Goal: Task Accomplishment & Management: Manage account settings

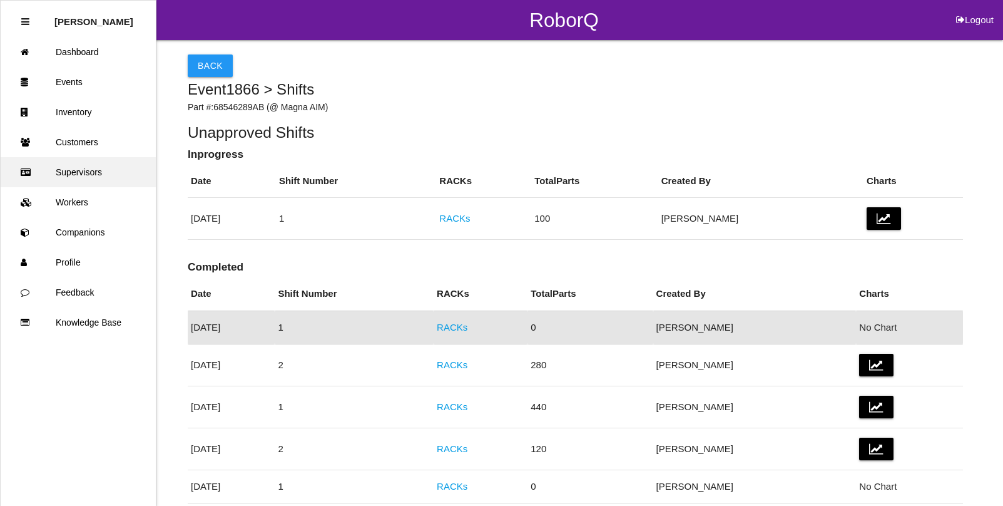
scroll to position [74, 0]
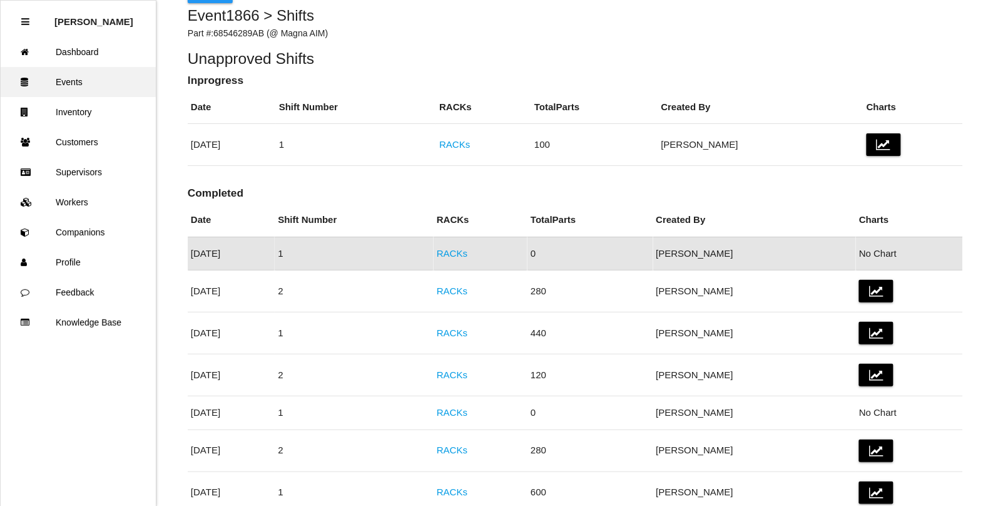
click at [73, 85] on link "Events" at bounding box center [78, 82] width 155 height 30
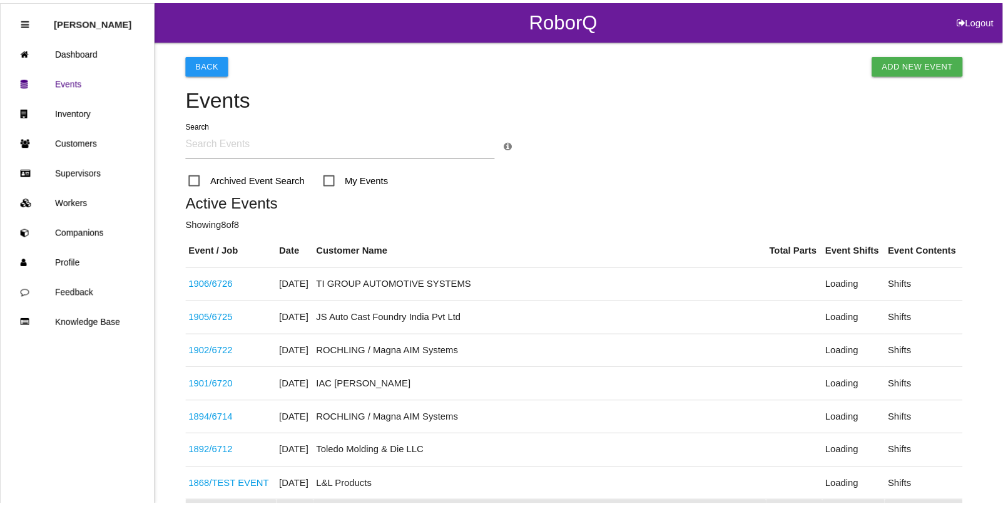
scroll to position [267, 0]
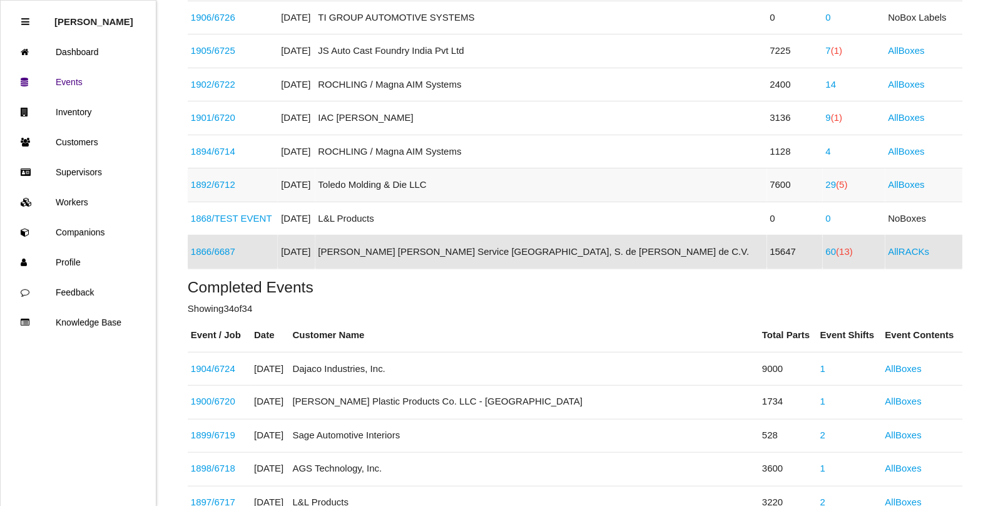
click at [826, 183] on link "29 (5)" at bounding box center [837, 184] width 22 height 11
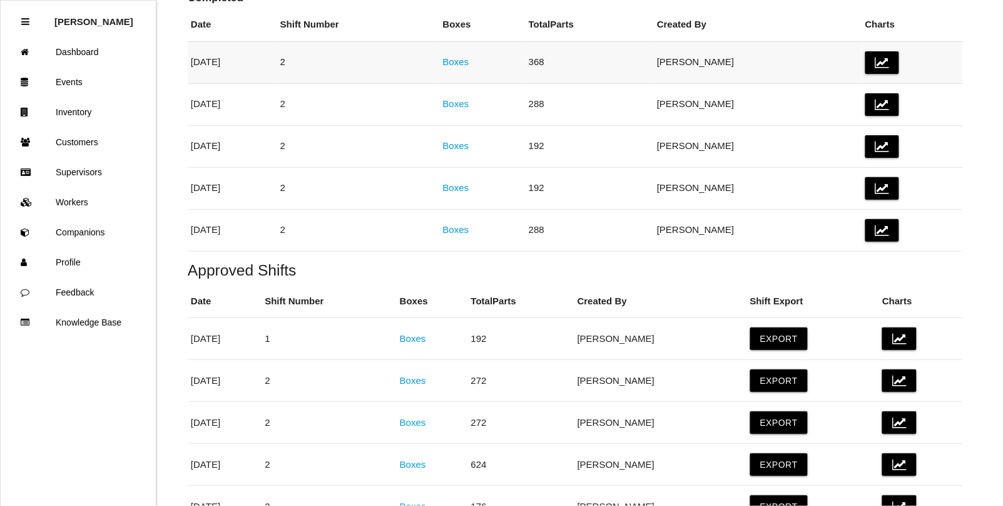
scroll to position [235, 0]
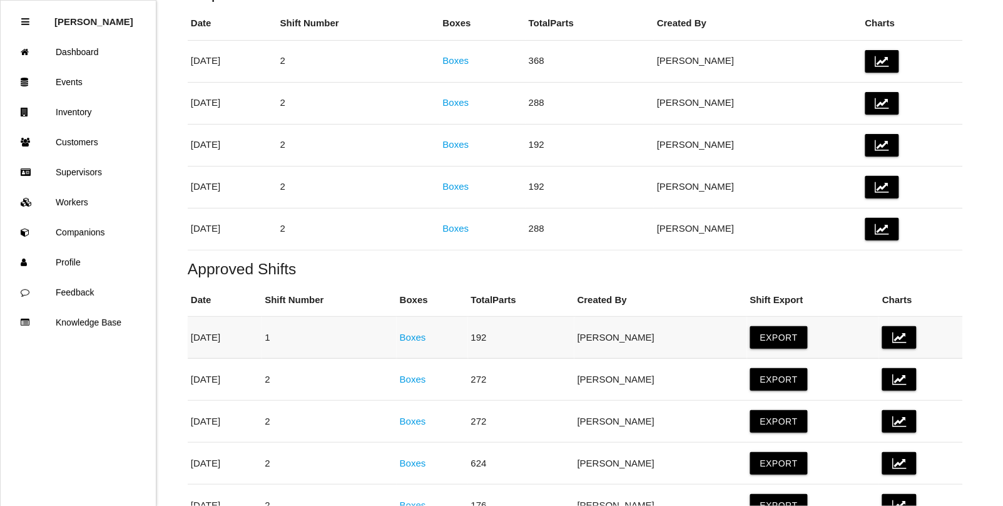
click at [426, 335] on link "Boxes" at bounding box center [413, 337] width 26 height 11
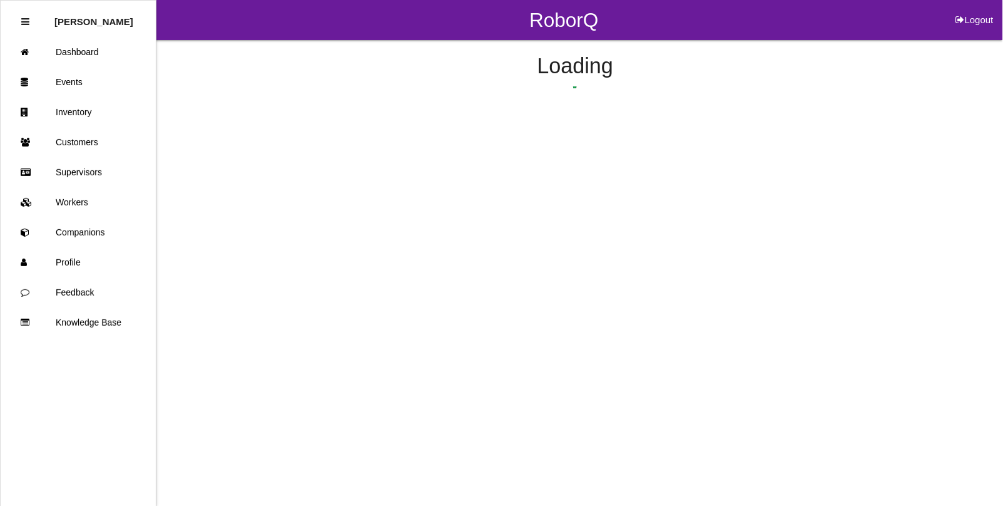
click at [452, 185] on html "RoborQ Logout [PERSON_NAME] Dashboard Events Inventory Customers Supervisors Wo…" at bounding box center [501, 92] width 1003 height 185
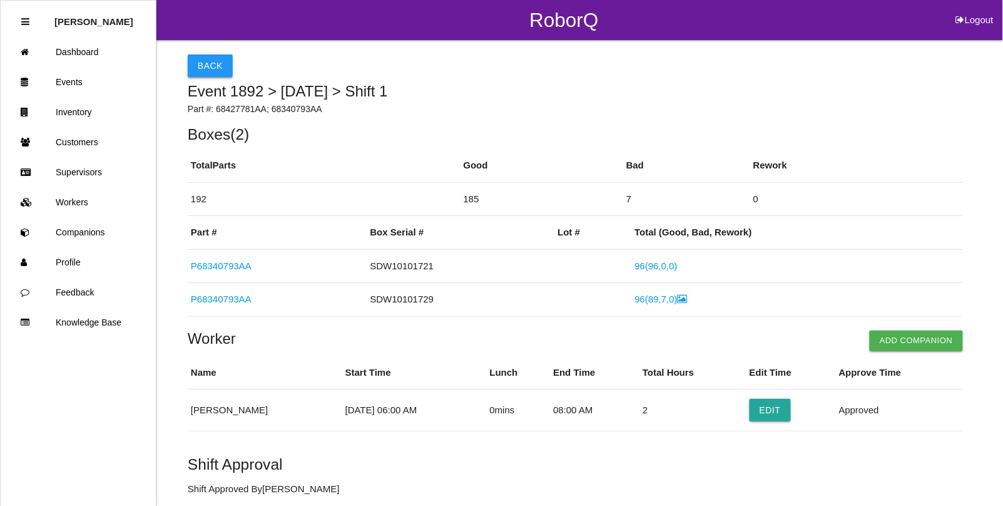
click at [202, 61] on button "Back" at bounding box center [210, 65] width 45 height 23
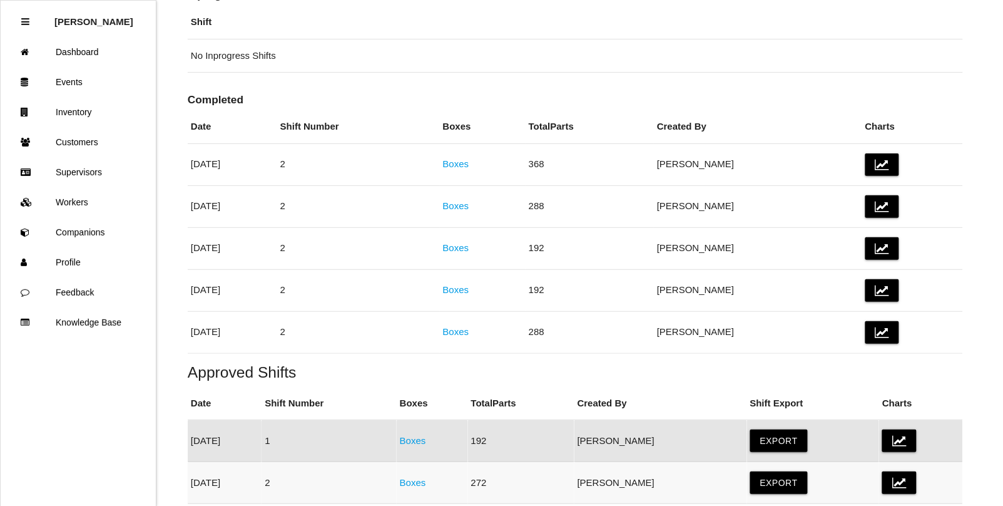
scroll to position [86, 0]
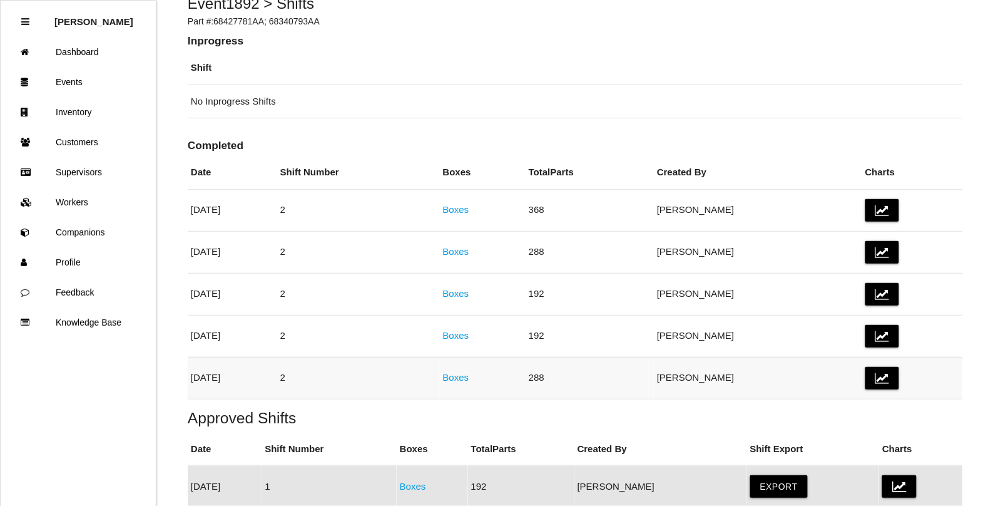
click at [469, 377] on link "Boxes" at bounding box center [456, 377] width 26 height 11
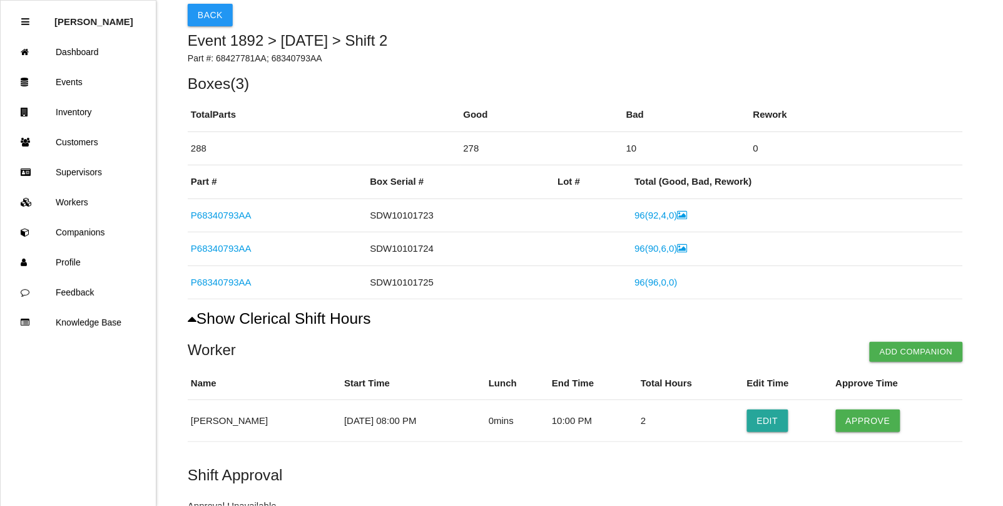
scroll to position [78, 0]
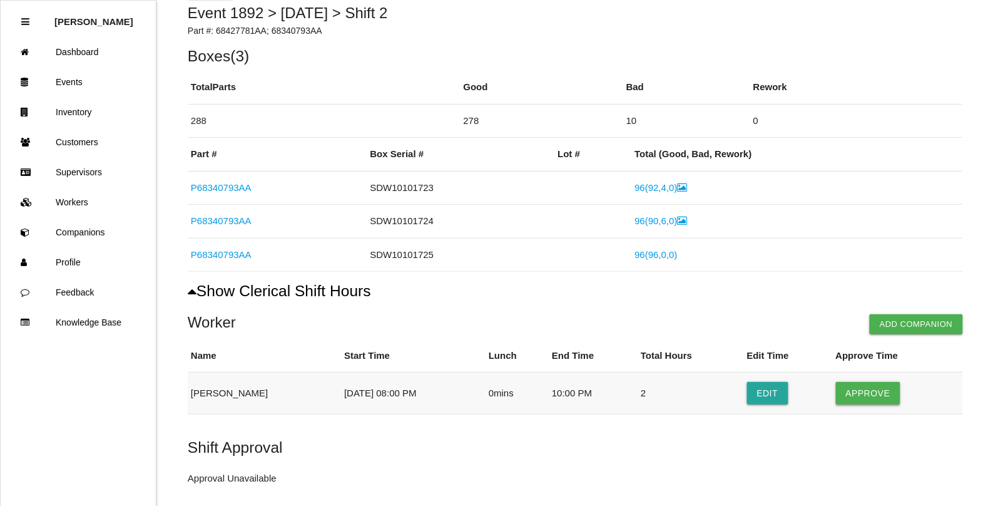
click at [861, 393] on button "Approve" at bounding box center [868, 393] width 64 height 23
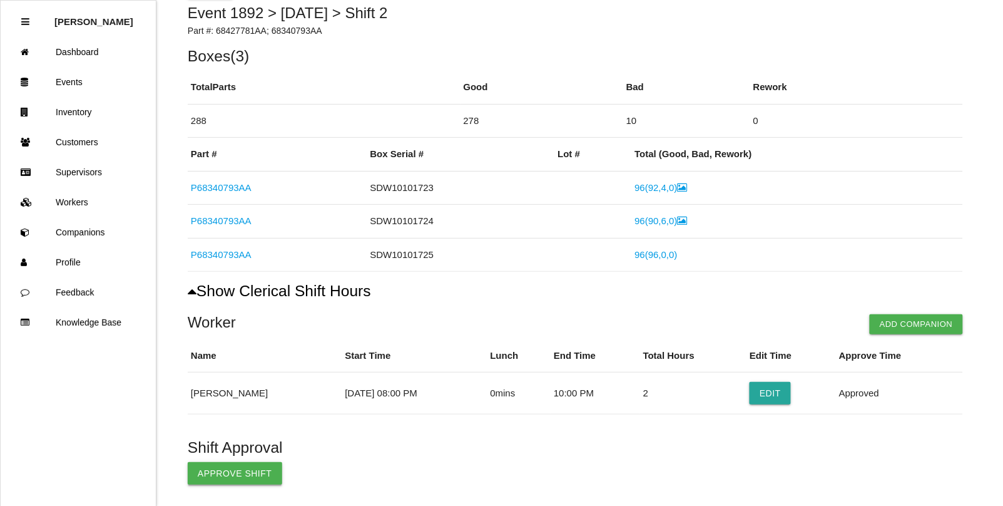
click at [223, 479] on button "Approve Shift" at bounding box center [235, 473] width 95 height 23
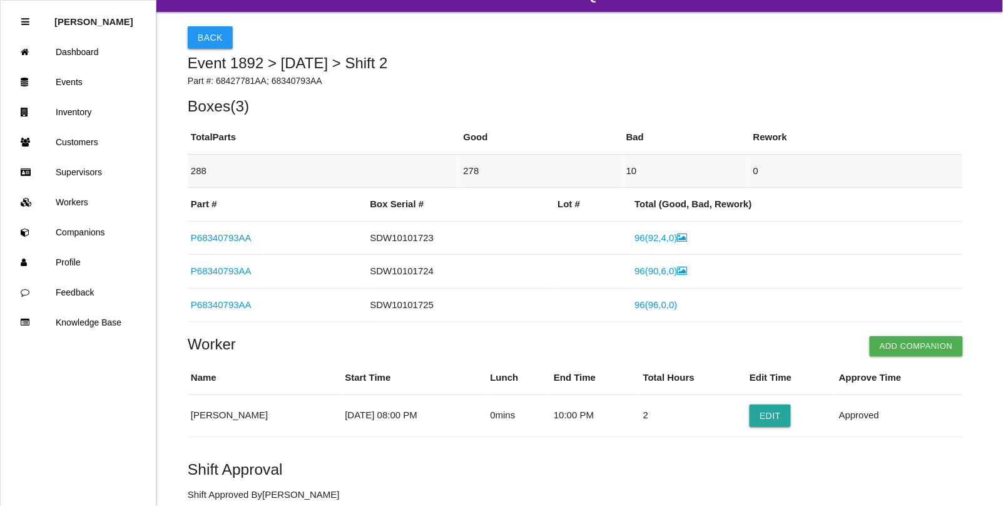
scroll to position [0, 0]
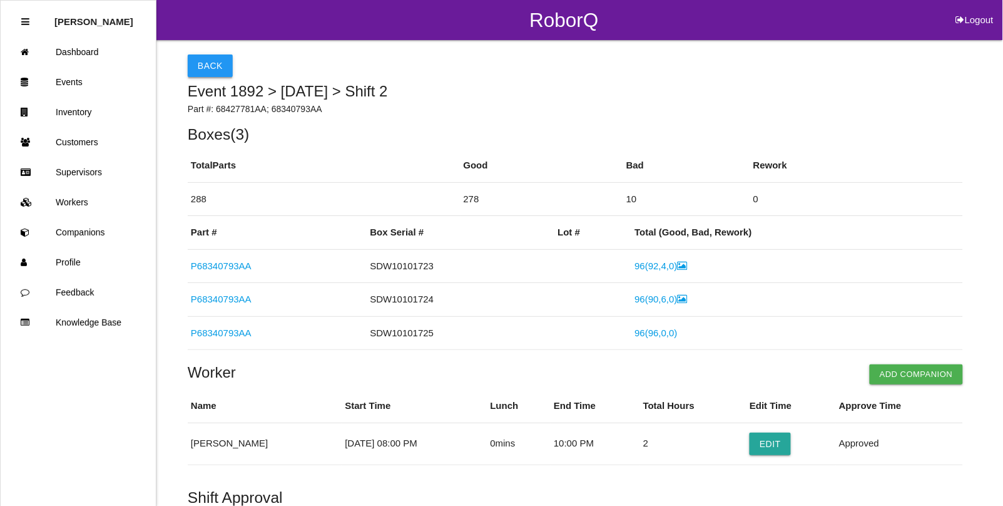
click at [210, 69] on button "Back" at bounding box center [210, 65] width 45 height 23
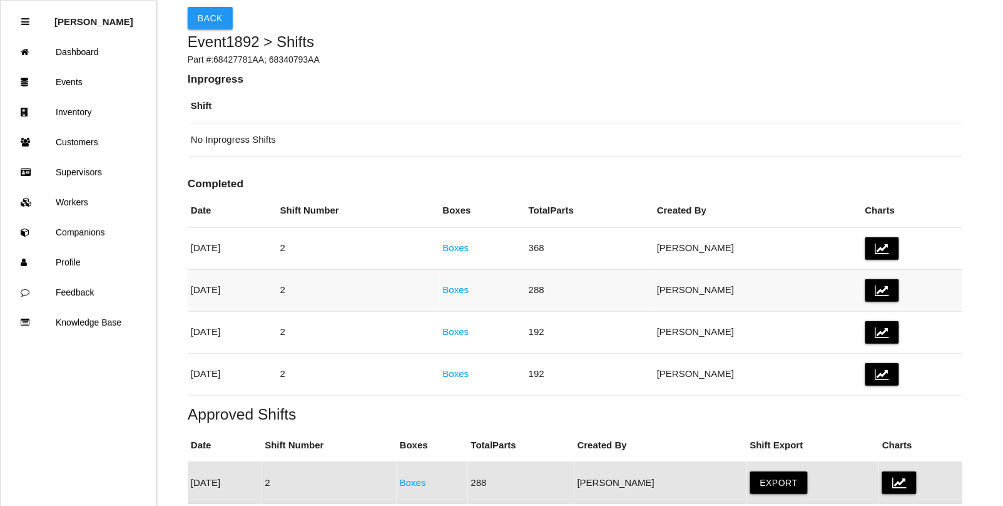
scroll to position [44, 0]
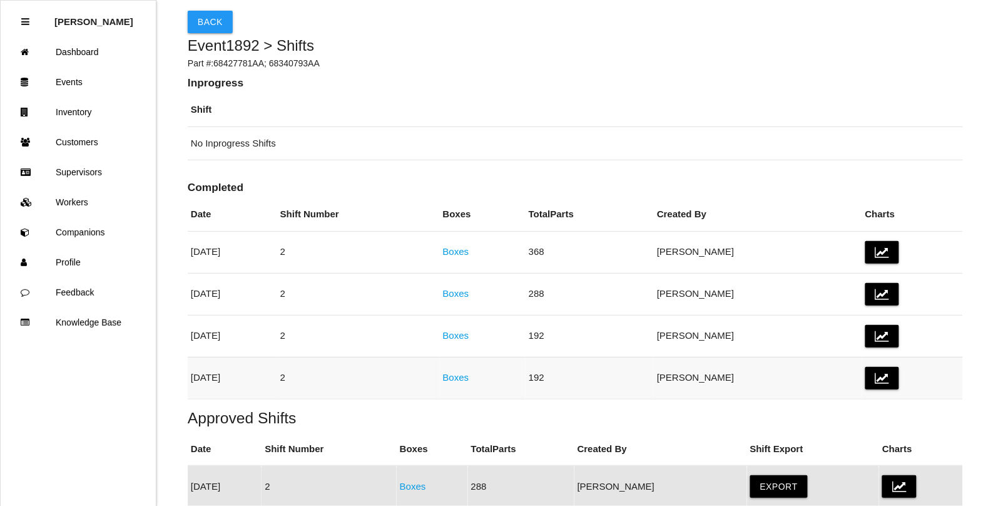
click at [469, 381] on link "Boxes" at bounding box center [456, 377] width 26 height 11
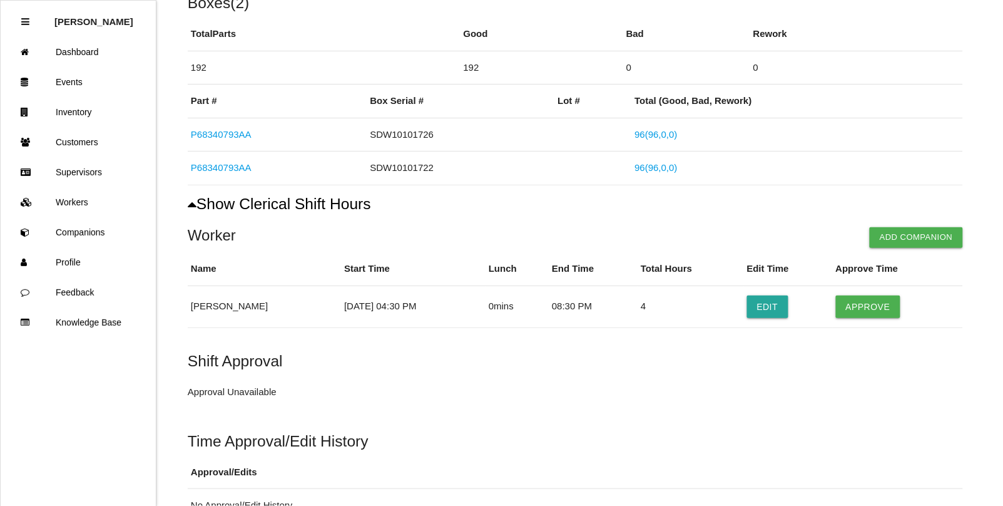
scroll to position [156, 0]
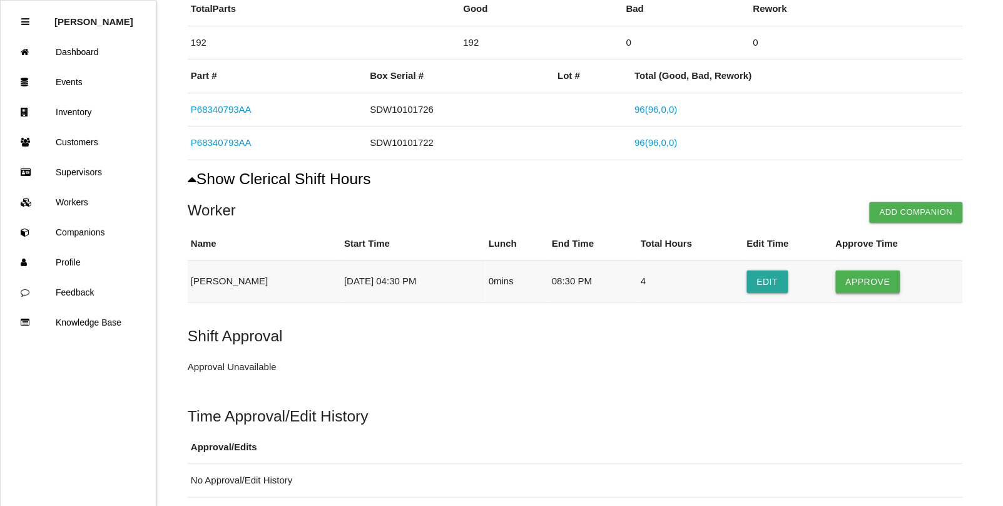
click at [878, 277] on button "Approve" at bounding box center [868, 281] width 64 height 23
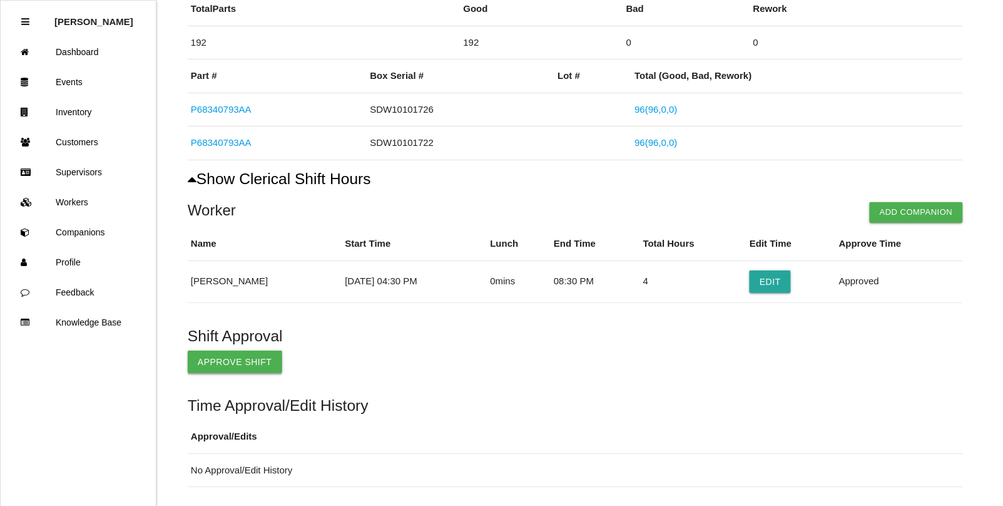
click at [259, 365] on button "Approve Shift" at bounding box center [235, 362] width 95 height 23
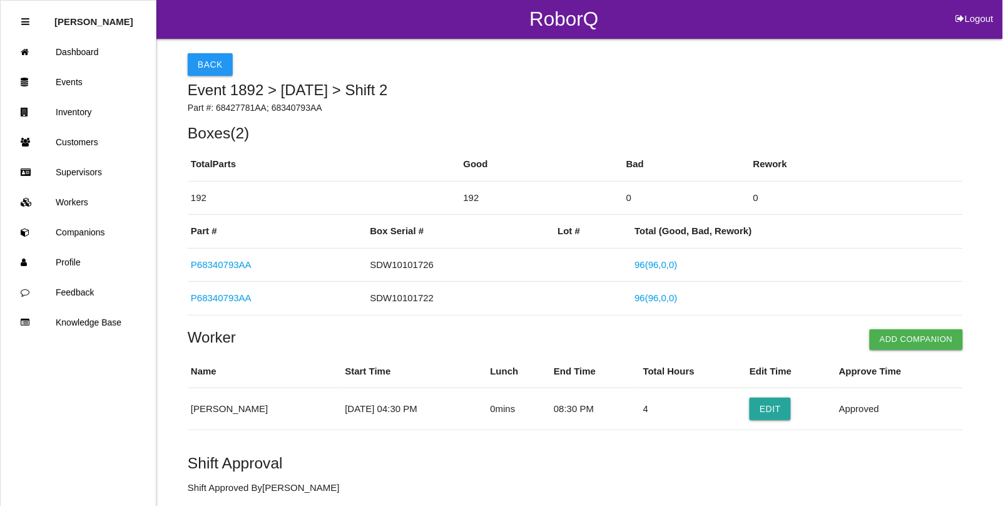
scroll to position [0, 0]
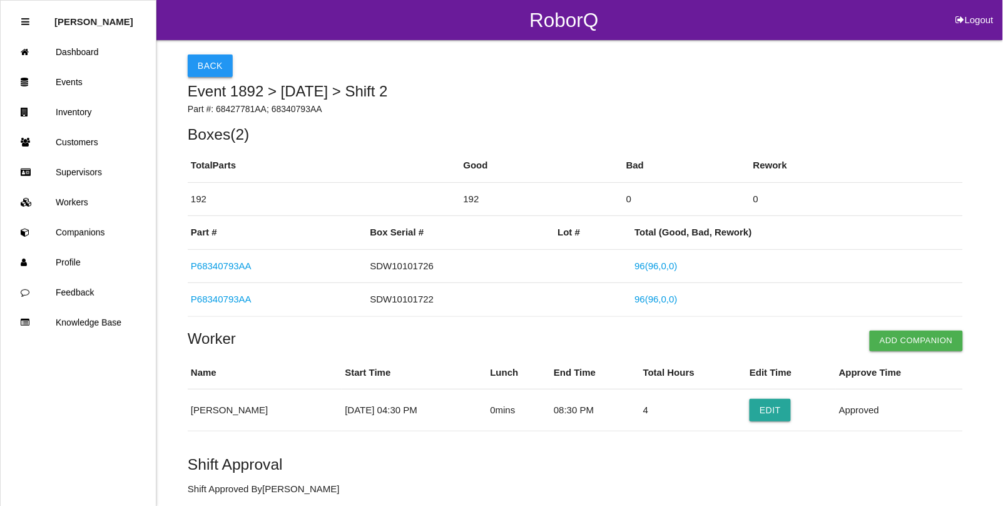
click at [208, 59] on button "Back" at bounding box center [210, 65] width 45 height 23
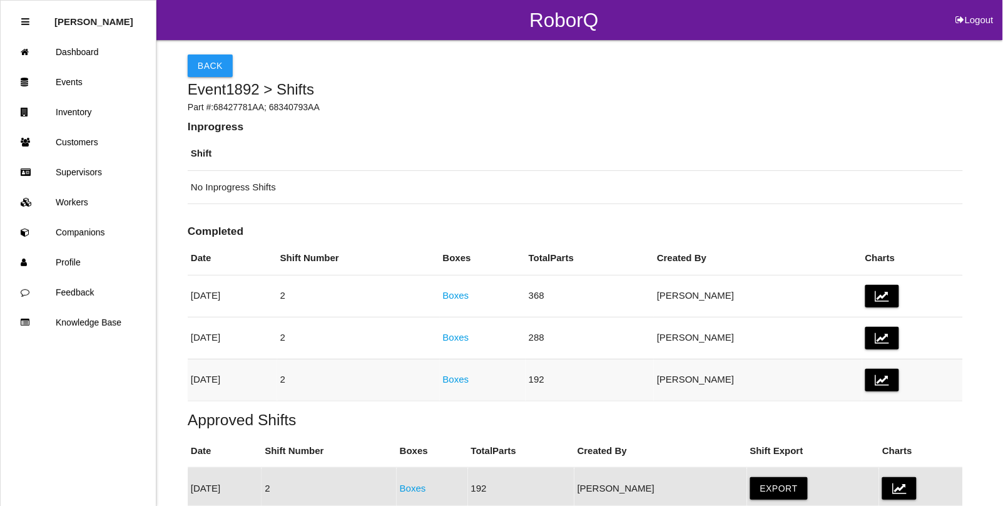
scroll to position [236, 0]
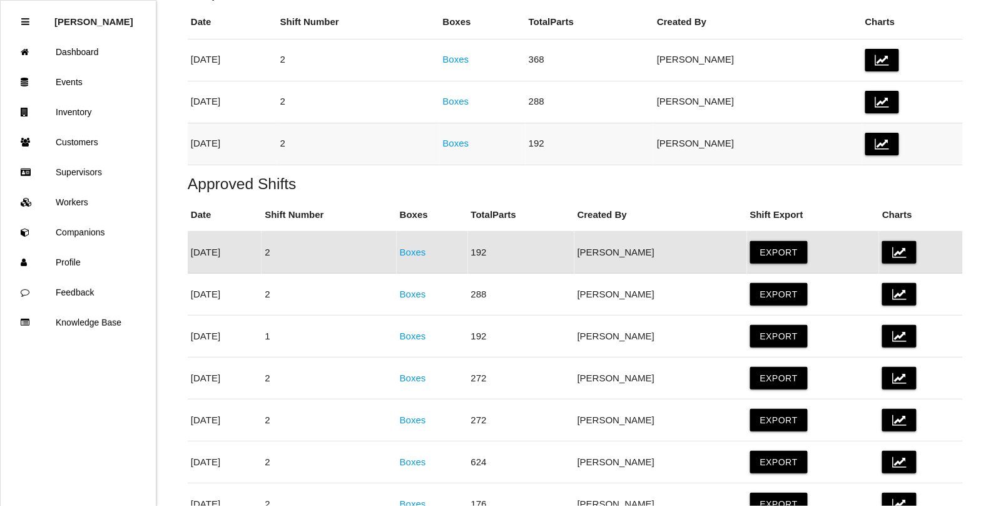
click at [469, 142] on link "Boxes" at bounding box center [456, 143] width 26 height 11
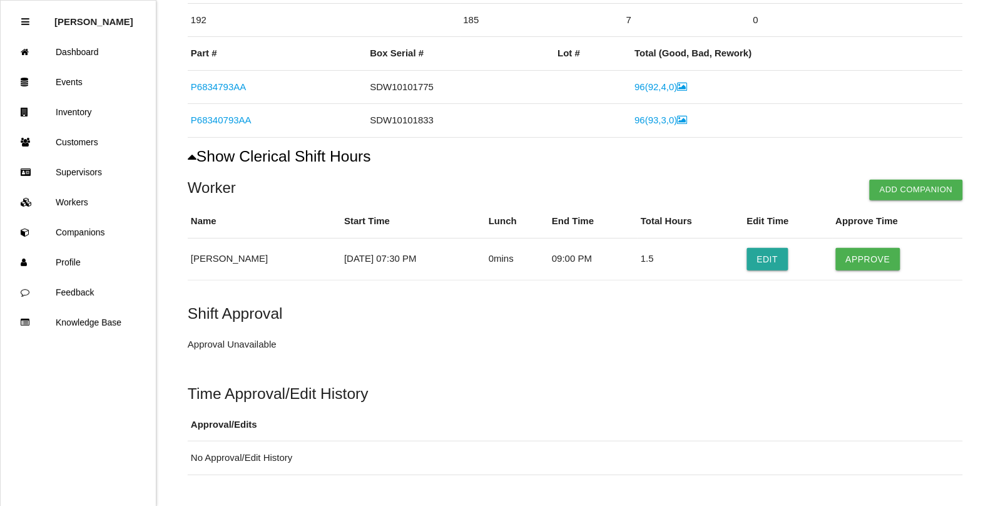
scroll to position [212, 0]
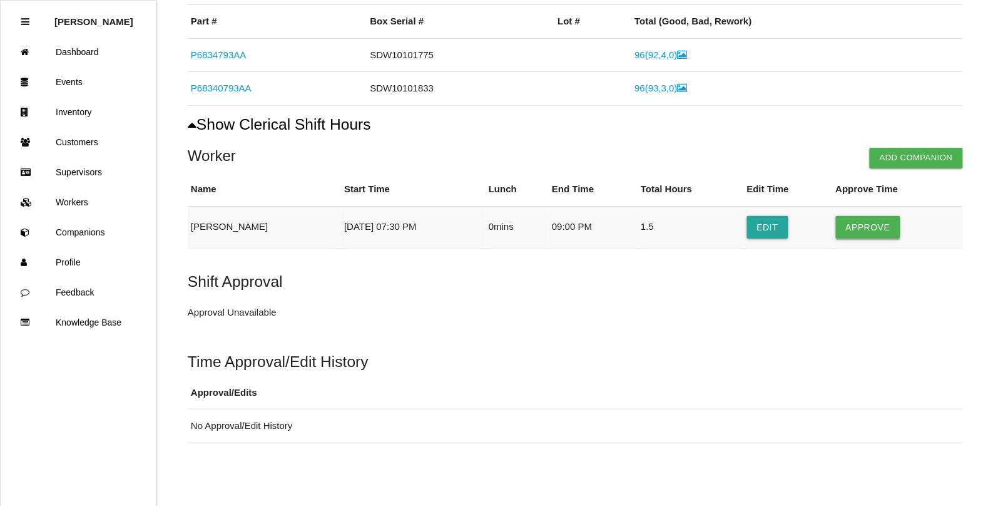
click at [896, 235] on button "Approve" at bounding box center [868, 227] width 64 height 23
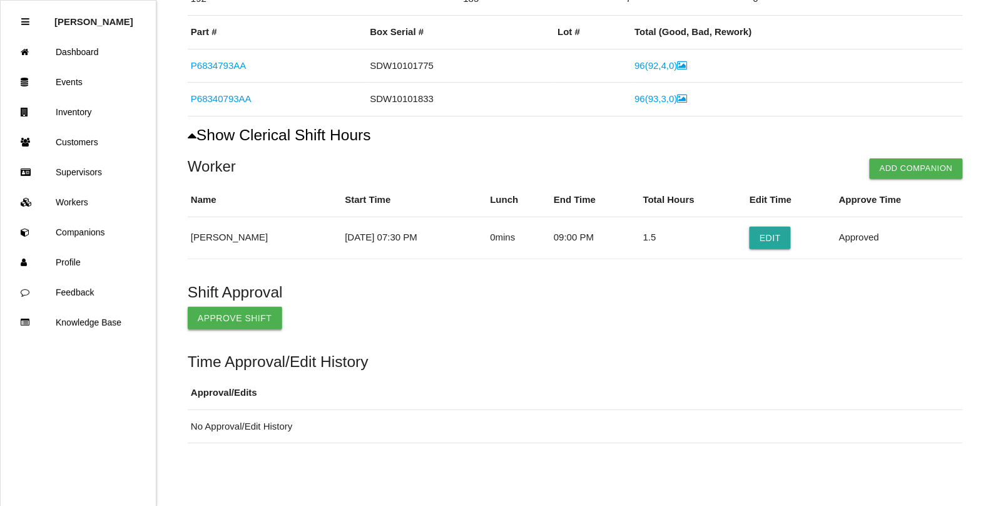
click at [260, 318] on button "Approve Shift" at bounding box center [235, 318] width 95 height 23
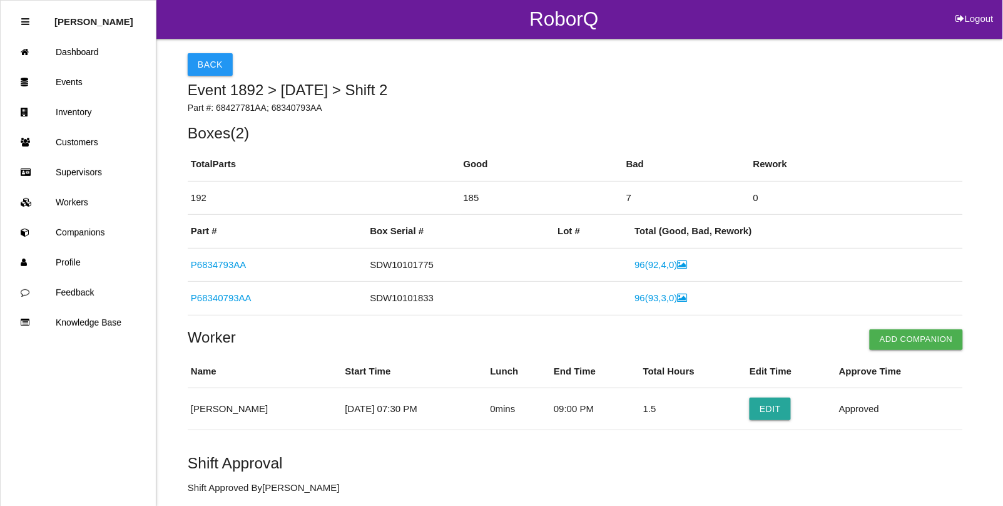
scroll to position [0, 0]
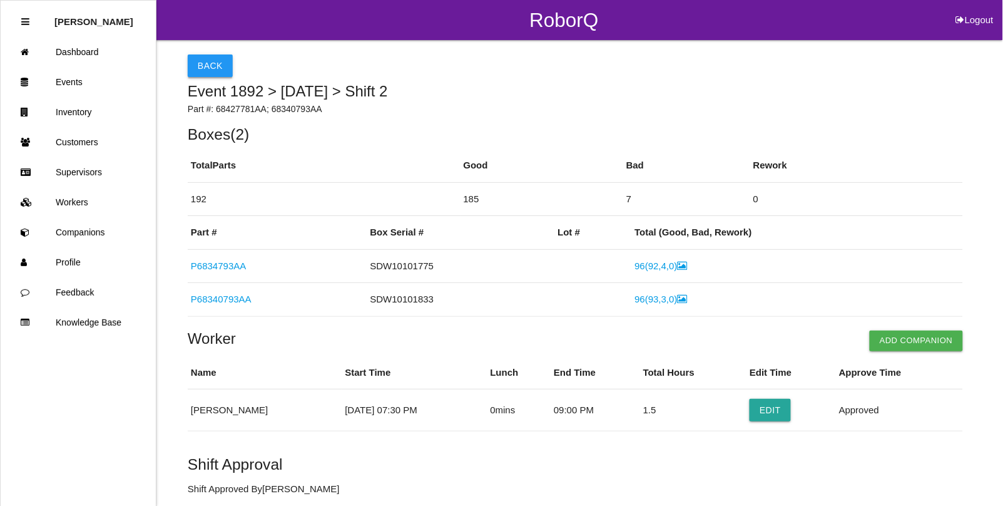
click at [217, 66] on button "Back" at bounding box center [210, 65] width 45 height 23
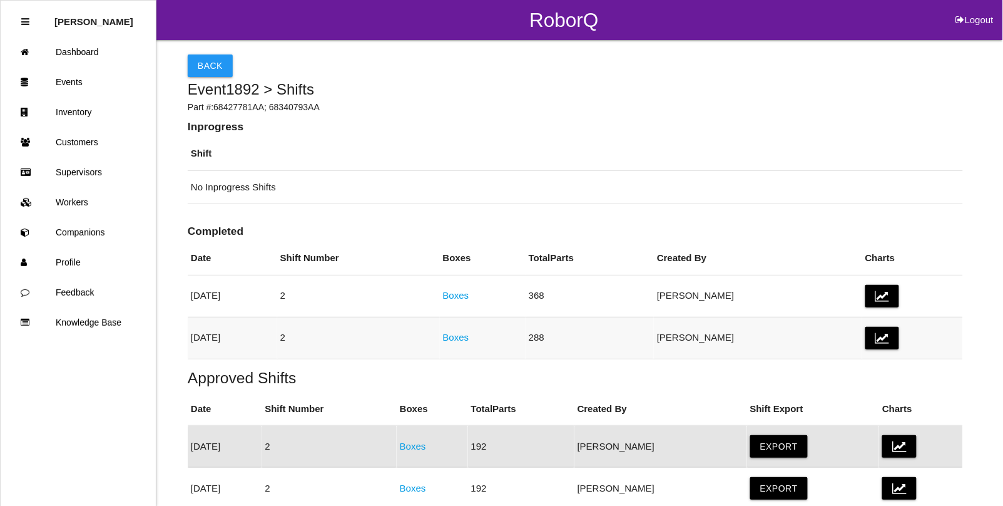
click at [469, 340] on link "Boxes" at bounding box center [456, 337] width 26 height 11
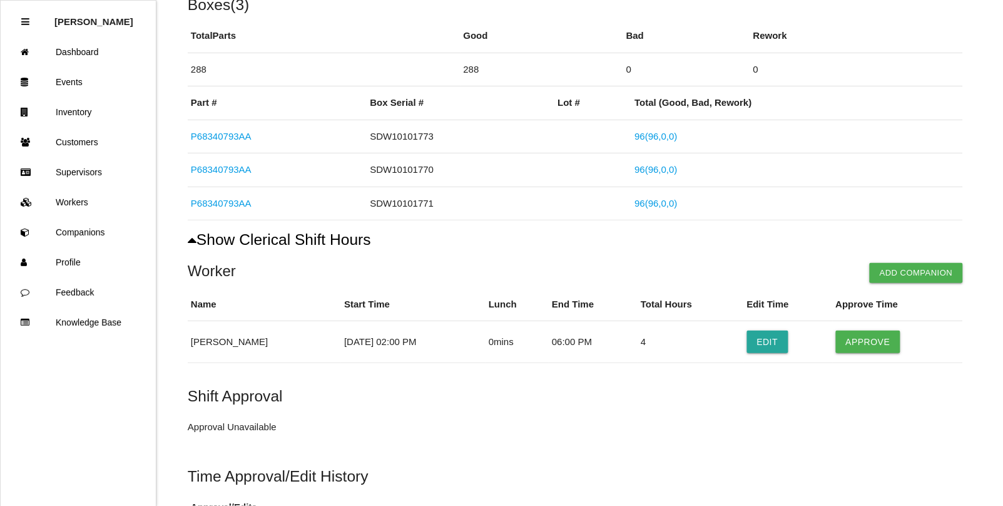
scroll to position [235, 0]
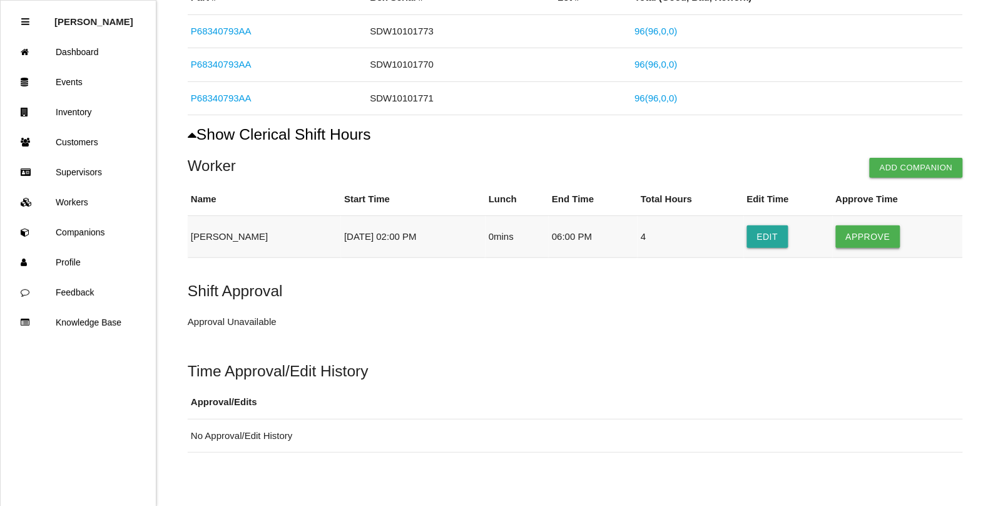
click at [881, 233] on button "Approve" at bounding box center [868, 236] width 64 height 23
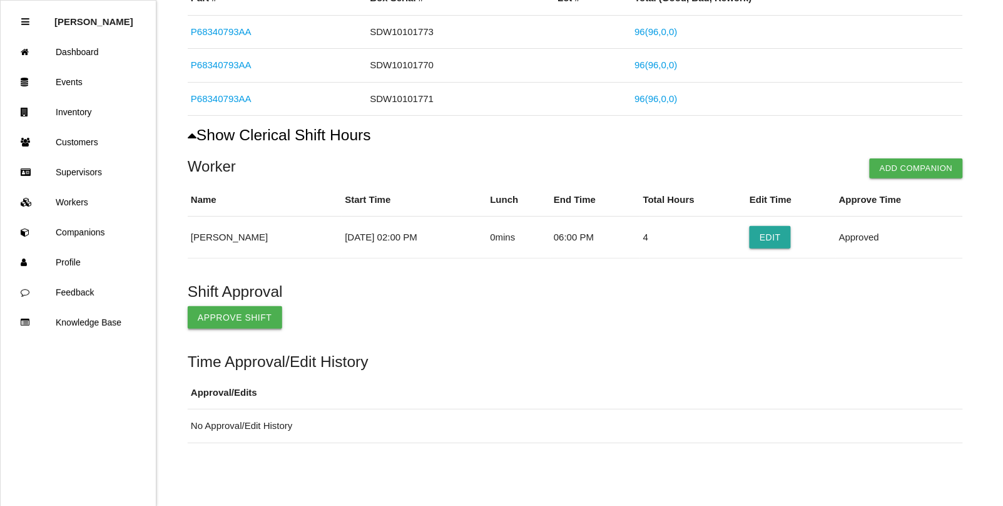
click at [249, 317] on button "Approve Shift" at bounding box center [235, 317] width 95 height 23
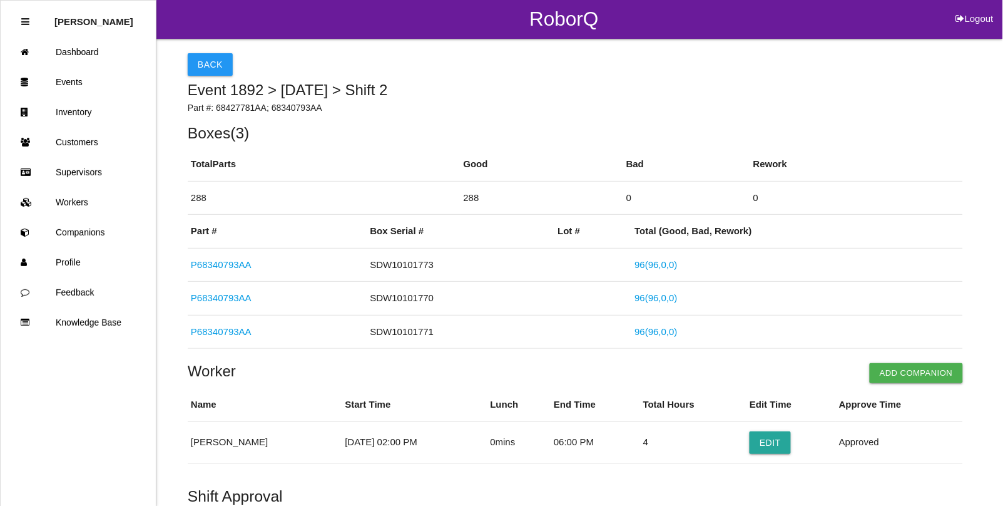
scroll to position [0, 0]
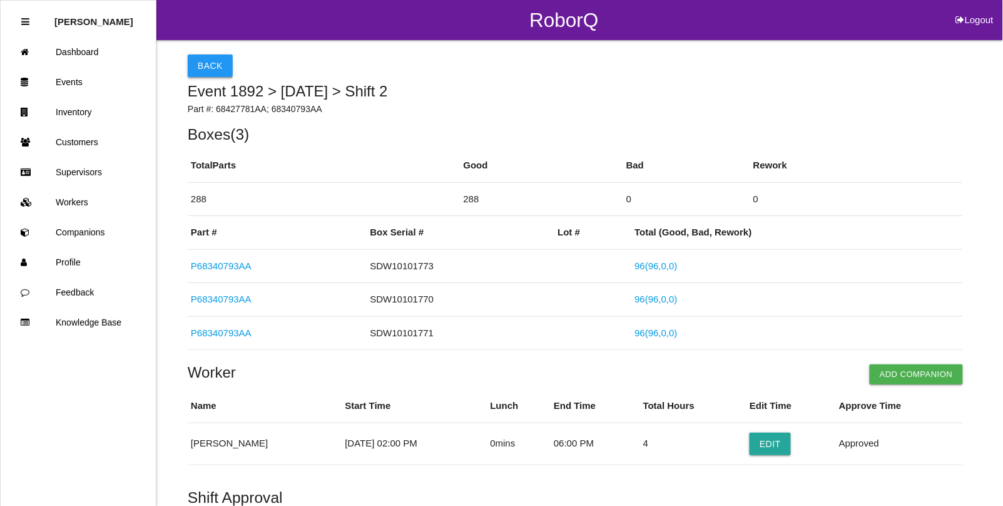
click at [195, 63] on button "Back" at bounding box center [210, 65] width 45 height 23
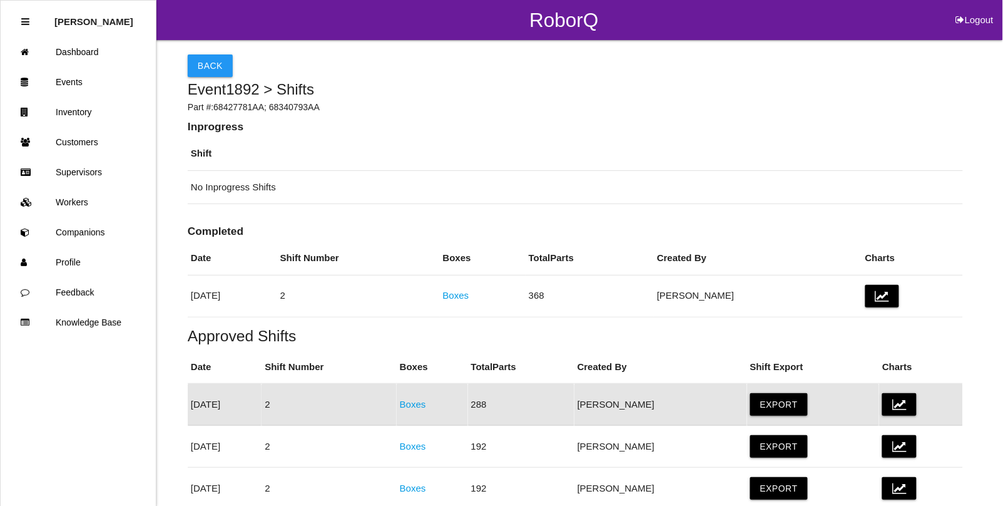
scroll to position [152, 0]
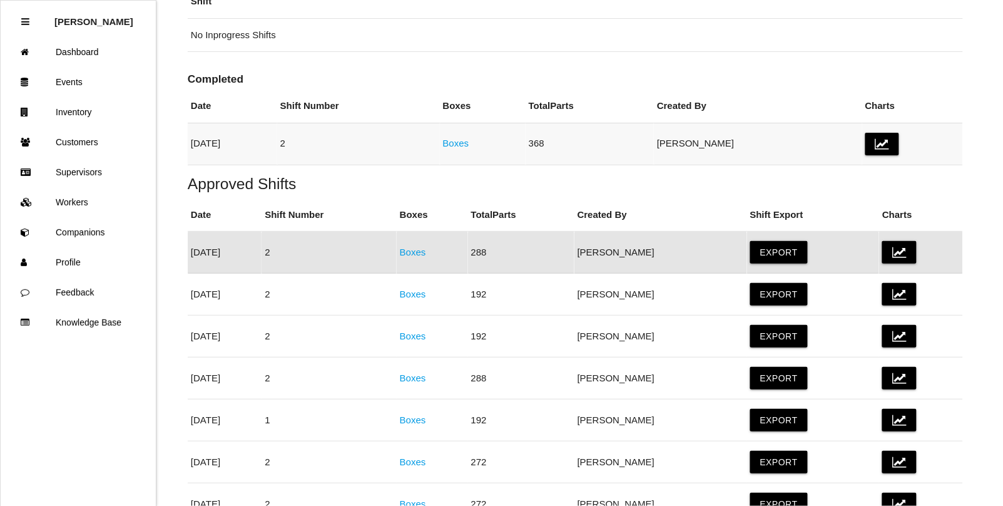
click at [469, 145] on link "Boxes" at bounding box center [456, 143] width 26 height 11
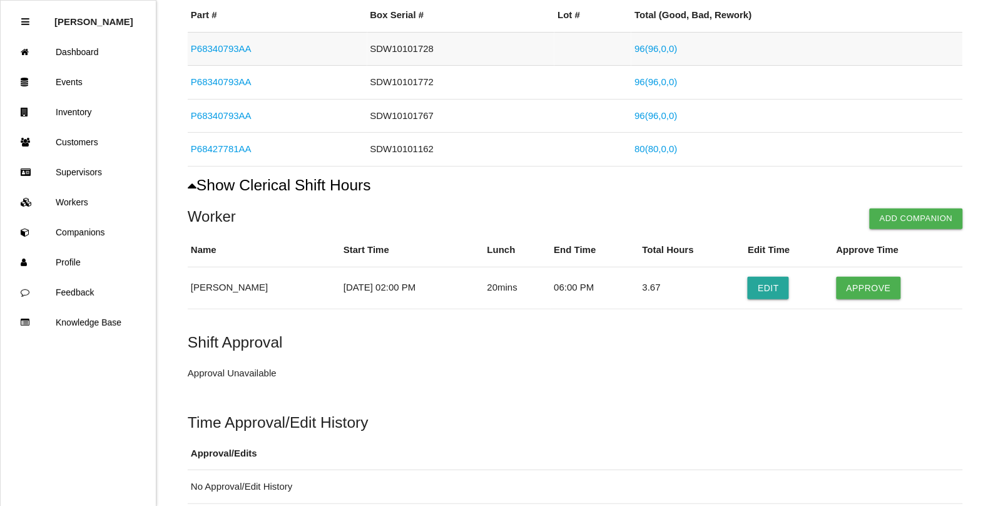
scroll to position [279, 0]
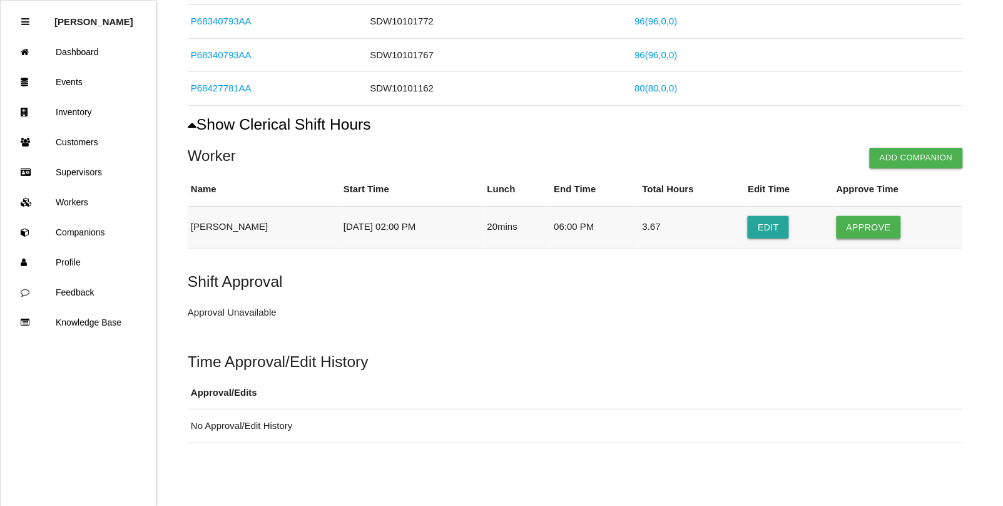
click at [878, 227] on button "Approve" at bounding box center [869, 227] width 64 height 23
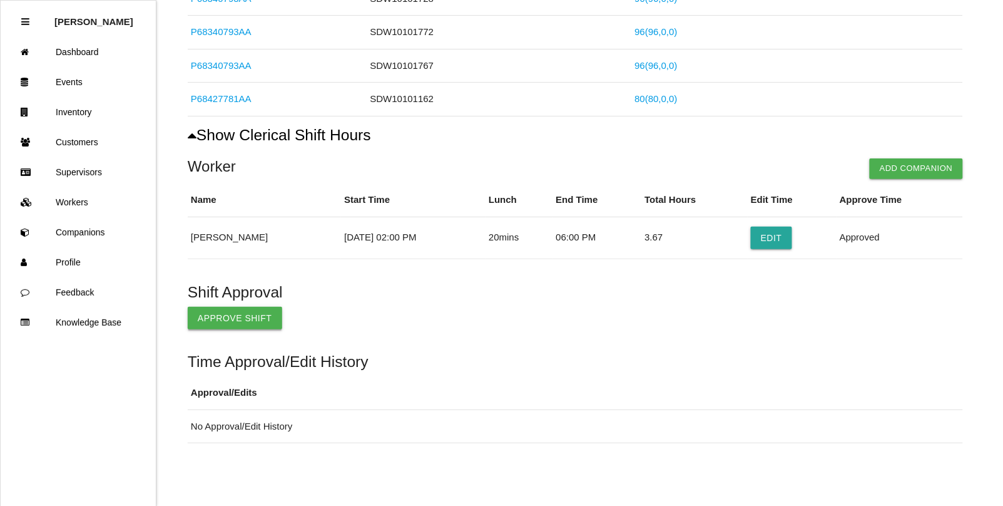
click at [254, 312] on button "Approve Shift" at bounding box center [235, 318] width 95 height 23
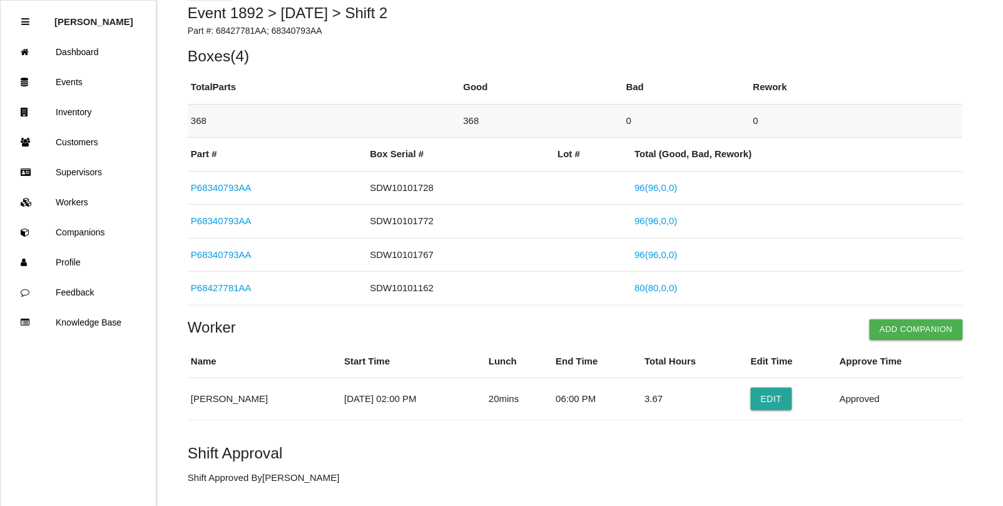
scroll to position [0, 0]
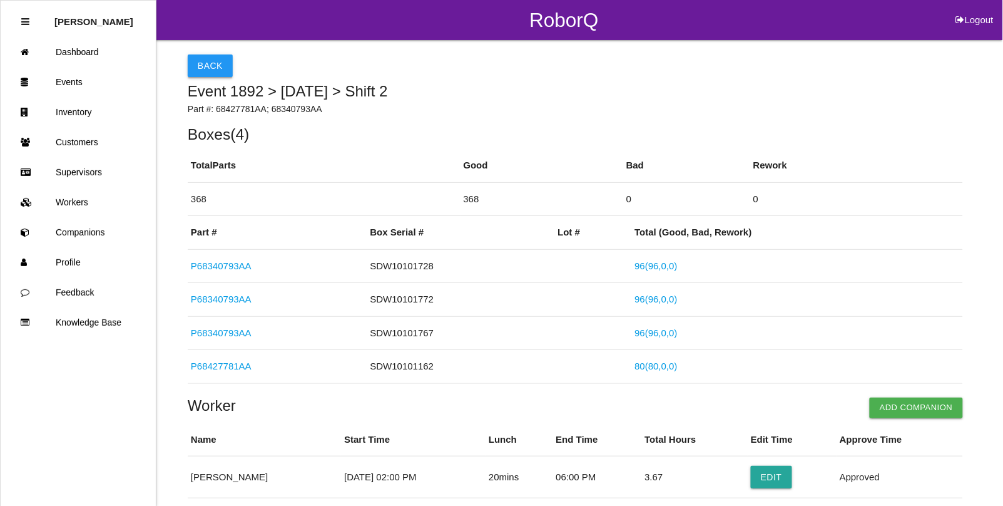
click at [217, 75] on button "Back" at bounding box center [210, 65] width 45 height 23
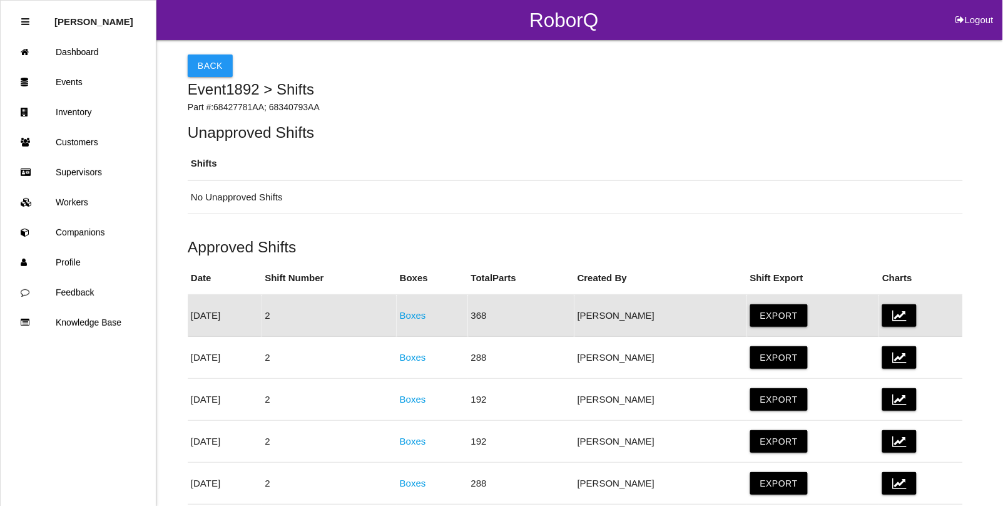
scroll to position [63, 0]
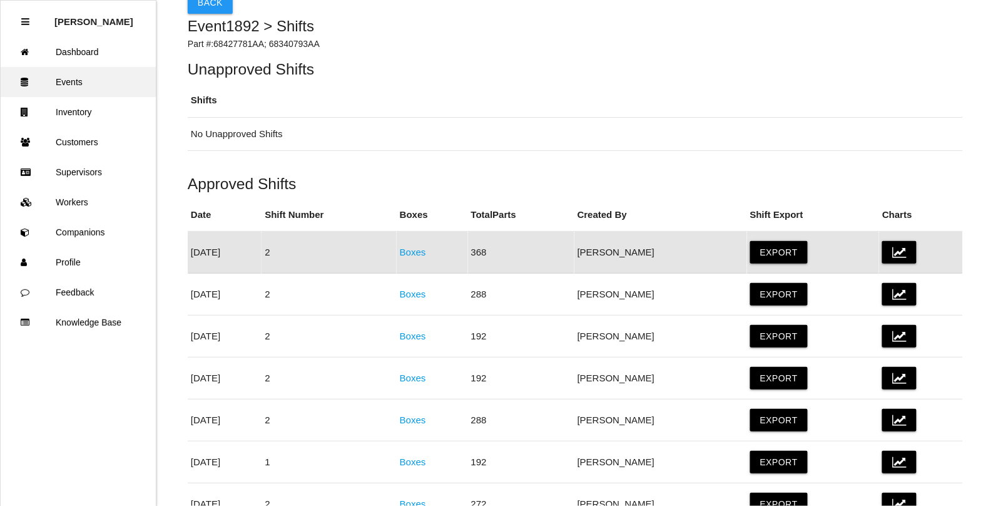
click at [63, 82] on link "Events" at bounding box center [78, 82] width 155 height 30
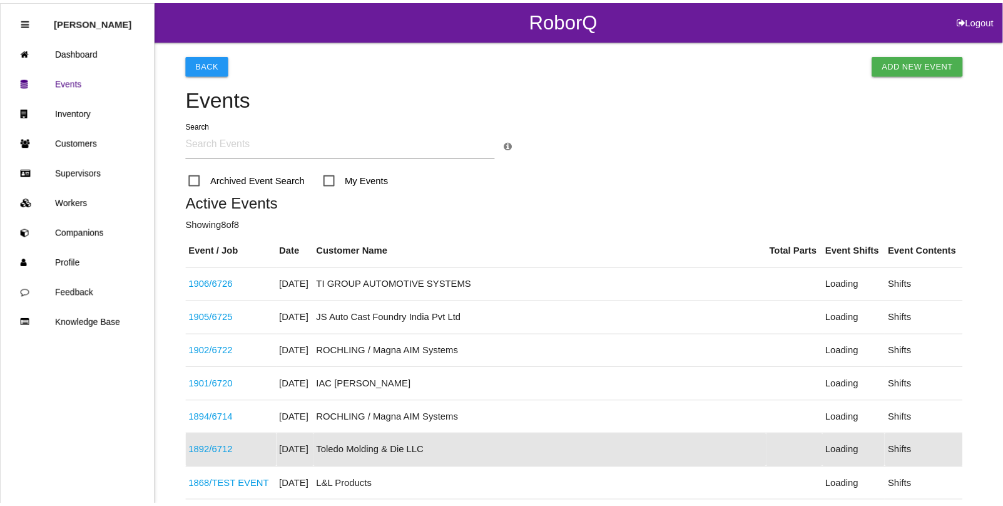
scroll to position [199, 0]
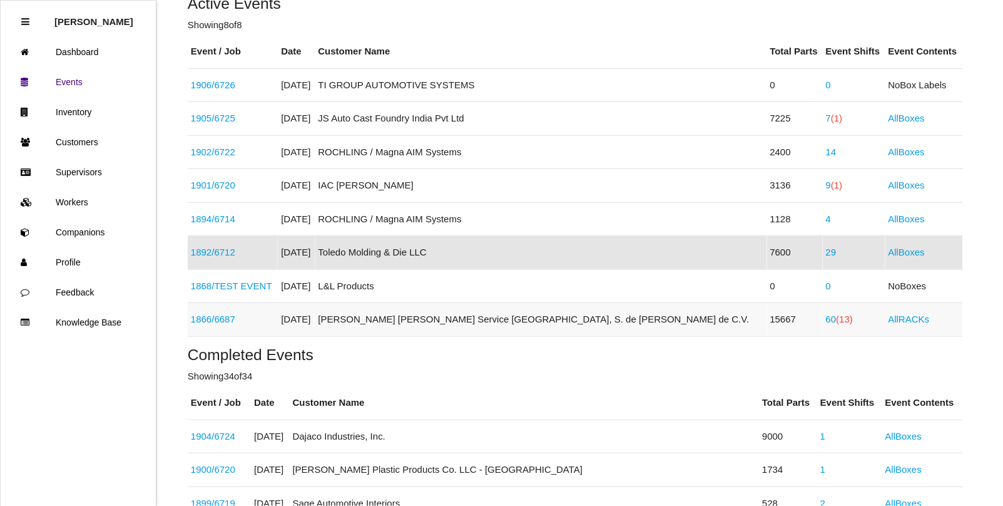
click at [837, 320] on span "(13)" at bounding box center [845, 319] width 17 height 11
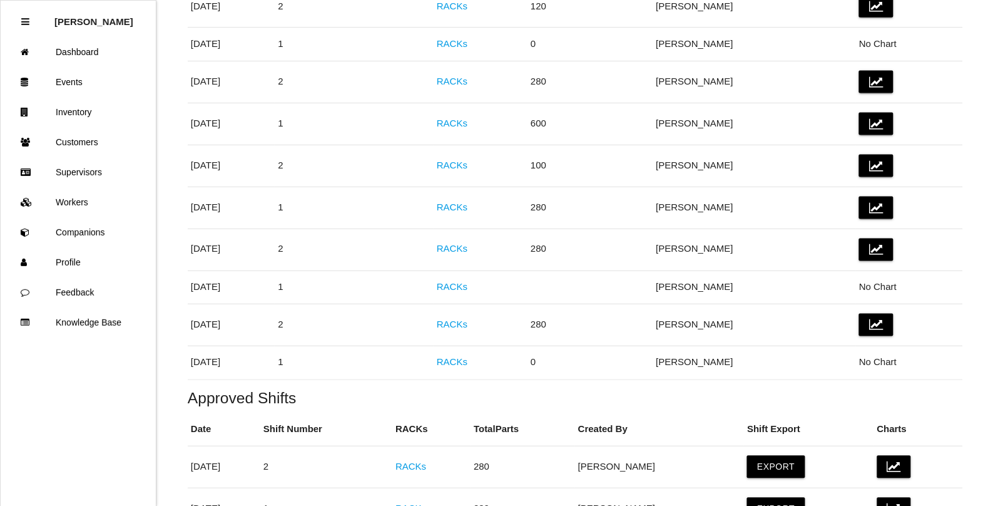
scroll to position [469, 0]
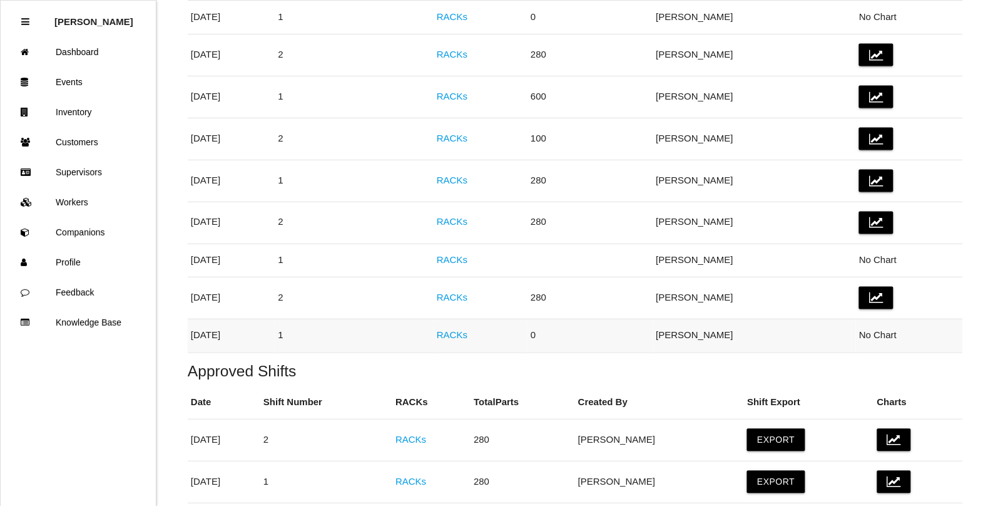
click at [468, 339] on link "RACKs" at bounding box center [452, 335] width 31 height 11
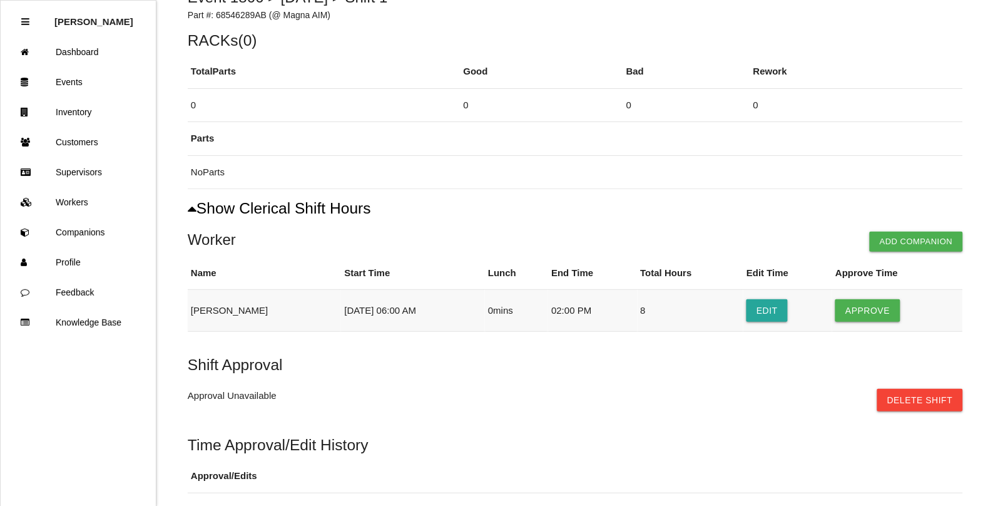
scroll to position [156, 0]
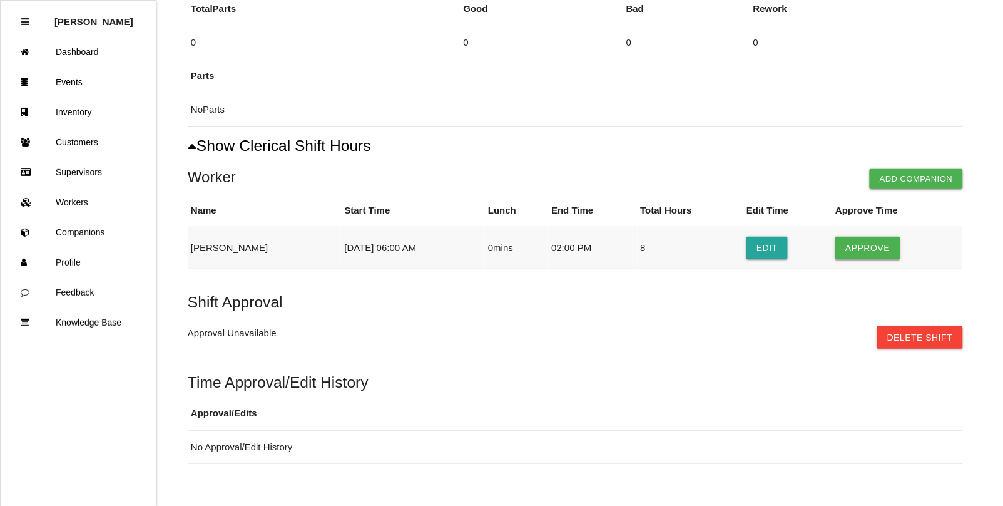
click at [862, 245] on button "Approve" at bounding box center [868, 248] width 64 height 23
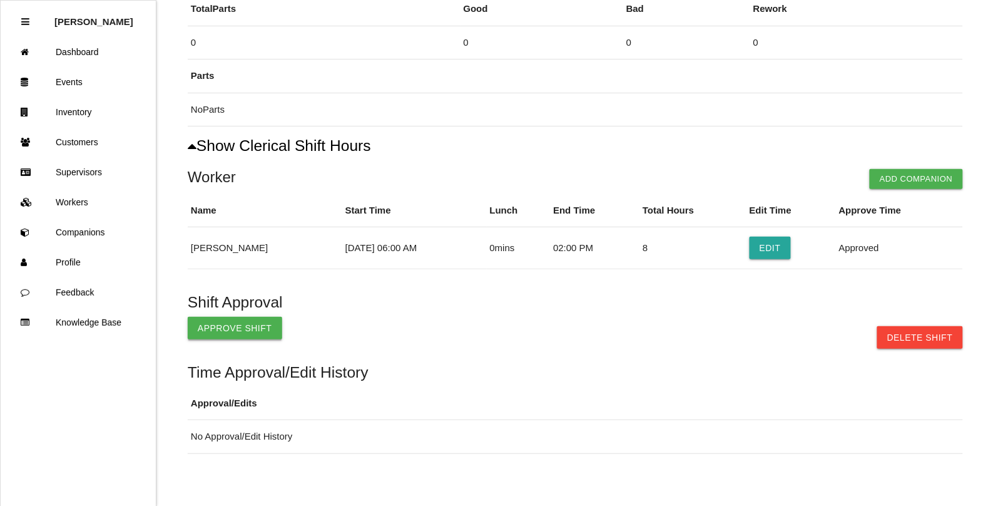
click at [233, 332] on button "Approve Shift" at bounding box center [235, 328] width 95 height 23
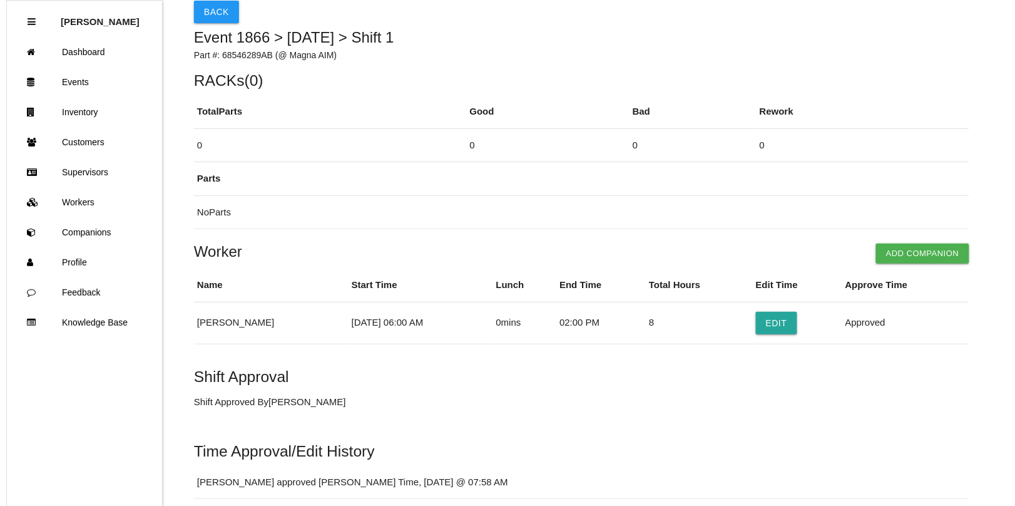
scroll to position [0, 0]
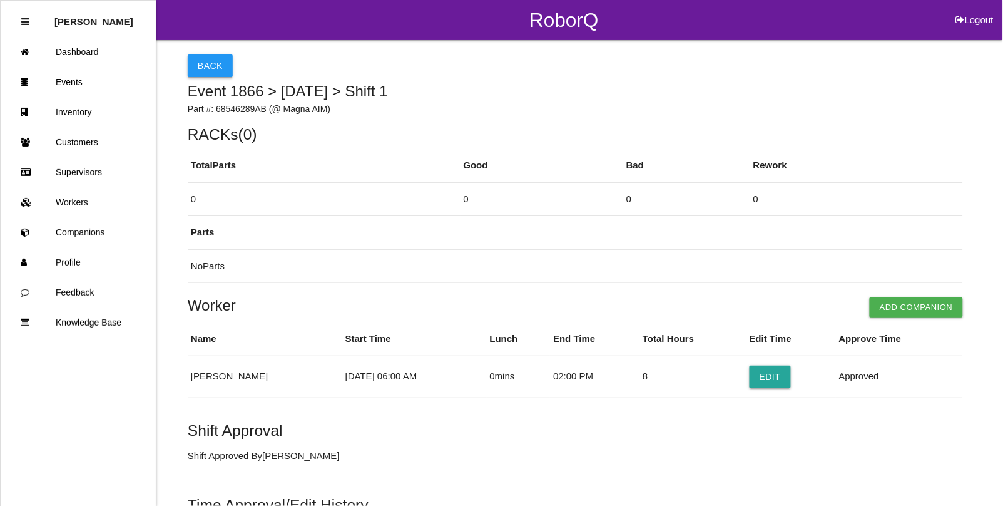
click at [203, 61] on button "Back" at bounding box center [210, 65] width 45 height 23
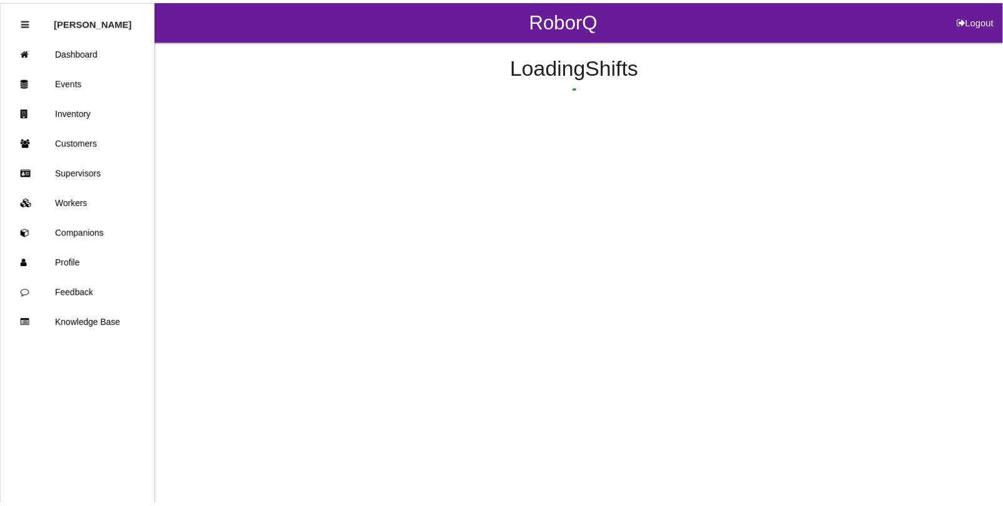
scroll to position [621, 0]
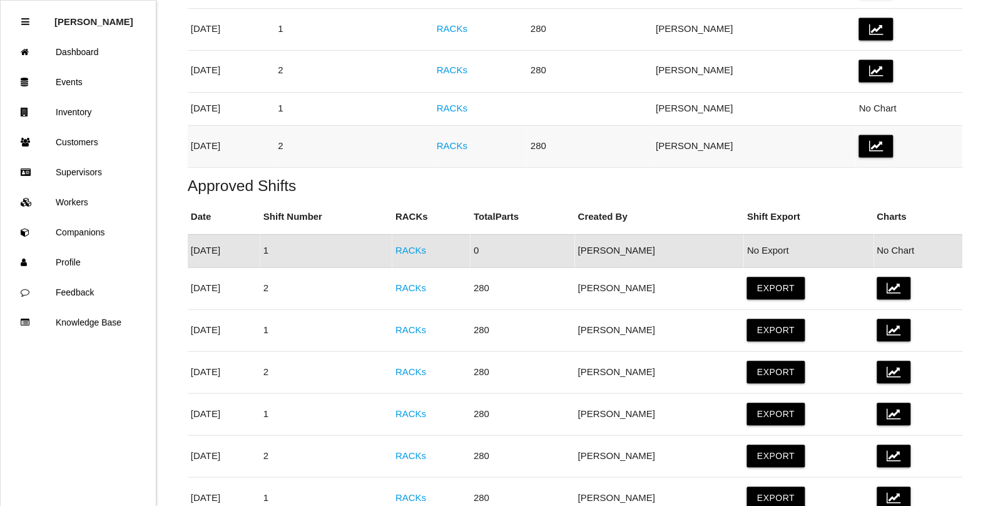
click at [468, 148] on link "RACKs" at bounding box center [452, 146] width 31 height 11
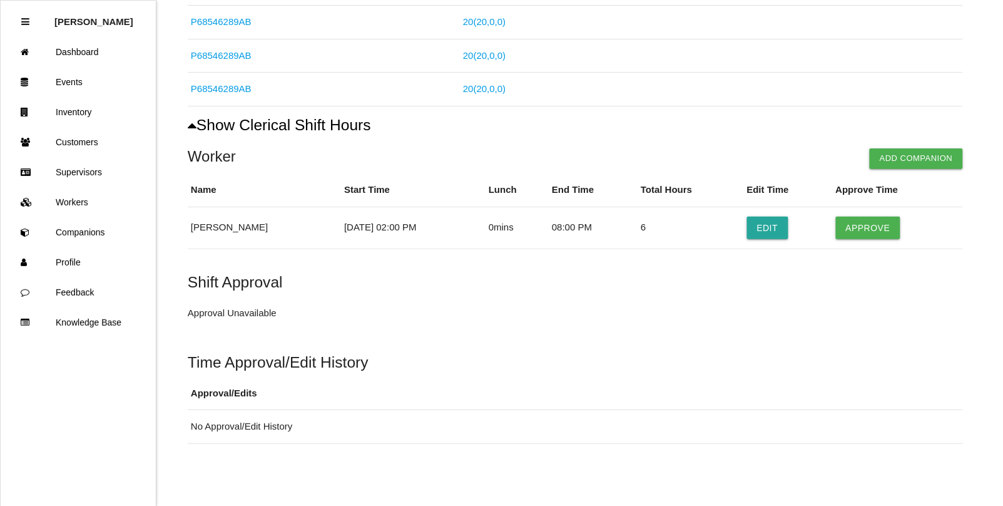
scroll to position [615, 0]
click at [884, 217] on button "Approve" at bounding box center [868, 227] width 64 height 23
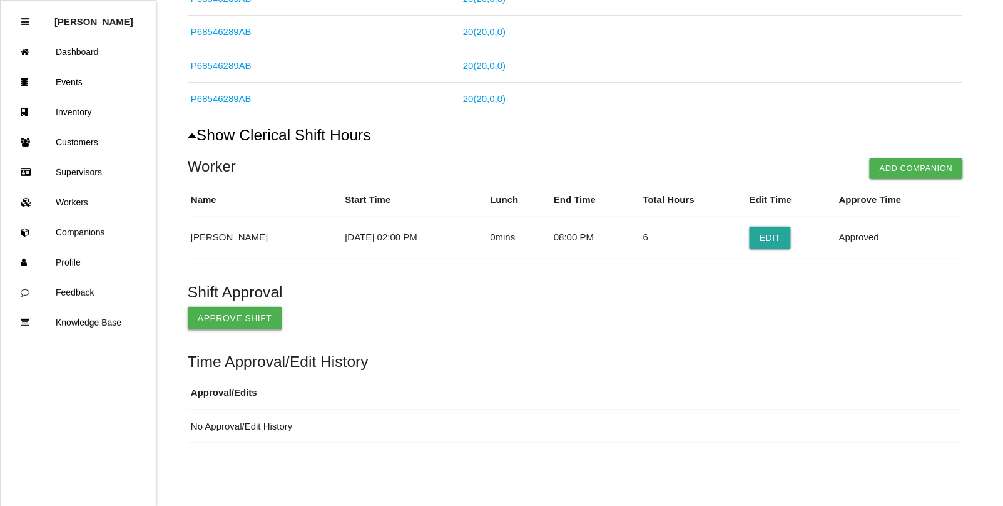
click at [226, 315] on button "Approve Shift" at bounding box center [235, 318] width 95 height 23
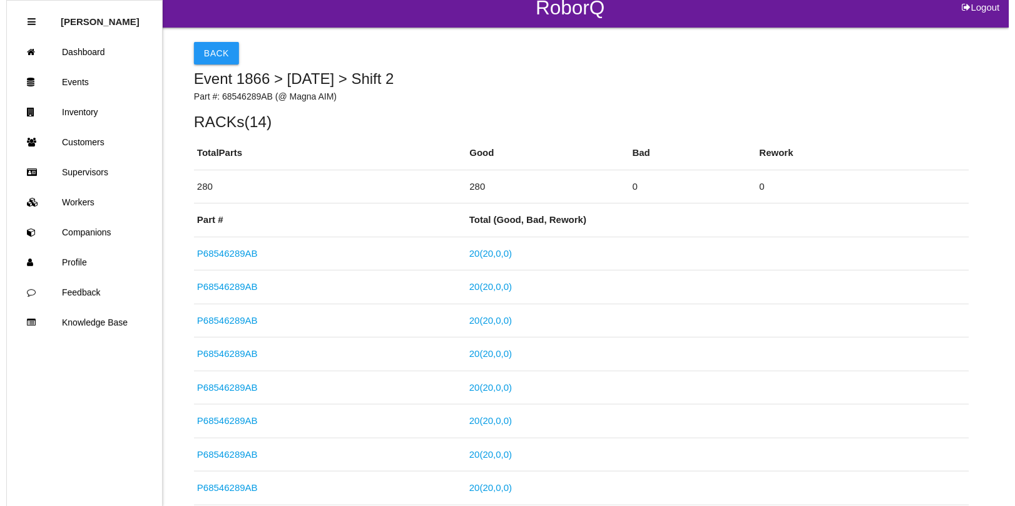
scroll to position [0, 0]
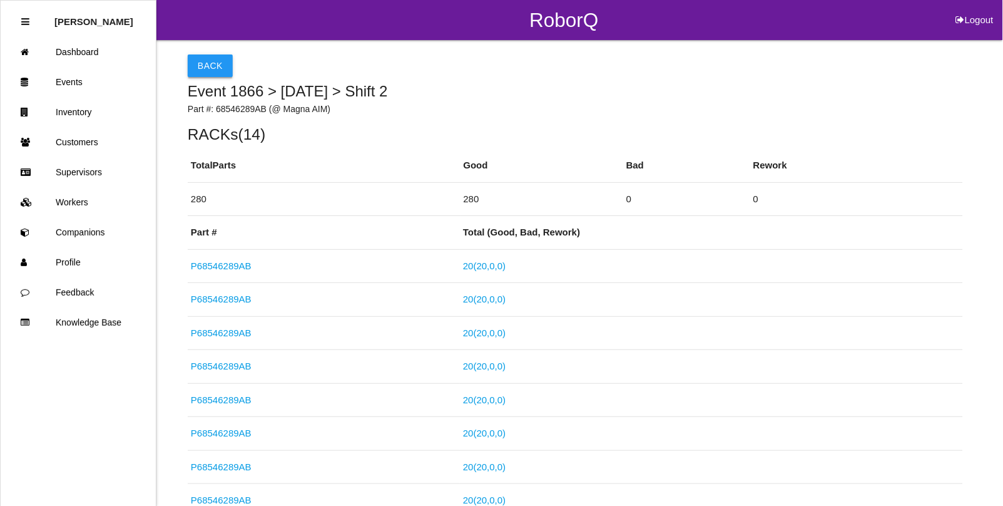
click at [207, 61] on button "Back" at bounding box center [210, 65] width 45 height 23
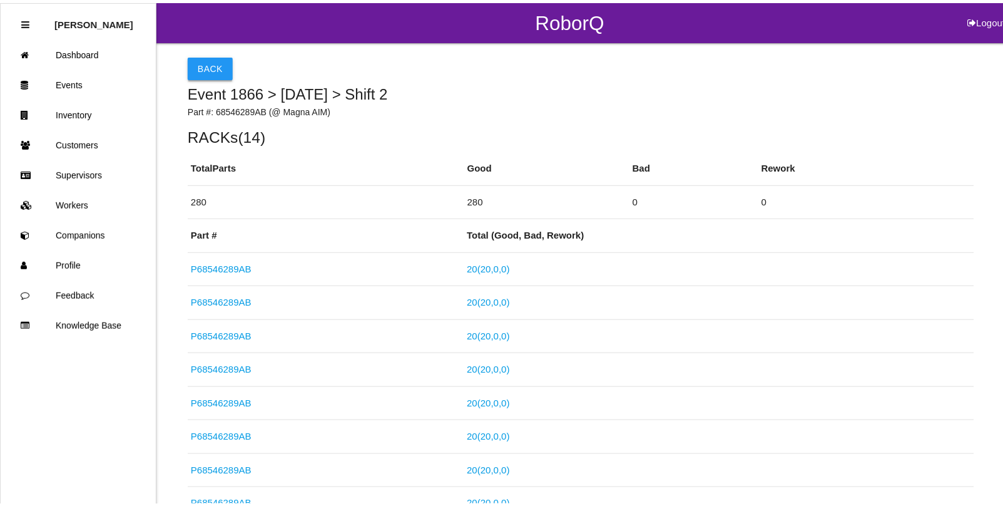
scroll to position [583, 0]
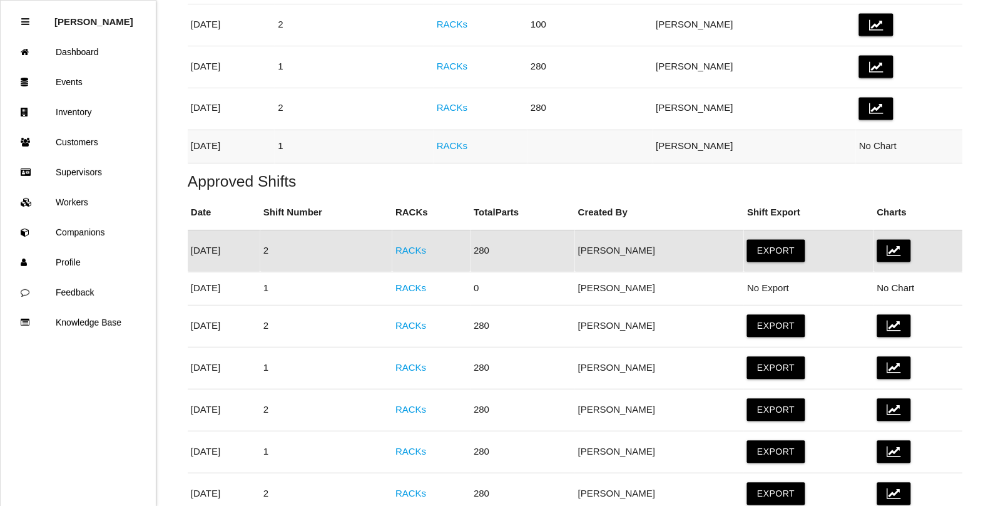
click at [468, 145] on link "RACKs" at bounding box center [452, 146] width 31 height 11
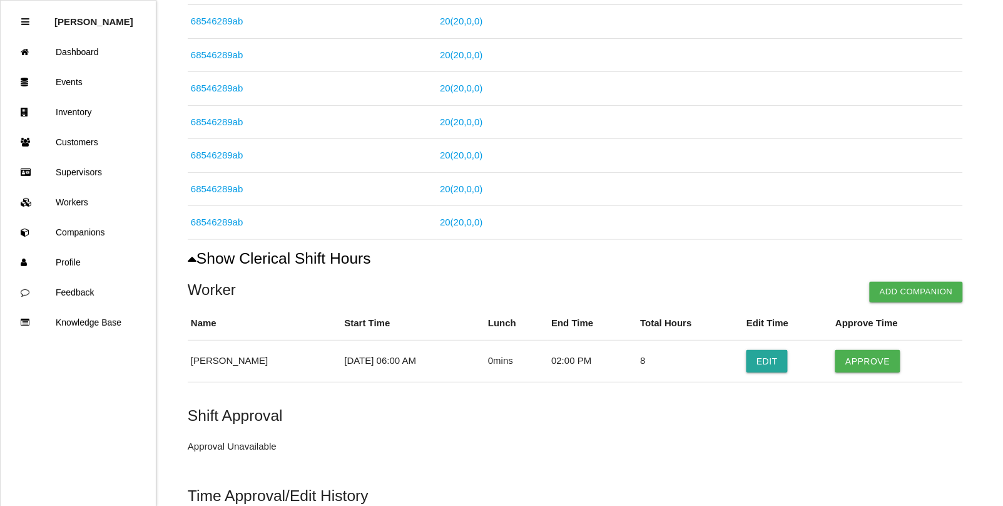
scroll to position [615, 0]
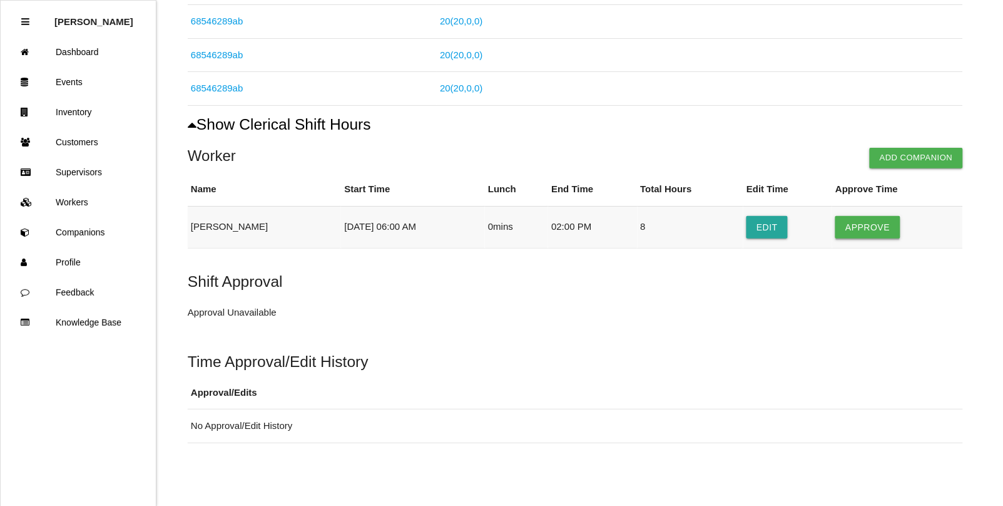
click at [866, 223] on button "Approve" at bounding box center [868, 227] width 64 height 23
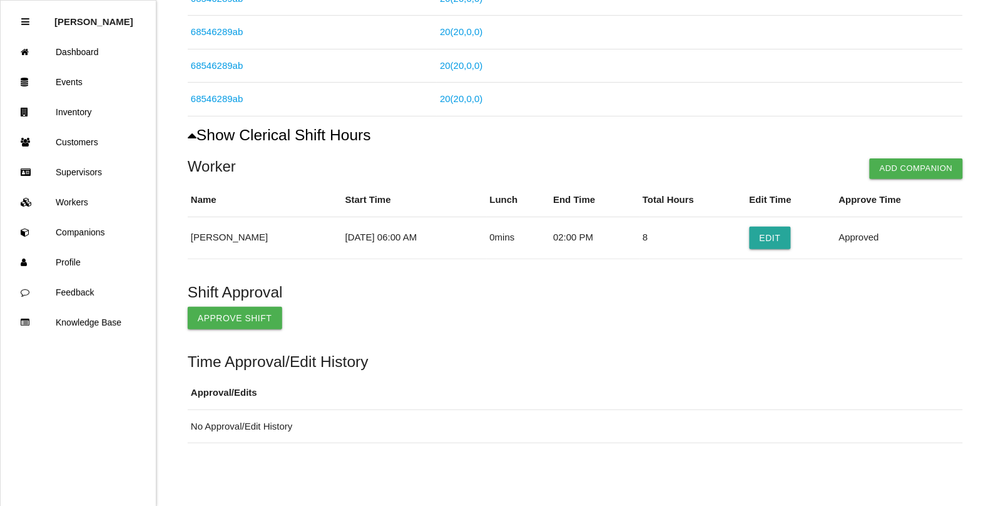
scroll to position [605, 0]
click at [251, 312] on button "Approve Shift" at bounding box center [235, 318] width 95 height 23
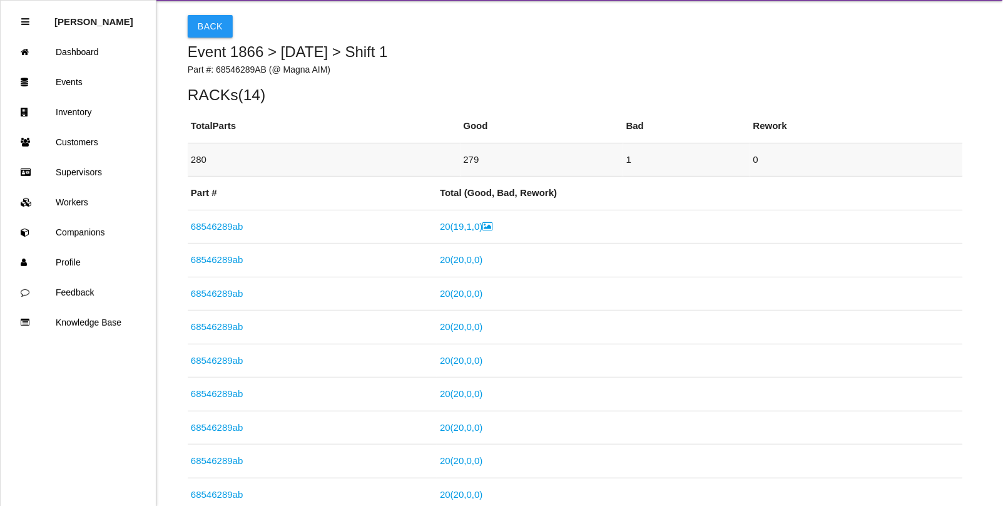
scroll to position [0, 0]
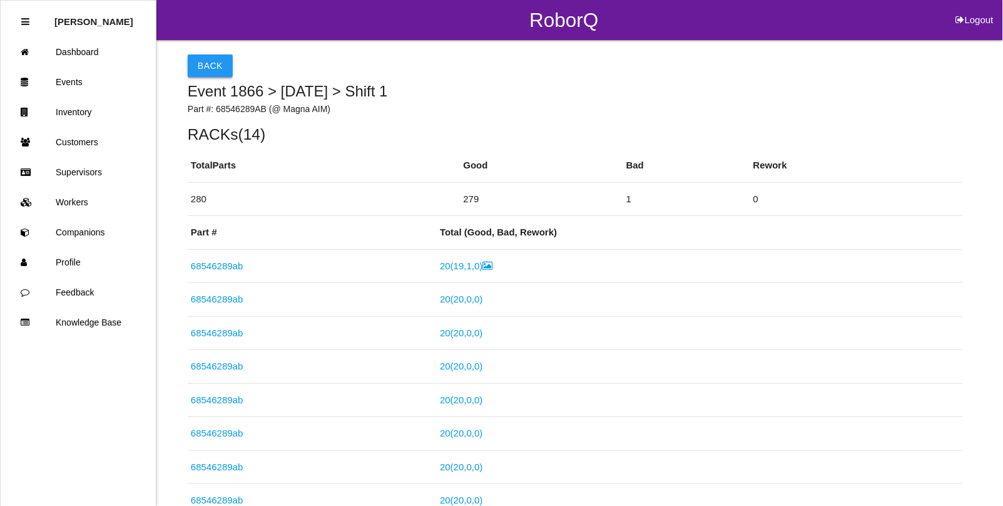
click at [198, 71] on button "Back" at bounding box center [210, 65] width 45 height 23
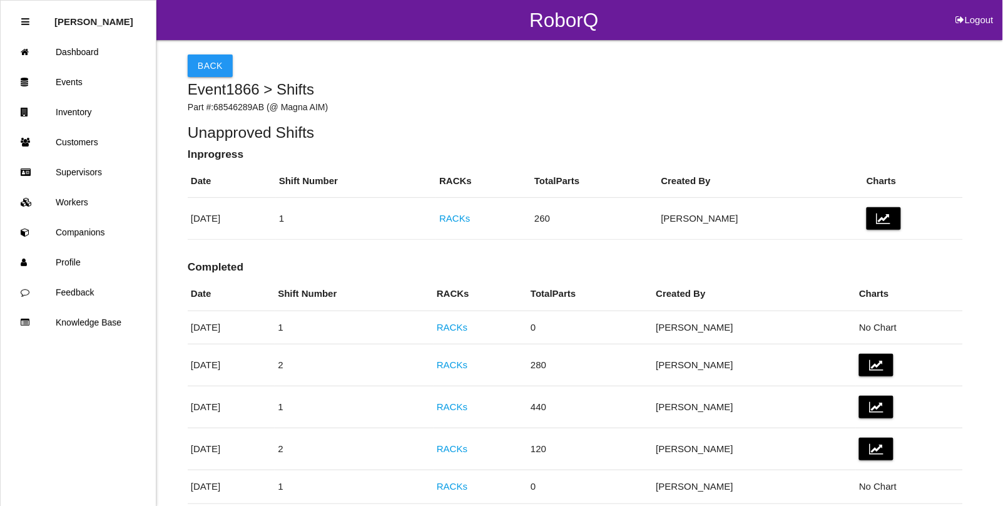
scroll to position [545, 0]
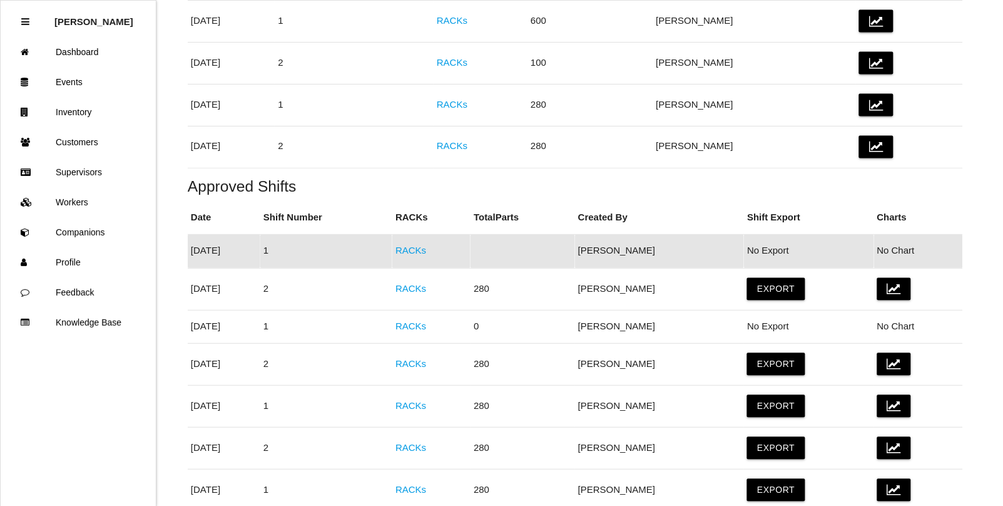
click at [426, 256] on link "RACKs" at bounding box center [411, 250] width 31 height 11
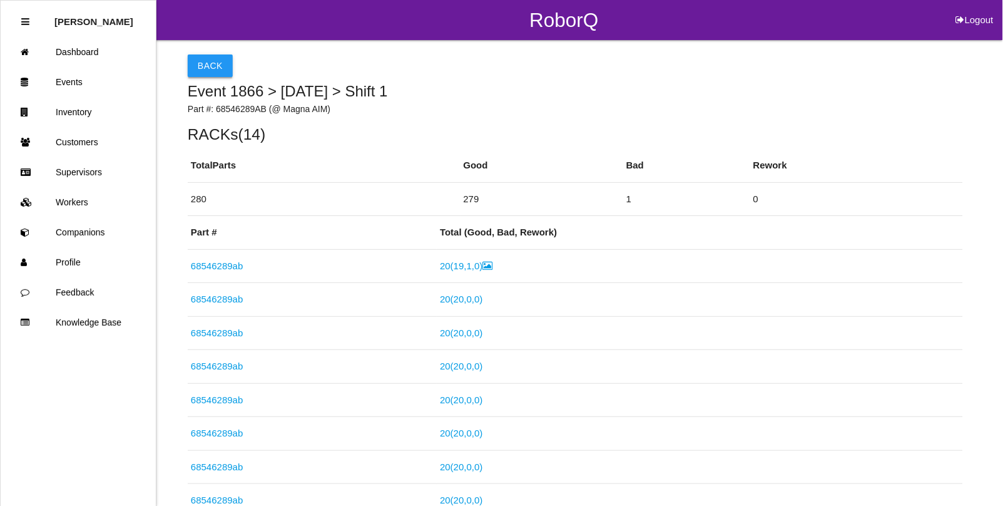
click at [205, 70] on button "Back" at bounding box center [210, 65] width 45 height 23
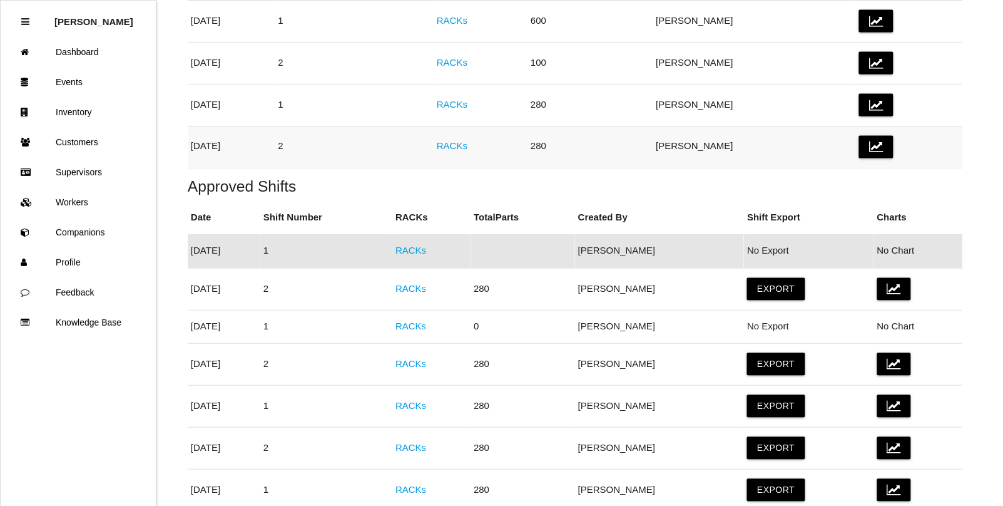
click at [468, 151] on link "RACKs" at bounding box center [452, 146] width 31 height 11
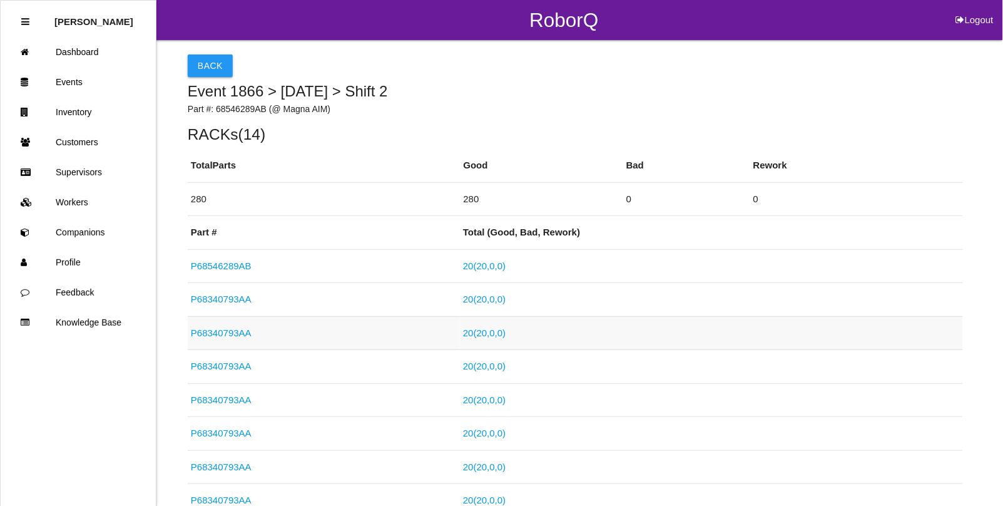
scroll to position [615, 0]
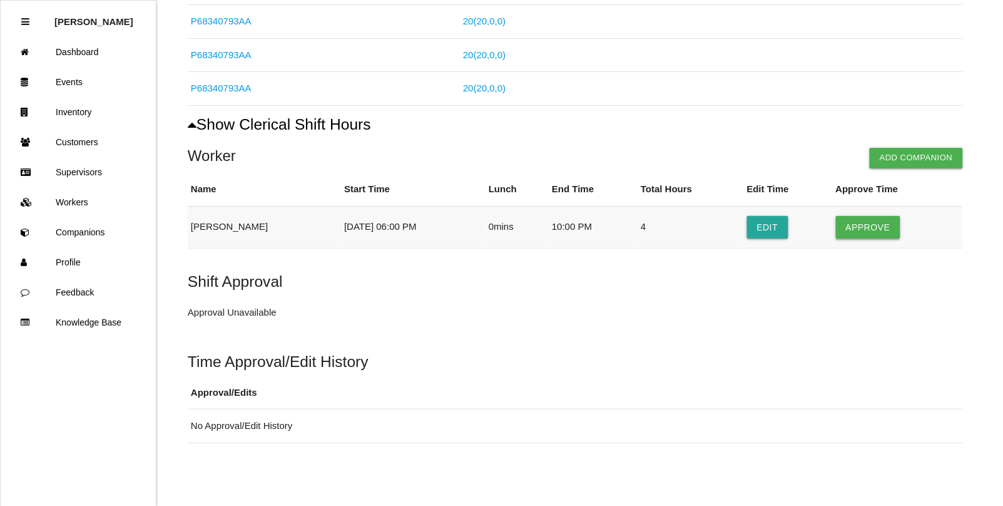
click at [871, 233] on button "Approve" at bounding box center [868, 227] width 64 height 23
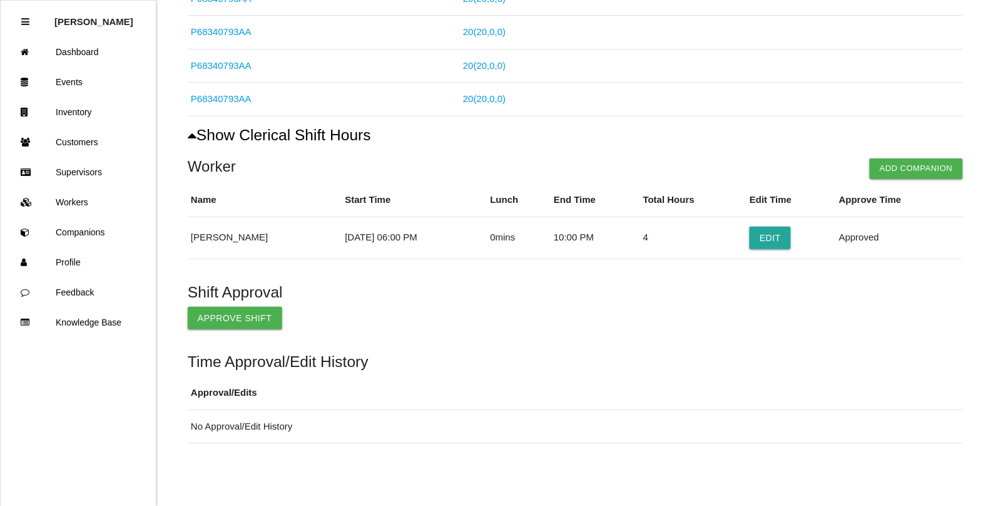
scroll to position [605, 0]
click at [233, 323] on button "Approve Shift" at bounding box center [235, 318] width 95 height 23
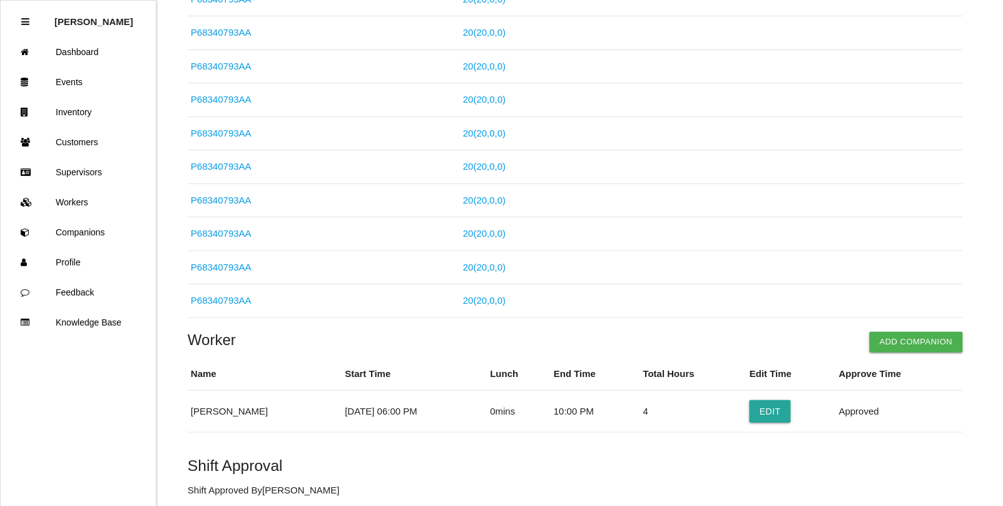
scroll to position [0, 0]
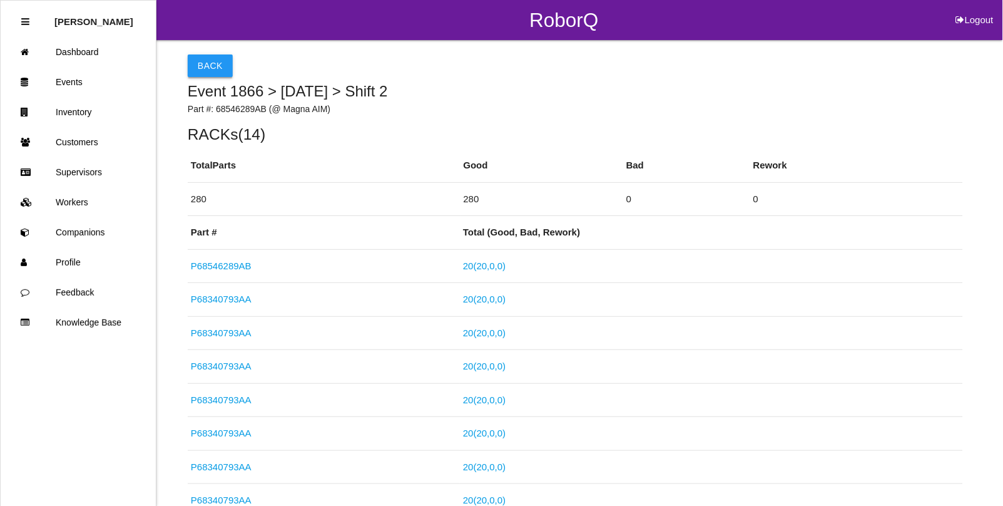
click at [223, 68] on button "Back" at bounding box center [210, 65] width 45 height 23
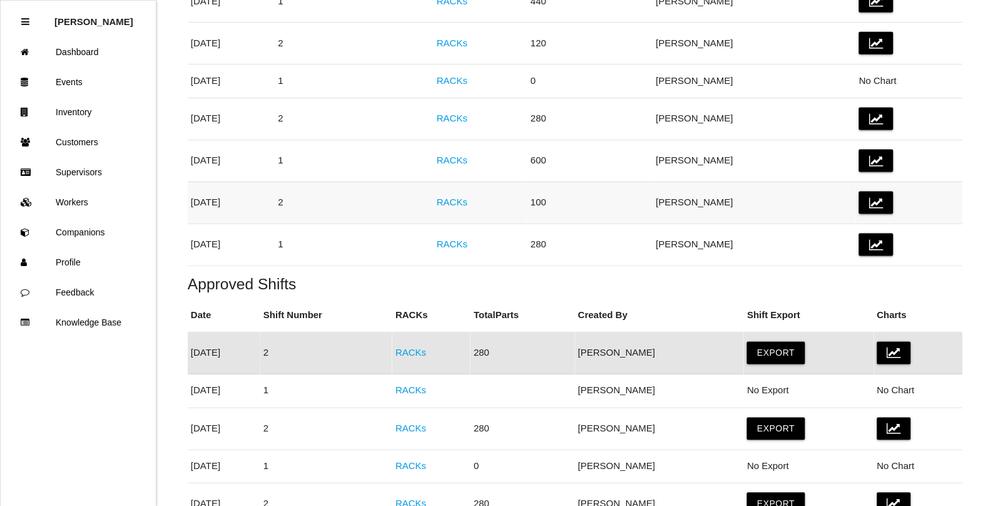
scroll to position [351, 0]
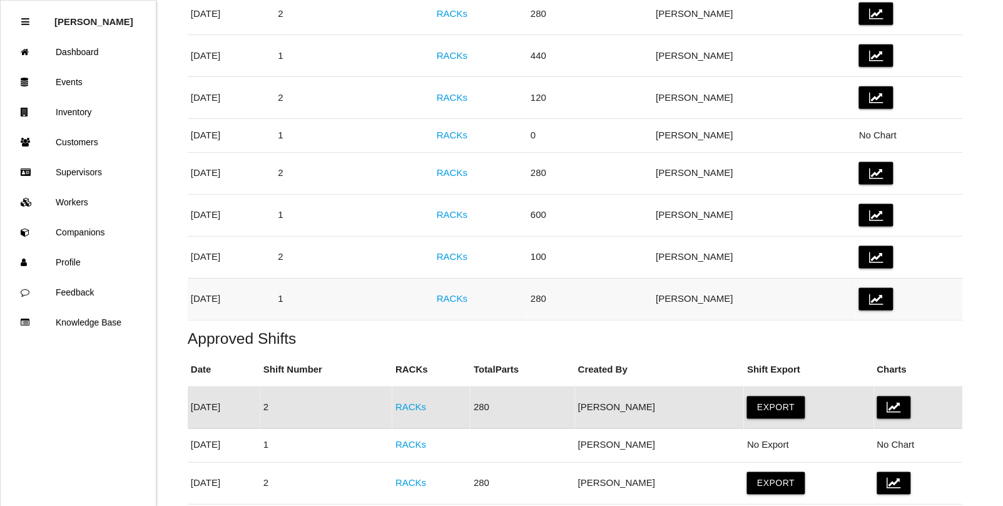
click at [468, 300] on link "RACKs" at bounding box center [452, 298] width 31 height 11
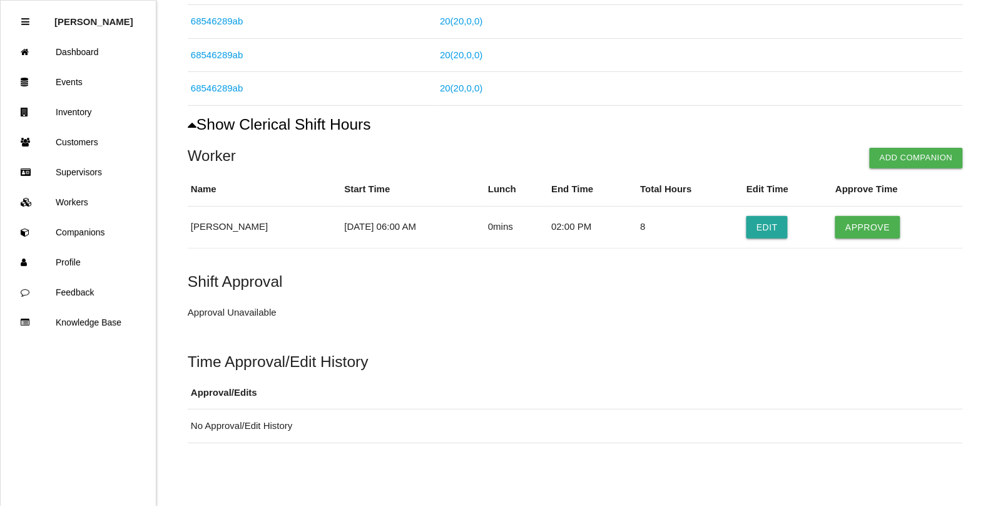
scroll to position [615, 0]
click at [869, 227] on button "Approve" at bounding box center [868, 227] width 64 height 23
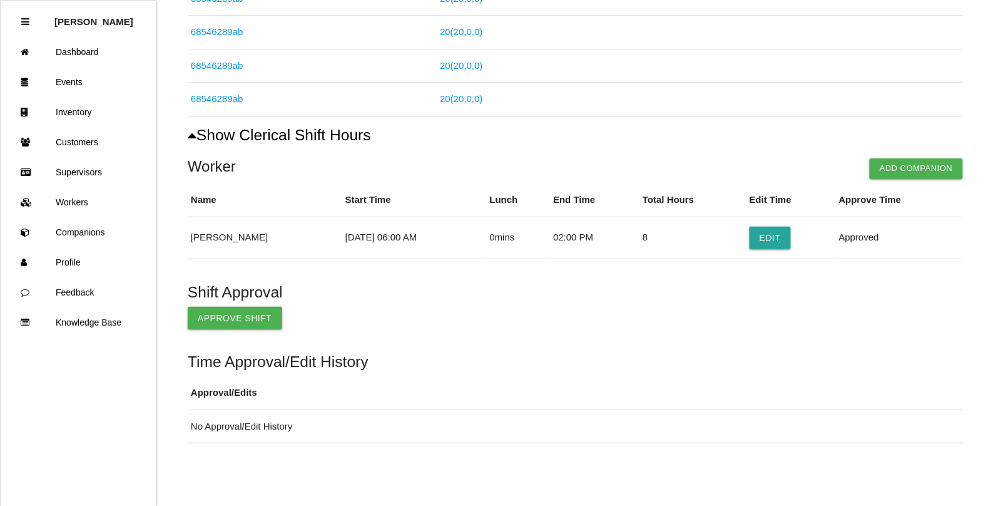
scroll to position [605, 0]
click at [210, 324] on button "Approve Shift" at bounding box center [235, 318] width 95 height 23
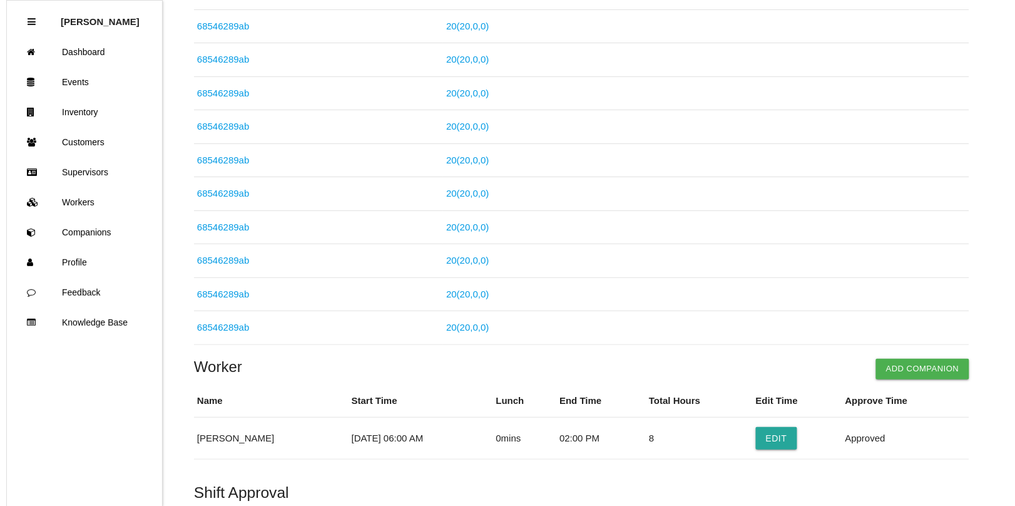
scroll to position [0, 0]
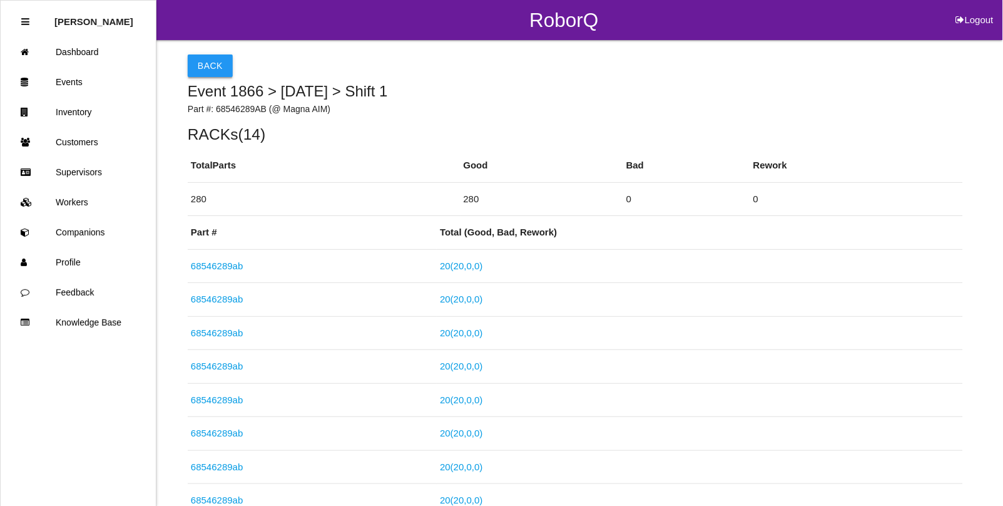
click at [202, 58] on button "Back" at bounding box center [210, 65] width 45 height 23
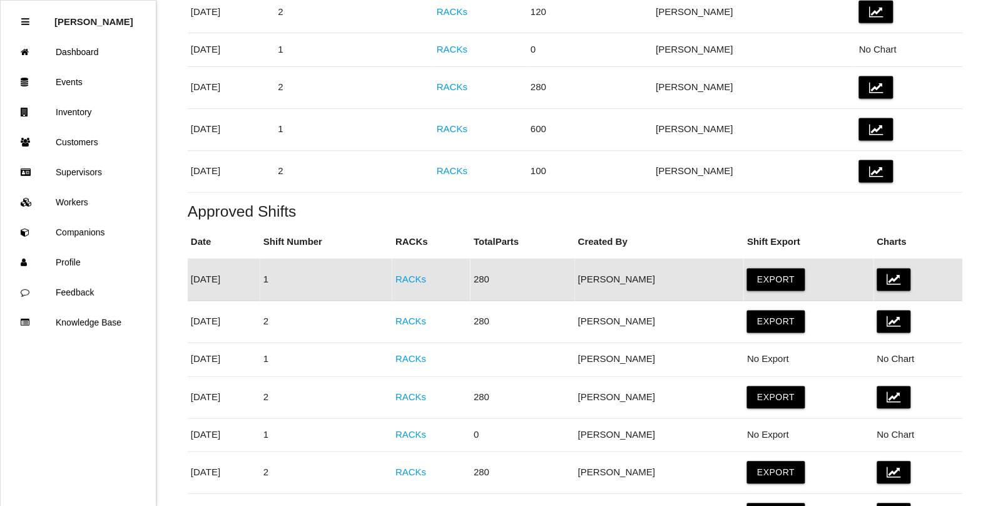
scroll to position [387, 0]
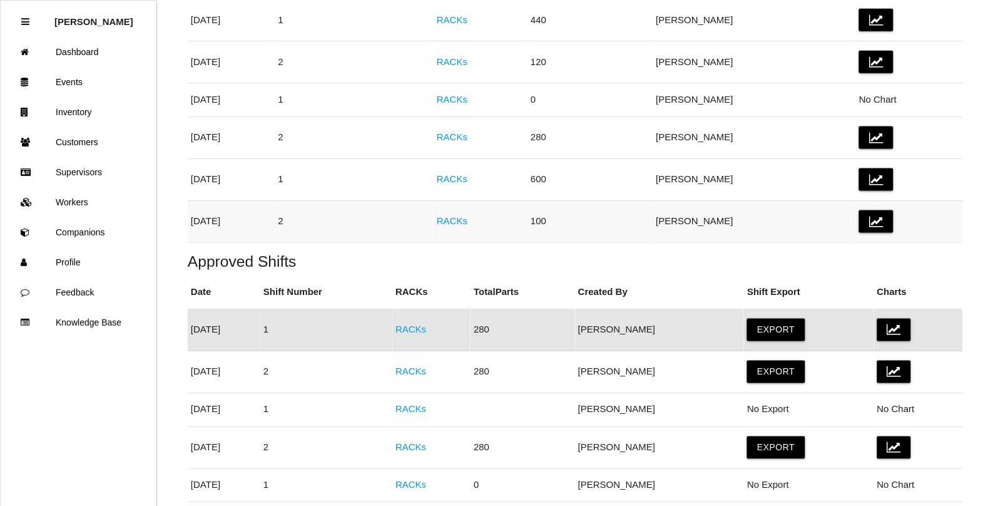
click at [468, 221] on link "RACKs" at bounding box center [452, 220] width 31 height 11
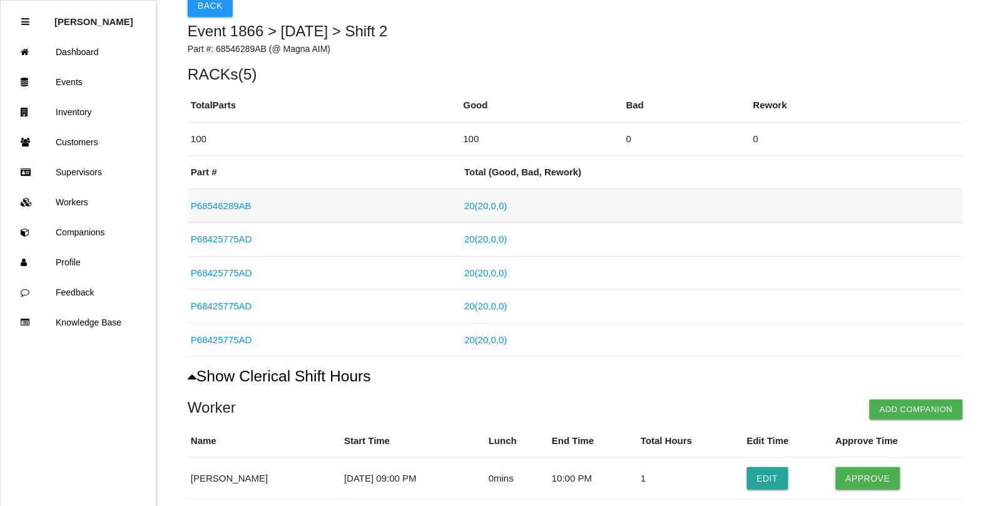
scroll to position [313, 0]
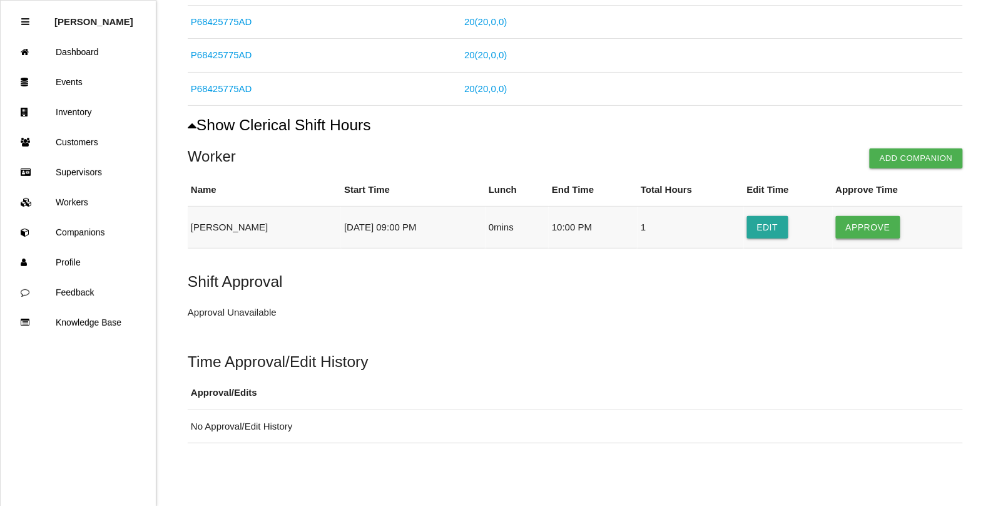
click at [867, 225] on button "Approve" at bounding box center [868, 227] width 64 height 23
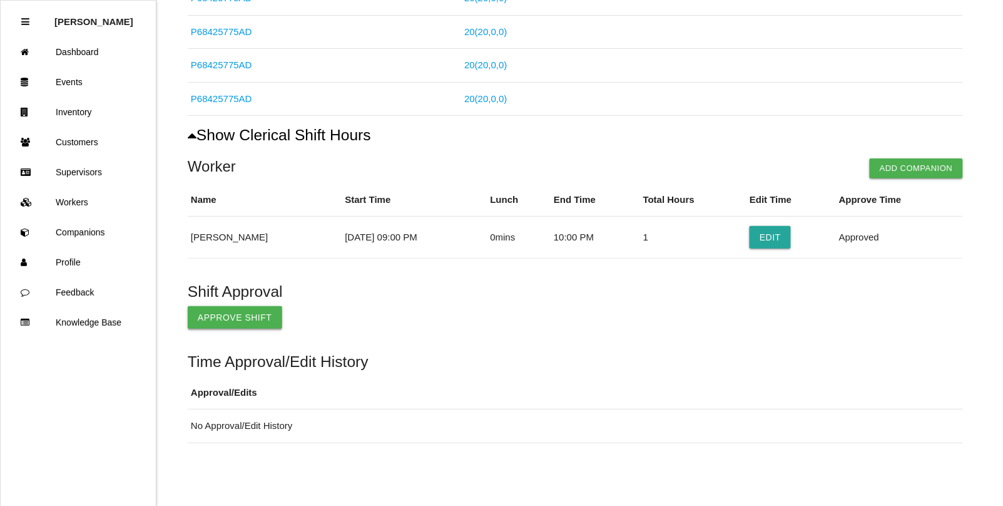
click at [244, 316] on button "Approve Shift" at bounding box center [235, 317] width 95 height 23
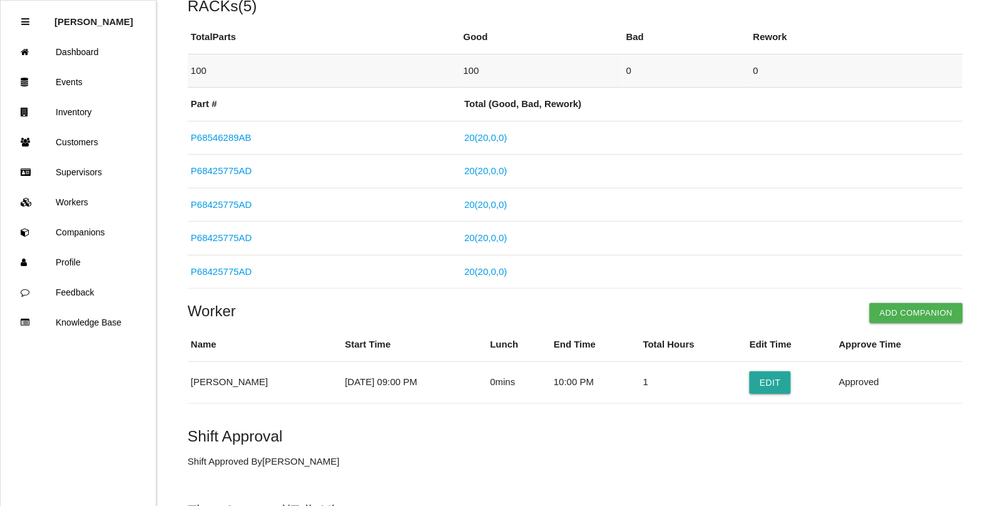
scroll to position [0, 0]
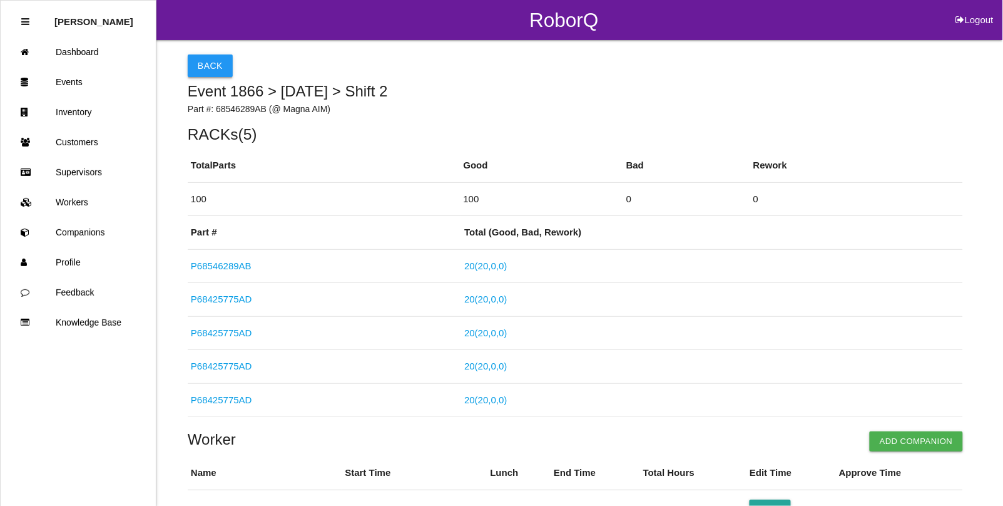
click at [198, 69] on button "Back" at bounding box center [210, 65] width 45 height 23
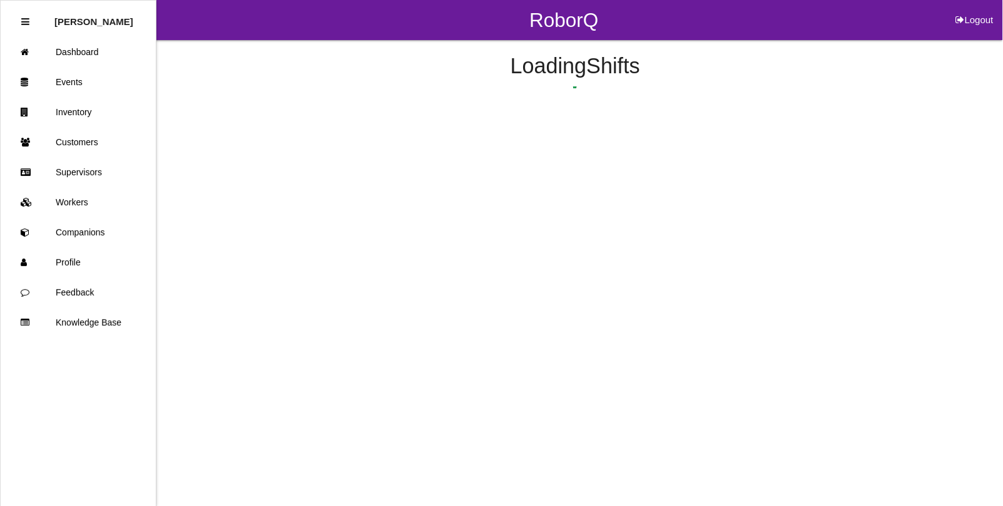
scroll to position [423, 0]
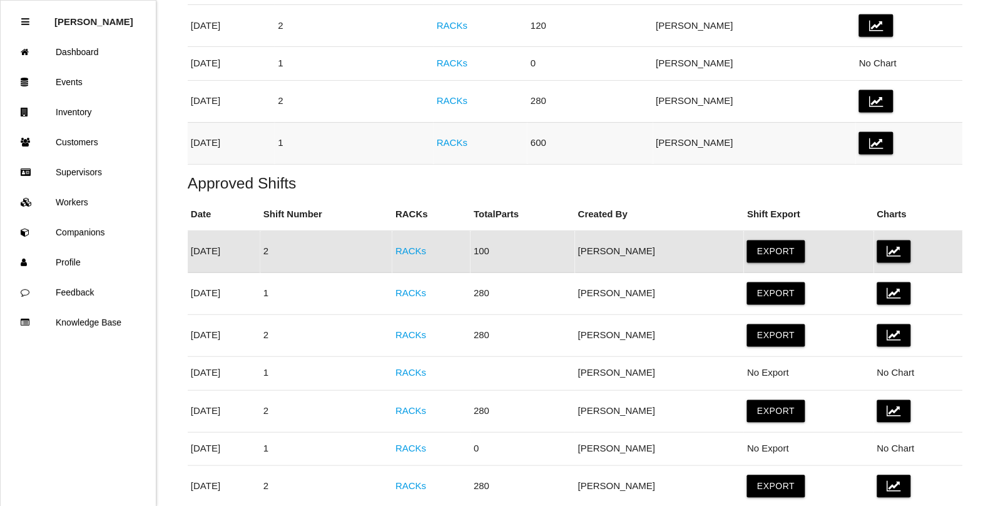
click at [468, 141] on link "RACKs" at bounding box center [452, 142] width 31 height 11
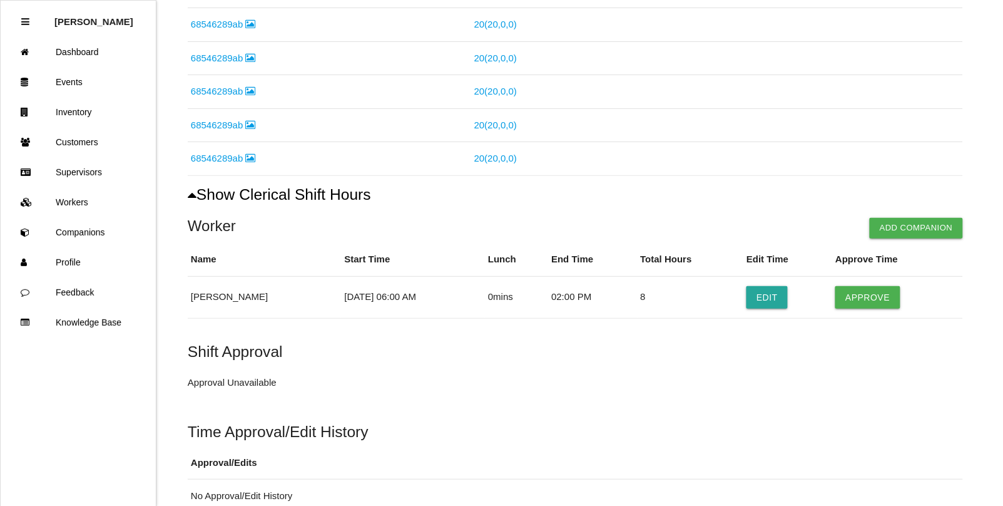
scroll to position [1095, 0]
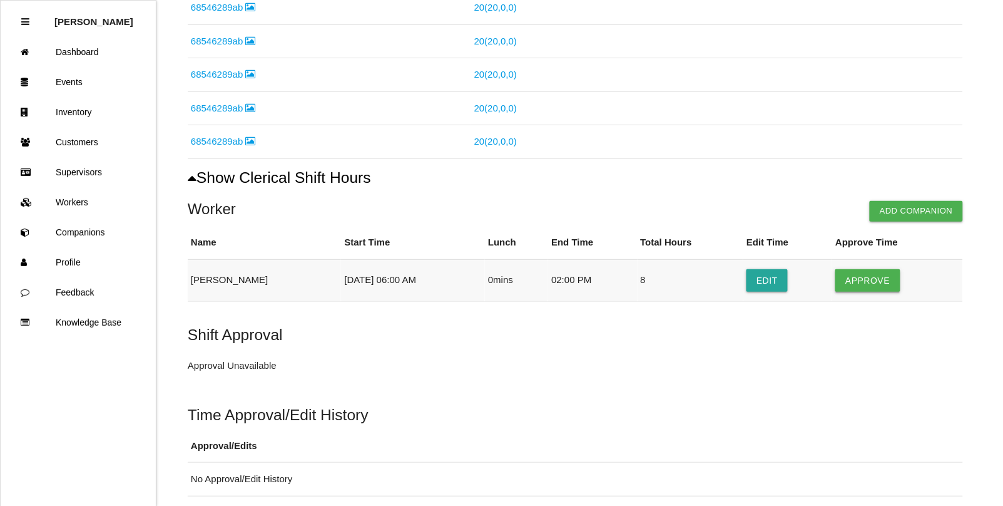
click at [859, 280] on button "Approve" at bounding box center [868, 280] width 64 height 23
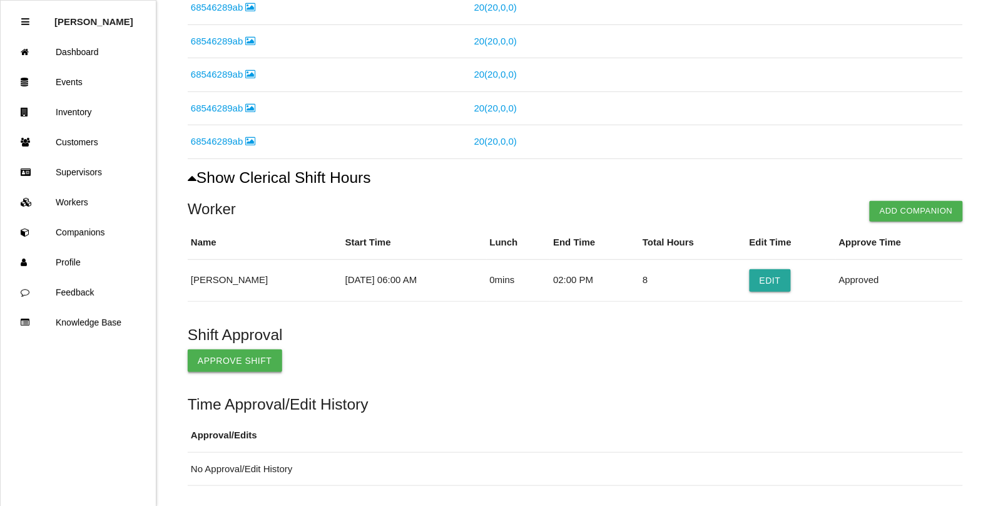
click at [218, 368] on button "Approve Shift" at bounding box center [235, 360] width 95 height 23
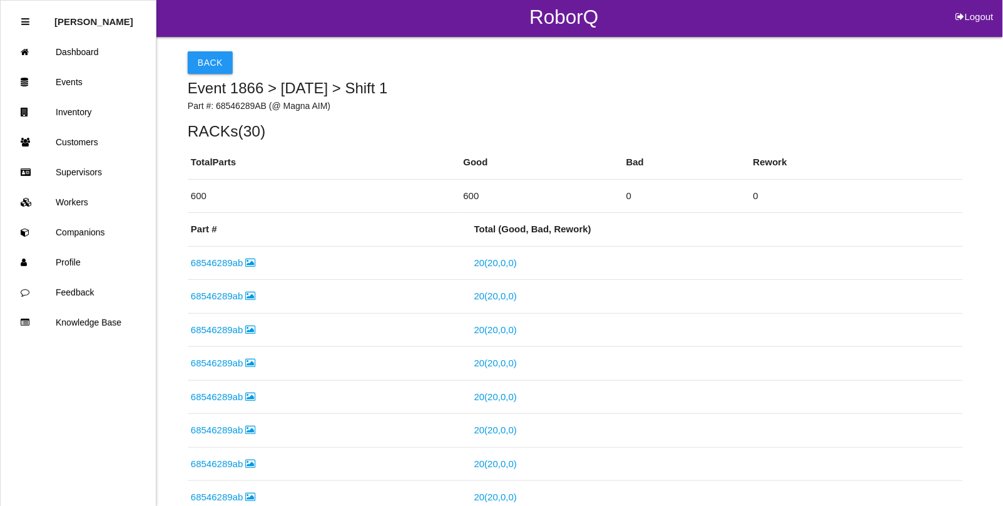
scroll to position [0, 0]
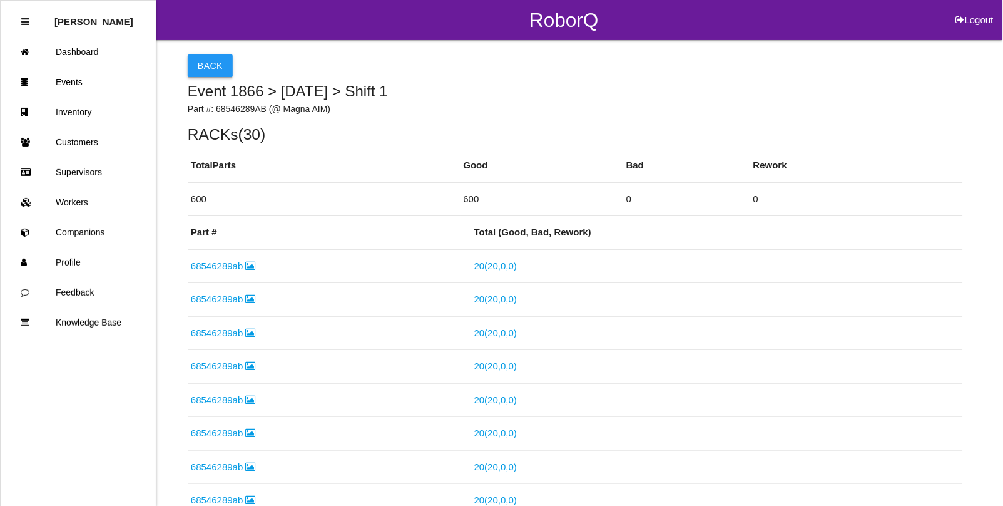
click at [207, 67] on button "Back" at bounding box center [210, 65] width 45 height 23
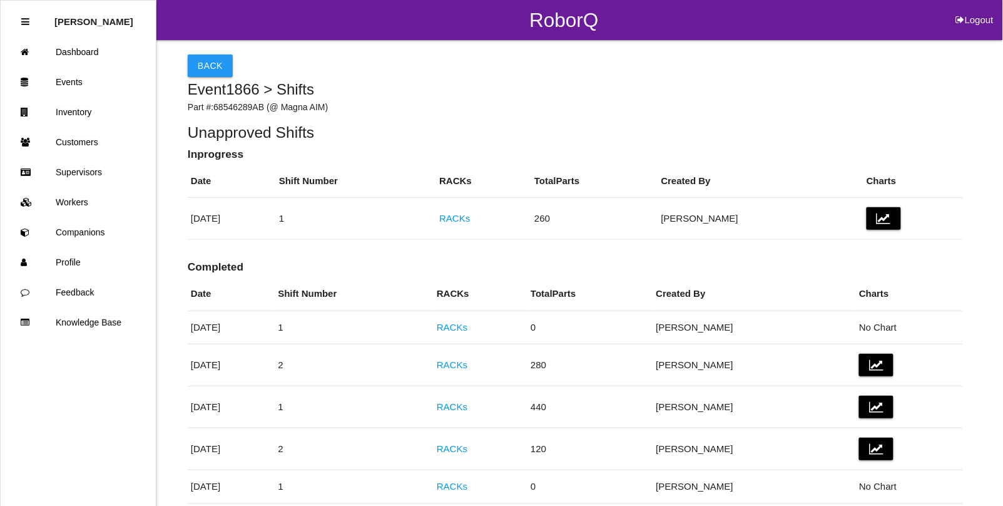
scroll to position [382, 0]
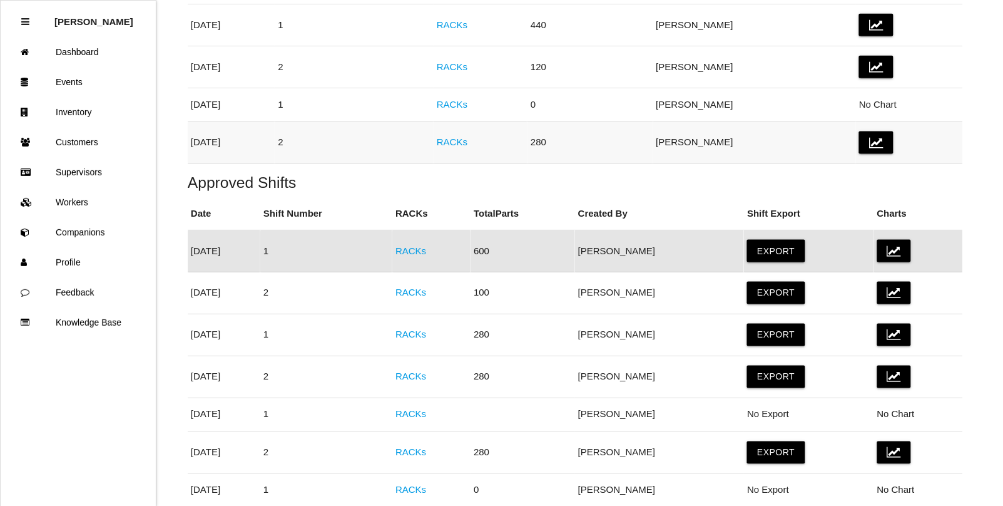
click at [468, 143] on link "RACKs" at bounding box center [452, 141] width 31 height 11
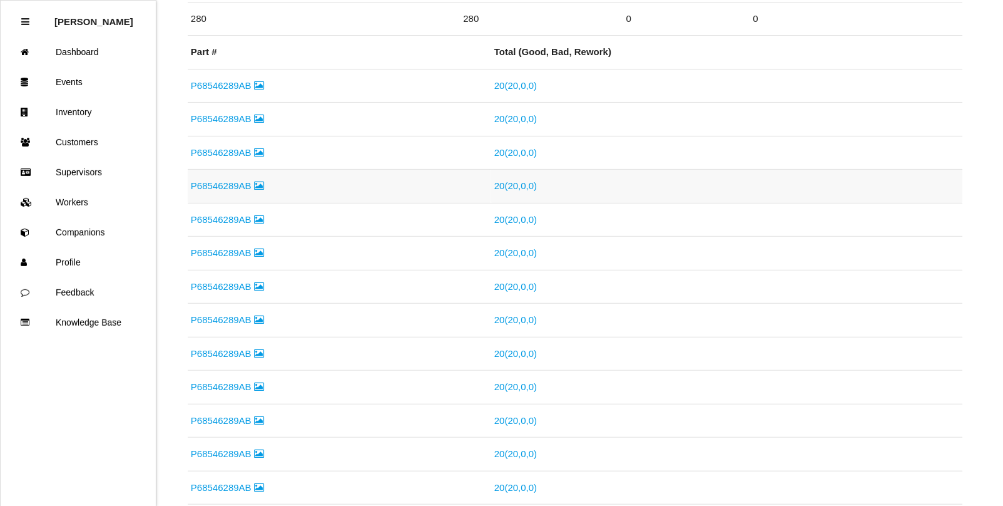
scroll to position [615, 0]
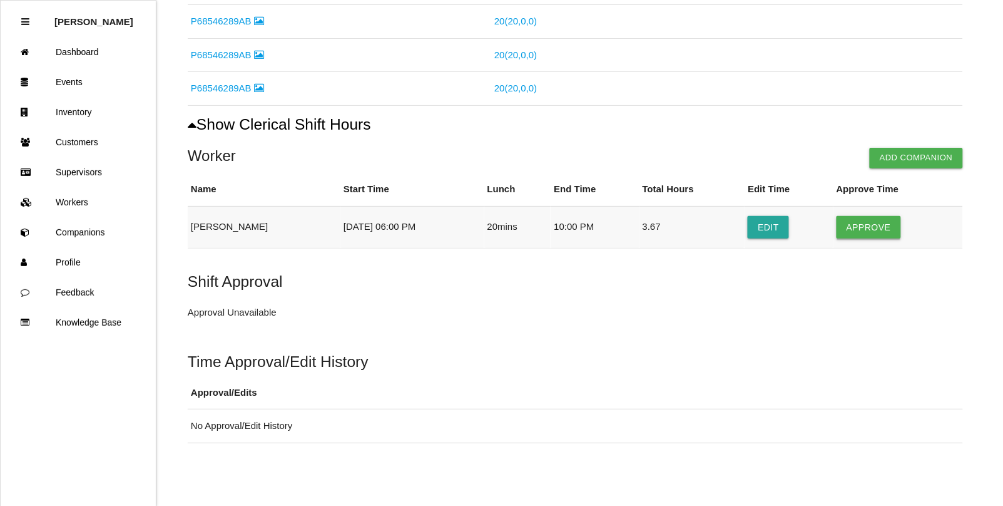
click at [858, 228] on button "Approve" at bounding box center [869, 227] width 64 height 23
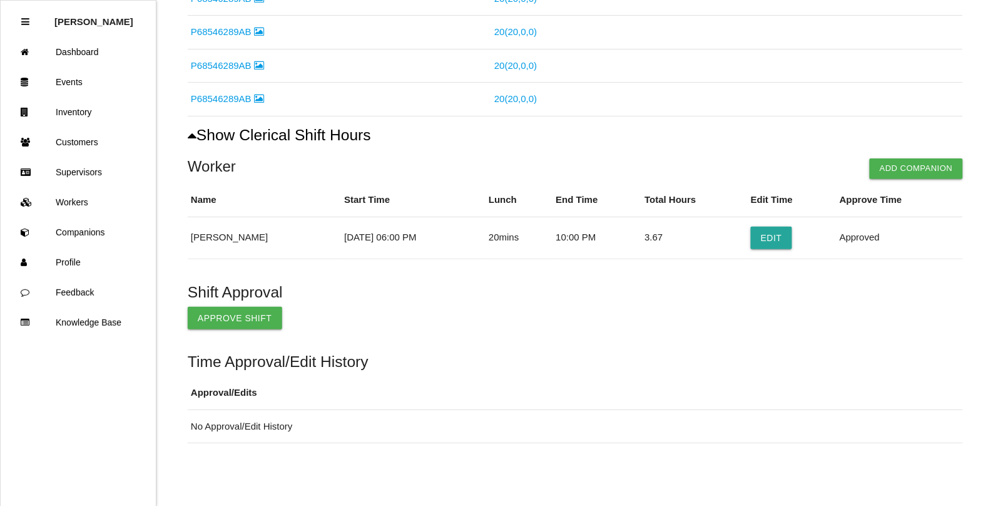
scroll to position [605, 0]
click at [230, 321] on button "Approve Shift" at bounding box center [235, 318] width 95 height 23
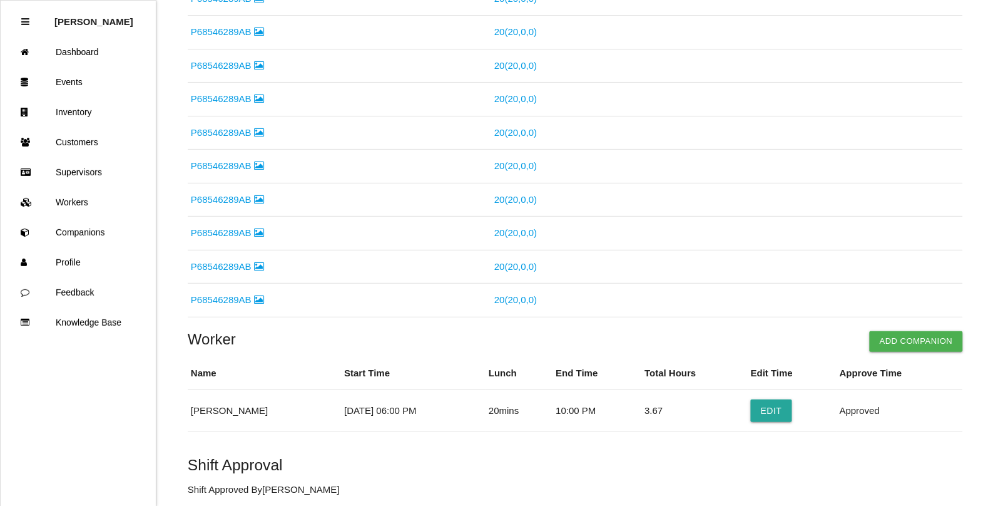
scroll to position [0, 0]
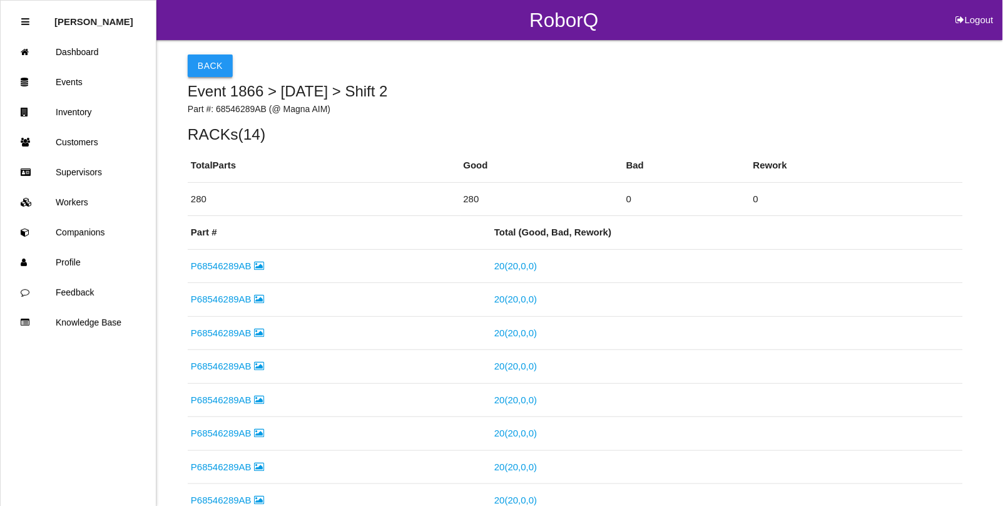
click at [196, 61] on button "Back" at bounding box center [210, 65] width 45 height 23
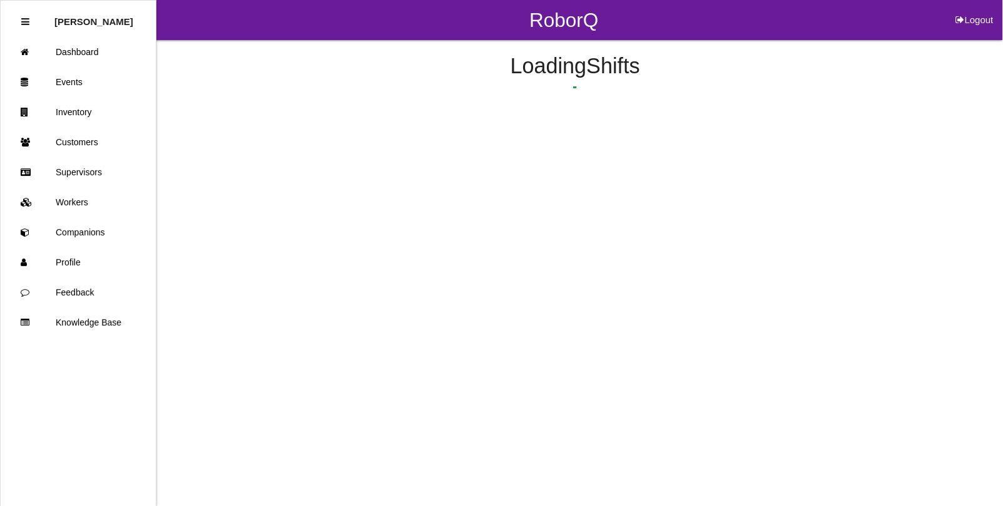
scroll to position [339, 0]
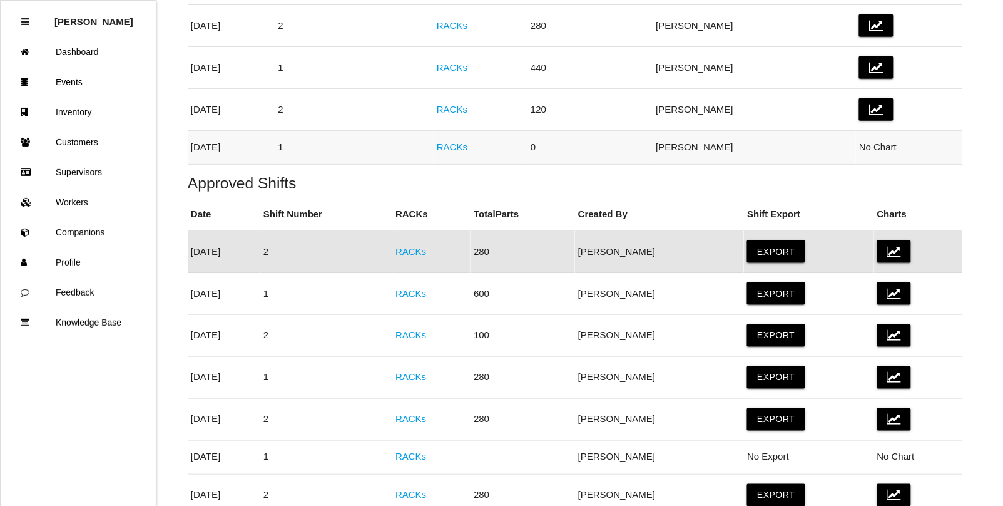
click at [468, 148] on link "RACKs" at bounding box center [452, 146] width 31 height 11
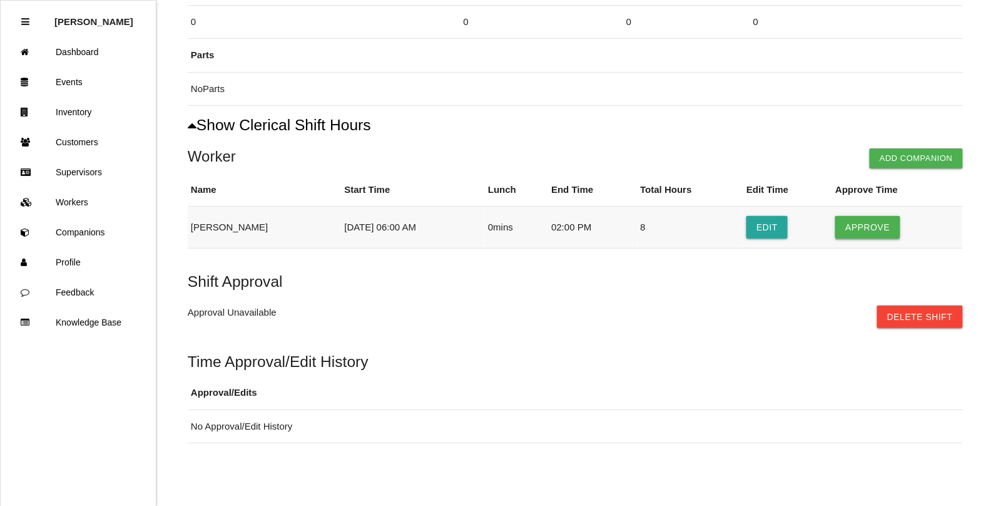
click at [859, 223] on button "Approve" at bounding box center [868, 227] width 64 height 23
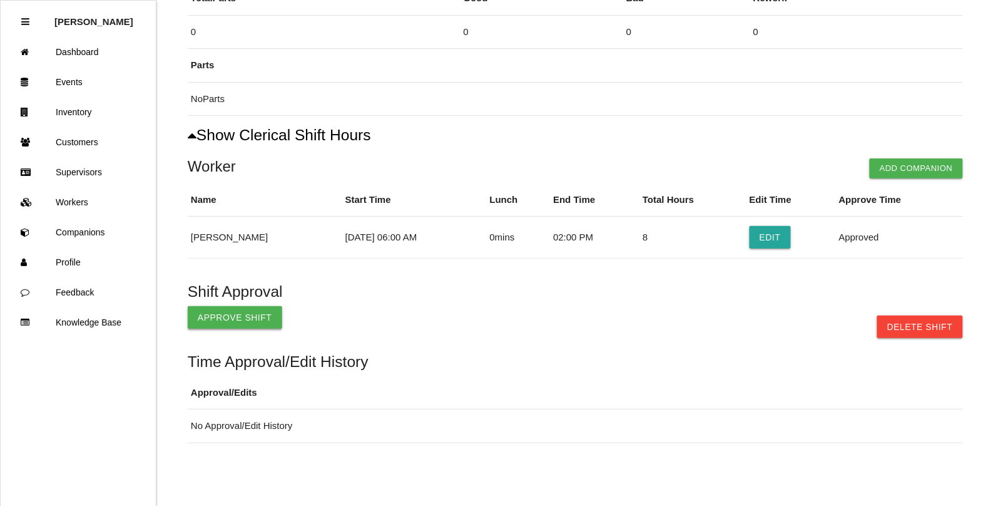
click at [233, 324] on button "Approve Shift" at bounding box center [235, 317] width 95 height 23
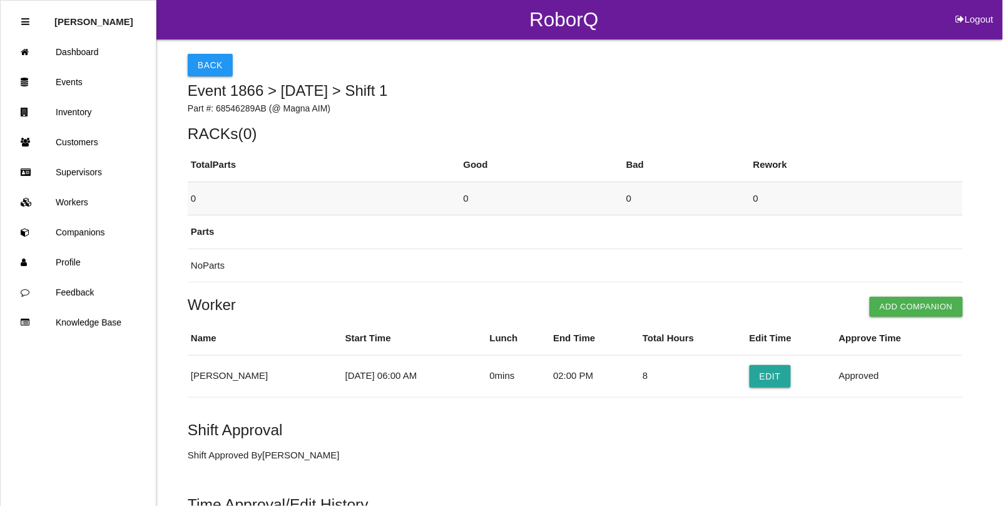
scroll to position [0, 0]
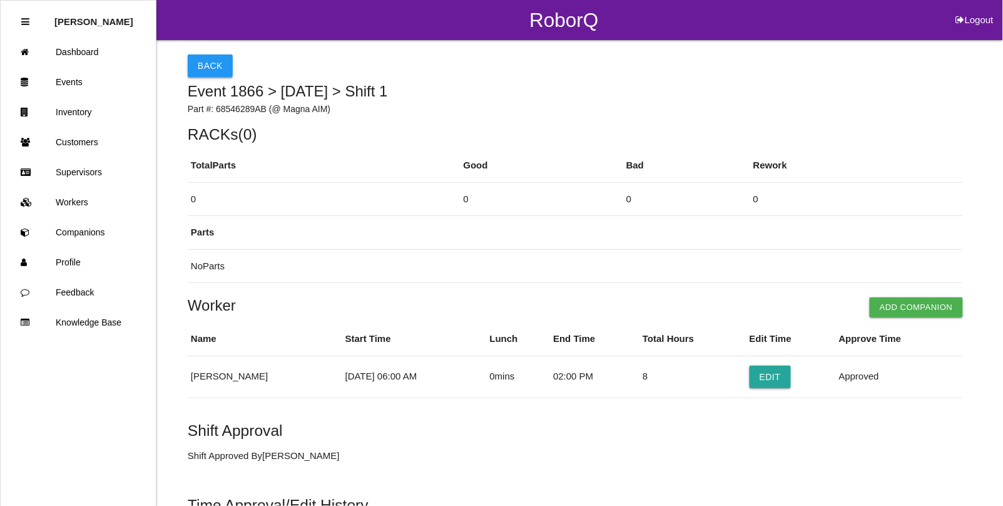
click at [201, 71] on button "Back" at bounding box center [210, 65] width 45 height 23
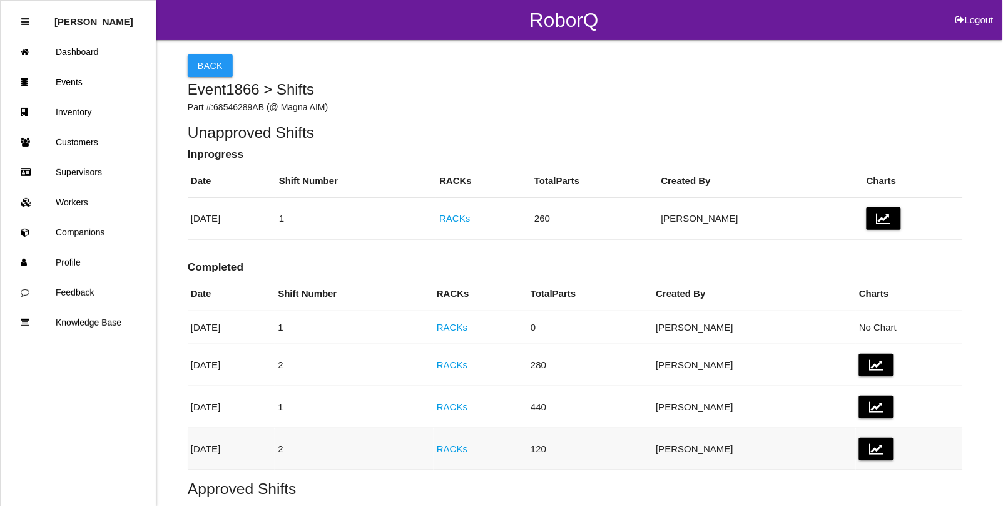
click at [468, 449] on link "RACKs" at bounding box center [452, 448] width 31 height 11
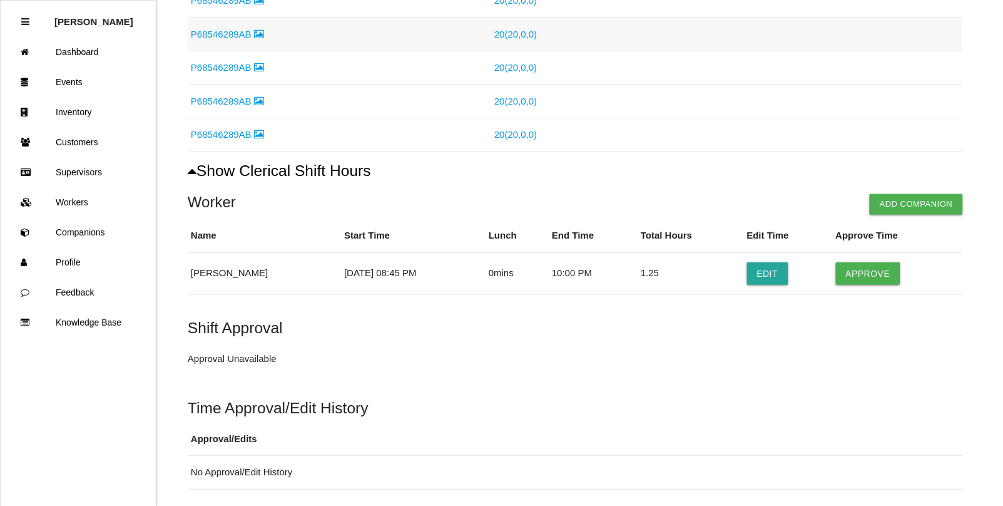
scroll to position [313, 0]
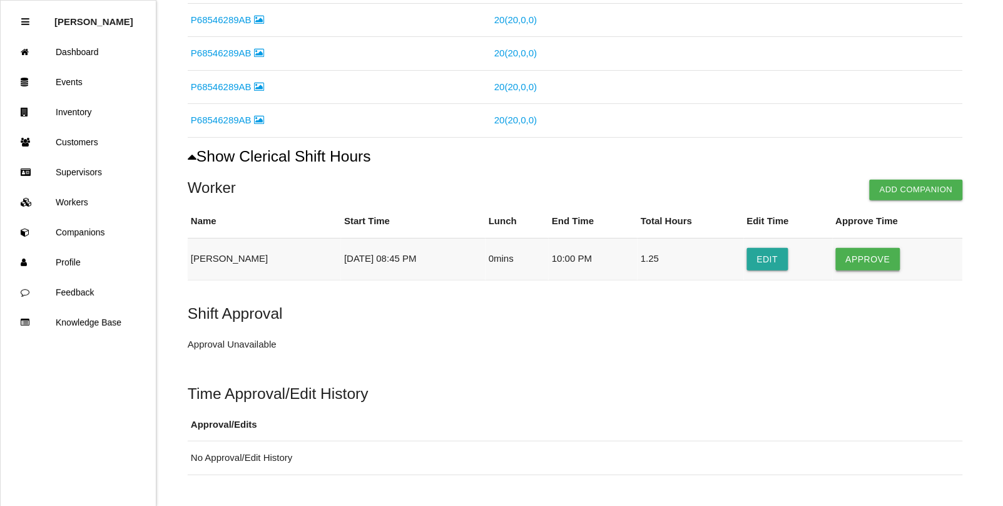
click at [874, 258] on button "Approve" at bounding box center [868, 259] width 64 height 23
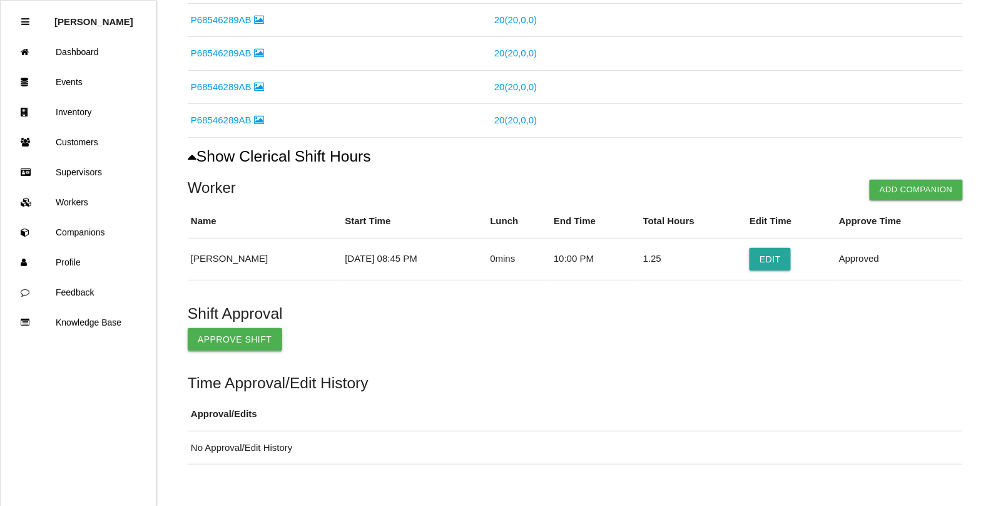
click at [266, 339] on button "Approve Shift" at bounding box center [235, 339] width 95 height 23
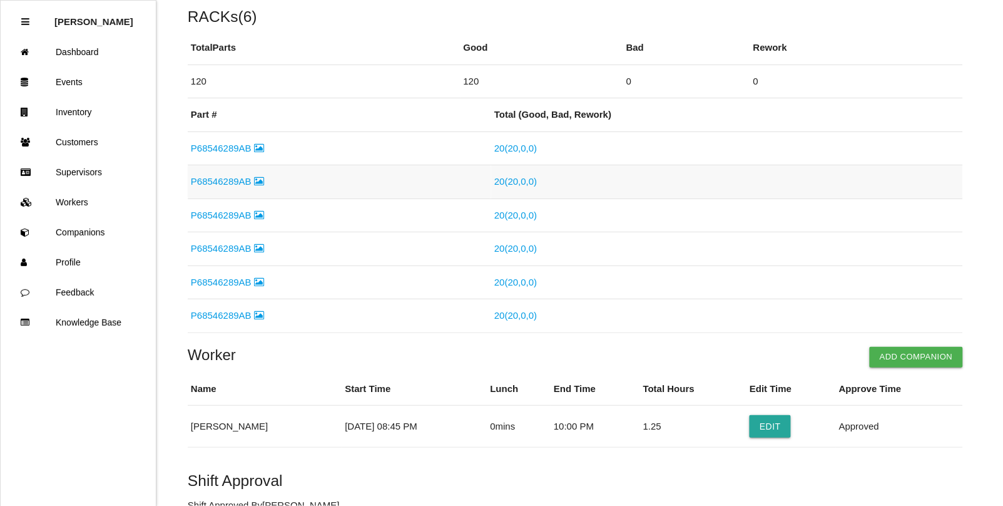
scroll to position [0, 0]
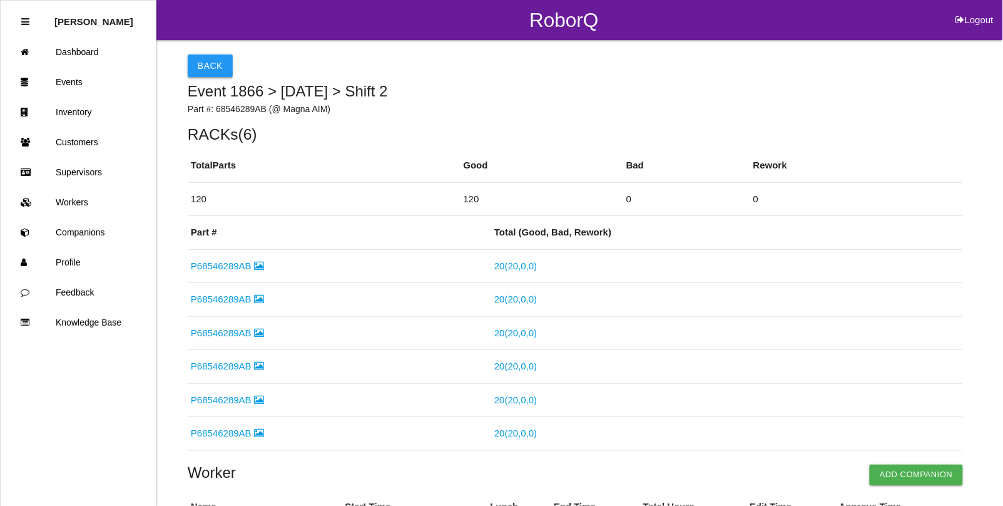
click at [205, 68] on button "Back" at bounding box center [210, 65] width 45 height 23
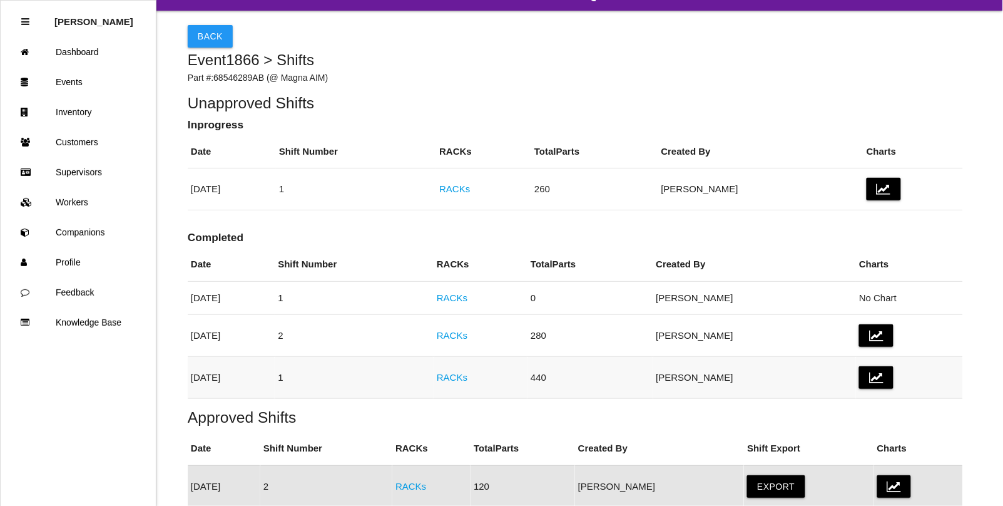
scroll to position [29, 0]
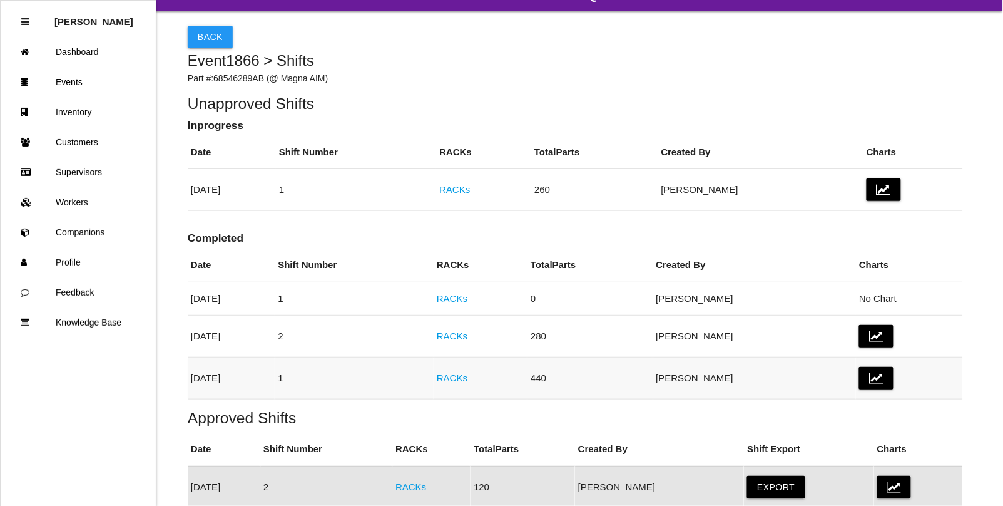
click at [468, 377] on link "RACKs" at bounding box center [452, 377] width 31 height 11
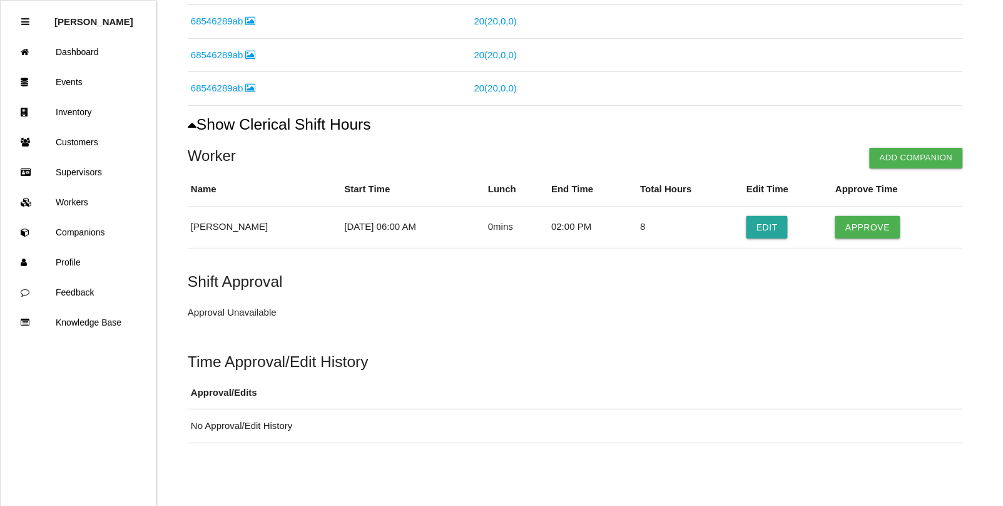
scroll to position [884, 0]
click at [870, 227] on button "Approve" at bounding box center [868, 227] width 64 height 23
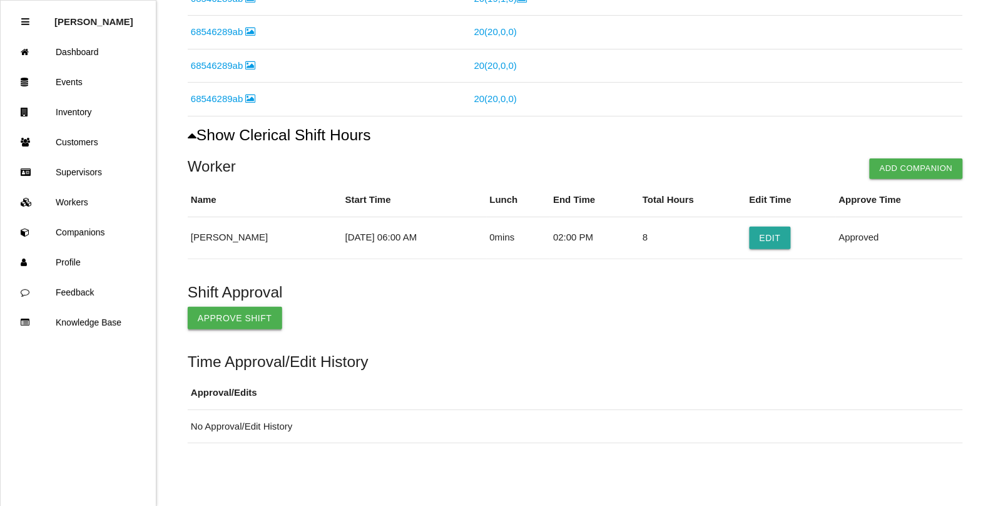
click at [225, 318] on button "Approve Shift" at bounding box center [235, 318] width 95 height 23
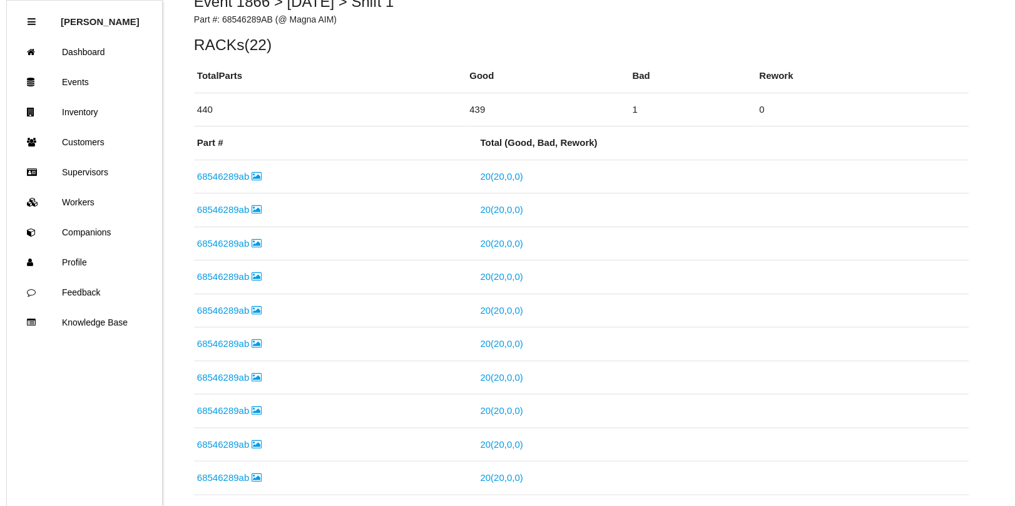
scroll to position [0, 0]
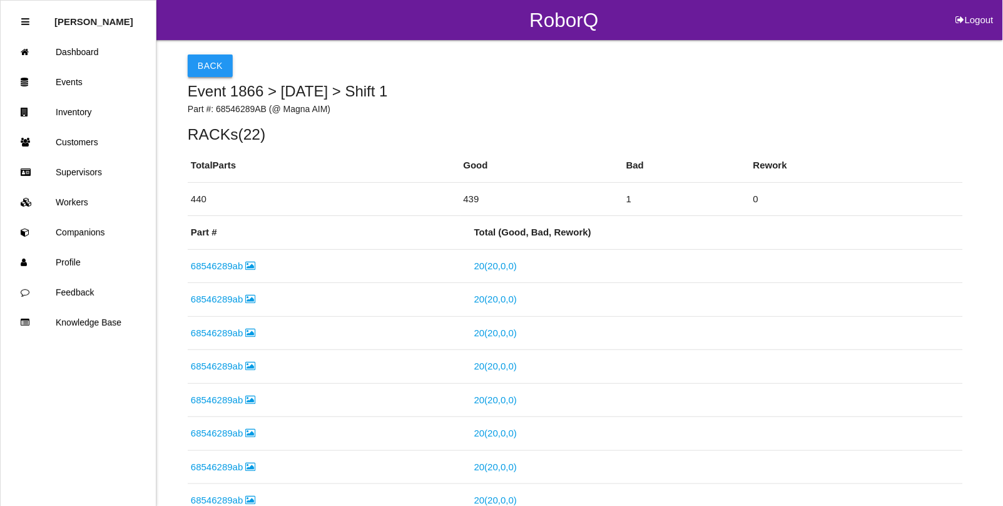
click at [205, 66] on button "Back" at bounding box center [210, 65] width 45 height 23
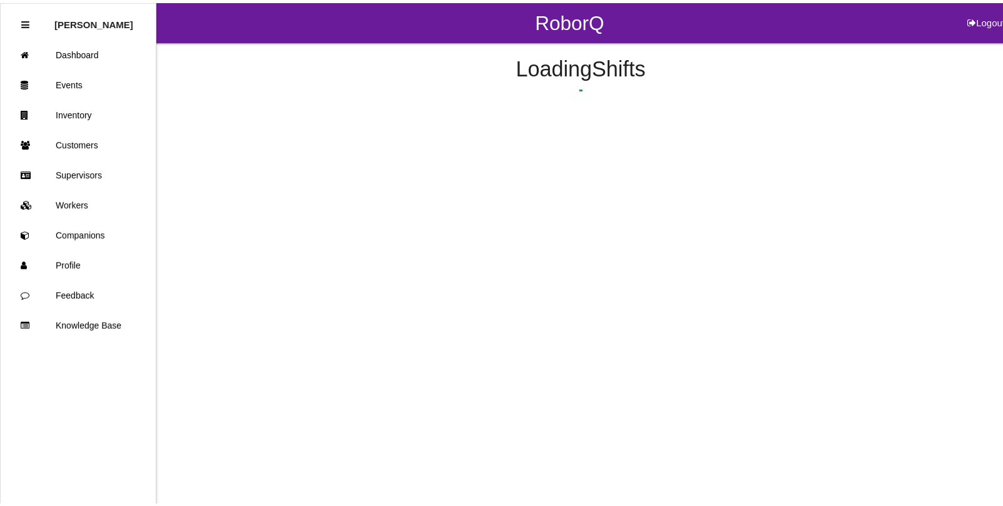
scroll to position [221, 0]
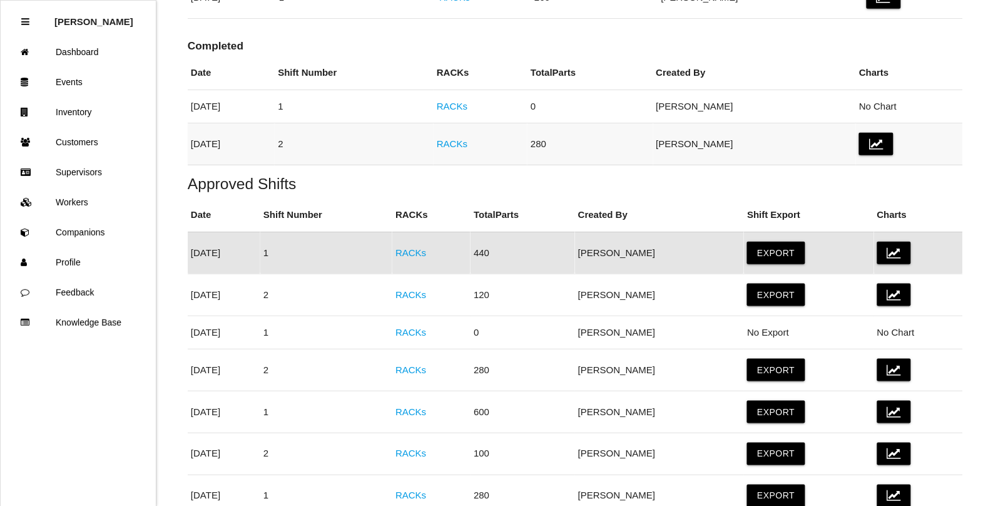
click at [468, 138] on link "RACKs" at bounding box center [452, 143] width 31 height 11
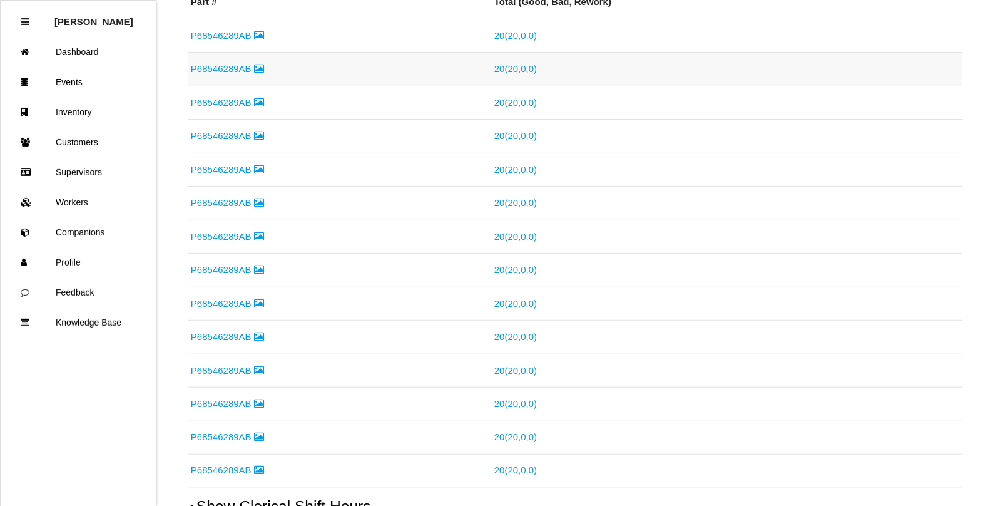
scroll to position [590, 0]
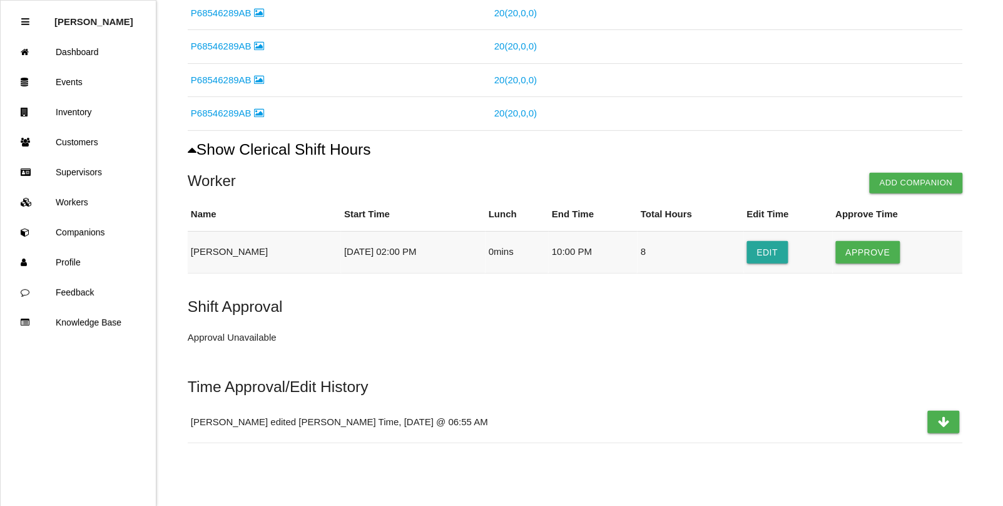
click at [899, 258] on td "Approve" at bounding box center [898, 252] width 130 height 42
click at [886, 255] on button "Approve" at bounding box center [868, 252] width 64 height 23
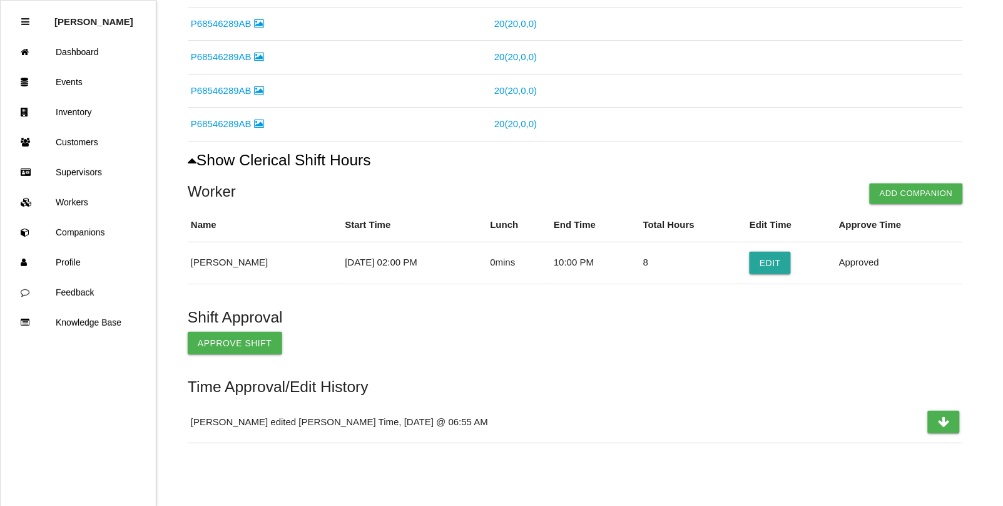
scroll to position [580, 0]
click at [242, 346] on button "Approve Shift" at bounding box center [235, 343] width 95 height 23
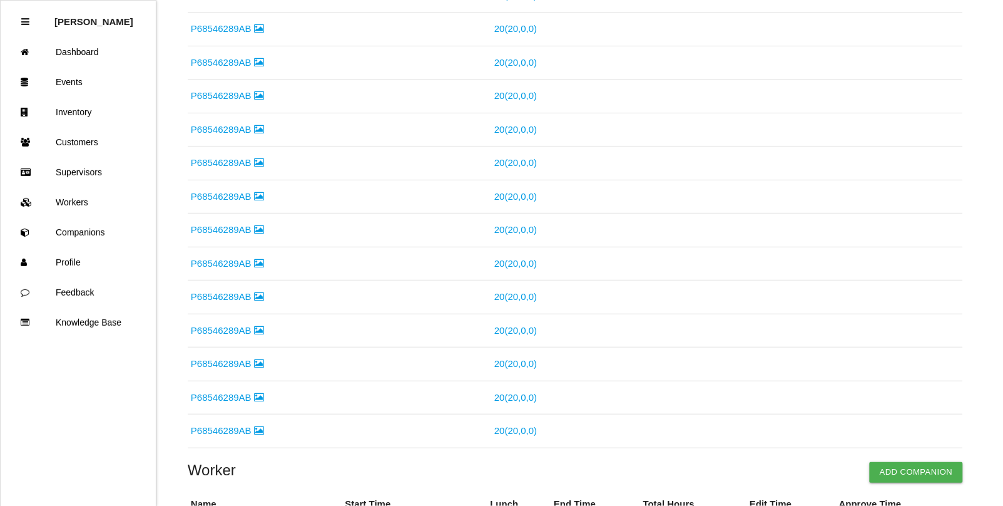
scroll to position [0, 0]
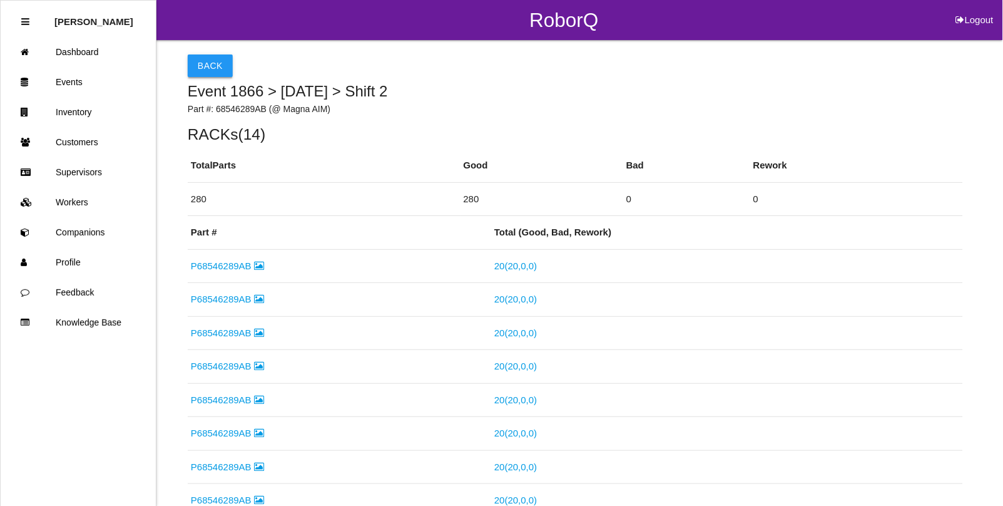
click at [207, 68] on button "Back" at bounding box center [210, 65] width 45 height 23
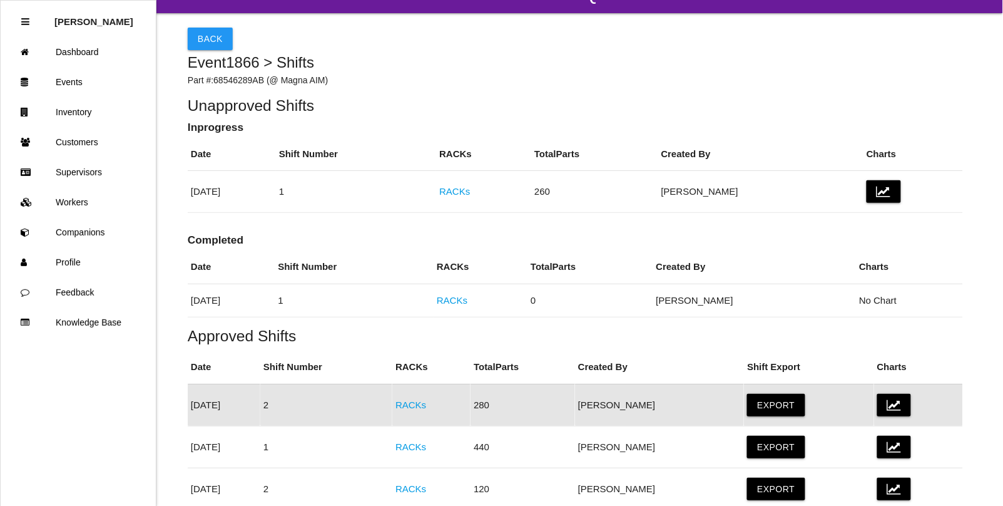
scroll to position [23, 0]
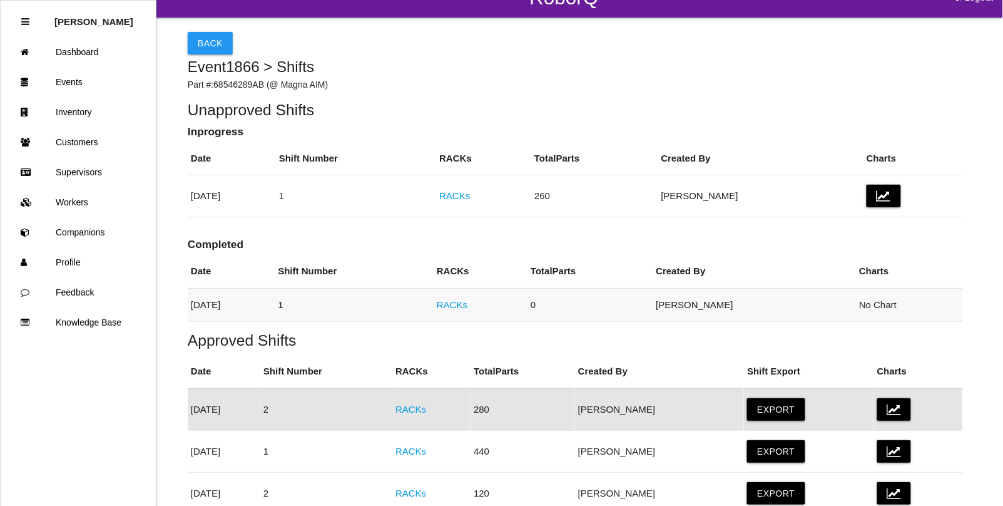
click at [468, 305] on link "RACKs" at bounding box center [452, 304] width 31 height 11
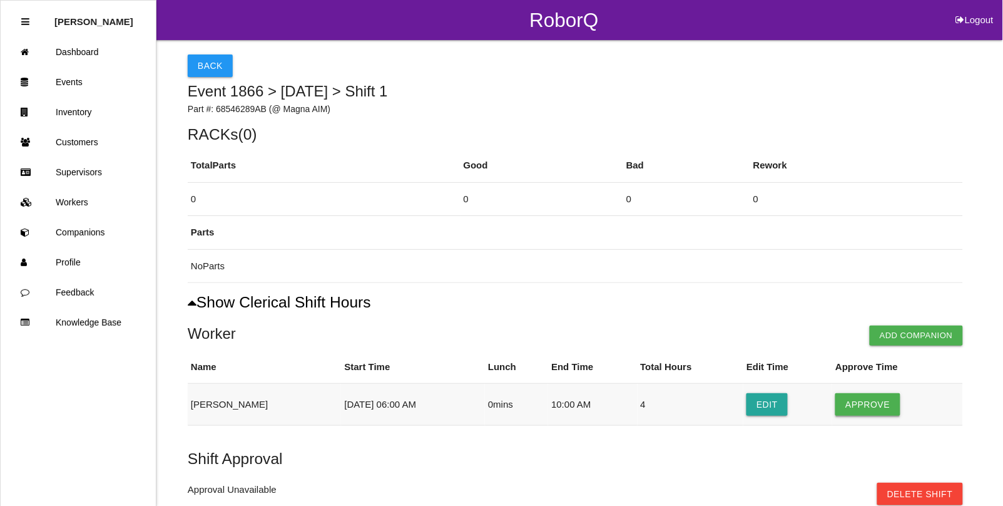
click at [864, 397] on button "Approve" at bounding box center [868, 404] width 64 height 23
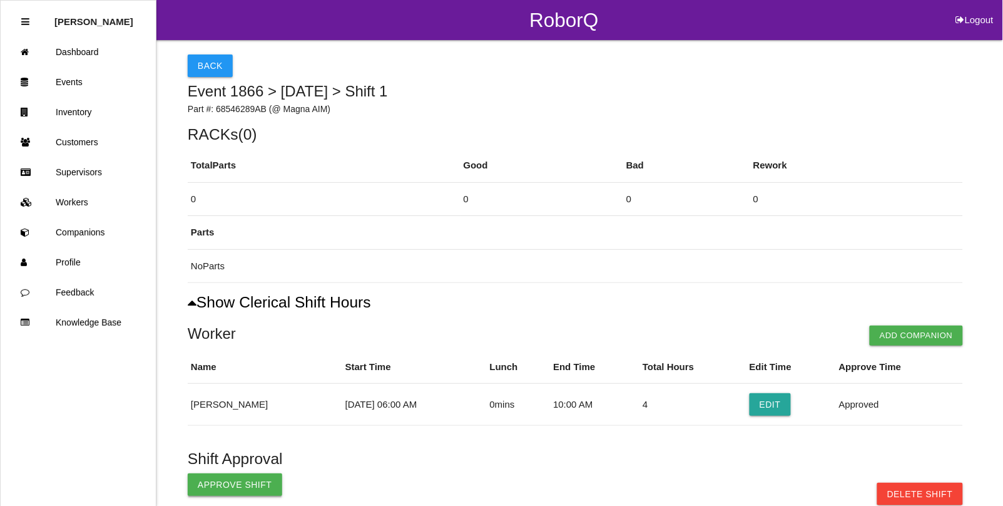
click at [243, 486] on button "Approve Shift" at bounding box center [235, 484] width 95 height 23
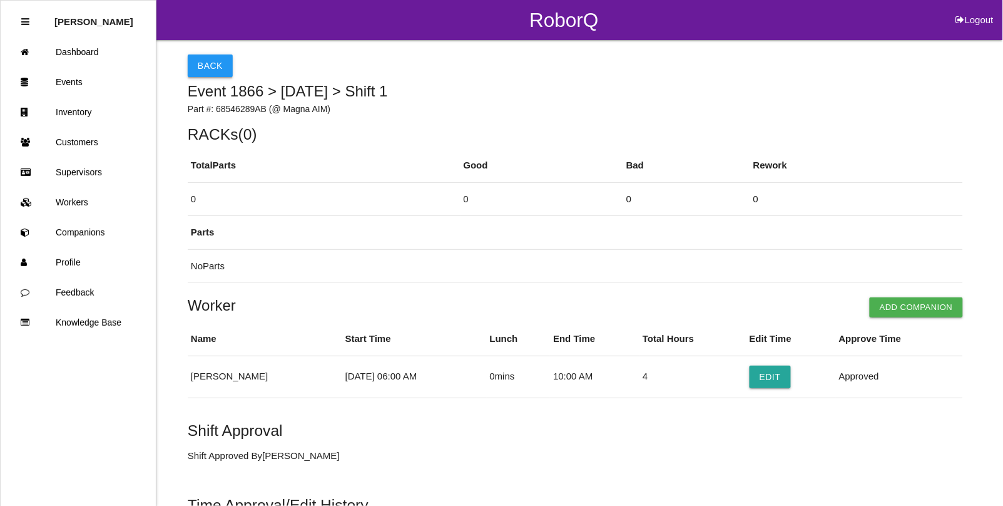
click at [197, 58] on button "Back" at bounding box center [210, 65] width 45 height 23
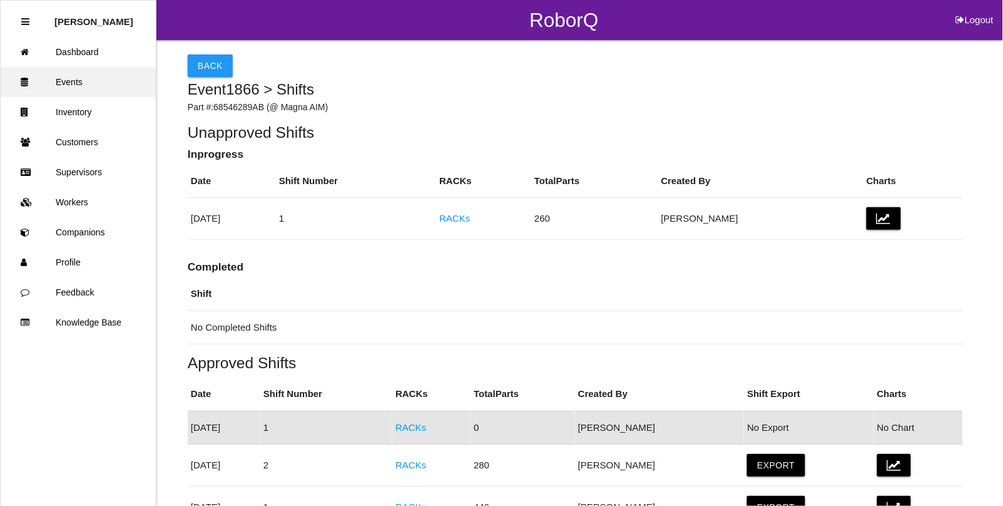
click at [83, 84] on link "Events" at bounding box center [78, 82] width 155 height 30
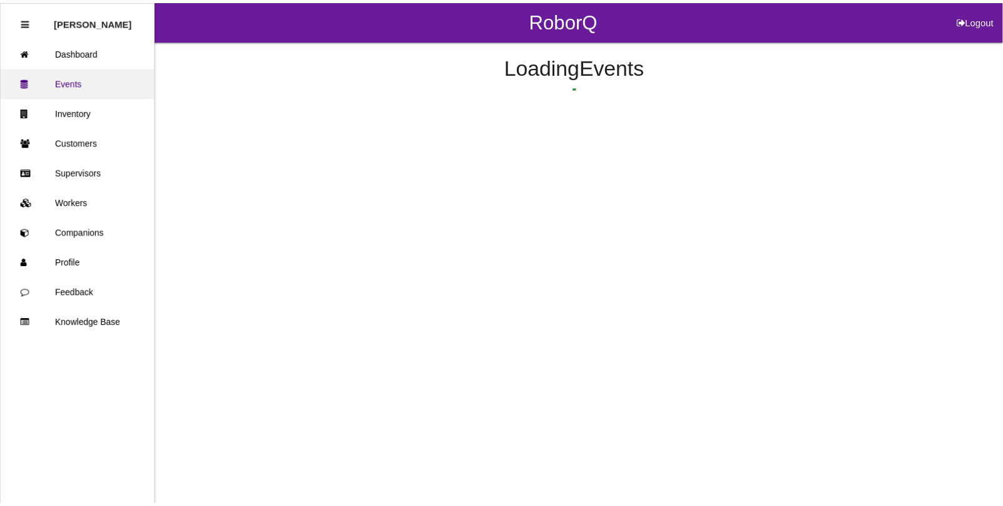
scroll to position [267, 0]
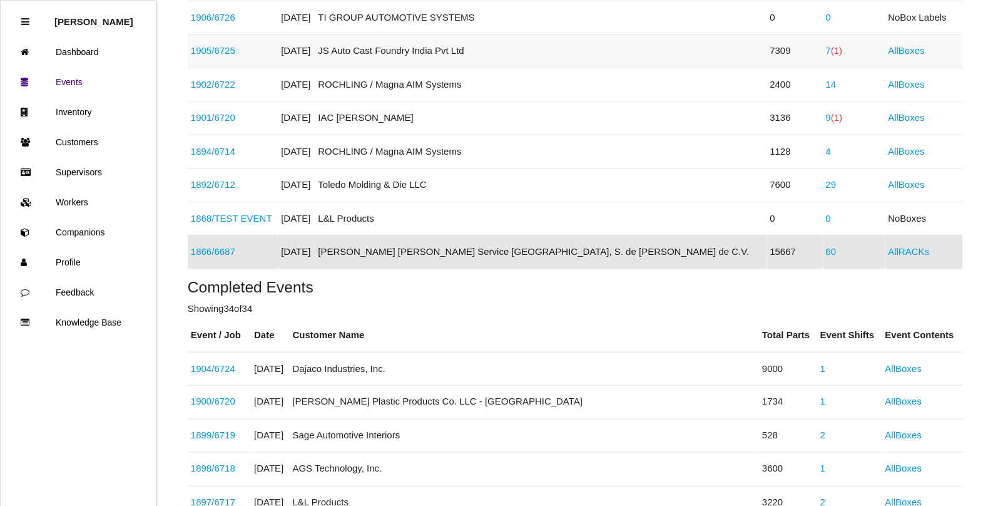
click at [233, 51] on link "1905 / 6725" at bounding box center [213, 50] width 44 height 11
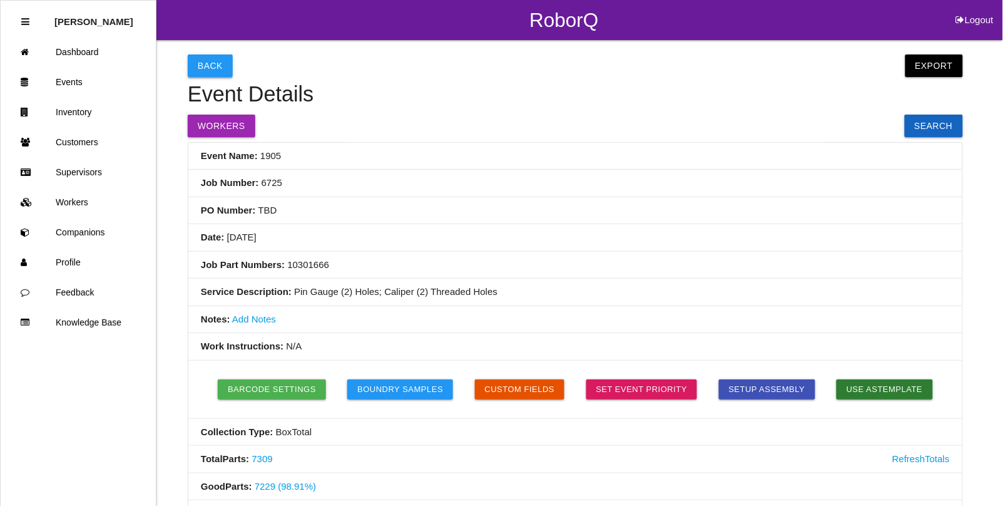
click at [219, 63] on button "Back" at bounding box center [210, 65] width 45 height 23
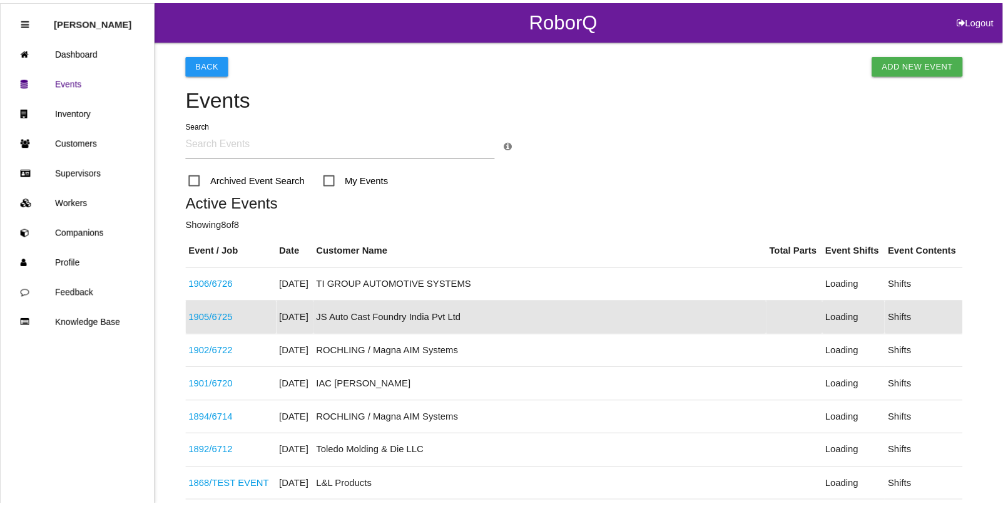
scroll to position [64, 0]
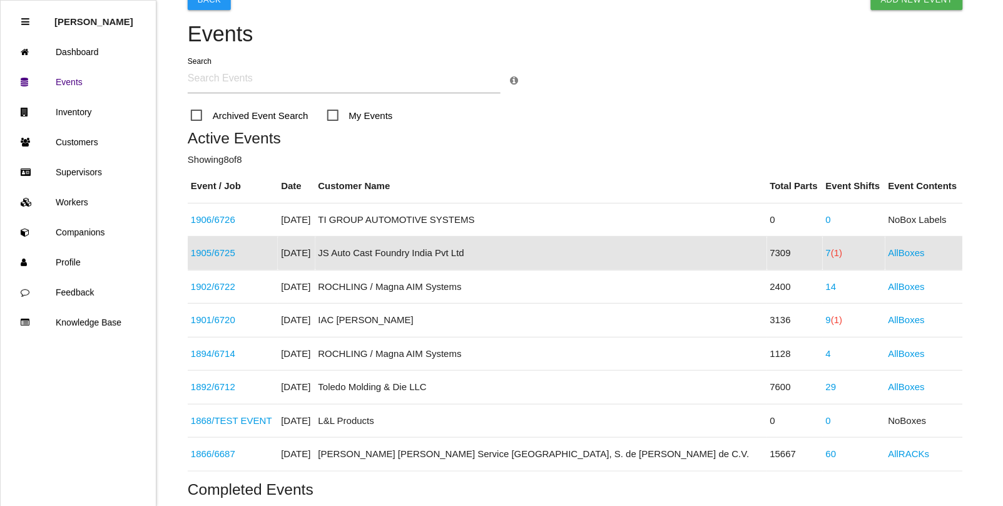
click at [218, 449] on link "1866 / 6687" at bounding box center [213, 453] width 44 height 11
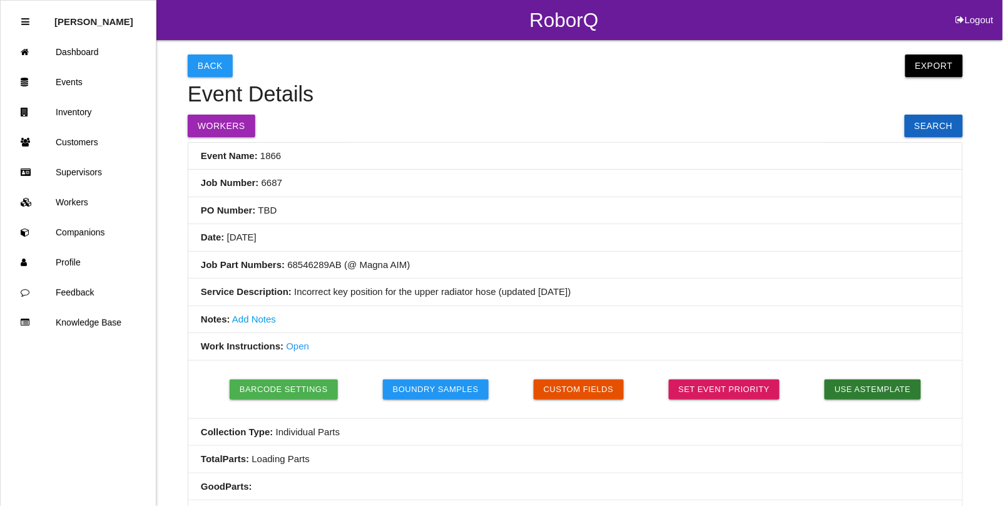
click at [930, 69] on button "Export" at bounding box center [935, 65] width 58 height 23
click at [906, 66] on link "Export Excel" at bounding box center [923, 68] width 72 height 29
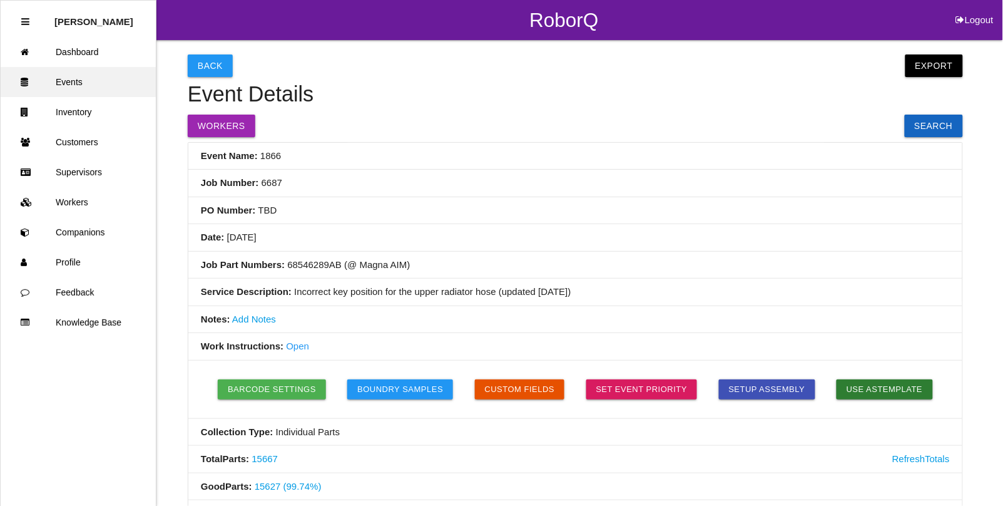
click at [70, 80] on link "Events" at bounding box center [78, 82] width 155 height 30
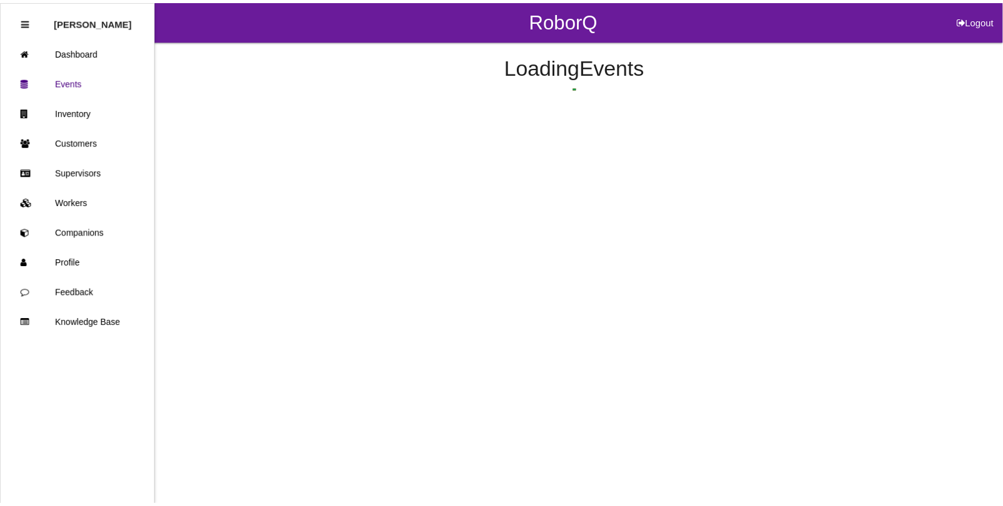
scroll to position [267, 0]
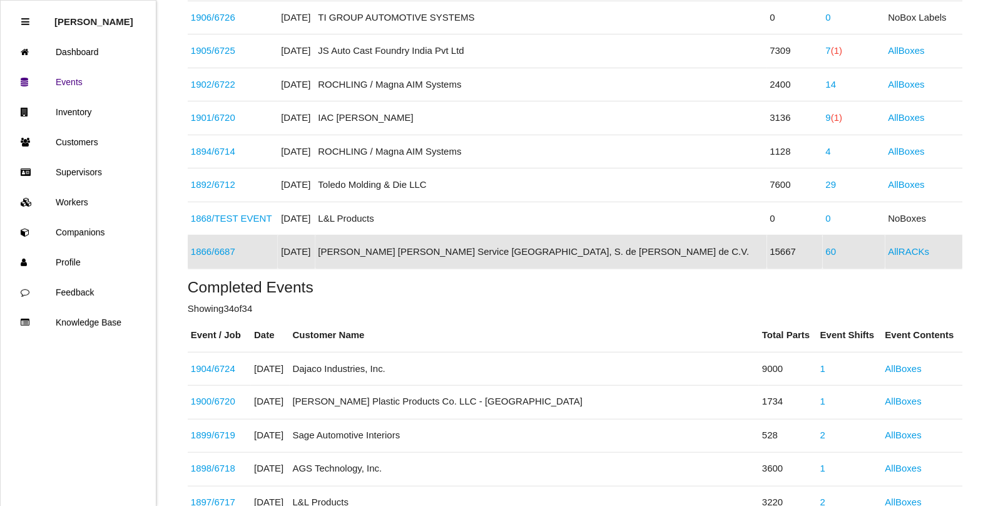
click at [826, 250] on link "60" at bounding box center [831, 251] width 11 height 11
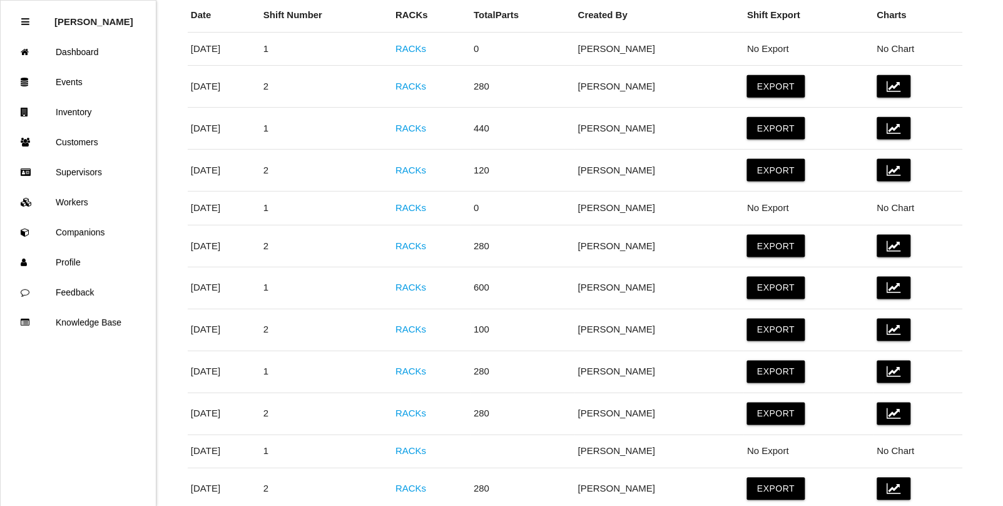
scroll to position [391, 0]
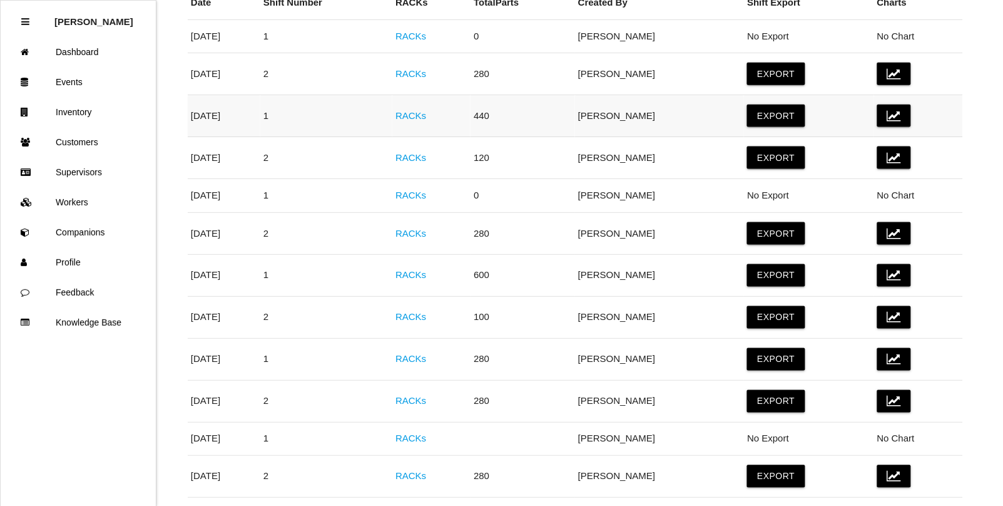
click at [426, 117] on link "RACKs" at bounding box center [411, 115] width 31 height 11
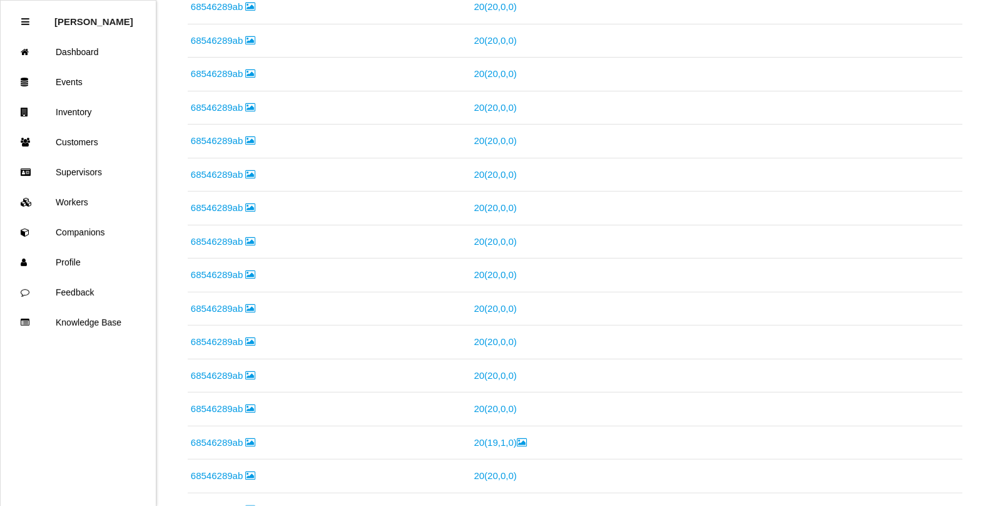
scroll to position [469, 0]
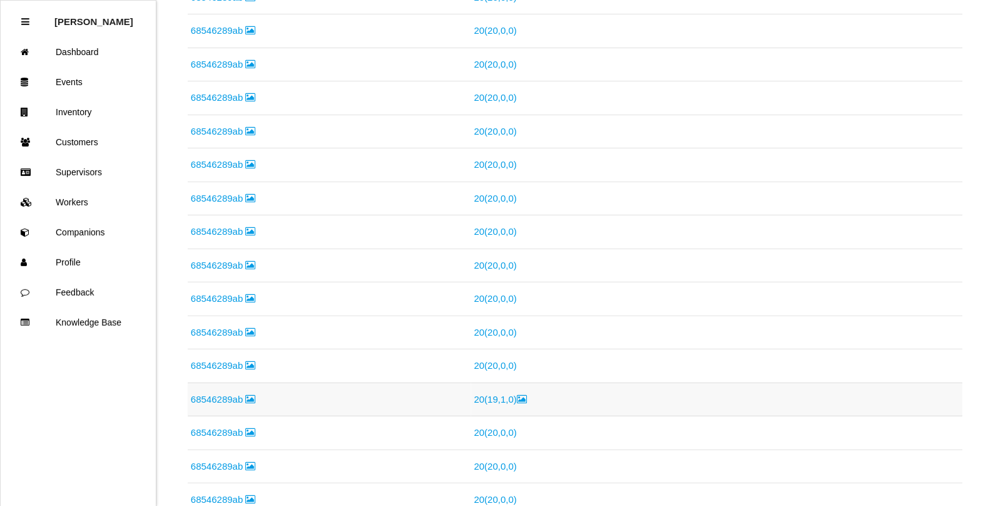
click at [508, 402] on link "20 ( 19 , 1 , 0 )" at bounding box center [500, 399] width 53 height 11
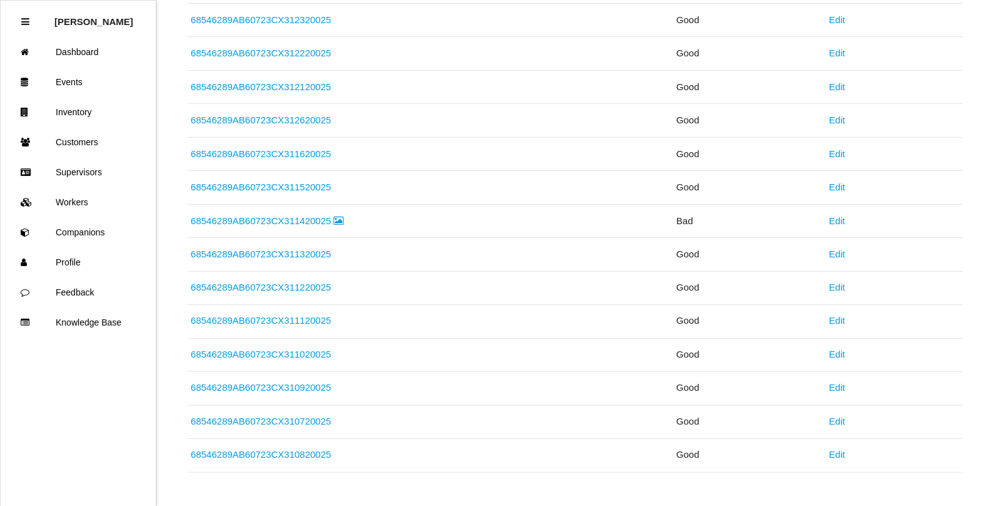
scroll to position [414, 0]
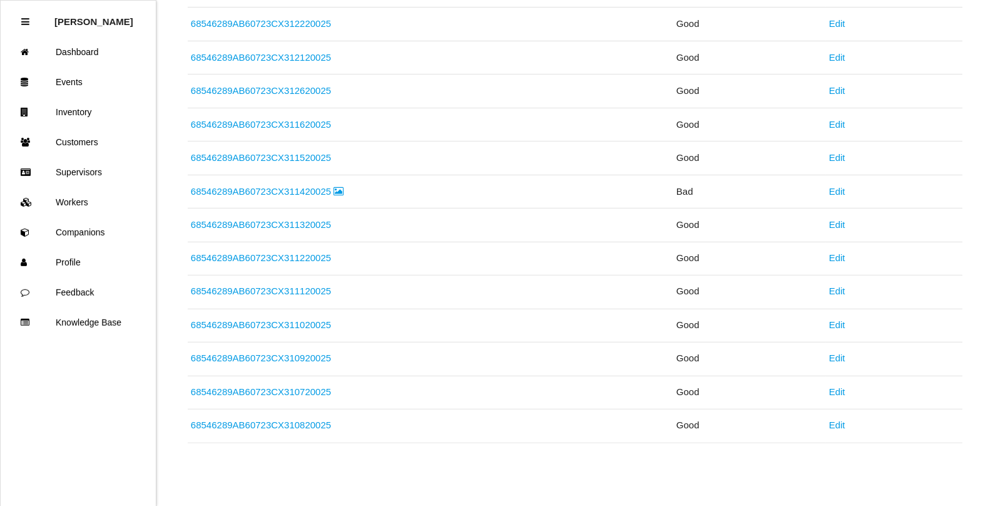
click at [305, 192] on link "68546289AB60723CX311420025" at bounding box center [267, 191] width 153 height 11
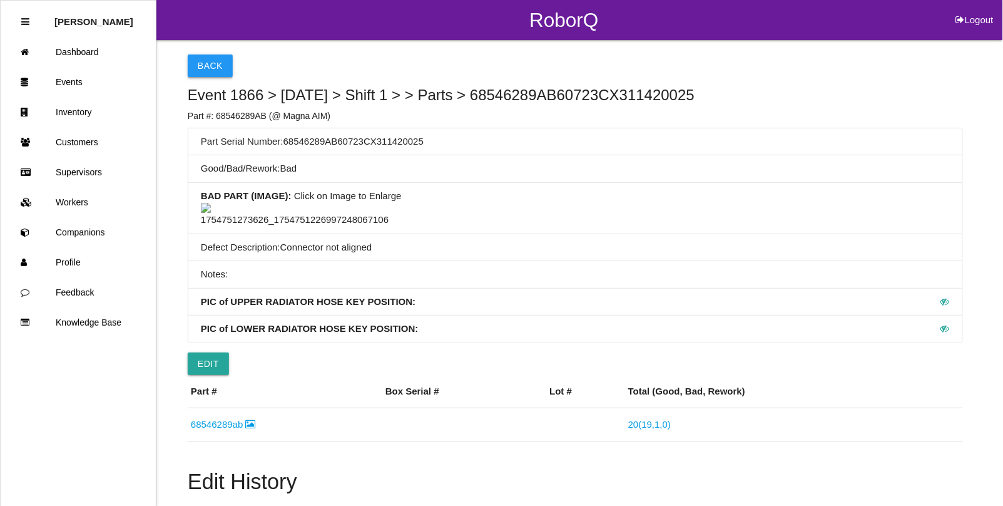
click at [208, 67] on button "Back" at bounding box center [210, 65] width 45 height 23
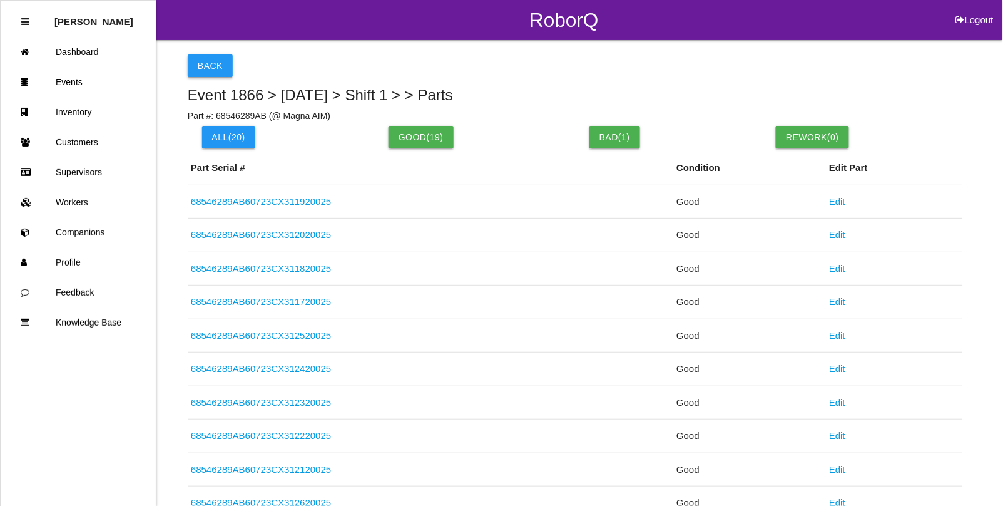
click at [217, 66] on button "Back" at bounding box center [210, 65] width 45 height 23
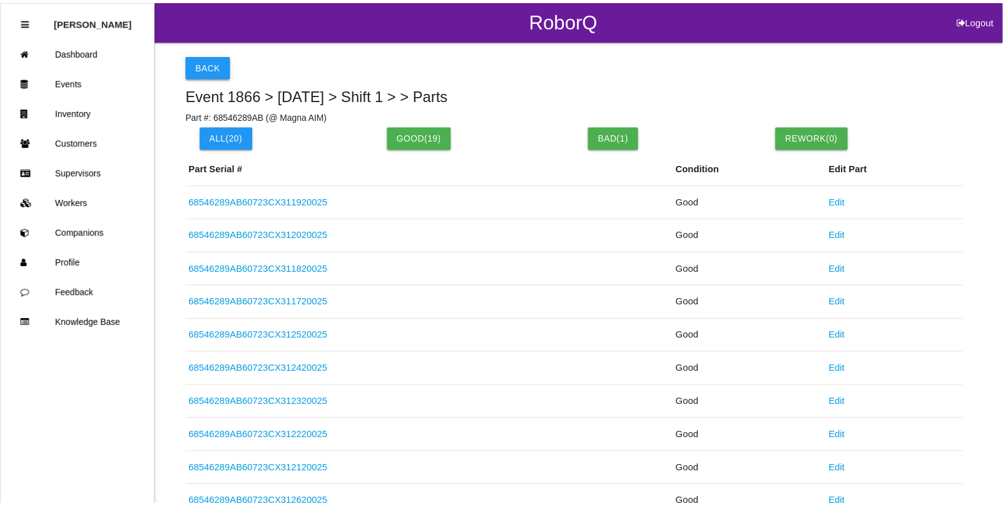
scroll to position [618, 0]
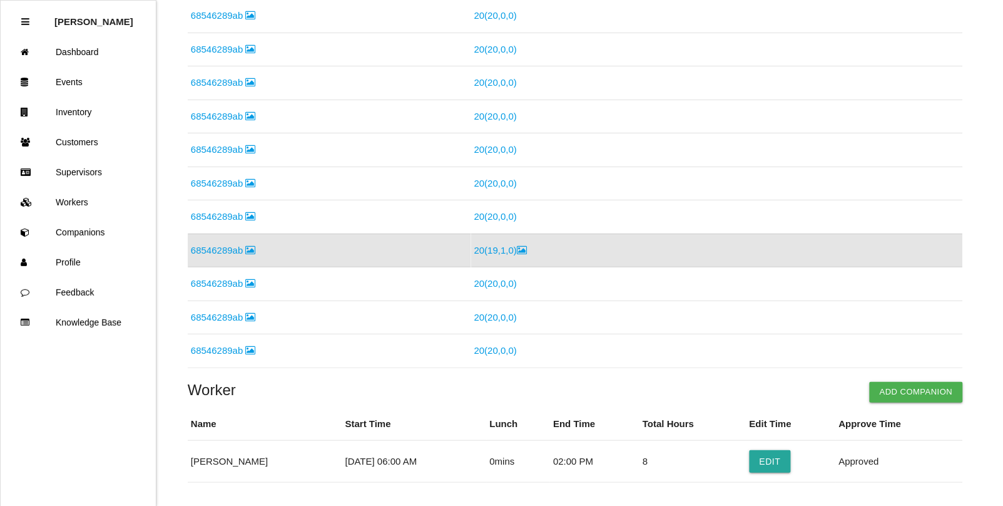
click at [224, 253] on link "68546289ab" at bounding box center [223, 250] width 65 height 11
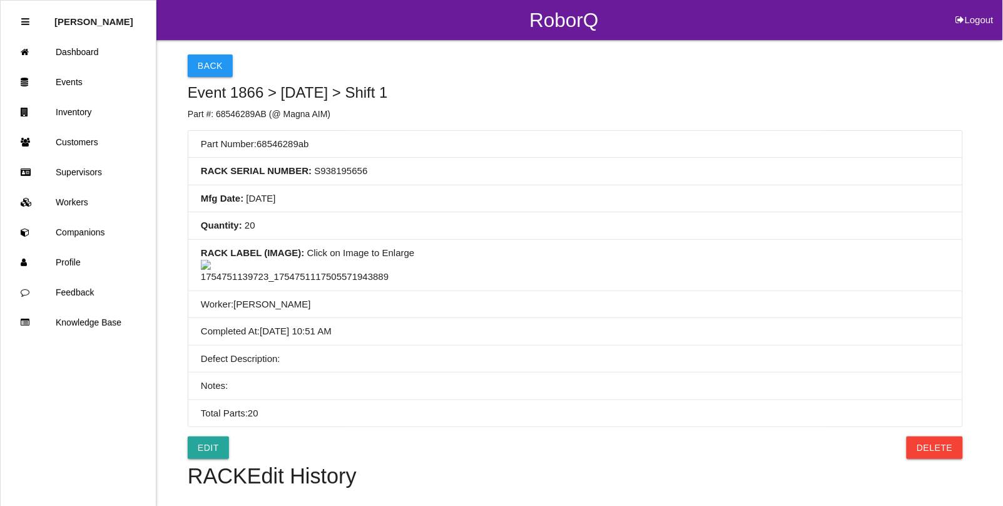
click at [327, 284] on img at bounding box center [295, 272] width 188 height 24
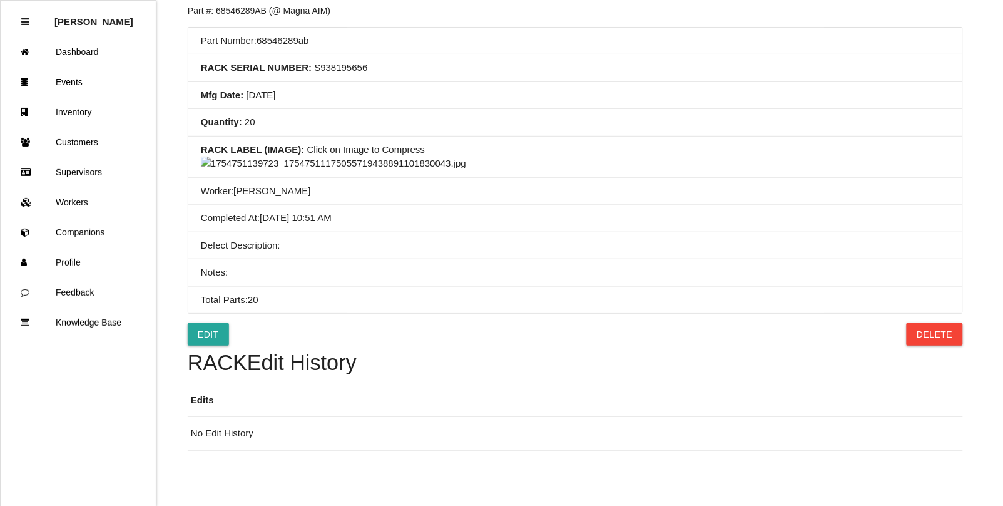
scroll to position [78, 0]
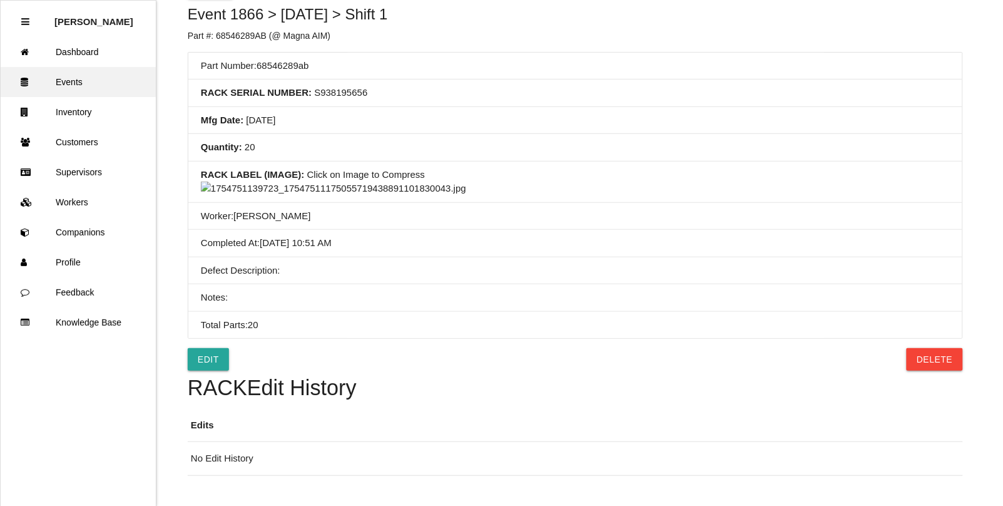
click at [73, 82] on link "Events" at bounding box center [78, 82] width 155 height 30
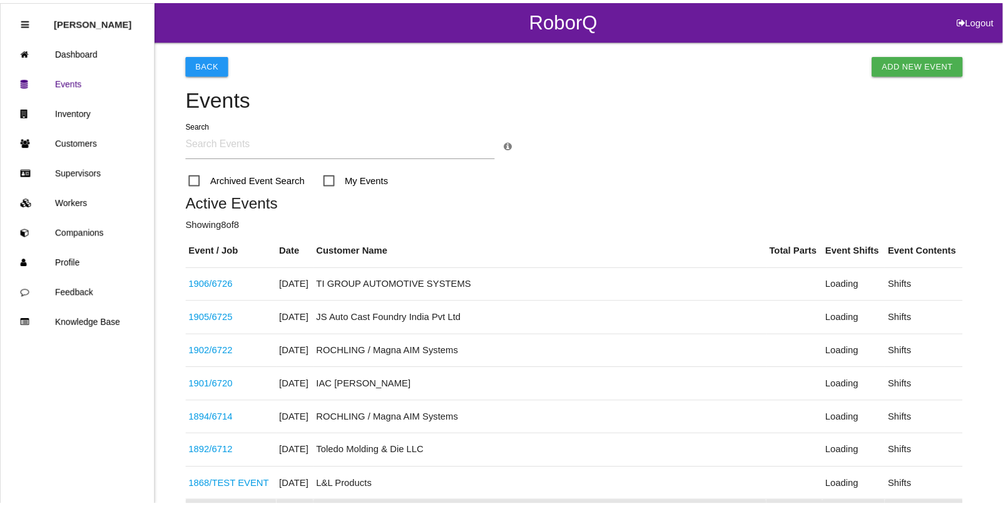
scroll to position [267, 0]
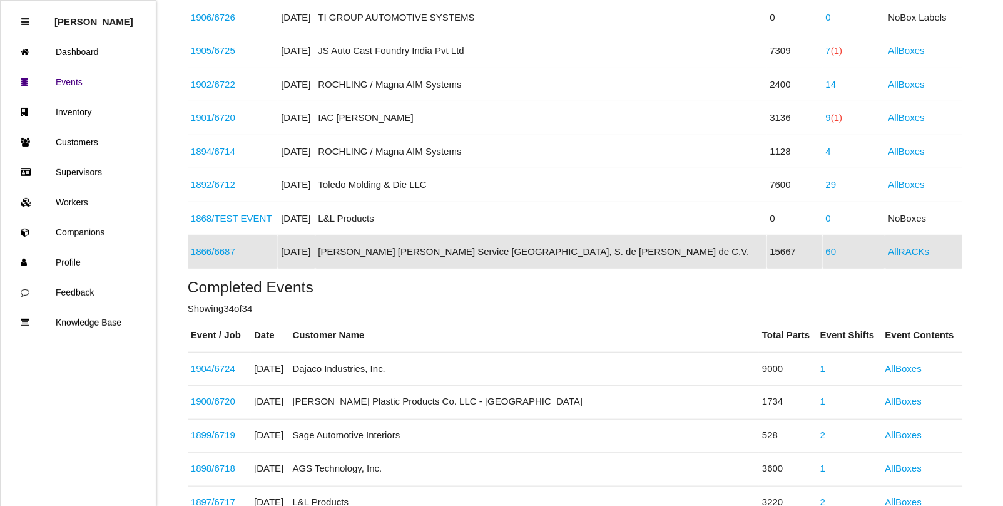
click at [212, 245] on div "1866 / 6687" at bounding box center [233, 252] width 84 height 14
click at [222, 253] on link "1866 / 6687" at bounding box center [213, 251] width 44 height 11
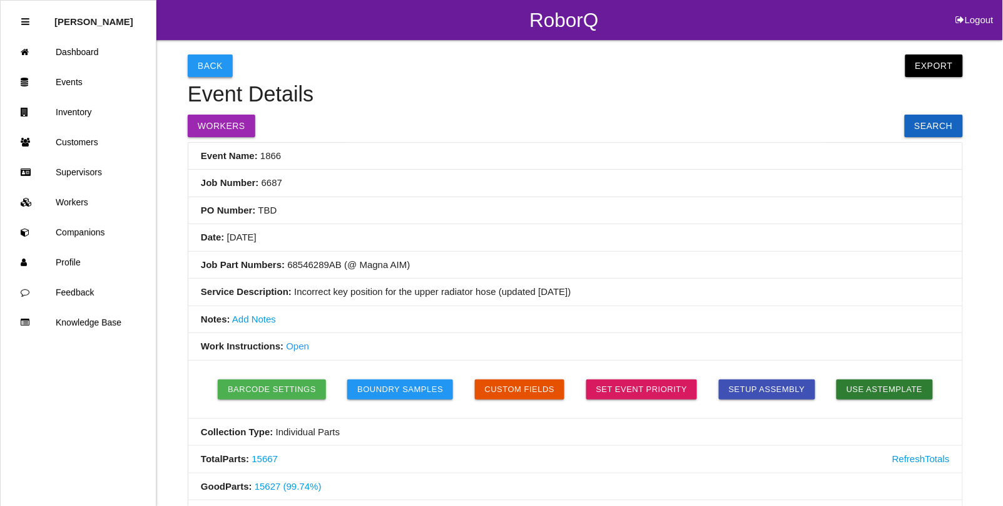
click at [202, 70] on button "Back" at bounding box center [210, 65] width 45 height 23
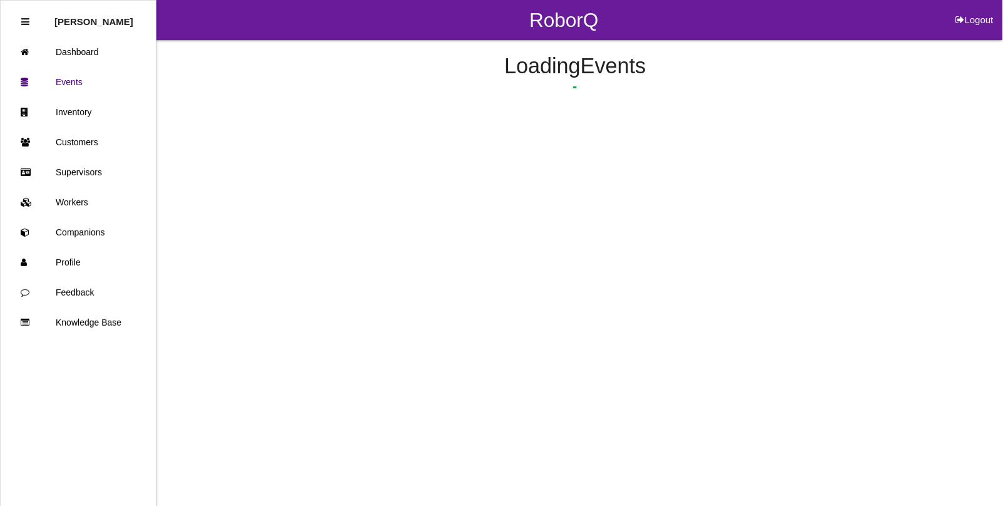
scroll to position [267, 0]
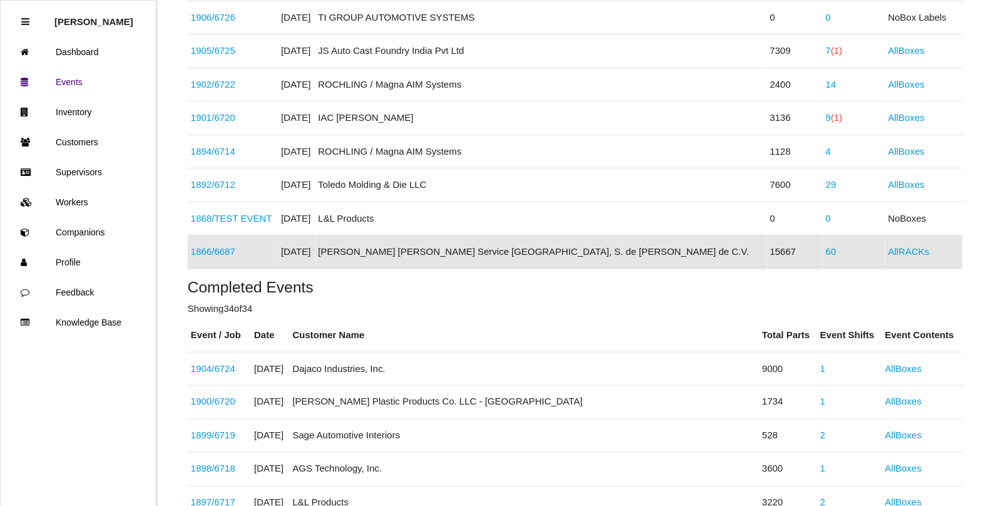
click at [826, 253] on link "60" at bounding box center [831, 251] width 11 height 11
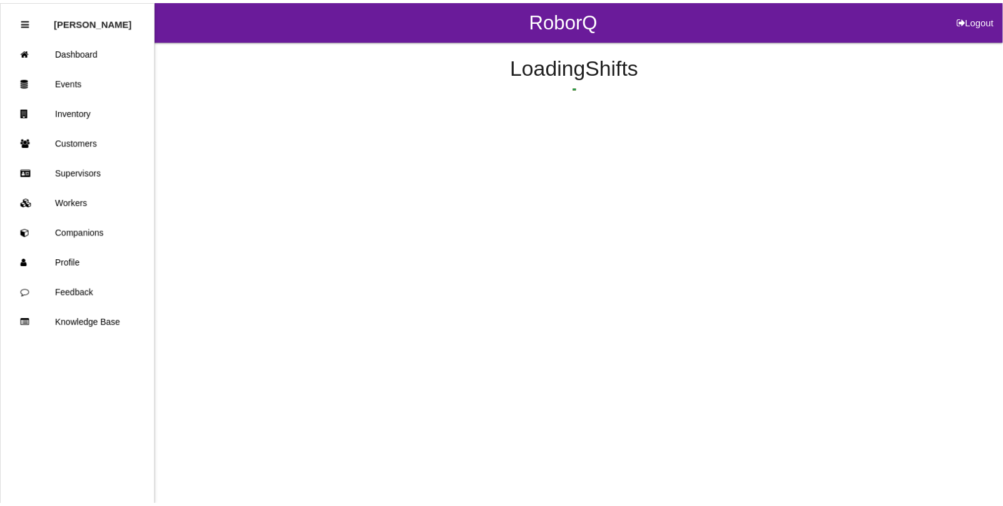
scroll to position [255, 0]
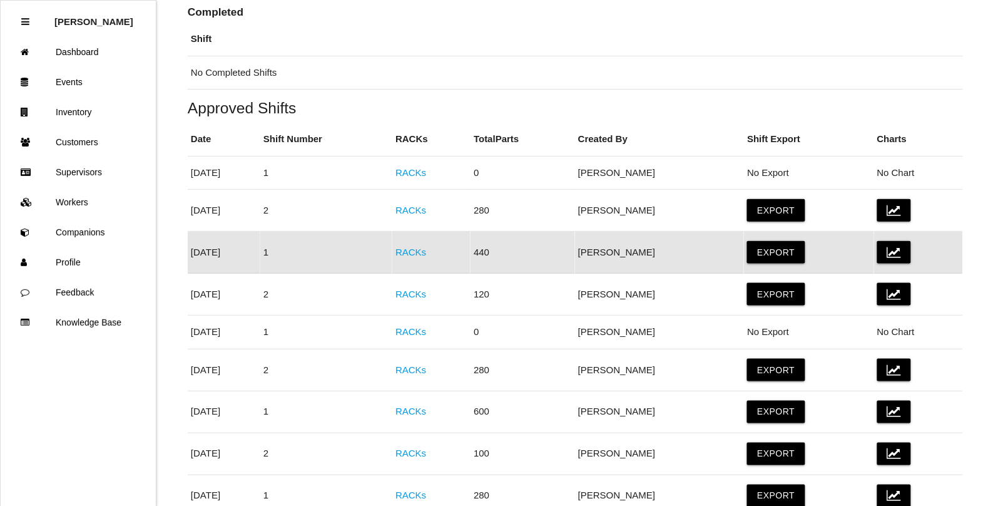
click at [433, 250] on td "RACKs" at bounding box center [431, 253] width 78 height 42
click at [426, 252] on link "RACKs" at bounding box center [411, 252] width 31 height 11
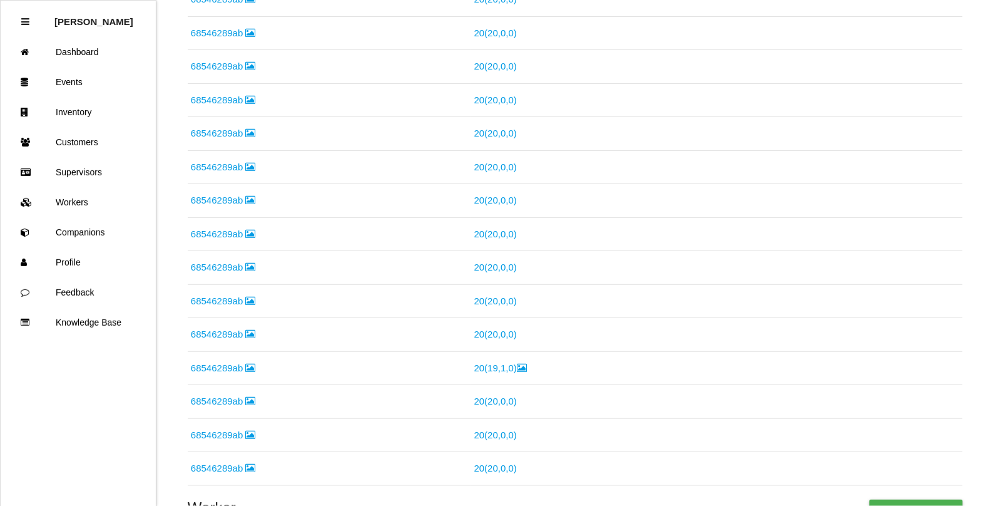
scroll to position [548, 0]
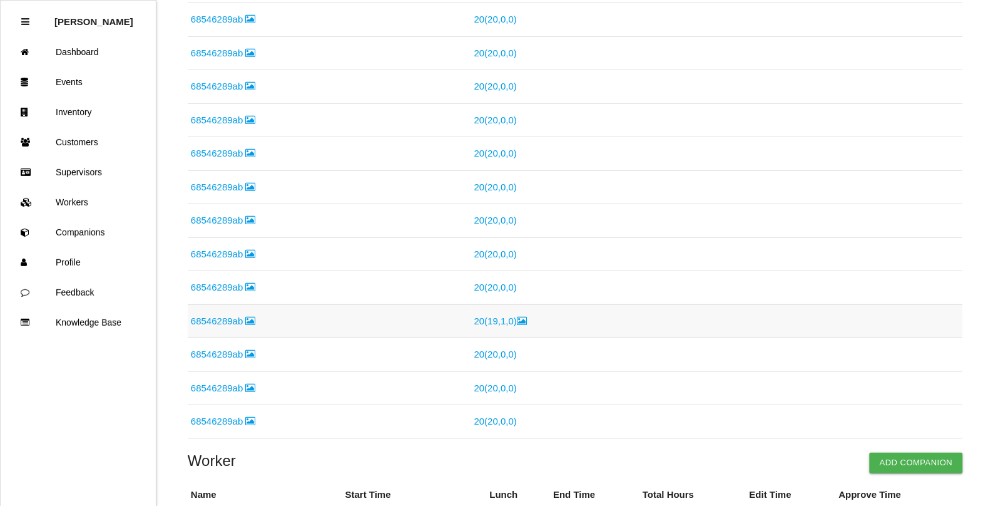
click at [498, 324] on link "20 ( 19 , 1 , 0 )" at bounding box center [500, 320] width 53 height 11
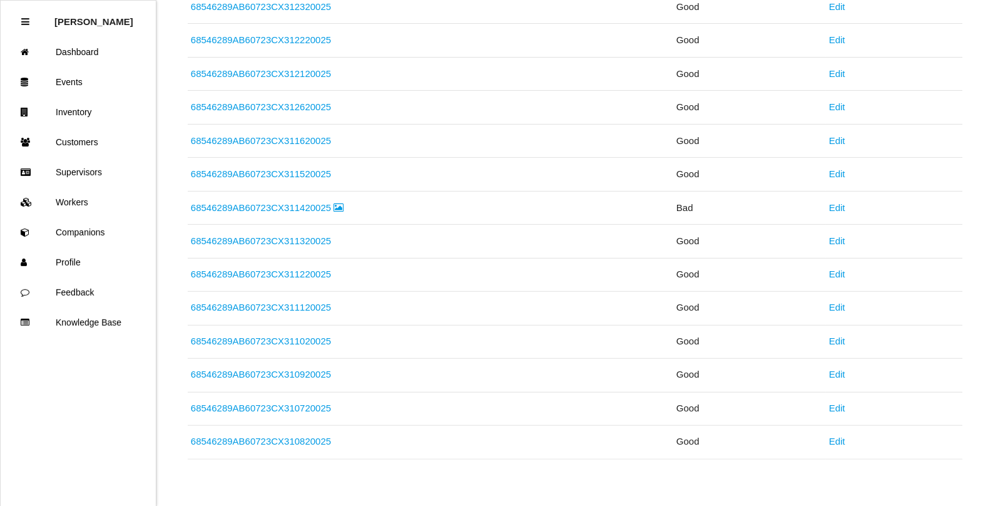
scroll to position [414, 0]
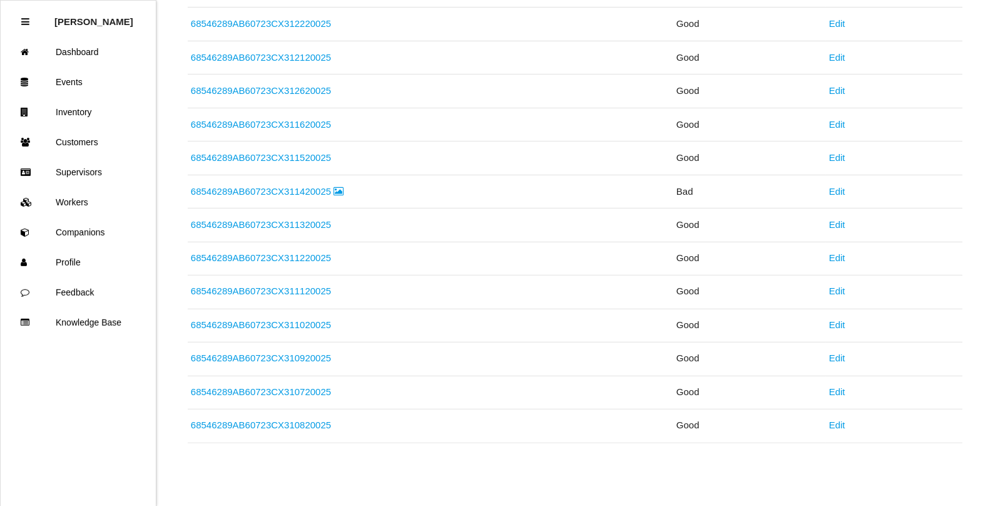
click at [326, 191] on link "68546289AB60723CX311420025" at bounding box center [267, 191] width 153 height 11
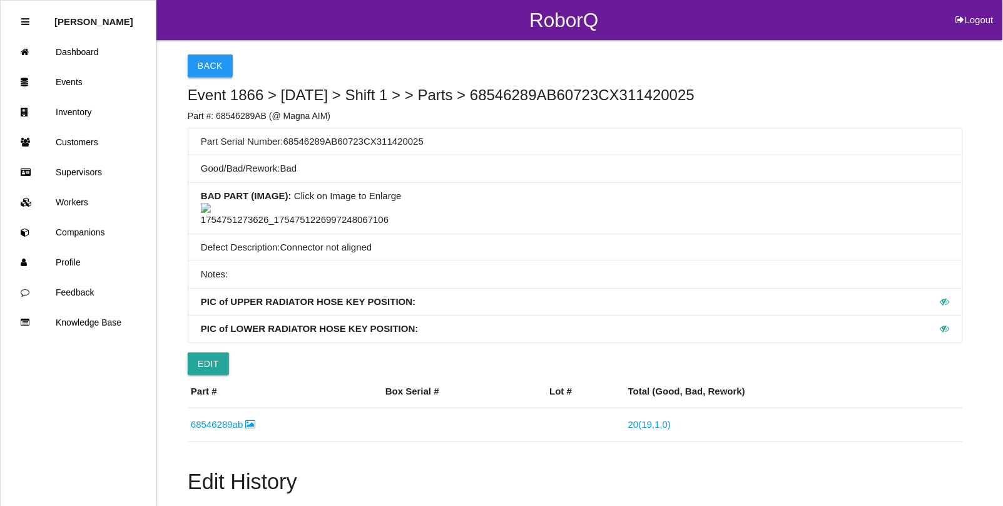
click at [212, 64] on button "Back" at bounding box center [210, 65] width 45 height 23
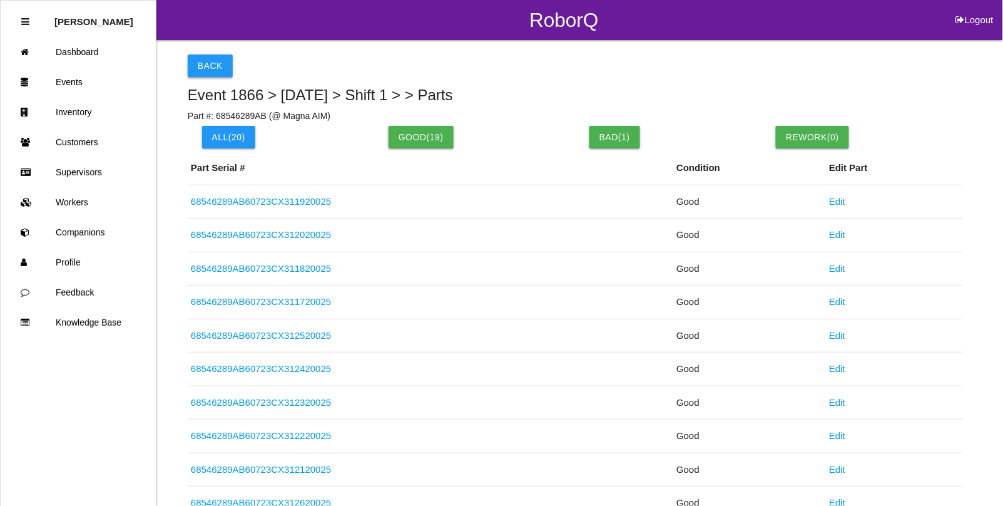
click at [216, 67] on button "Back" at bounding box center [210, 65] width 45 height 23
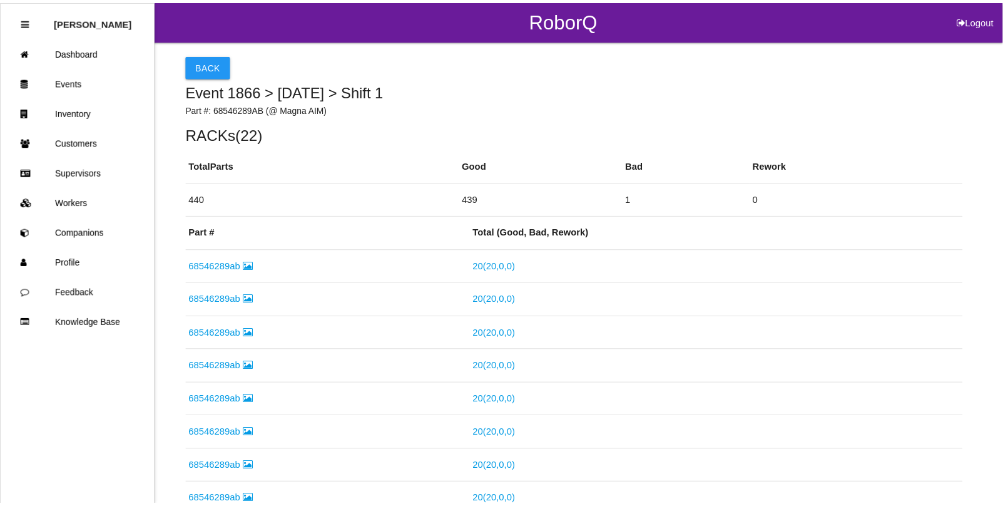
scroll to position [618, 0]
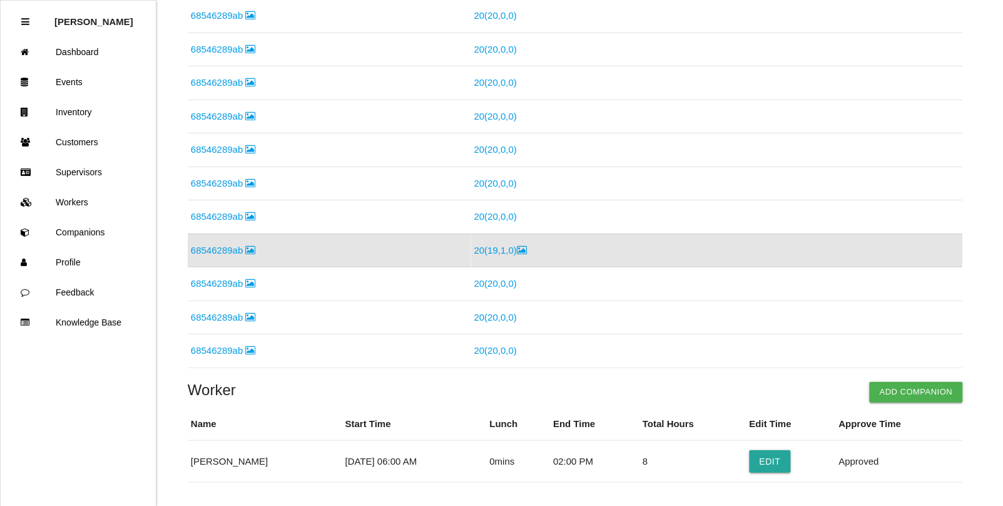
click at [213, 252] on link "68546289ab" at bounding box center [223, 250] width 65 height 11
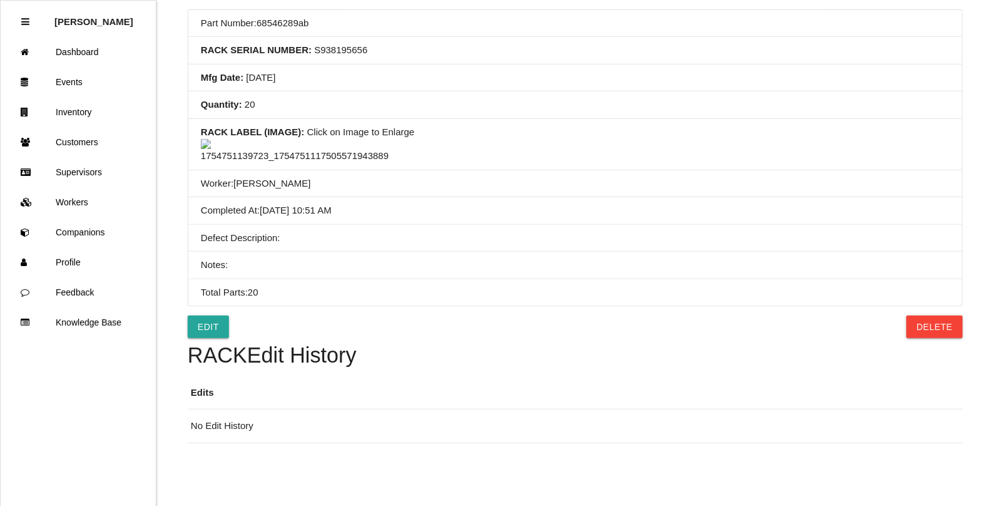
scroll to position [156, 0]
click at [76, 86] on link "Events" at bounding box center [78, 82] width 155 height 30
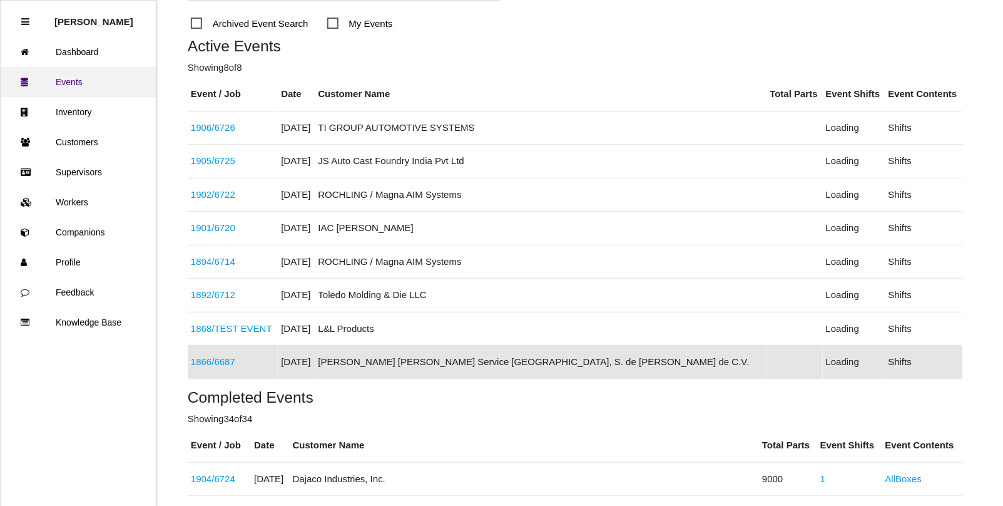
scroll to position [267, 0]
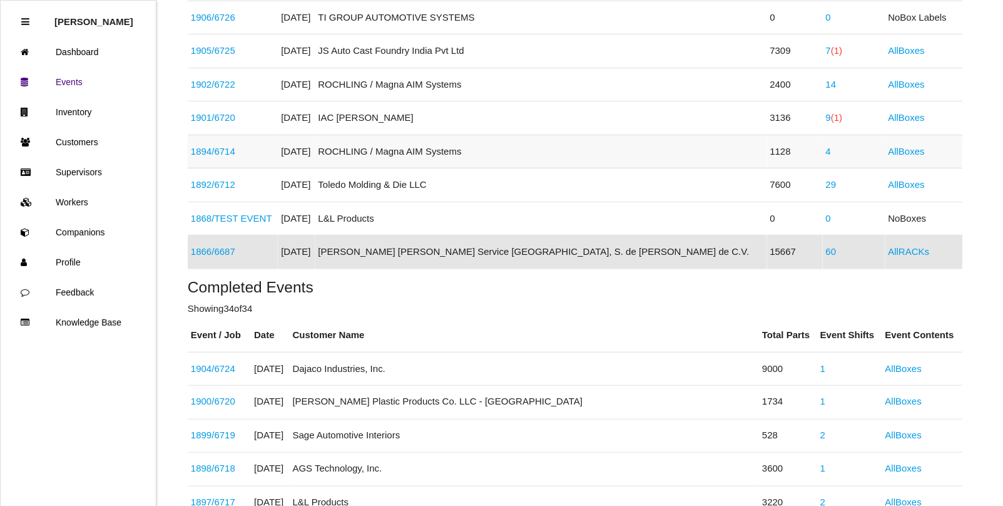
click at [826, 153] on link "4" at bounding box center [828, 151] width 5 height 11
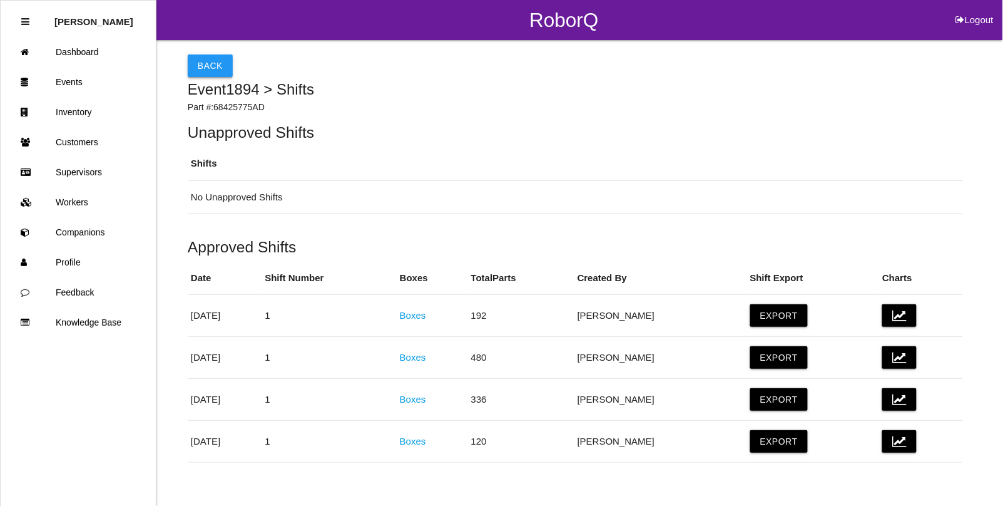
click at [217, 69] on button "Back" at bounding box center [210, 65] width 45 height 23
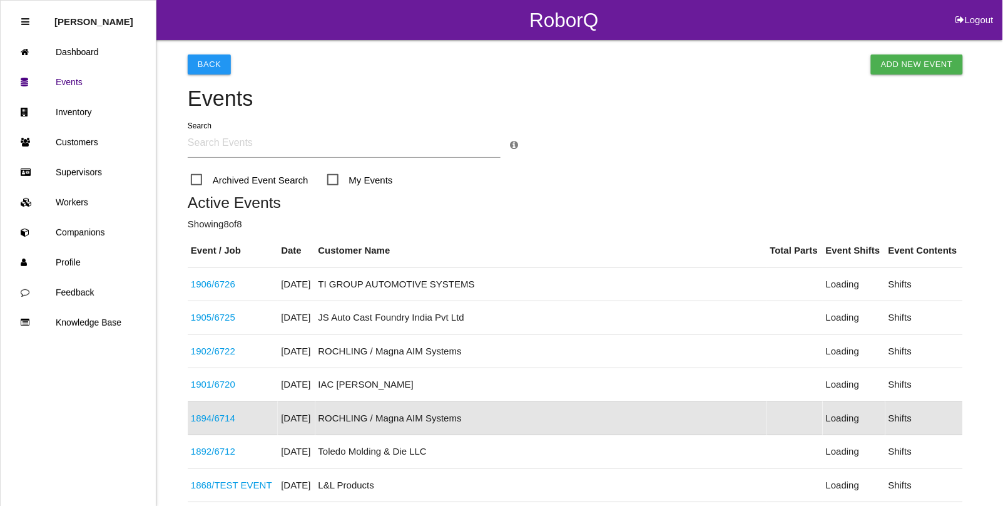
scroll to position [166, 0]
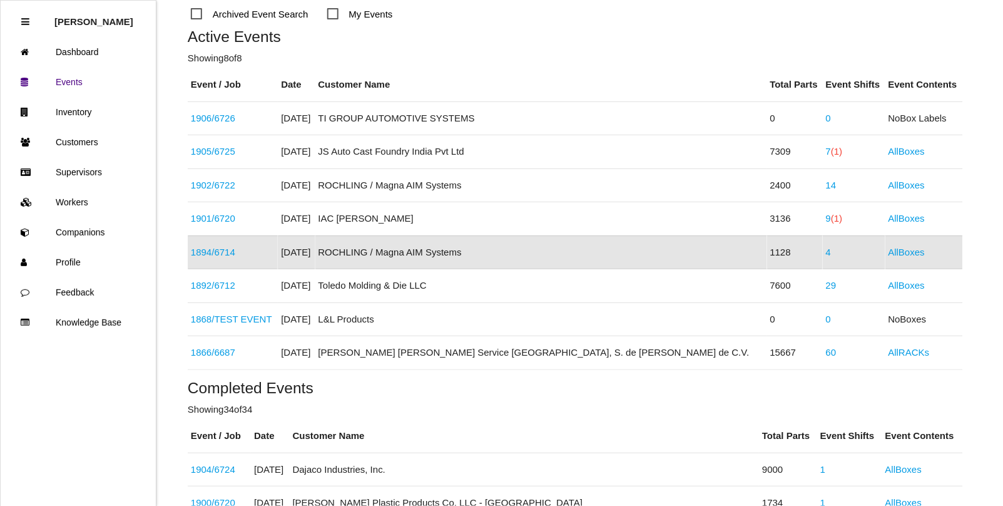
click at [826, 254] on link "4" at bounding box center [828, 252] width 5 height 11
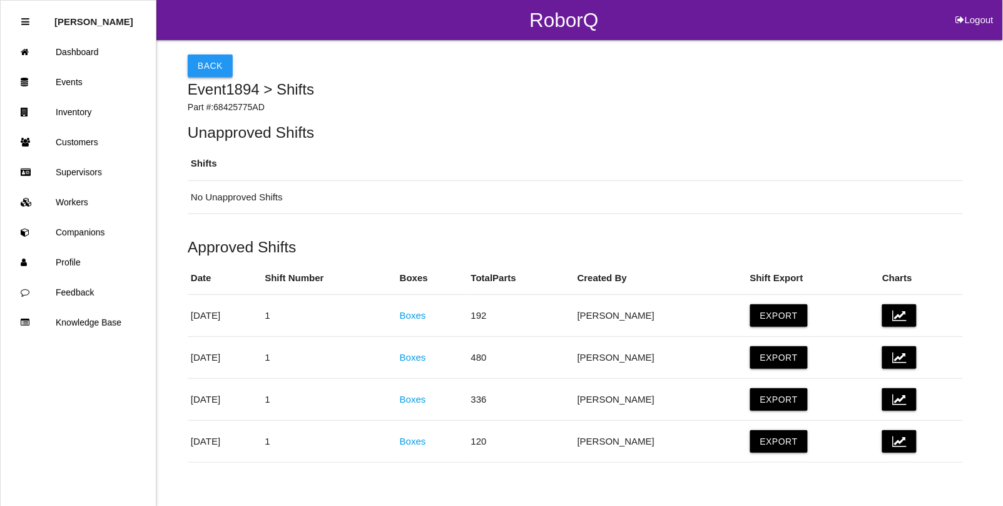
click at [208, 67] on button "Back" at bounding box center [210, 65] width 45 height 23
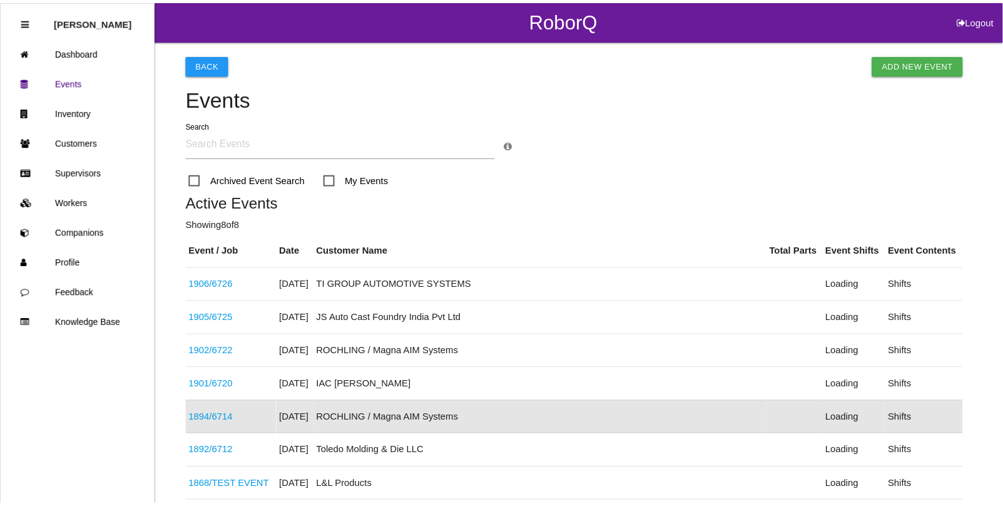
scroll to position [166, 0]
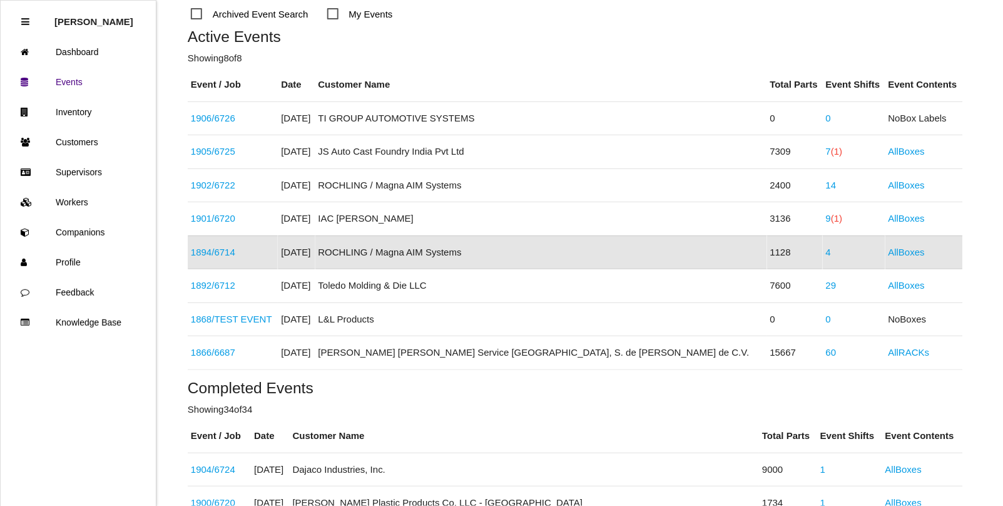
click at [230, 257] on link "1894 / 6714" at bounding box center [213, 252] width 44 height 11
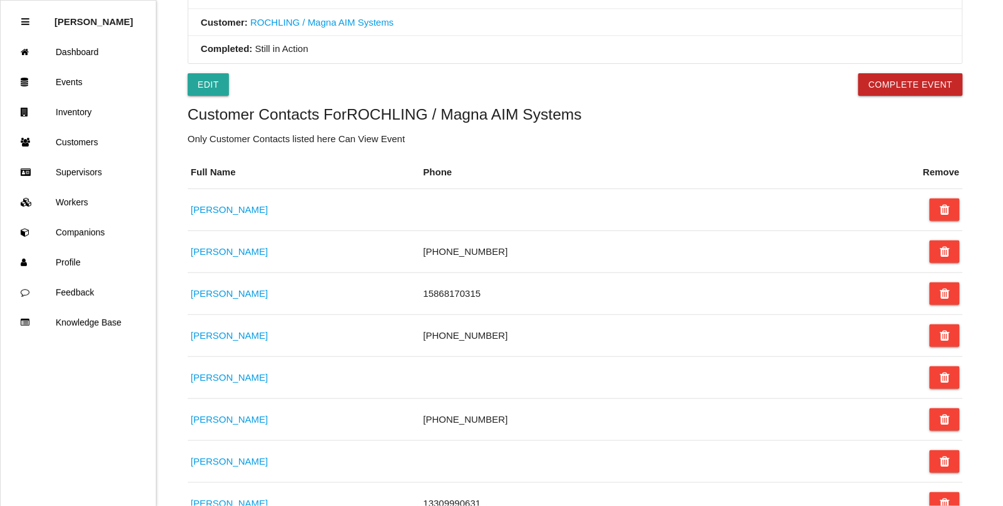
scroll to position [595, 0]
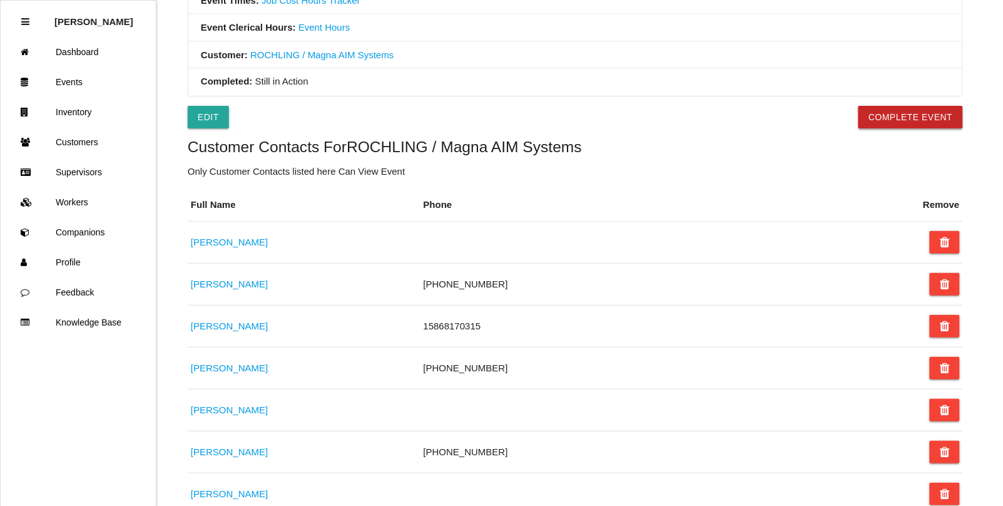
click at [920, 116] on button "Complete Event" at bounding box center [911, 117] width 105 height 23
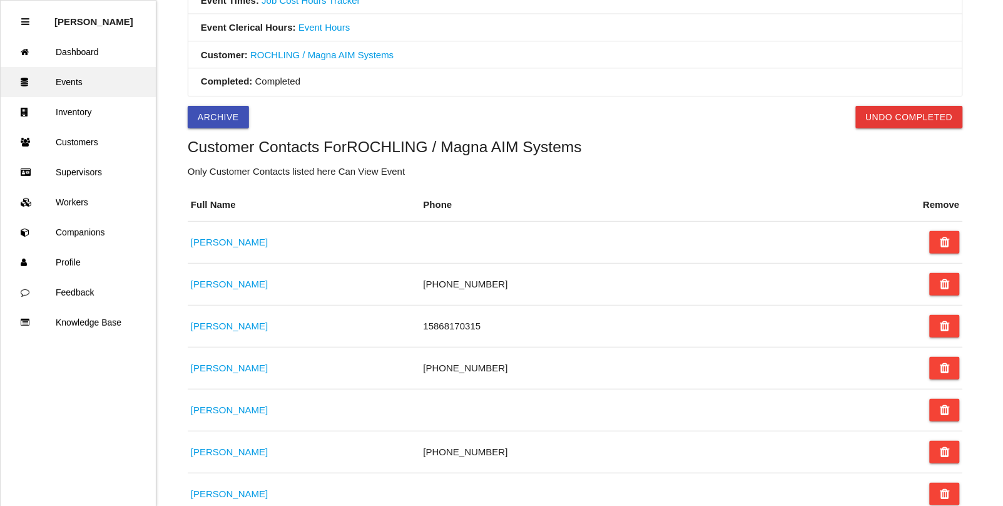
click at [88, 83] on link "Events" at bounding box center [78, 82] width 155 height 30
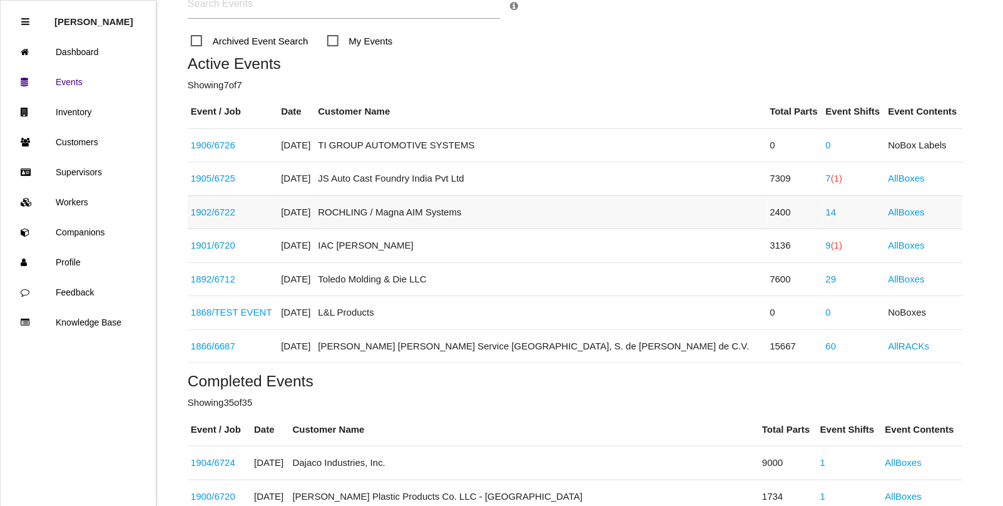
scroll to position [156, 0]
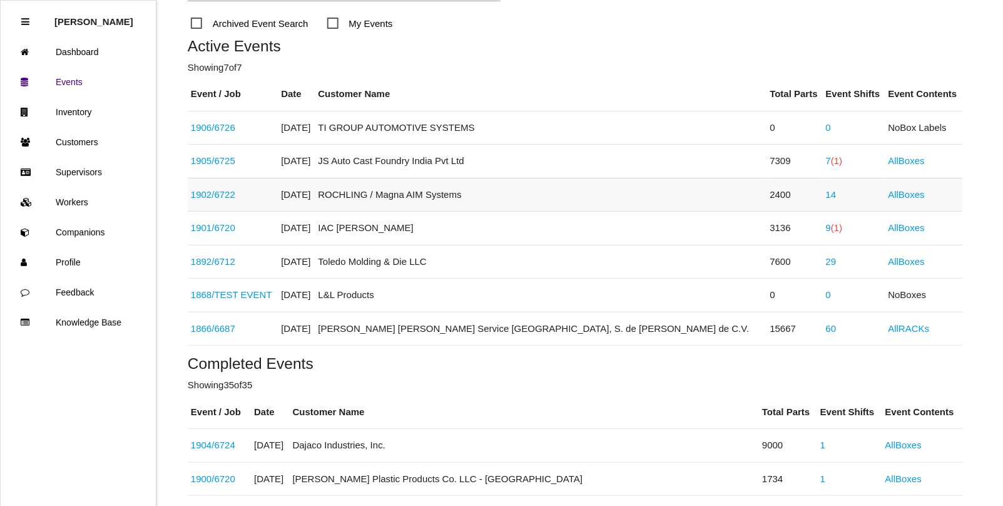
click at [826, 193] on link "14" at bounding box center [831, 194] width 11 height 11
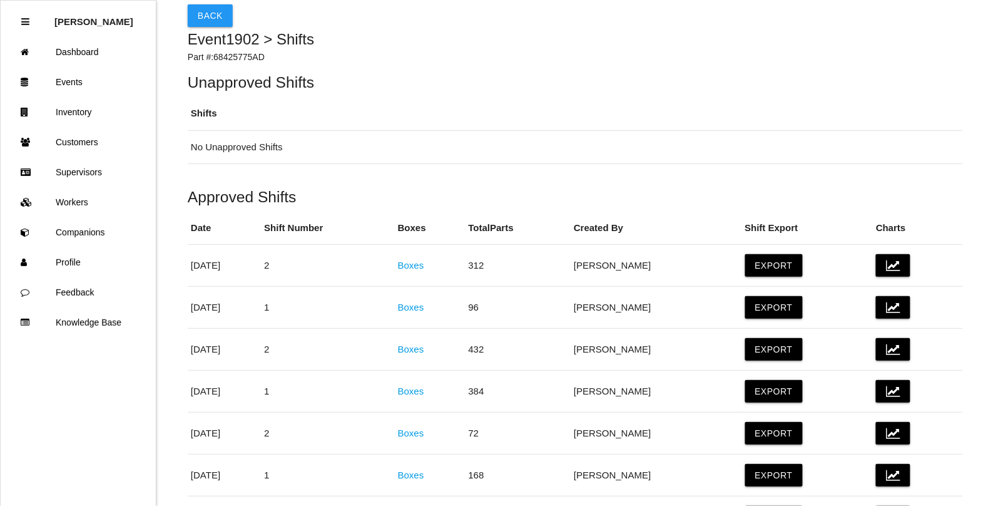
scroll to position [78, 0]
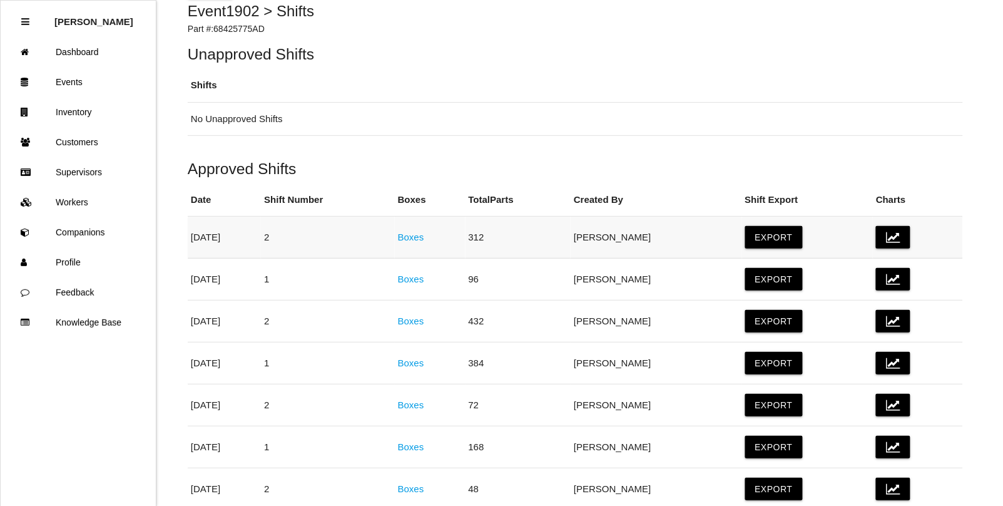
click at [424, 239] on link "Boxes" at bounding box center [411, 237] width 26 height 11
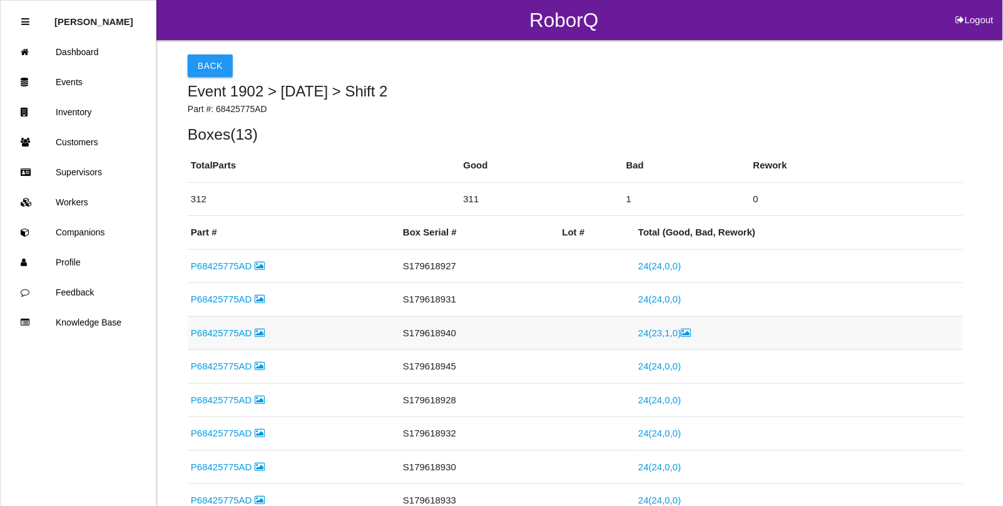
click at [685, 334] on icon at bounding box center [687, 332] width 10 height 9
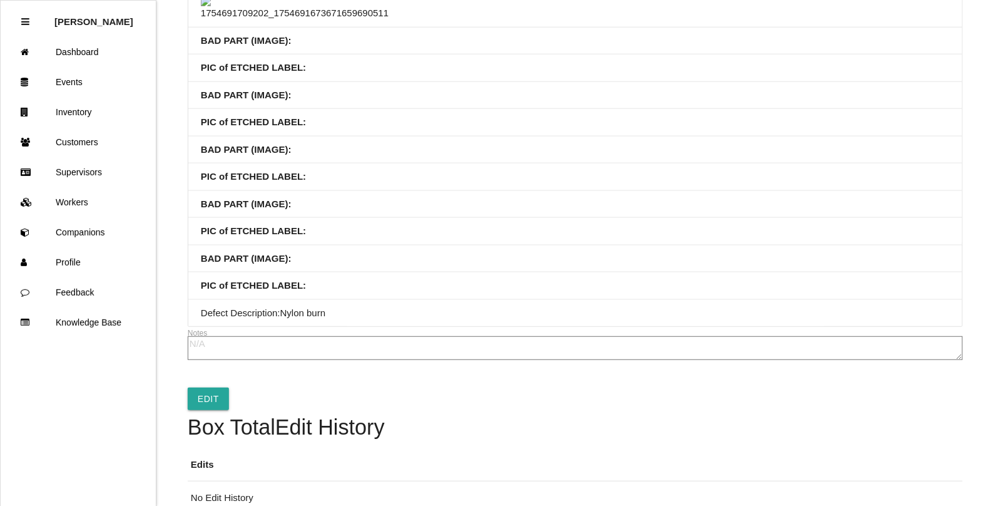
scroll to position [313, 0]
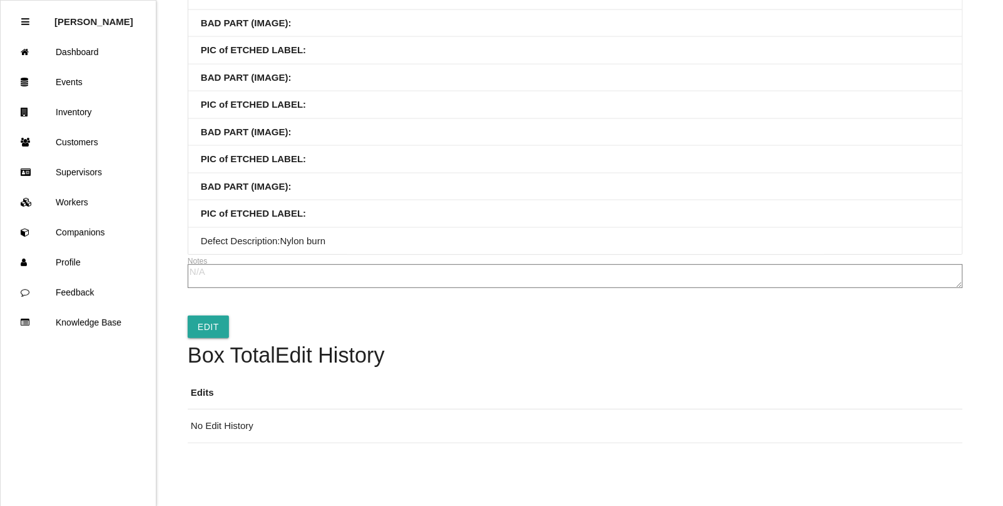
scroll to position [704, 0]
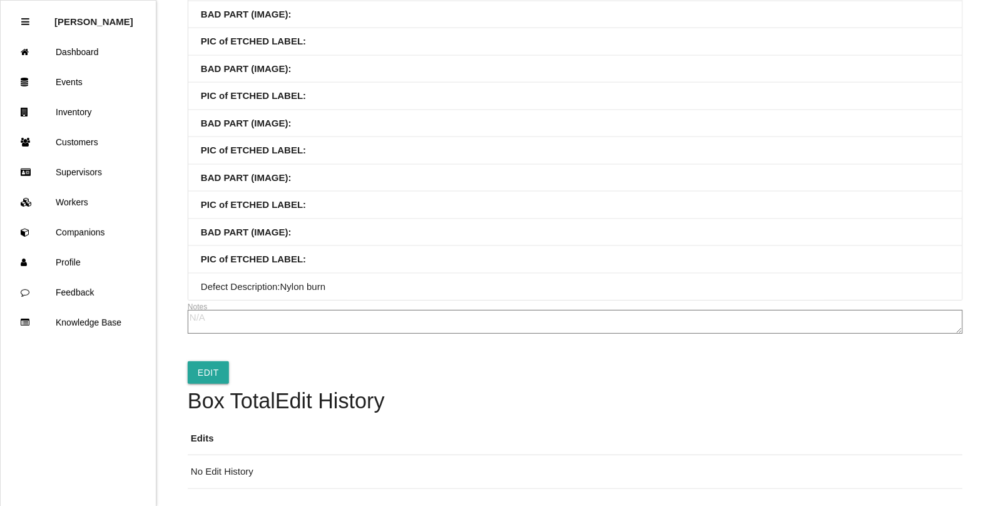
scroll to position [313, 0]
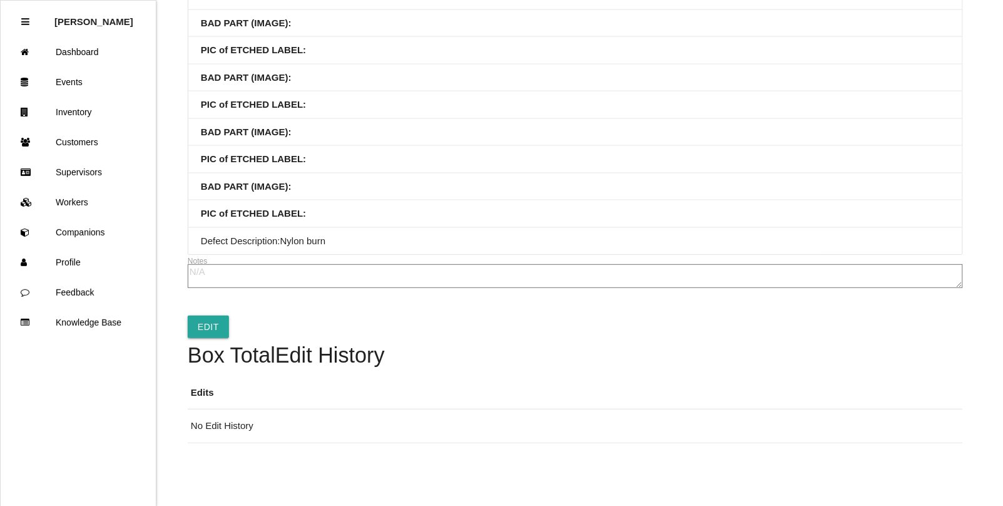
scroll to position [704, 0]
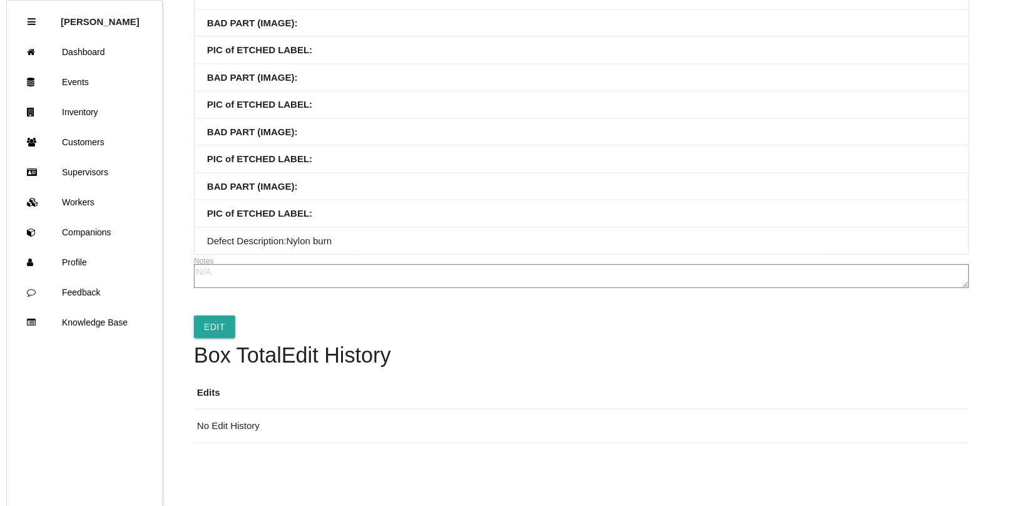
scroll to position [0, 0]
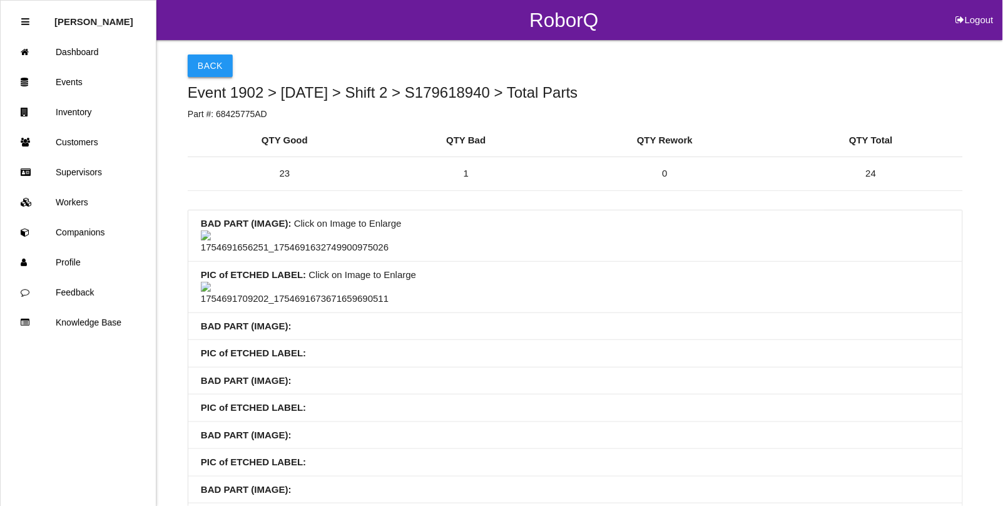
click at [213, 72] on button "Back" at bounding box center [210, 65] width 45 height 23
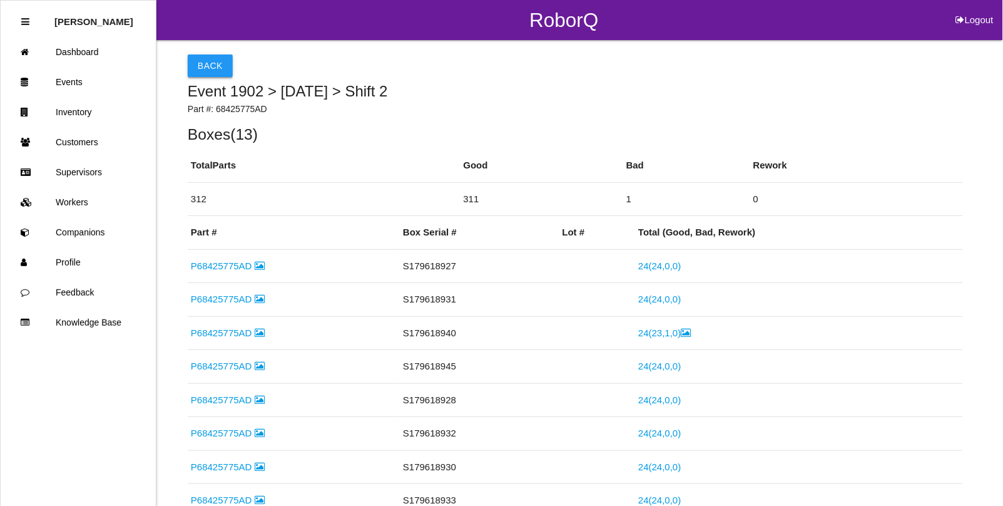
click at [199, 60] on button "Back" at bounding box center [210, 65] width 45 height 23
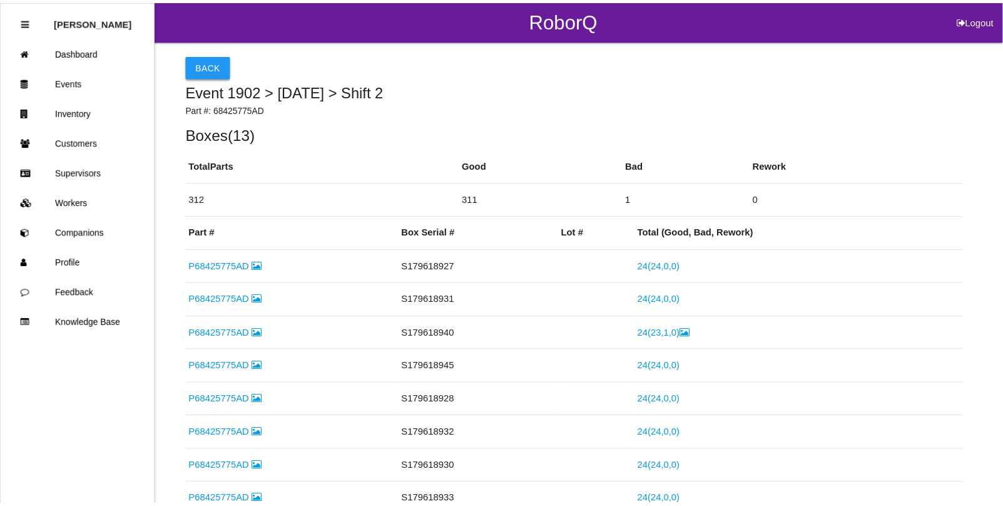
scroll to position [63, 0]
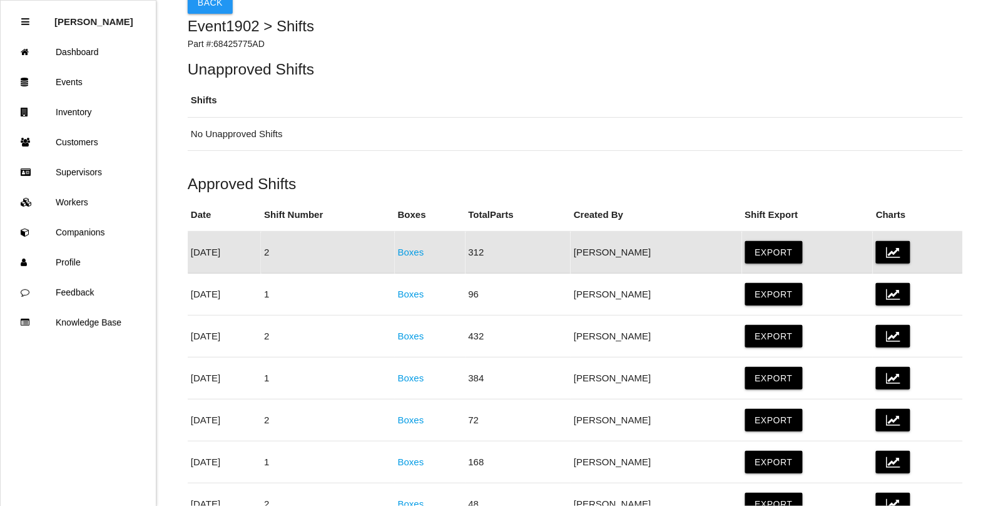
click at [225, 252] on td "[DATE]" at bounding box center [224, 253] width 73 height 42
click at [424, 248] on link "Boxes" at bounding box center [411, 252] width 26 height 11
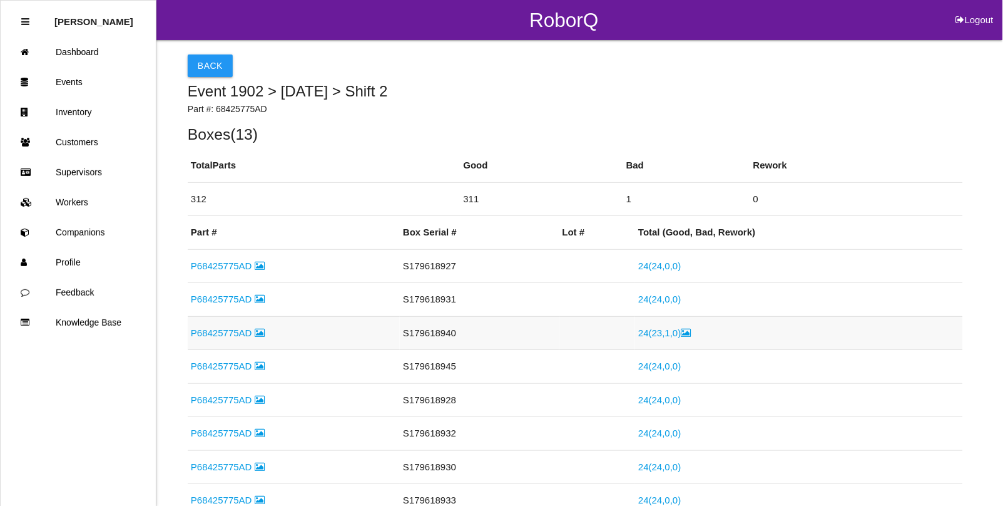
click at [217, 336] on link "P68425775AD" at bounding box center [228, 332] width 74 height 11
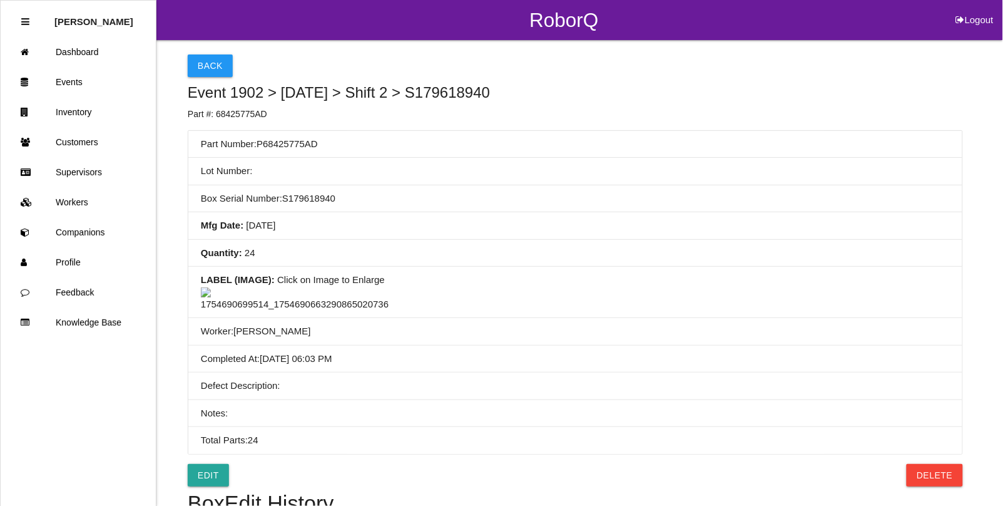
click at [299, 312] on img at bounding box center [295, 299] width 188 height 24
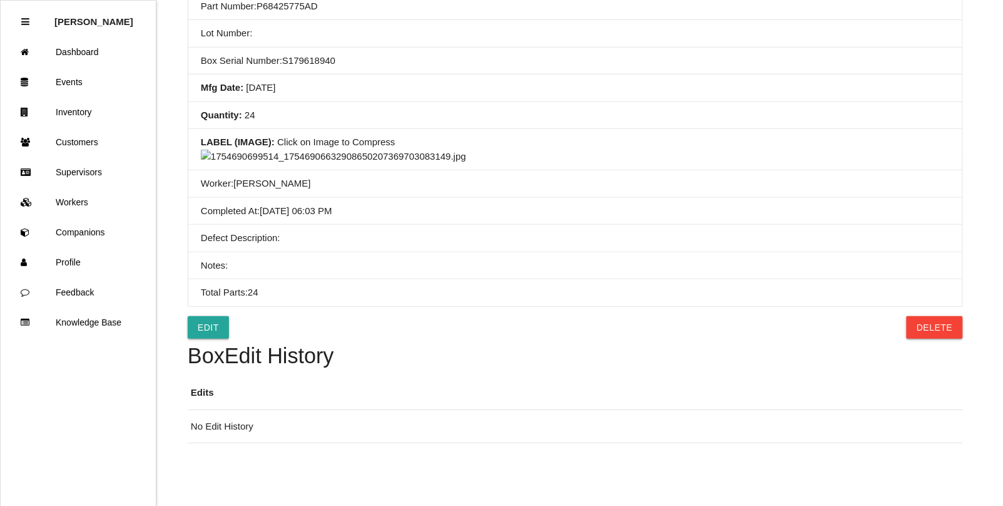
scroll to position [548, 0]
click at [449, 164] on img at bounding box center [333, 157] width 265 height 14
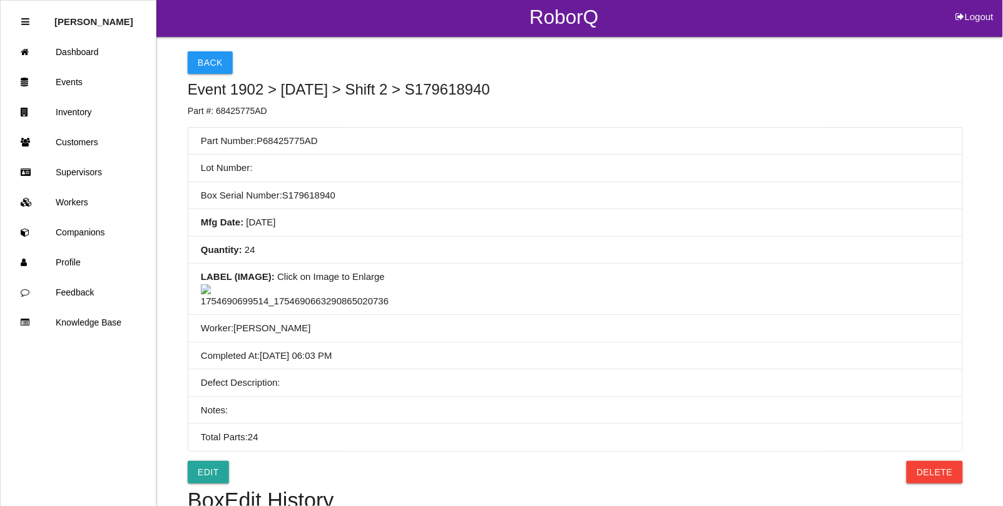
scroll to position [0, 0]
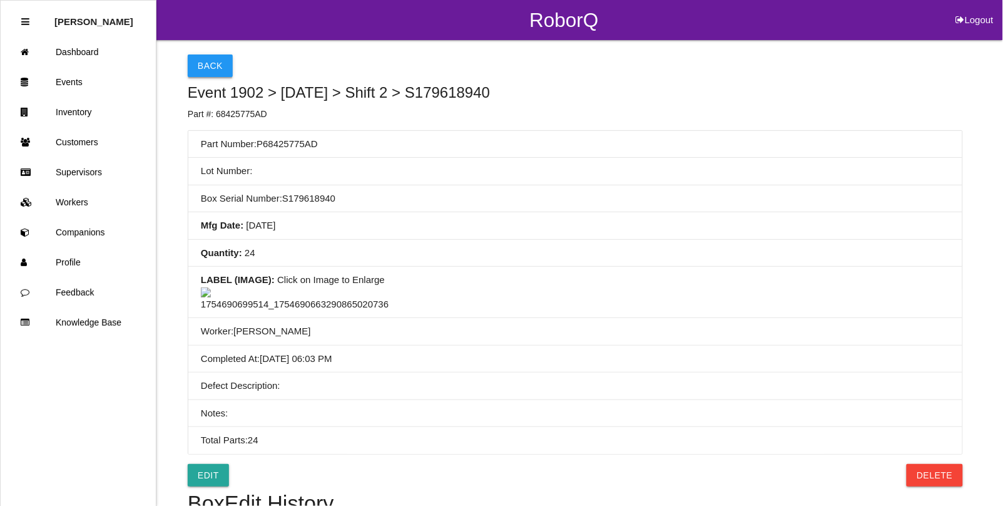
click at [207, 60] on button "Back" at bounding box center [210, 65] width 45 height 23
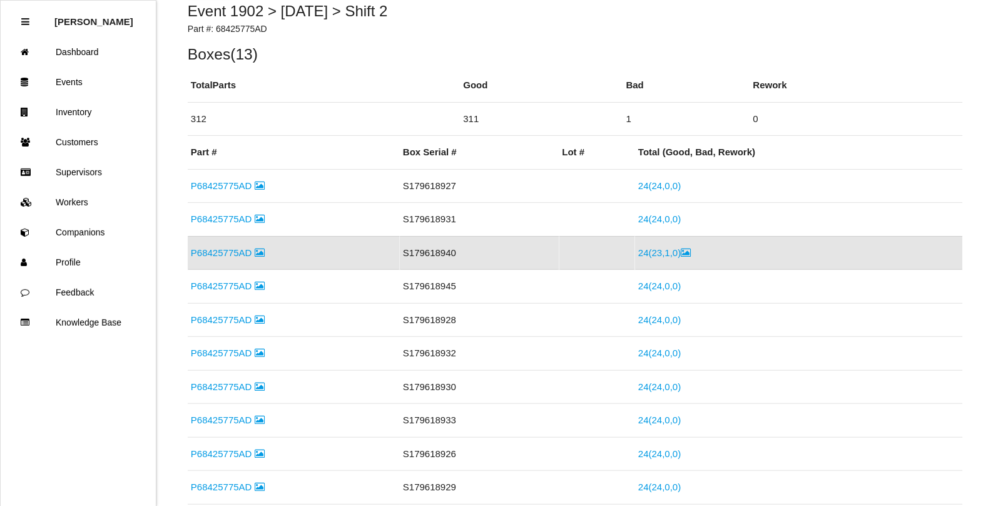
click at [216, 249] on link "P68425775AD" at bounding box center [228, 252] width 74 height 11
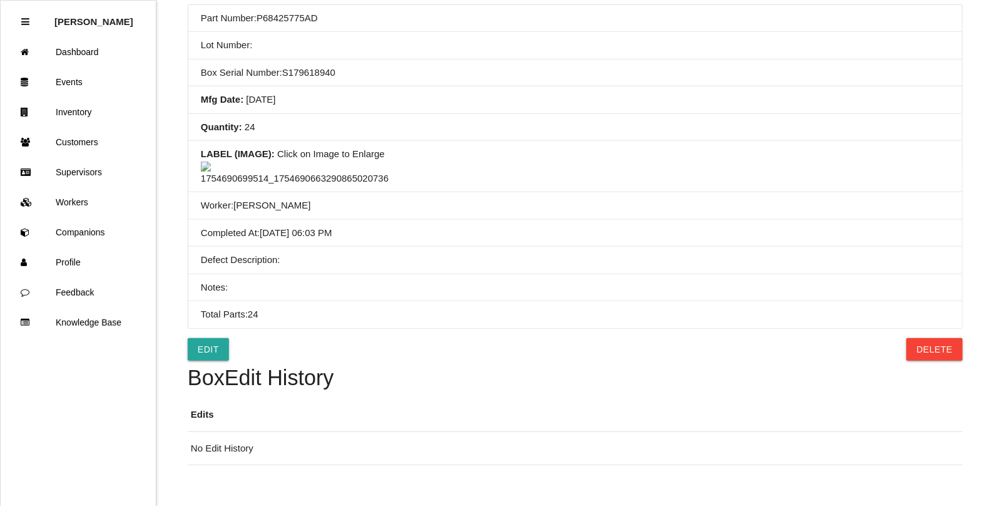
scroll to position [235, 0]
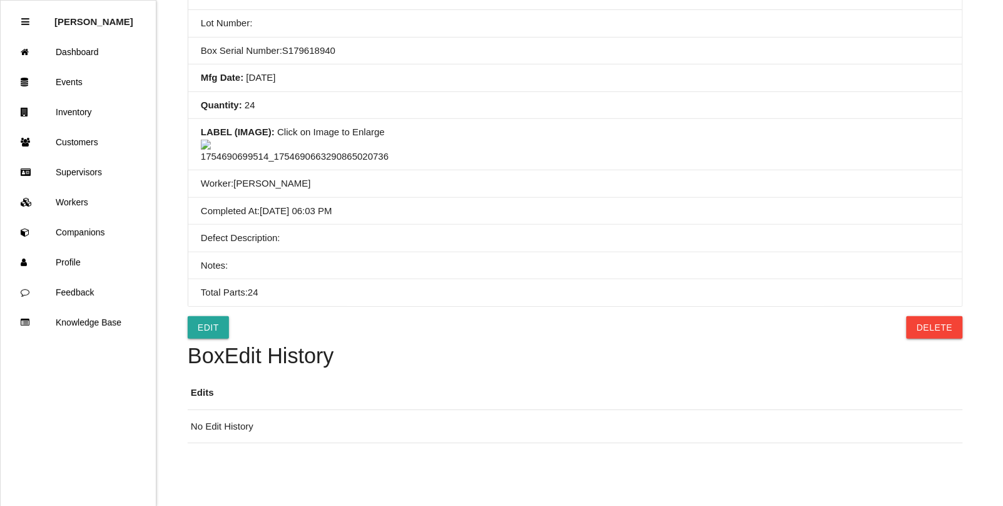
click at [318, 145] on img at bounding box center [295, 152] width 188 height 24
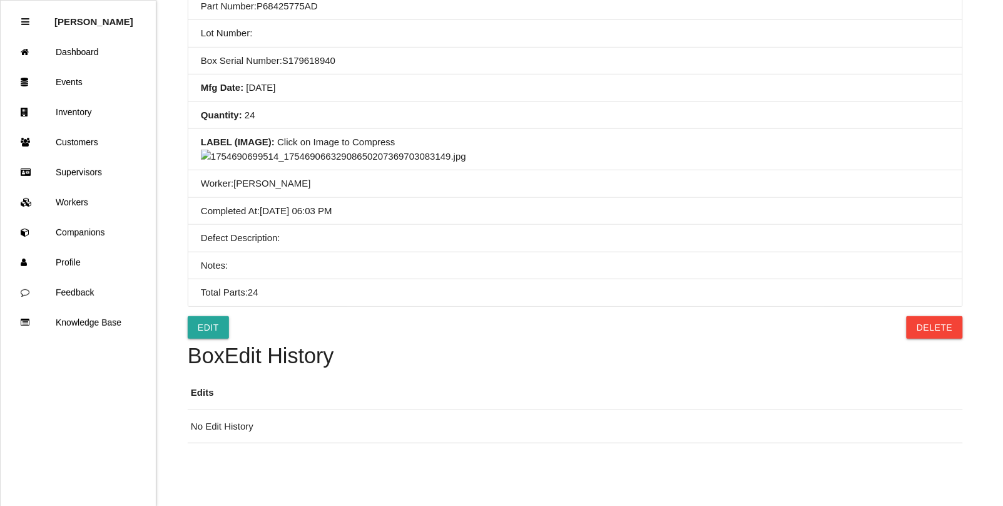
scroll to position [548, 0]
drag, startPoint x: 608, startPoint y: 230, endPoint x: 624, endPoint y: 223, distance: 17.4
click at [466, 164] on img at bounding box center [333, 157] width 265 height 14
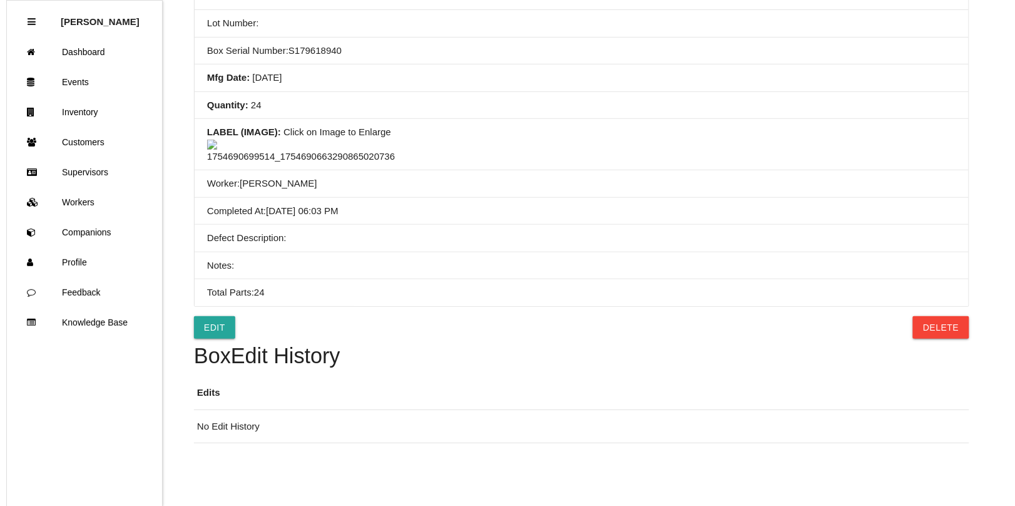
scroll to position [0, 0]
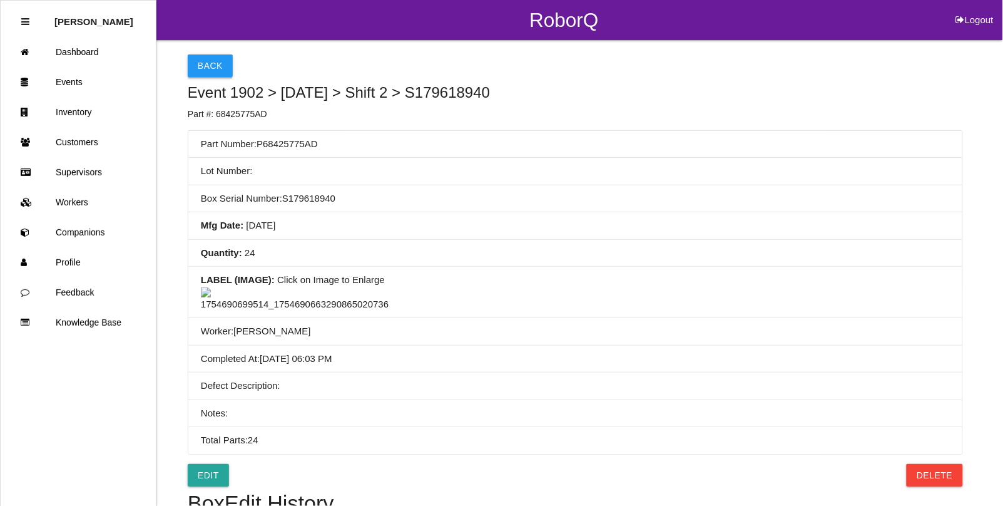
click at [200, 73] on button "Back" at bounding box center [210, 65] width 45 height 23
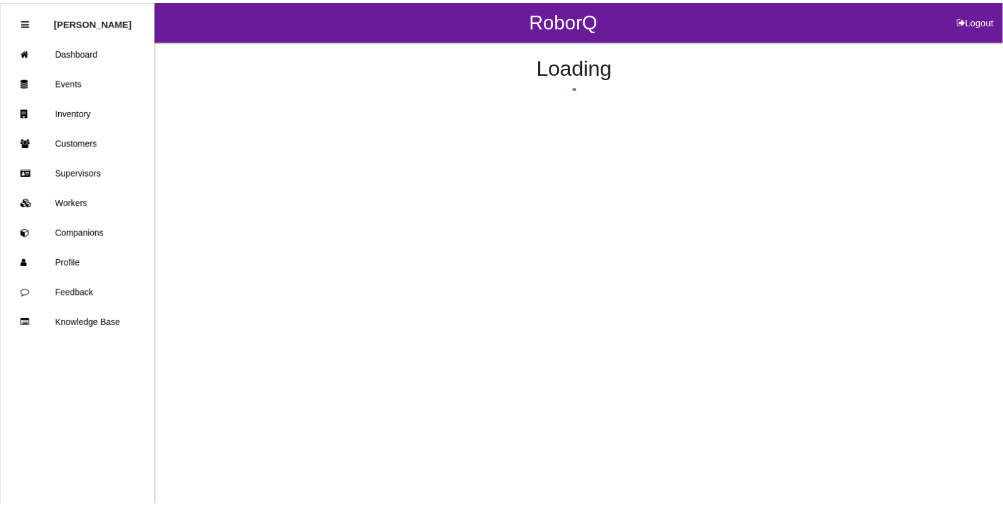
scroll to position [80, 0]
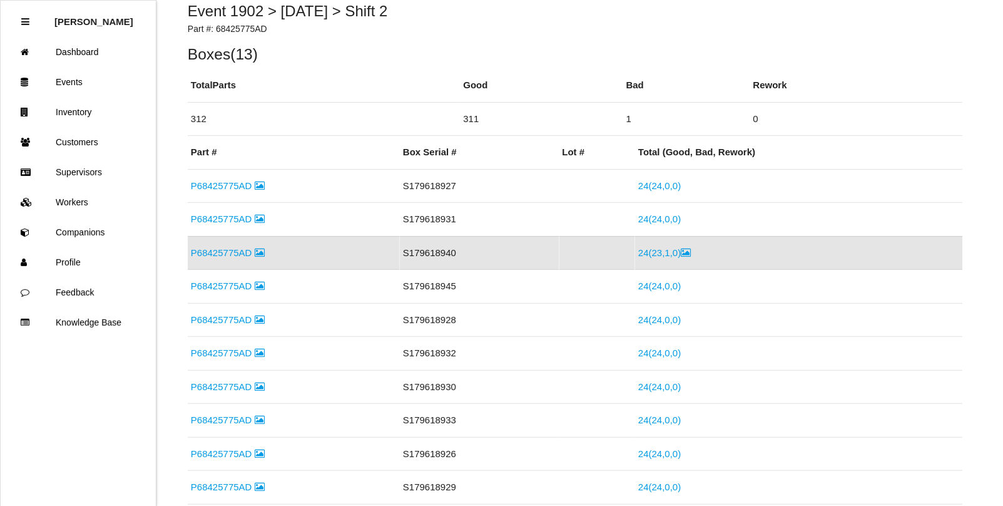
click at [671, 252] on link "24 ( 23 , 1 , 0 )" at bounding box center [664, 252] width 53 height 11
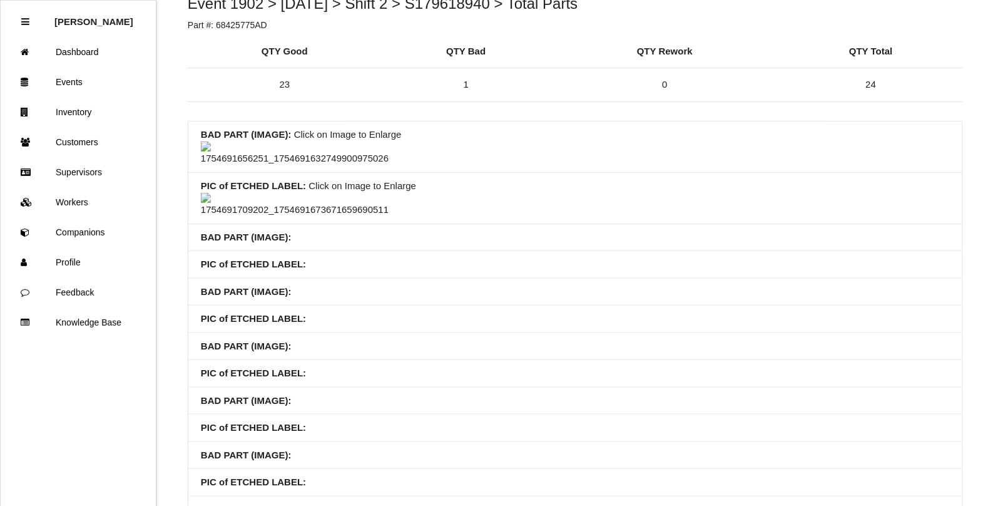
scroll to position [78, 0]
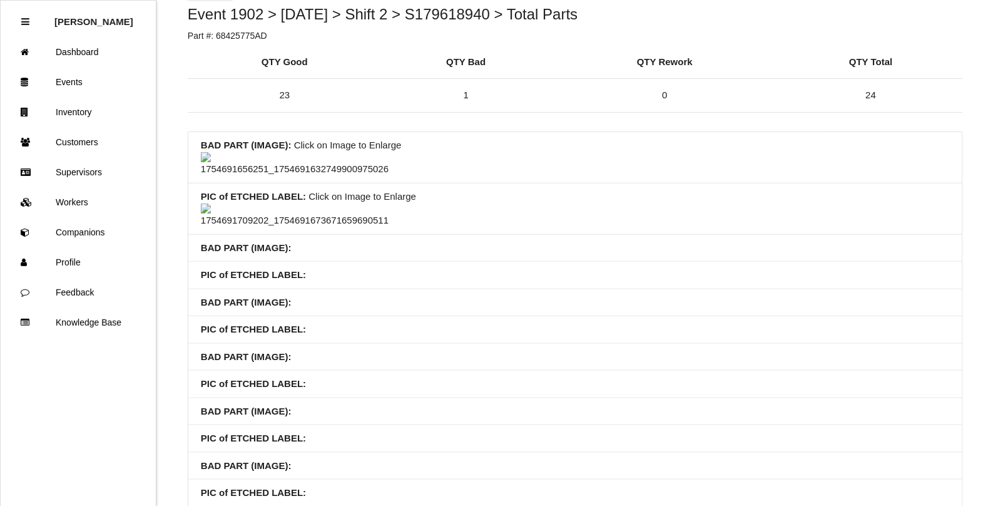
click at [277, 177] on img at bounding box center [295, 164] width 188 height 24
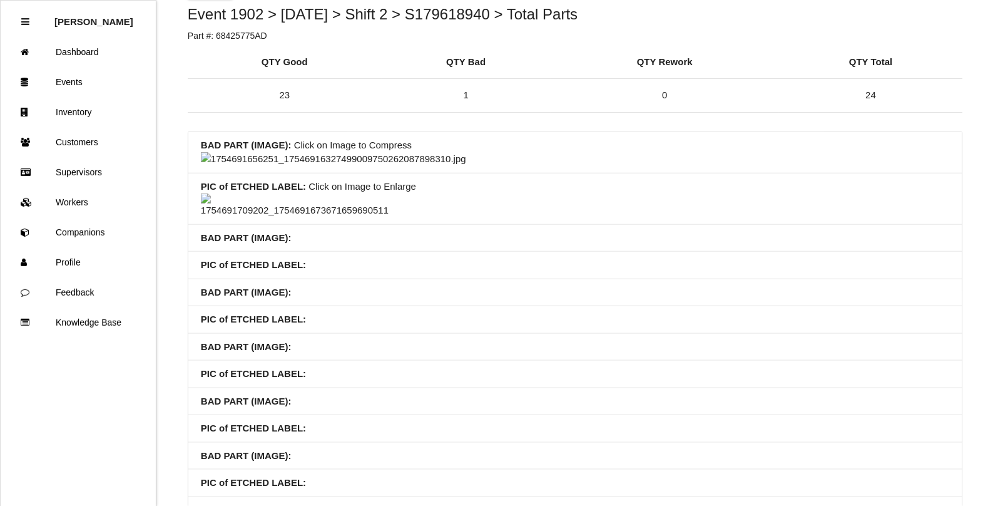
click at [466, 166] on img at bounding box center [333, 159] width 265 height 14
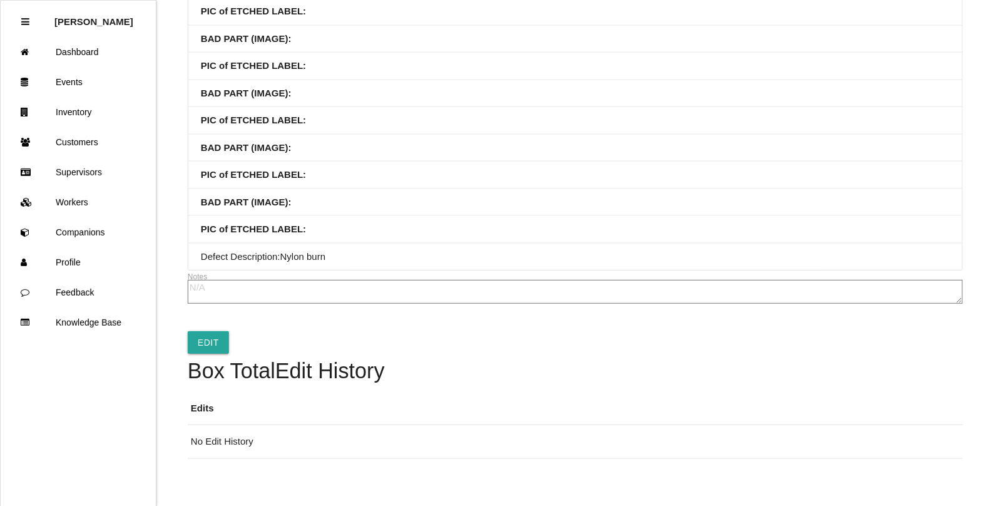
scroll to position [391, 0]
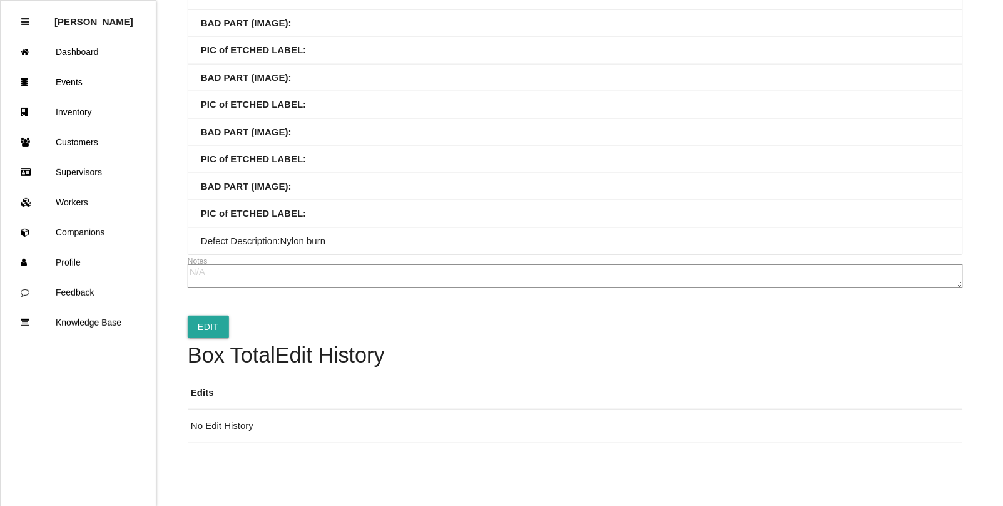
scroll to position [704, 0]
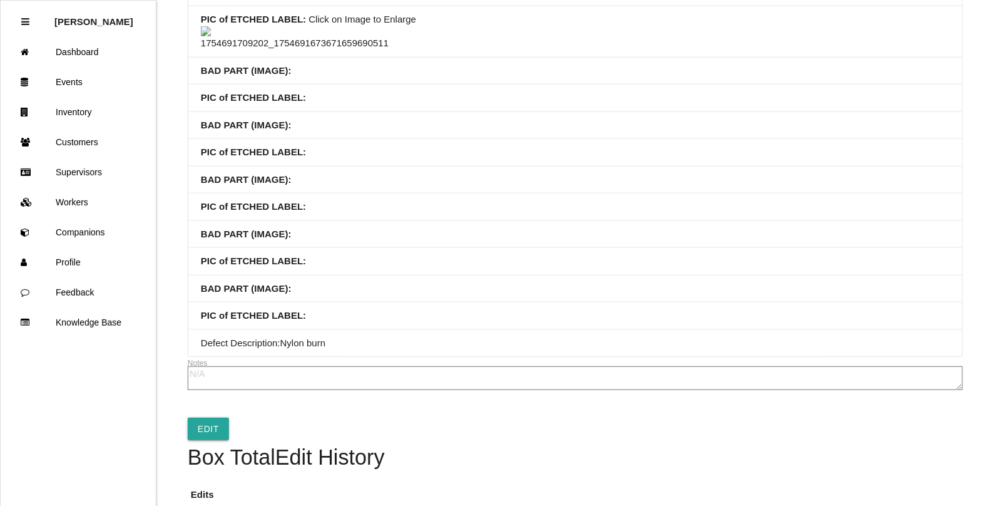
scroll to position [235, 0]
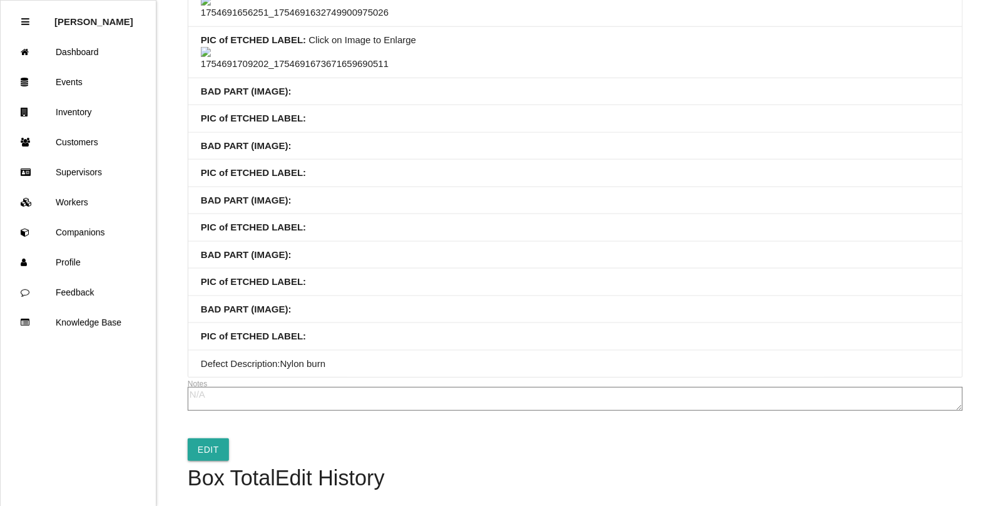
click at [289, 71] on img at bounding box center [295, 59] width 188 height 24
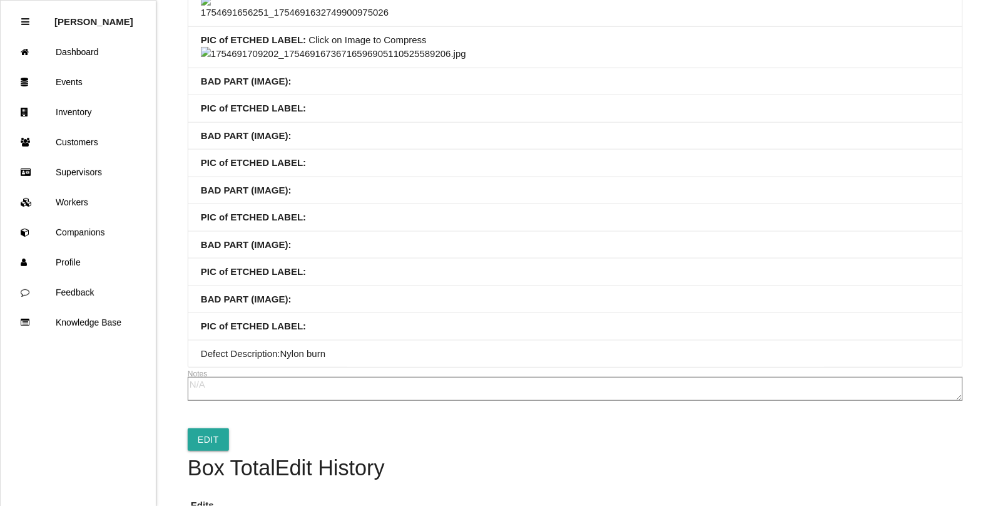
click at [431, 61] on img at bounding box center [333, 54] width 265 height 14
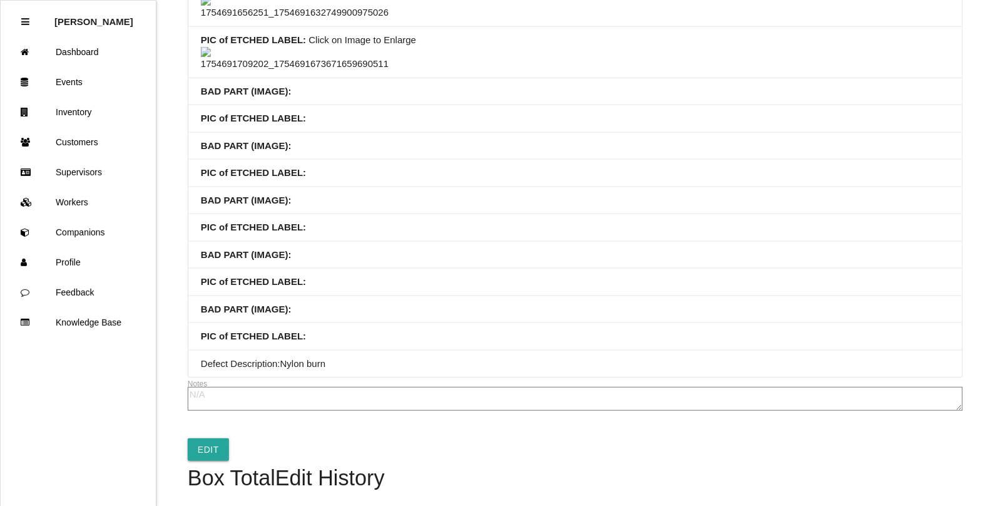
click at [295, 71] on img at bounding box center [295, 59] width 188 height 24
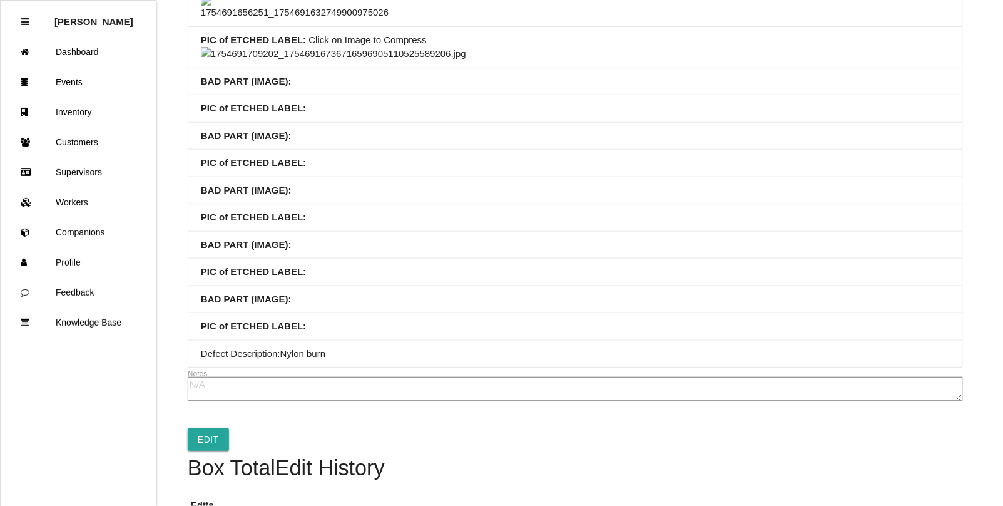
drag, startPoint x: 341, startPoint y: 474, endPoint x: 359, endPoint y: 454, distance: 26.6
click at [341, 61] on img at bounding box center [333, 54] width 265 height 14
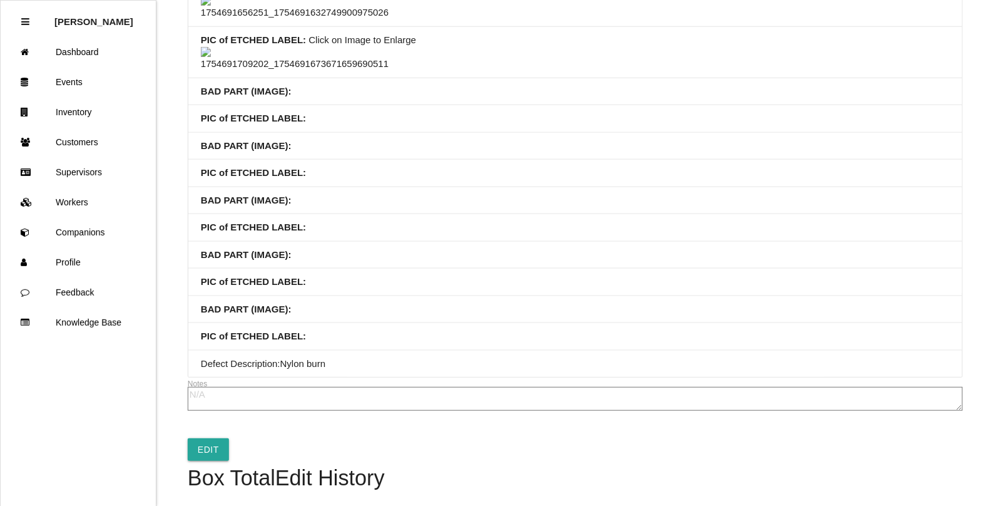
click at [643, 78] on li "PIC of ETCHED LABEL : Click on Image to Enlarge" at bounding box center [575, 52] width 774 height 51
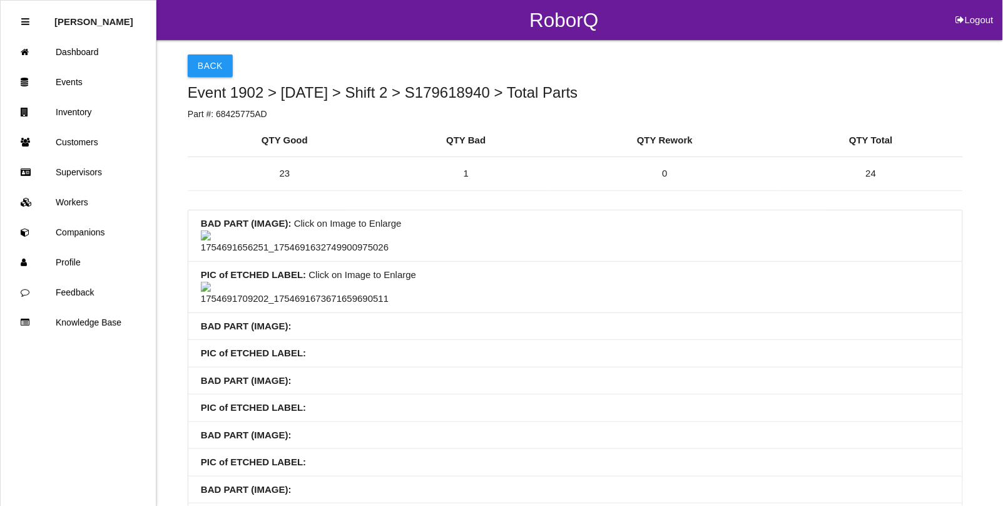
click at [207, 48] on div "Back Event 1902 > [DATE] > Shift 2 > S179618940 > Total Parts Part #: 68425775A…" at bounding box center [576, 420] width 776 height 760
click at [207, 69] on button "Back" at bounding box center [210, 65] width 45 height 23
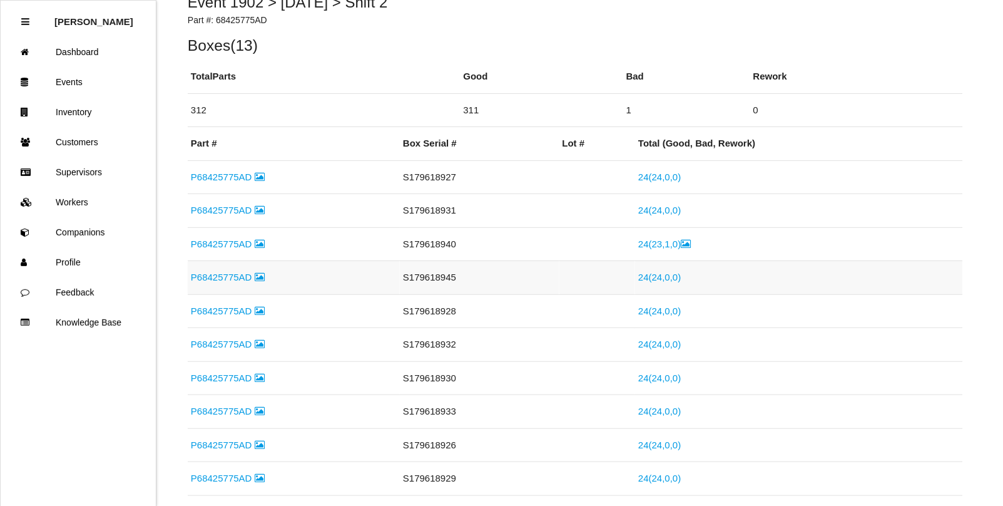
scroll to position [78, 0]
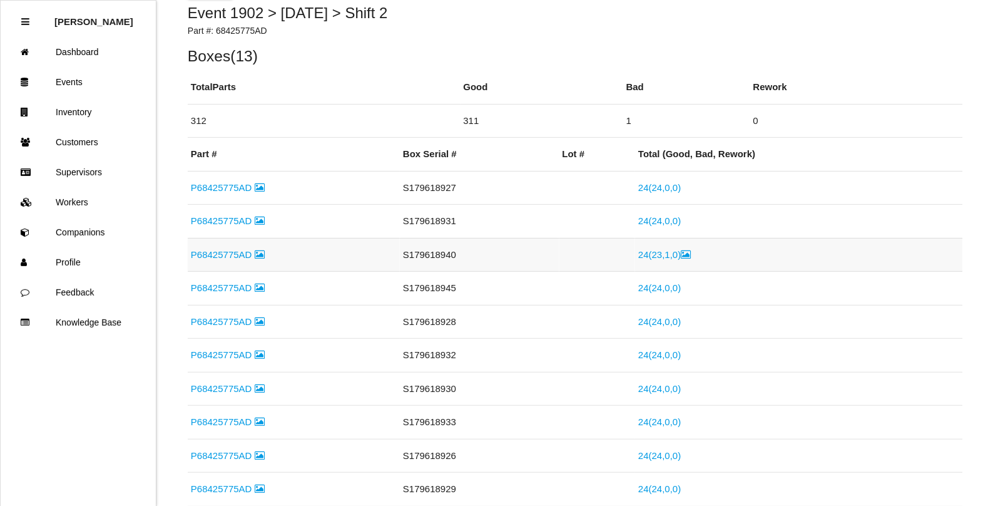
click at [229, 255] on link "P68425775AD" at bounding box center [228, 254] width 74 height 11
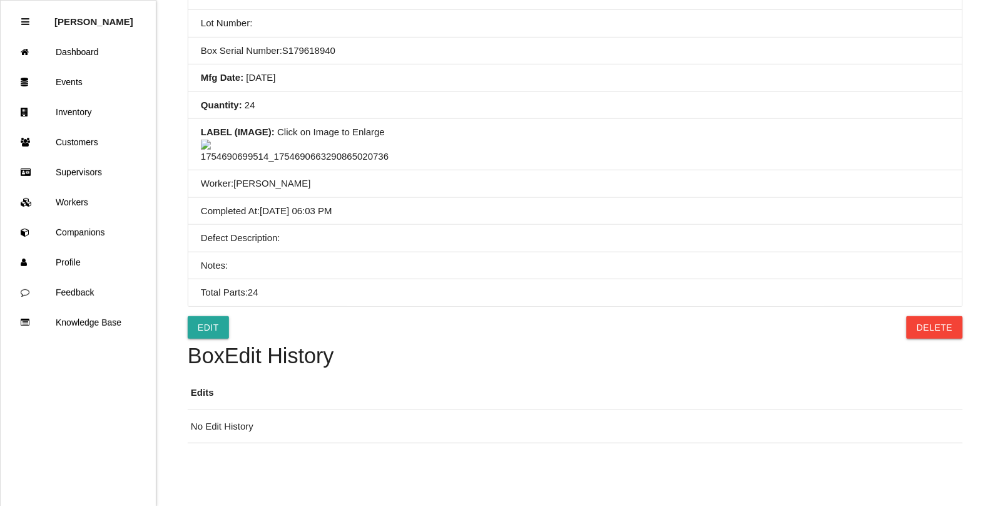
click at [304, 164] on img at bounding box center [295, 152] width 188 height 24
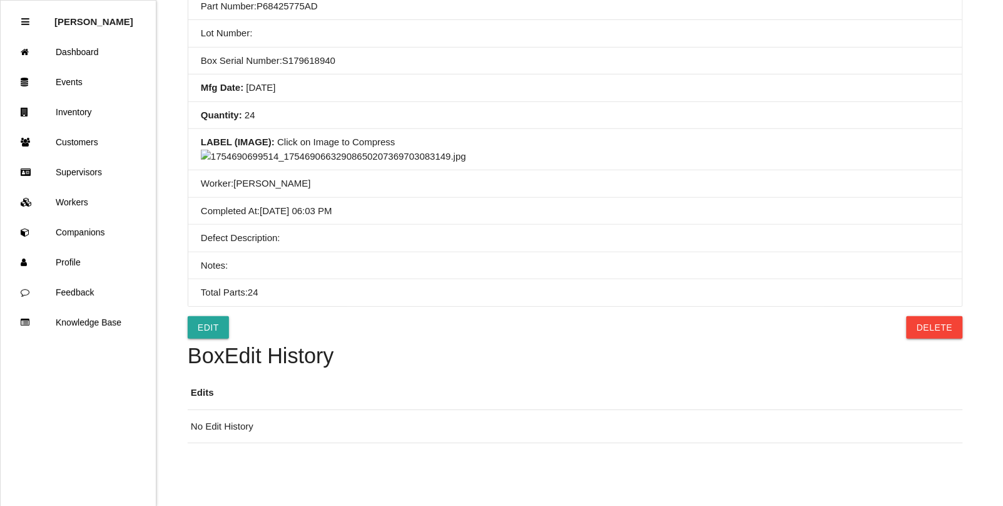
scroll to position [548, 0]
click at [466, 164] on img at bounding box center [333, 157] width 265 height 14
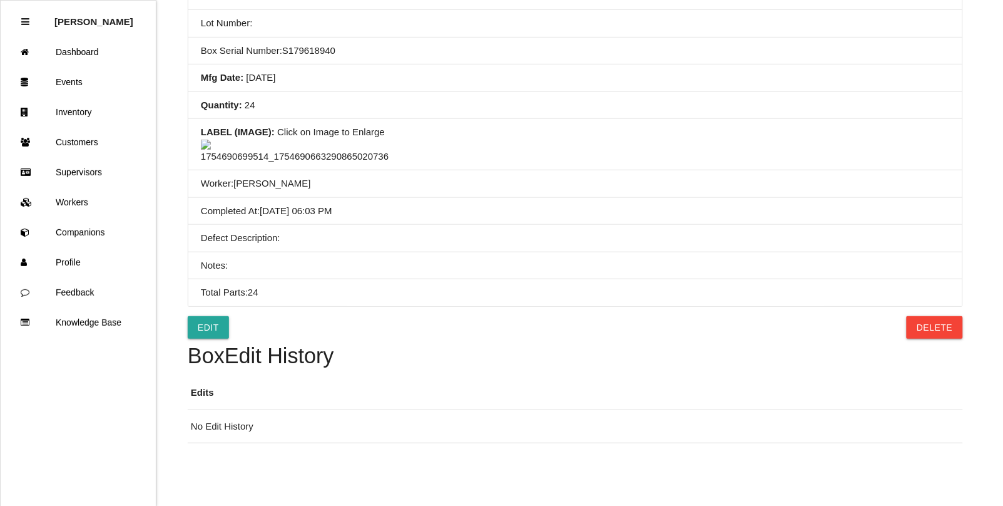
scroll to position [300, 0]
click at [71, 79] on link "Events" at bounding box center [78, 82] width 155 height 30
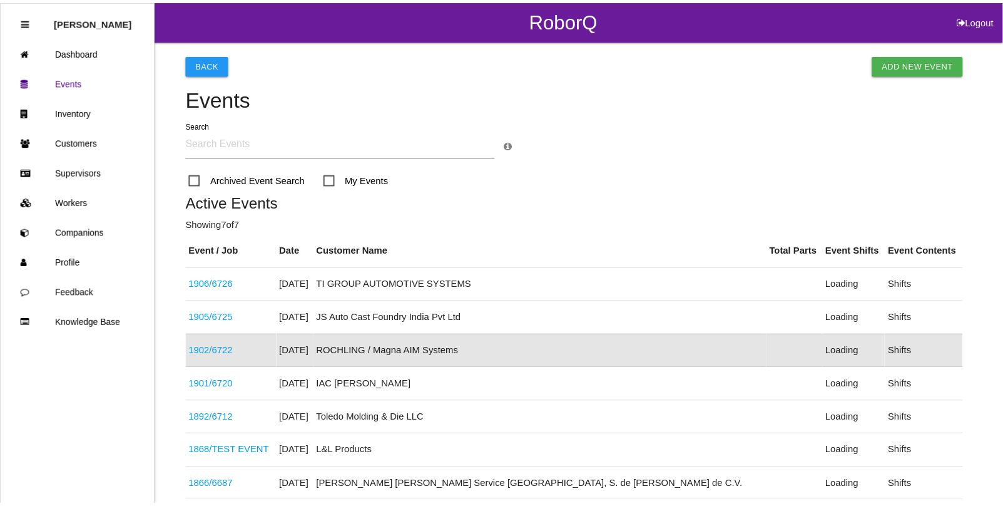
scroll to position [98, 0]
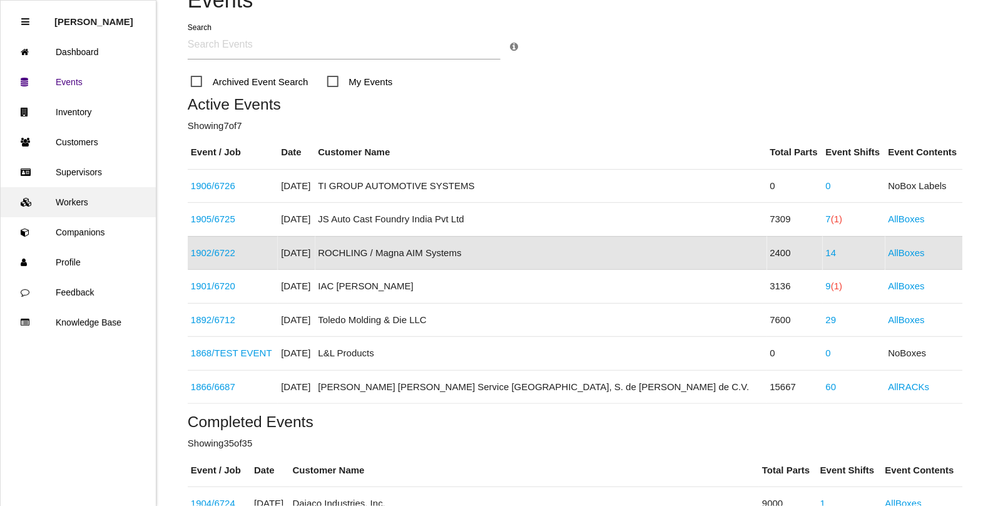
click at [76, 201] on link "Workers" at bounding box center [78, 202] width 155 height 30
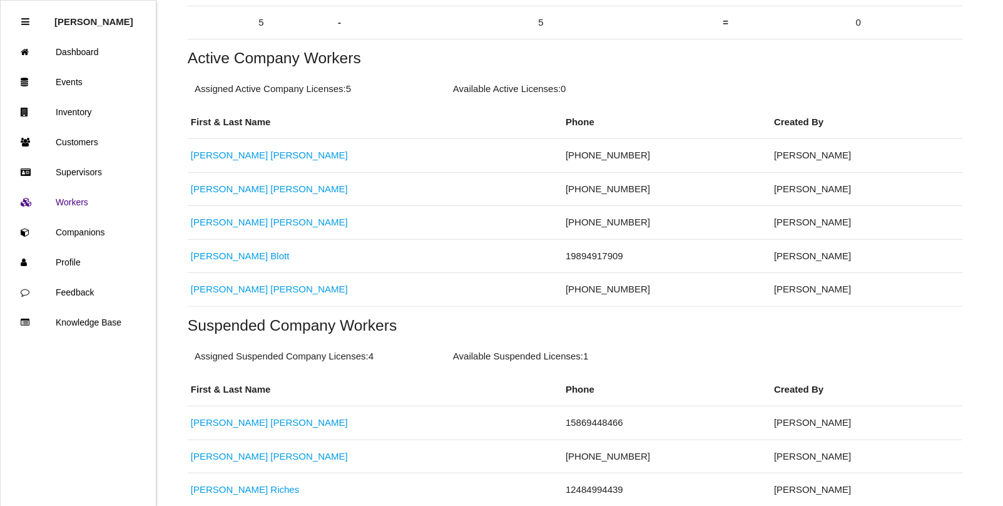
scroll to position [235, 0]
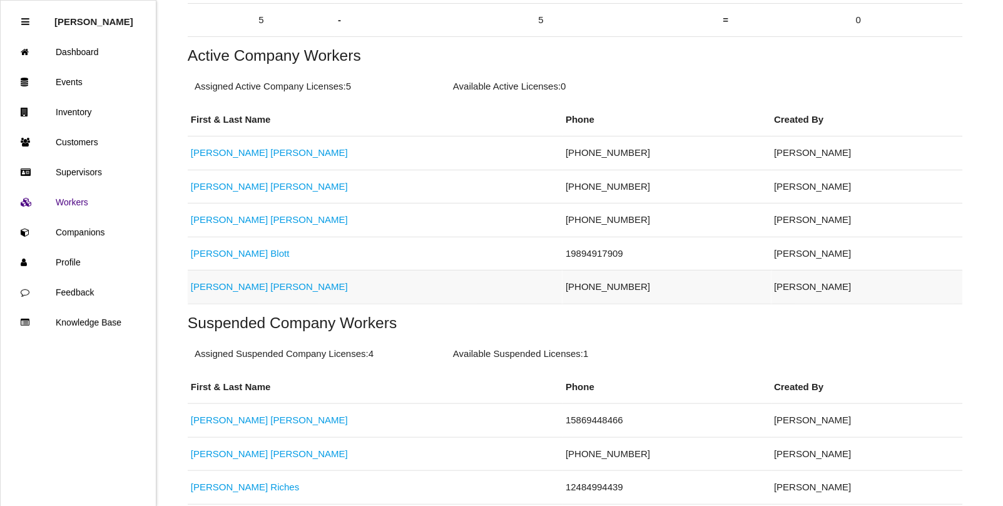
click at [212, 286] on link "[PERSON_NAME]" at bounding box center [269, 286] width 157 height 11
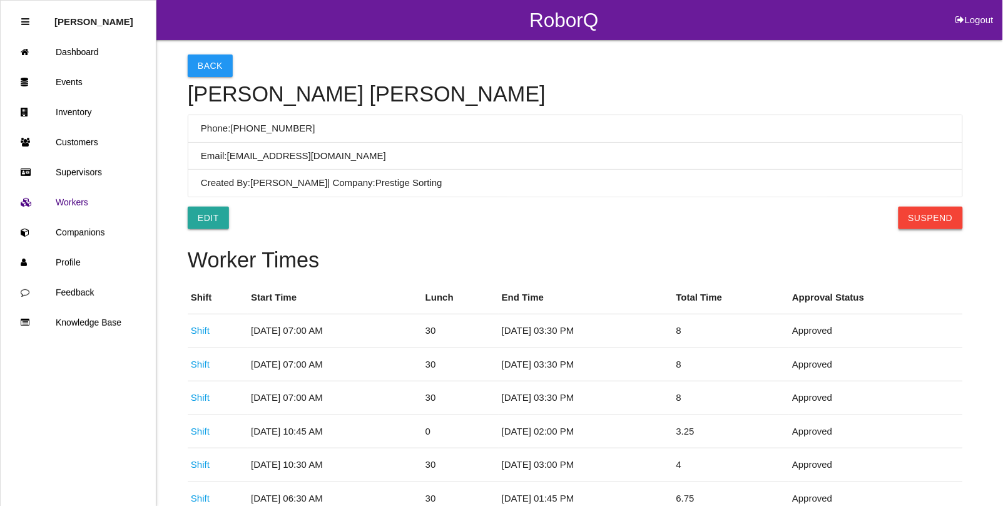
click at [925, 222] on button "Suspend" at bounding box center [931, 218] width 64 height 23
click at [205, 66] on button "Back" at bounding box center [210, 65] width 45 height 23
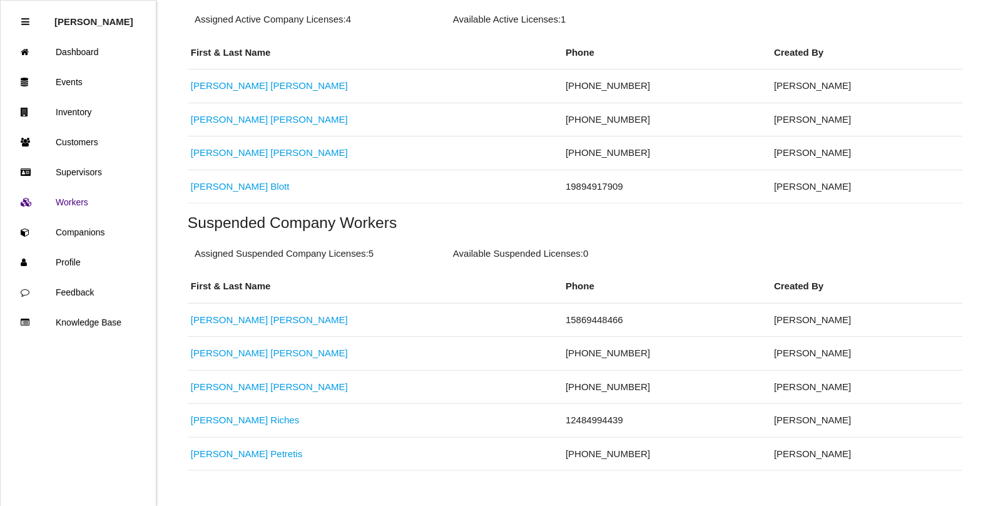
scroll to position [313, 0]
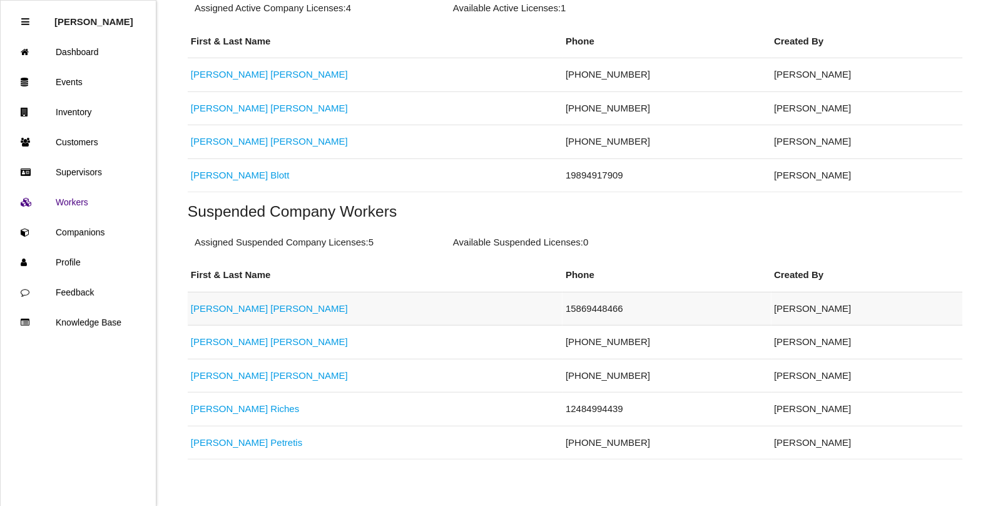
click at [205, 310] on link "[PERSON_NAME]" at bounding box center [269, 308] width 157 height 11
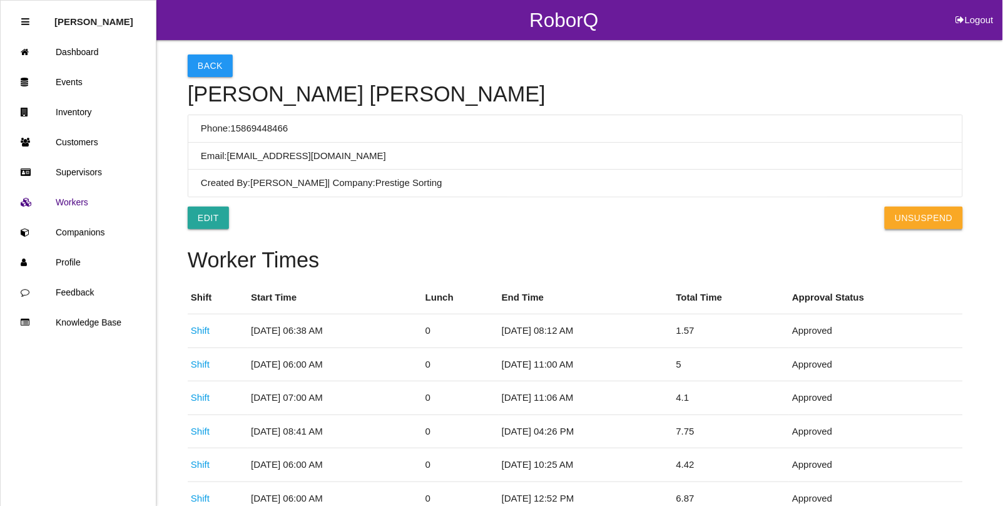
click at [927, 228] on button "UnSuspend" at bounding box center [924, 218] width 78 height 23
click at [68, 81] on link "Events" at bounding box center [78, 82] width 155 height 30
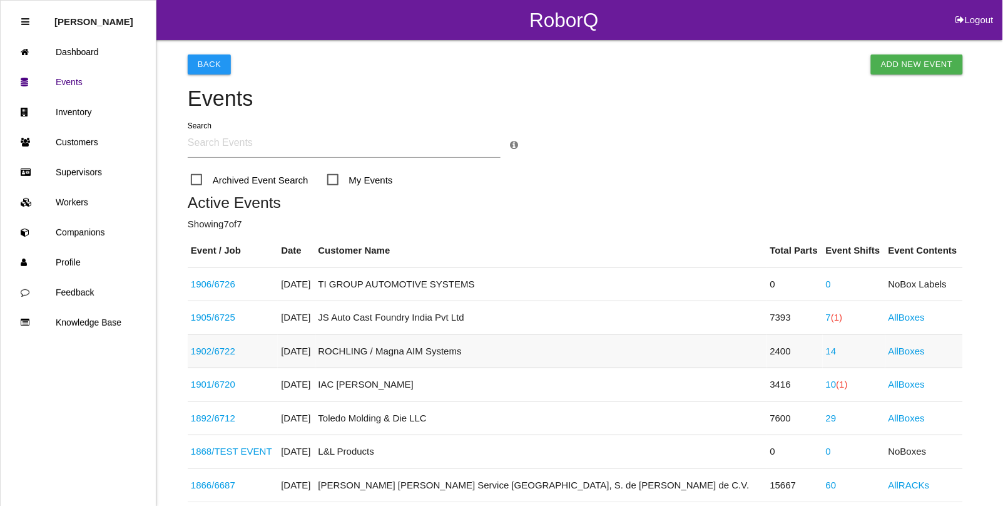
click at [226, 349] on link "1902 / 6722" at bounding box center [213, 351] width 44 height 11
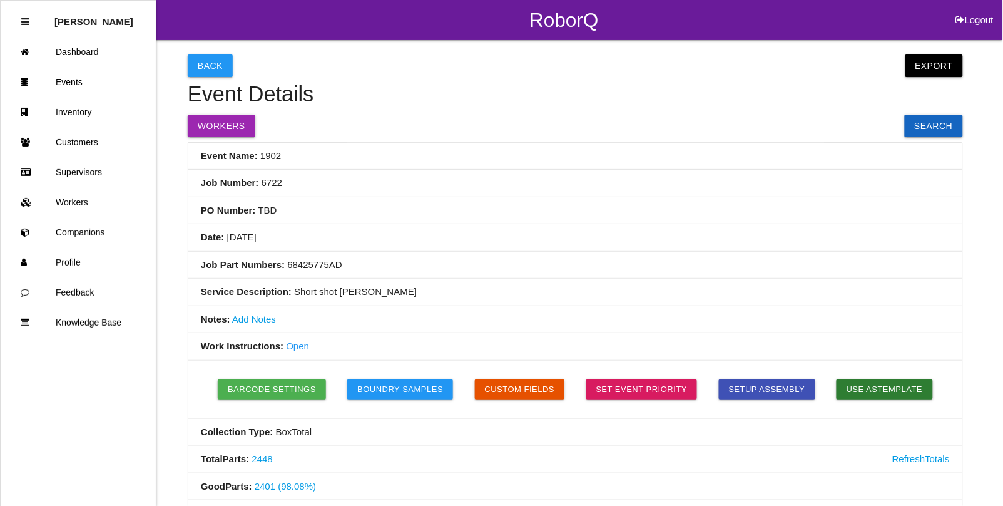
click at [297, 346] on link "Open" at bounding box center [297, 345] width 23 height 11
click at [73, 88] on link "Events" at bounding box center [78, 82] width 155 height 30
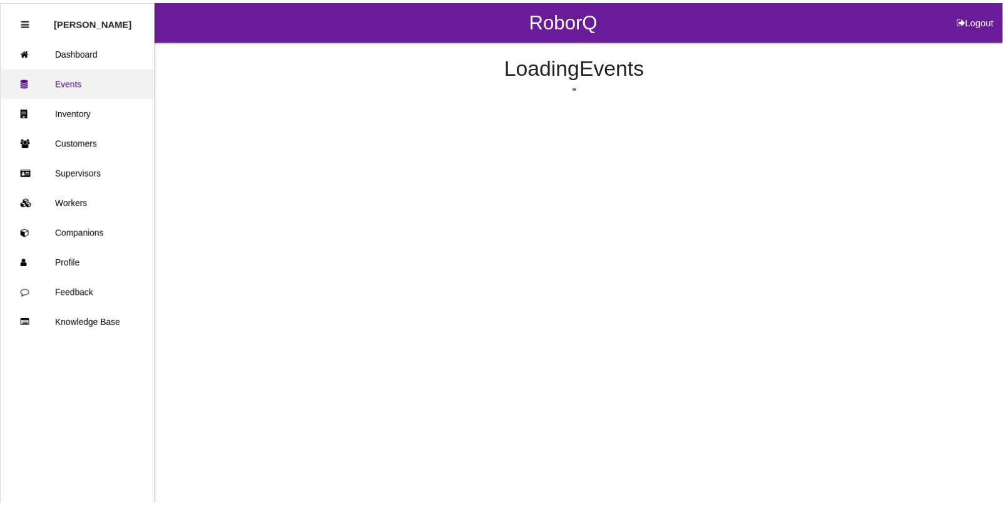
scroll to position [98, 0]
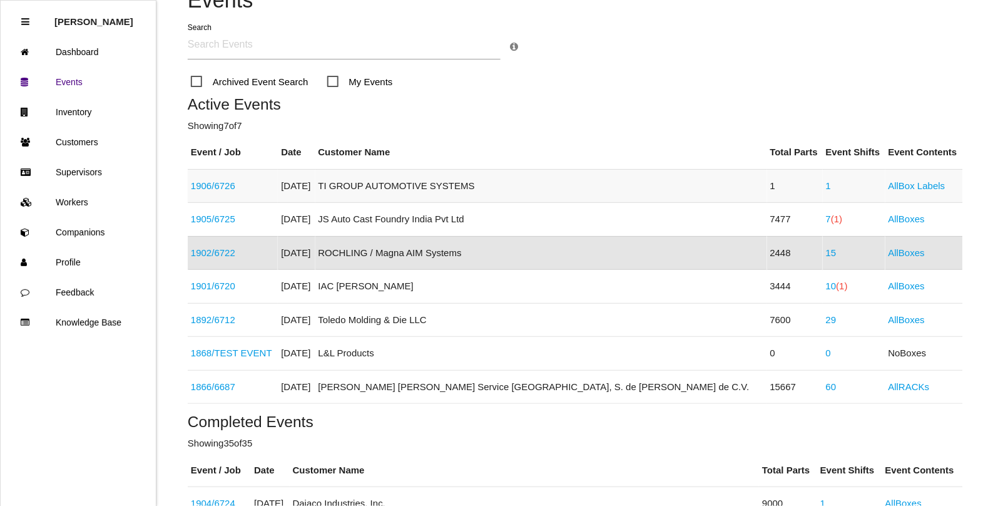
click at [826, 183] on link "1" at bounding box center [828, 185] width 5 height 11
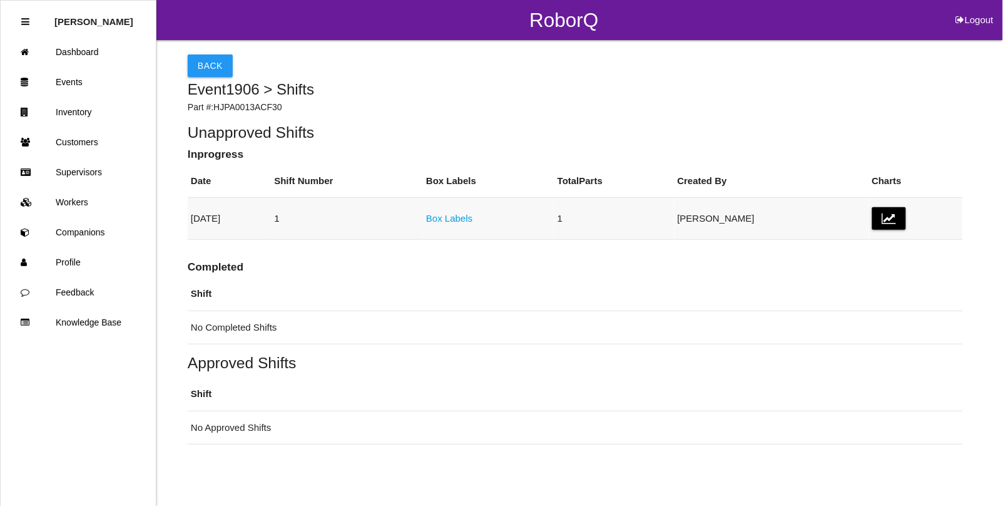
click at [473, 214] on link "Box Labels" at bounding box center [449, 218] width 46 height 11
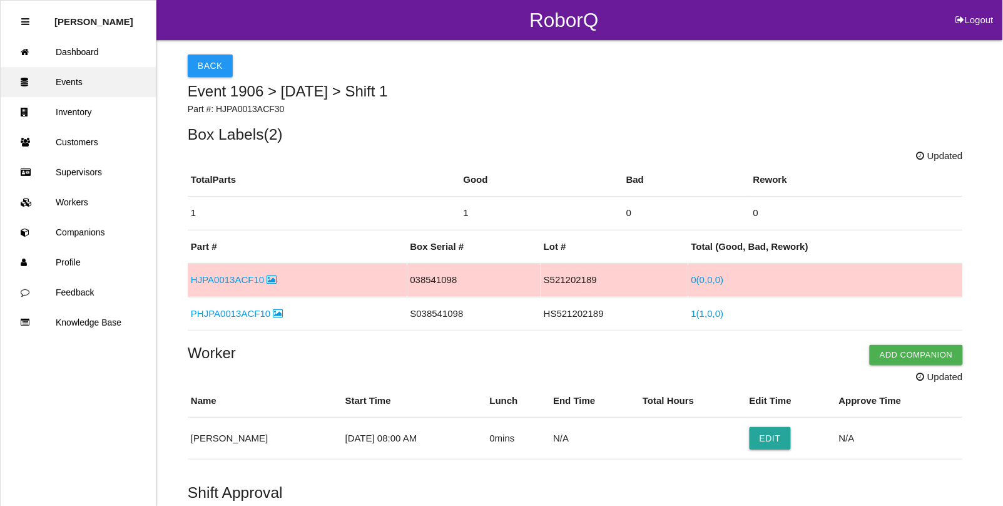
click at [73, 82] on link "Events" at bounding box center [78, 82] width 155 height 30
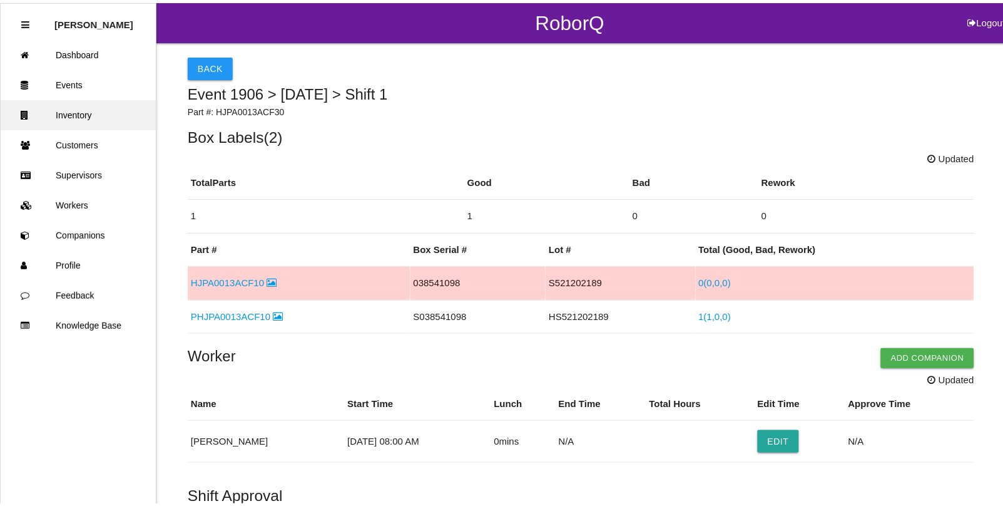
scroll to position [31, 0]
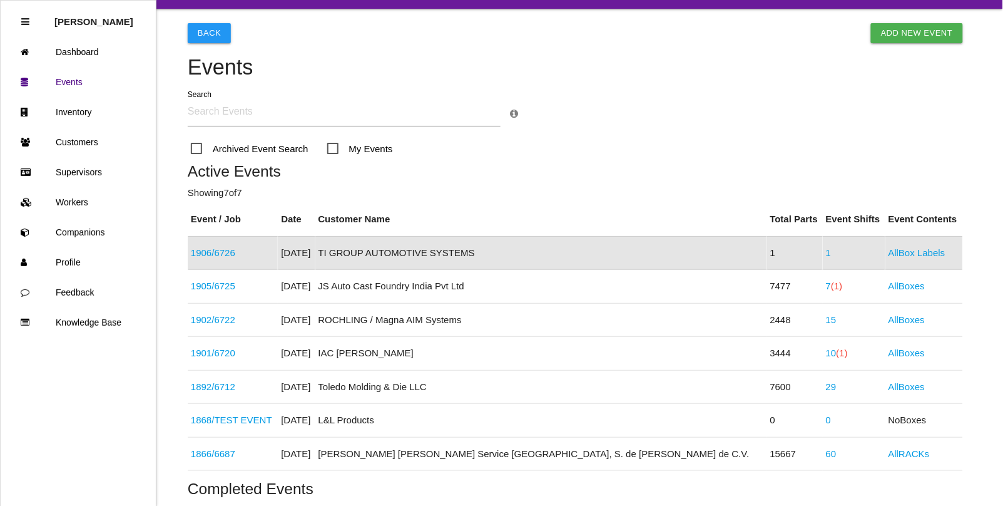
click at [216, 251] on link "1906 / 6726" at bounding box center [213, 252] width 44 height 11
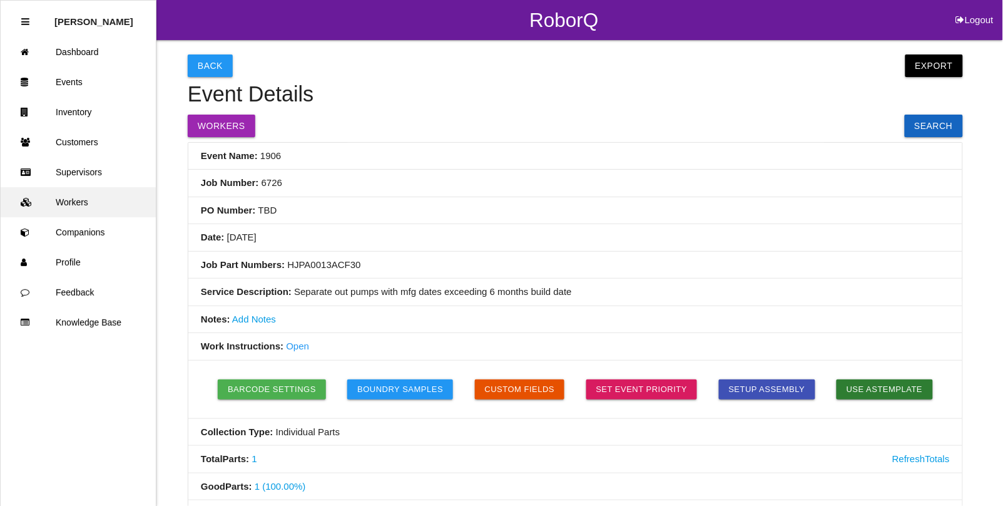
click at [76, 201] on link "Workers" at bounding box center [78, 202] width 155 height 30
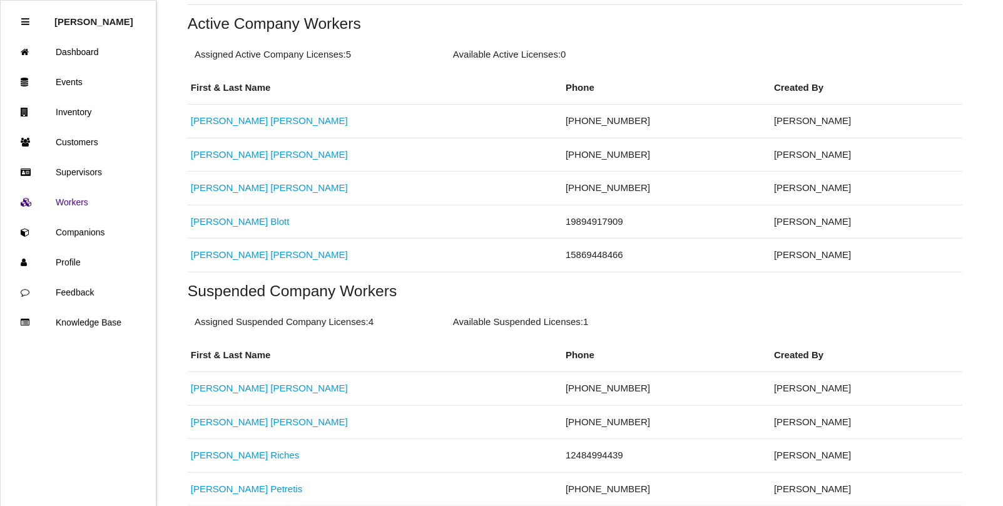
scroll to position [313, 0]
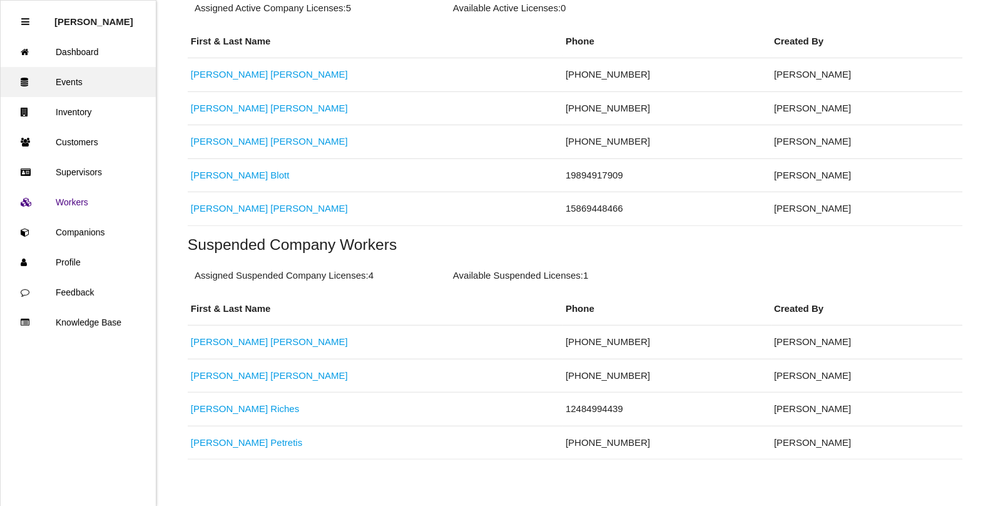
click at [69, 77] on link "Events" at bounding box center [78, 82] width 155 height 30
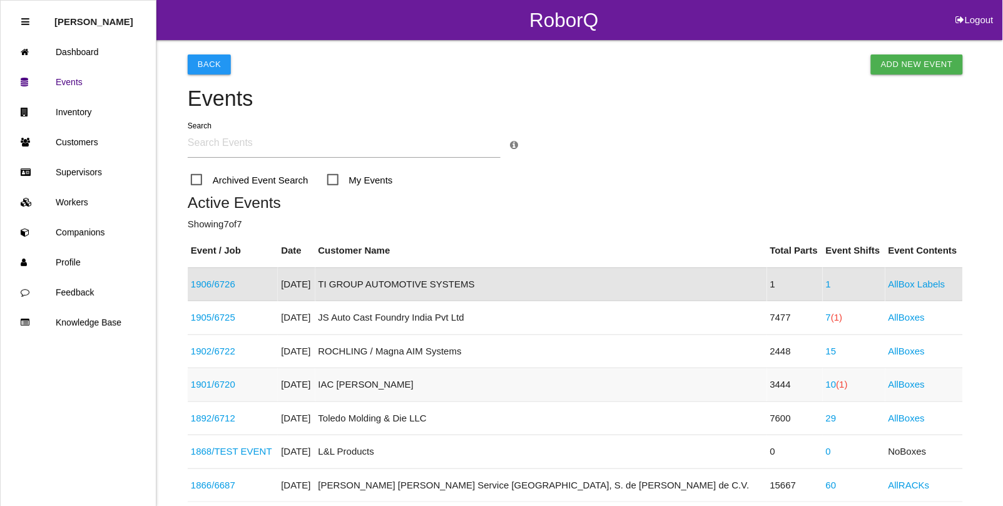
click at [826, 384] on link "10 (1)" at bounding box center [837, 384] width 22 height 11
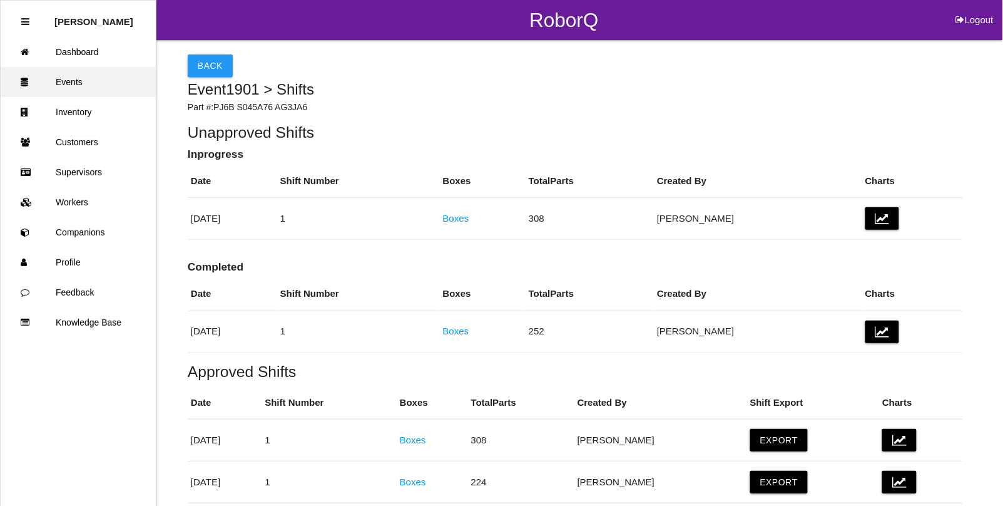
click at [79, 80] on link "Events" at bounding box center [78, 82] width 155 height 30
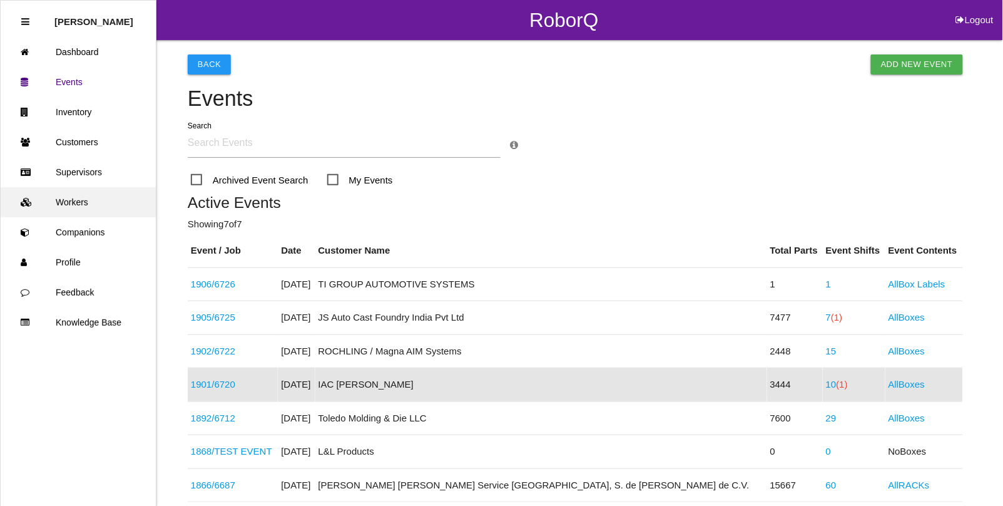
click at [79, 200] on link "Workers" at bounding box center [78, 202] width 155 height 30
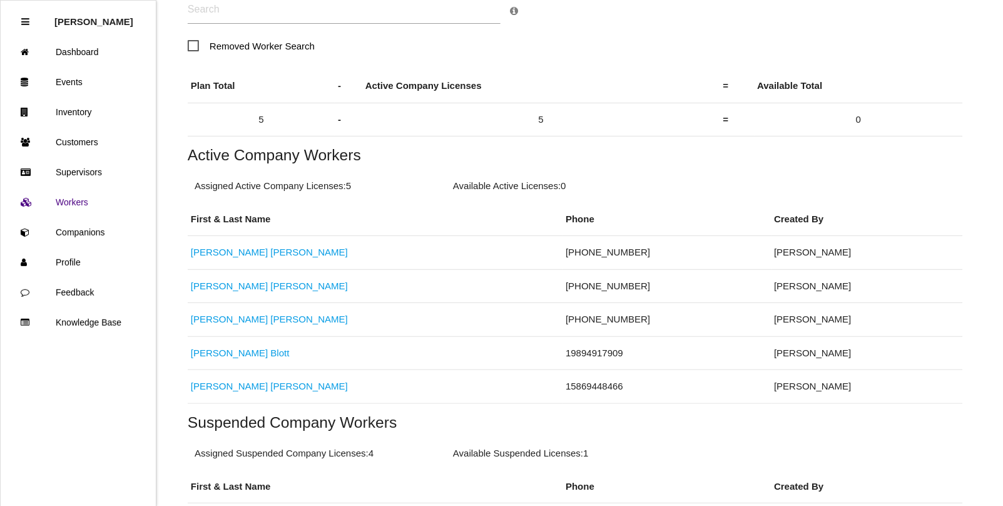
scroll to position [156, 0]
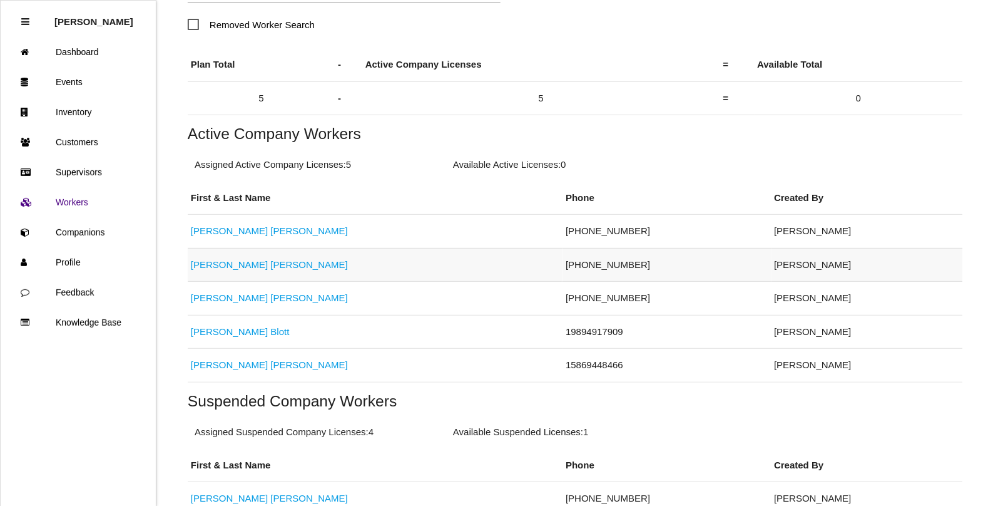
click at [240, 264] on link "[PERSON_NAME]" at bounding box center [269, 264] width 157 height 11
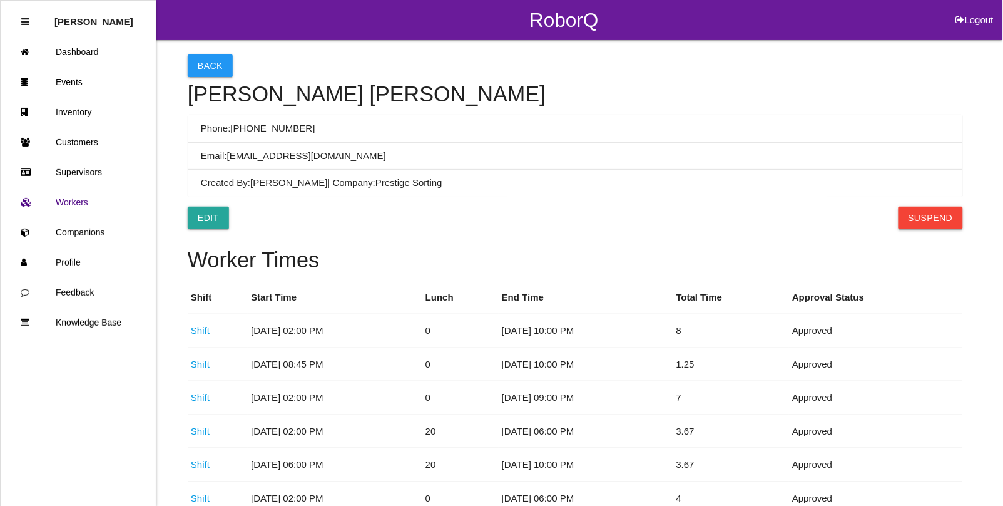
click at [923, 216] on button "Suspend" at bounding box center [931, 218] width 64 height 23
click at [207, 67] on button "Back" at bounding box center [210, 65] width 45 height 23
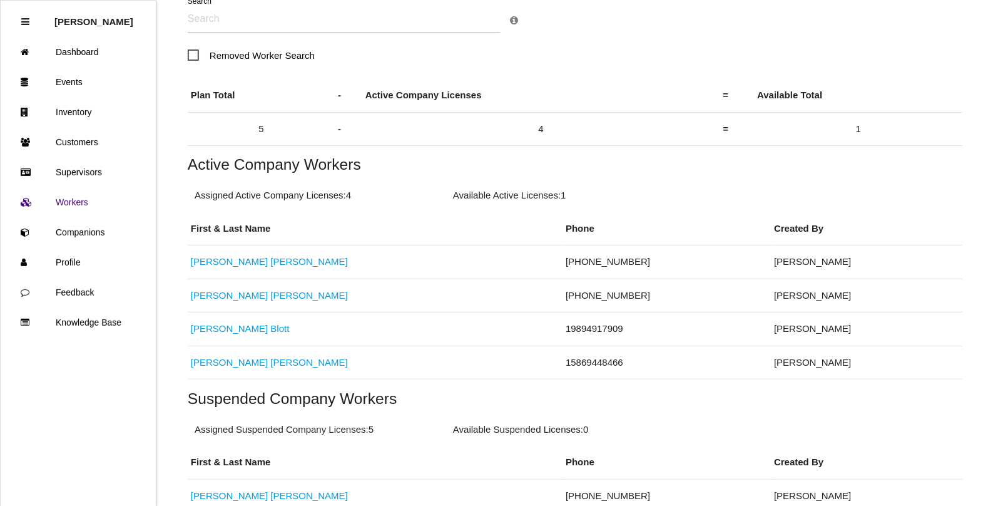
scroll to position [330, 0]
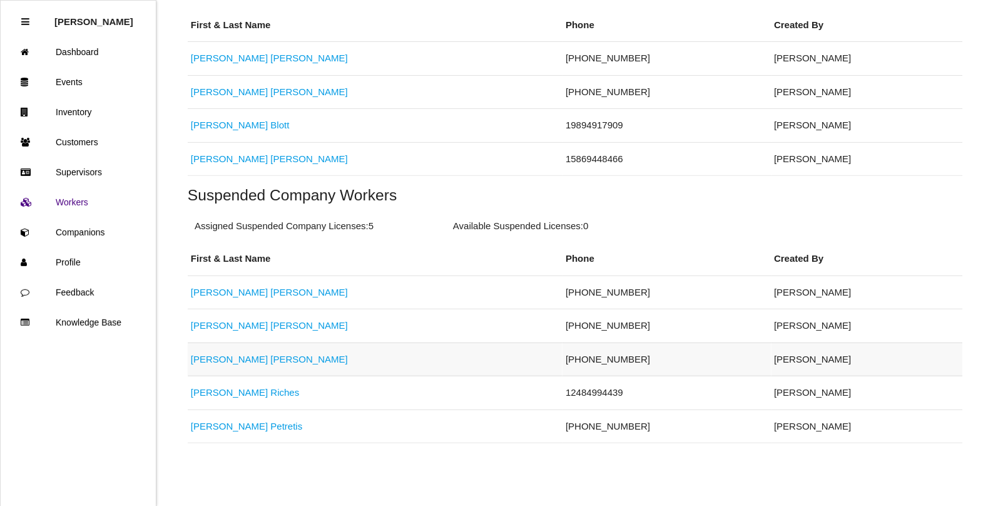
click at [217, 356] on link "[PERSON_NAME]" at bounding box center [269, 359] width 157 height 11
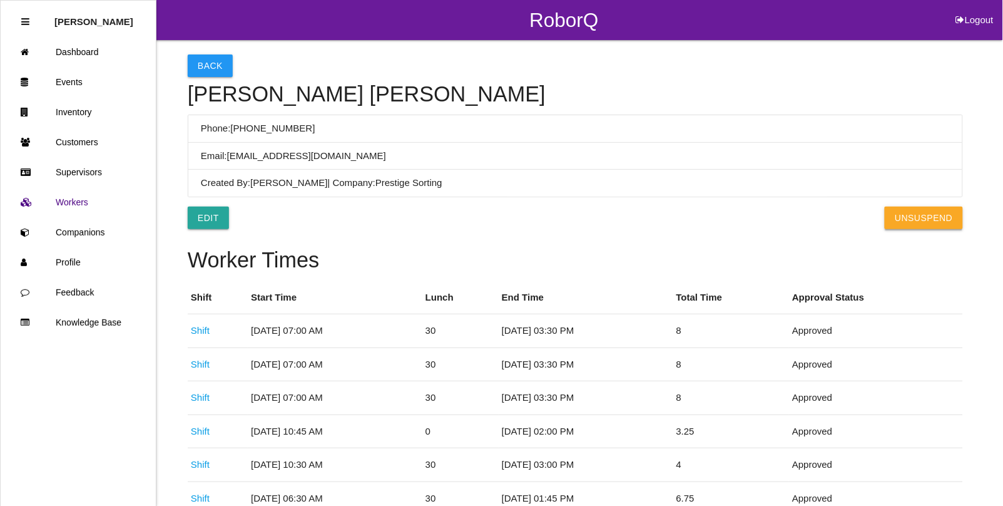
click at [929, 223] on button "UnSuspend" at bounding box center [924, 218] width 78 height 23
click at [73, 76] on link "Events" at bounding box center [78, 82] width 155 height 30
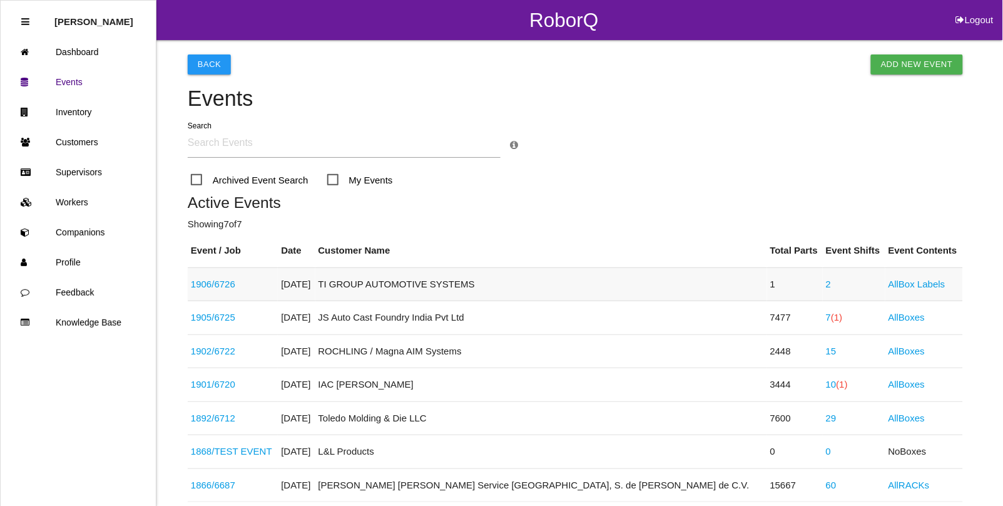
click at [826, 284] on link "2" at bounding box center [828, 284] width 5 height 11
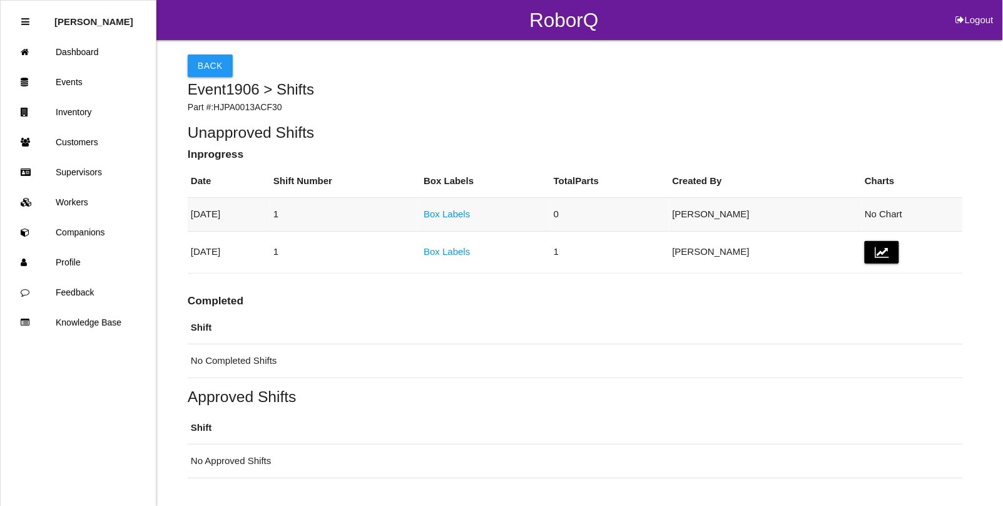
click at [470, 211] on link "Box Labels" at bounding box center [447, 213] width 46 height 11
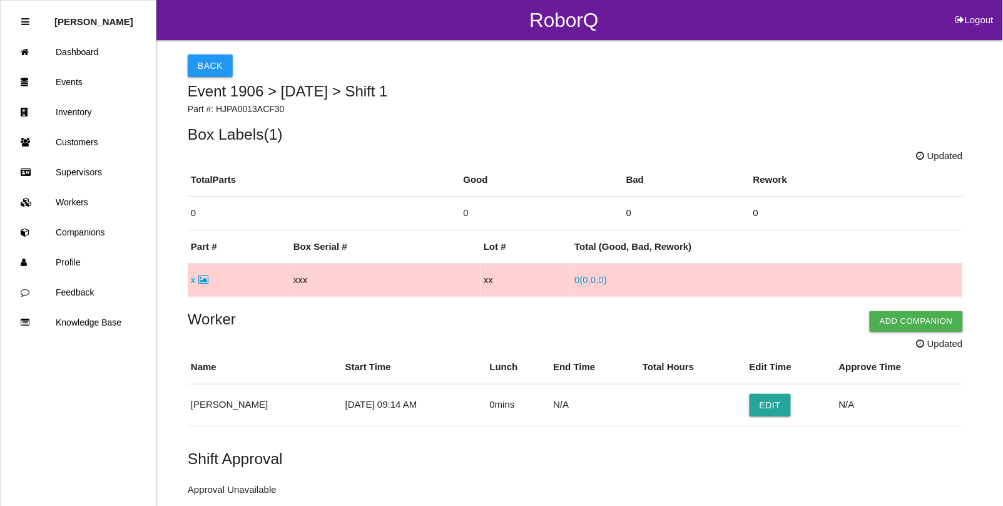
click at [208, 280] on td "x" at bounding box center [239, 281] width 103 height 34
click at [203, 279] on icon at bounding box center [203, 279] width 10 height 9
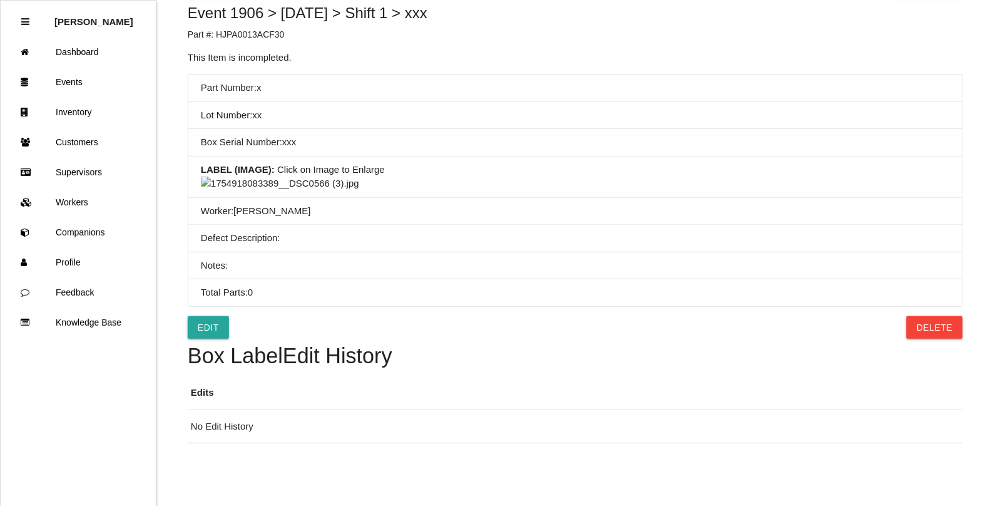
scroll to position [220, 0]
click at [955, 325] on button "Delete" at bounding box center [935, 327] width 56 height 23
click at [931, 335] on button "Confirm" at bounding box center [931, 327] width 63 height 23
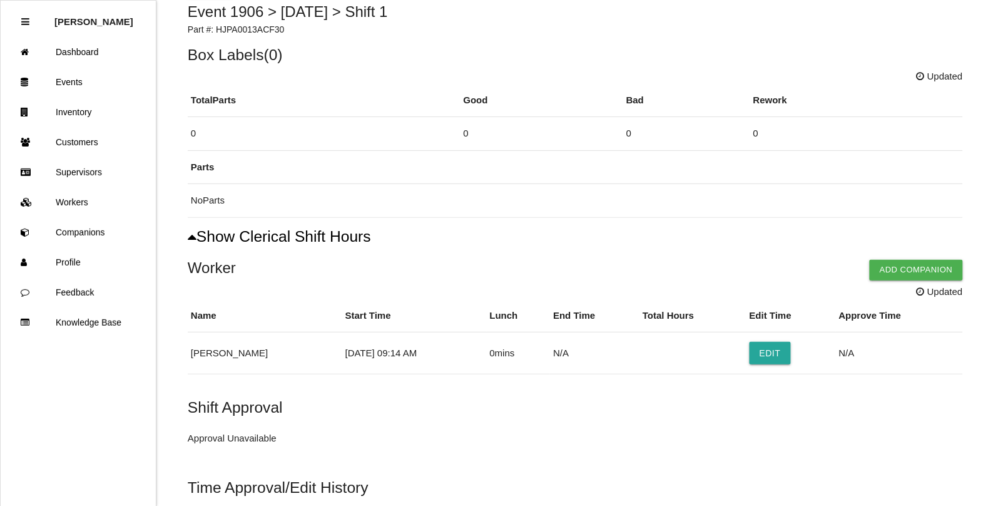
scroll to position [50, 0]
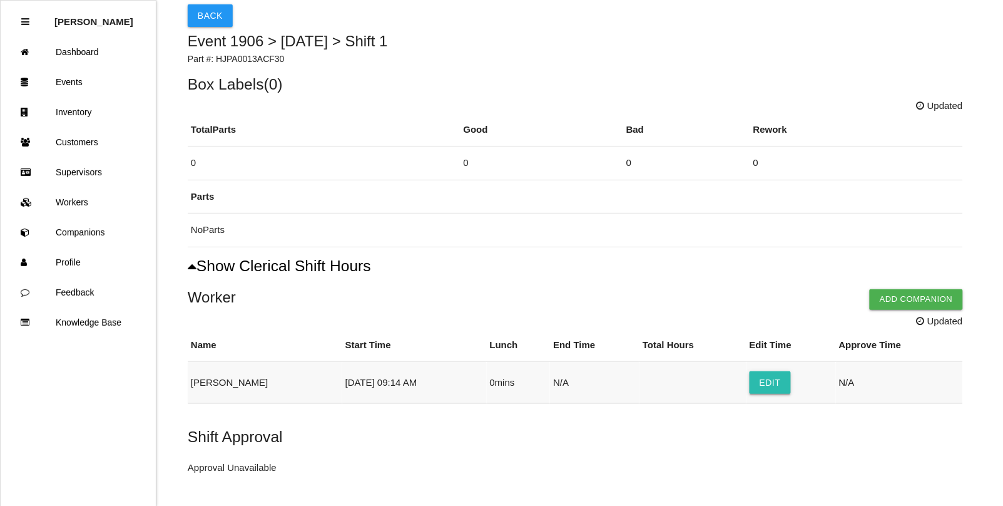
click at [770, 381] on button "Edit" at bounding box center [770, 382] width 41 height 23
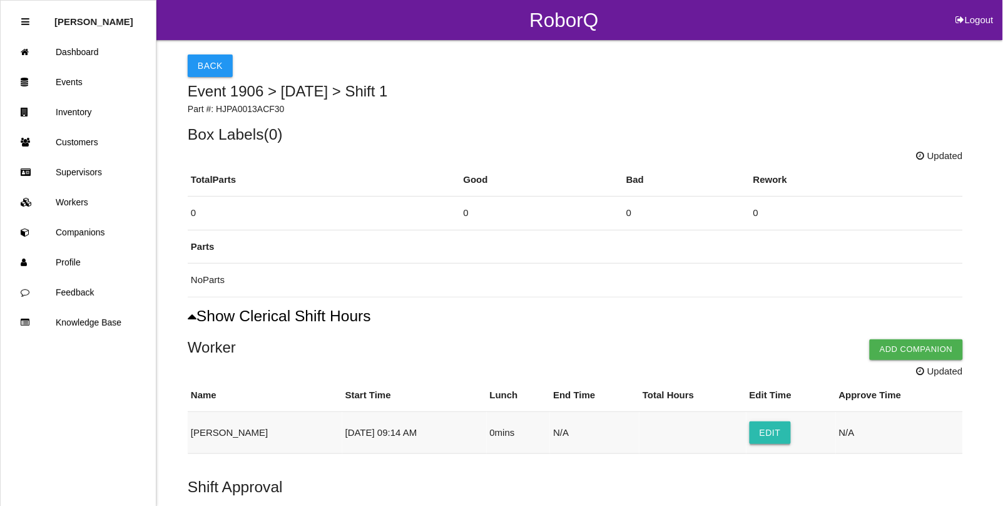
select select "9"
select select "14"
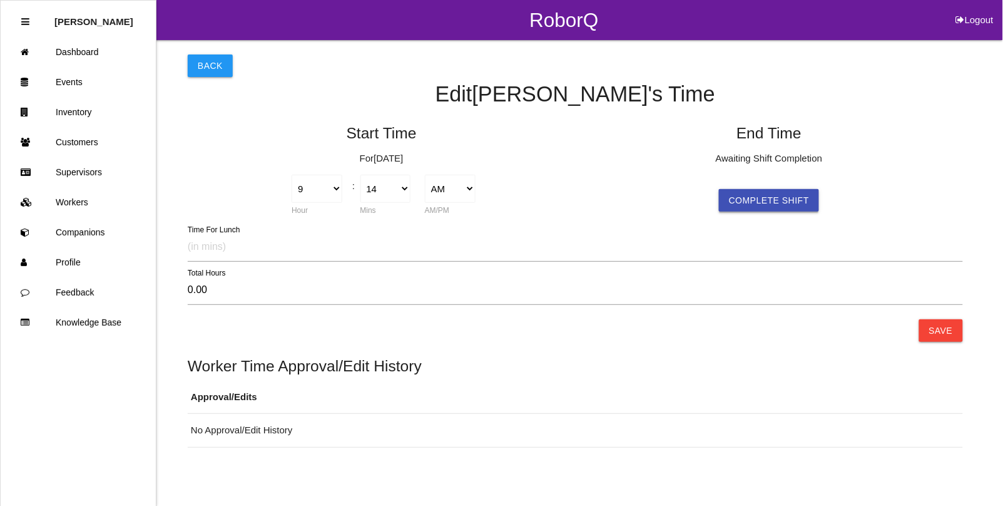
click at [751, 200] on button "Complete Shift" at bounding box center [769, 200] width 100 height 23
type input "0.05"
select select "9"
select select "17"
click at [931, 332] on button "Save" at bounding box center [941, 330] width 44 height 23
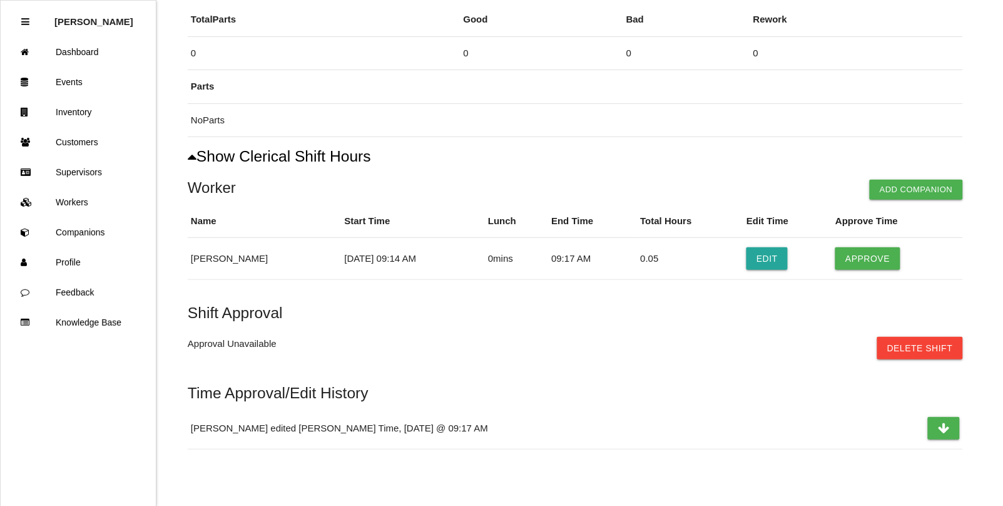
scroll to position [152, 0]
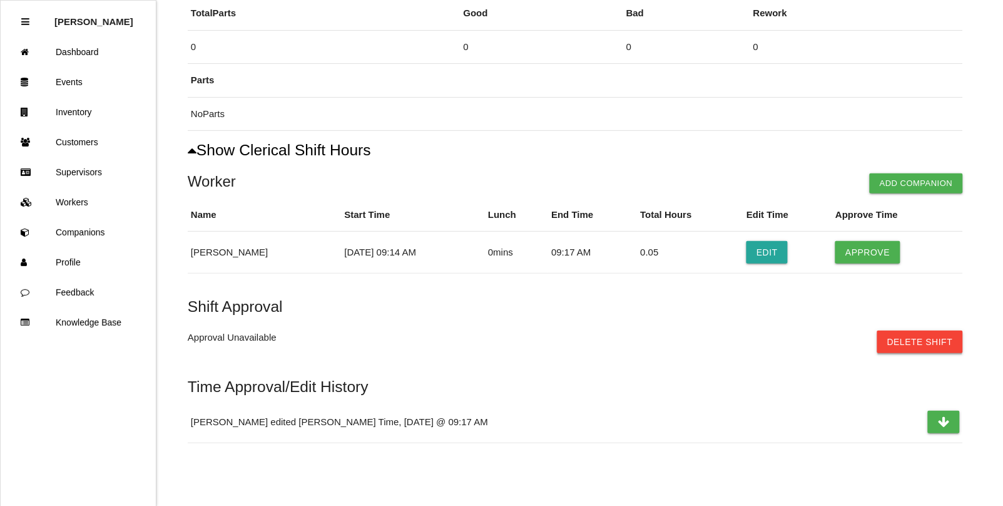
click at [917, 332] on button "Delete Shift" at bounding box center [921, 341] width 86 height 23
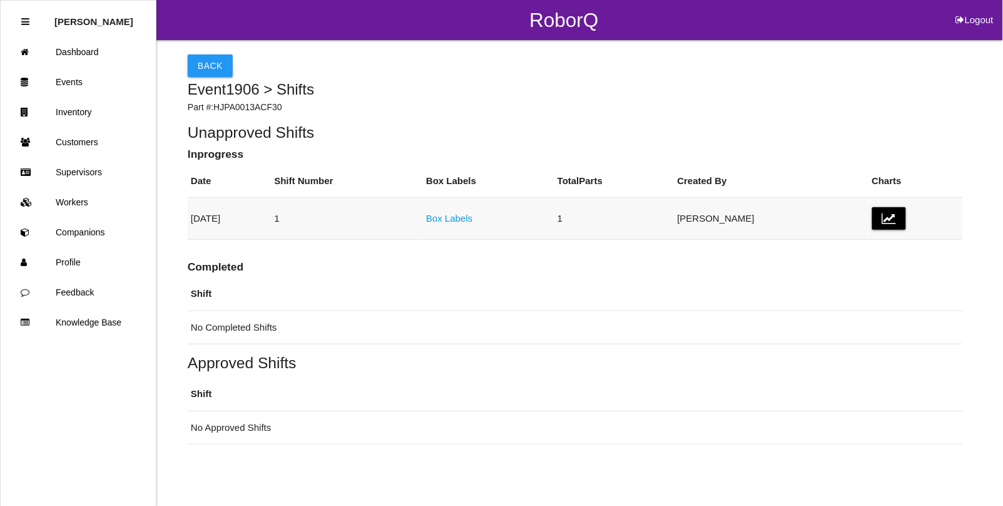
click at [473, 220] on link "Box Labels" at bounding box center [449, 218] width 46 height 11
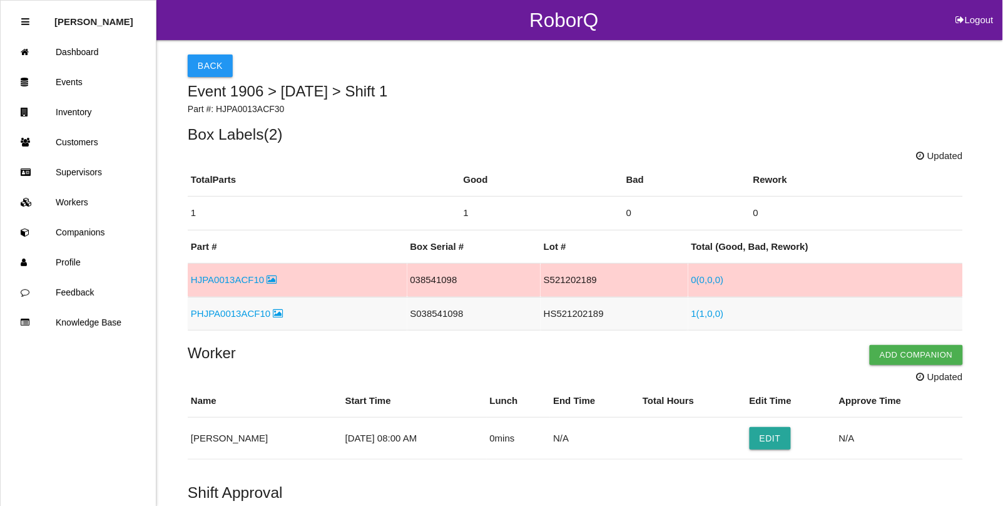
click at [237, 316] on link "PHJPA0013ACF10" at bounding box center [237, 313] width 92 height 11
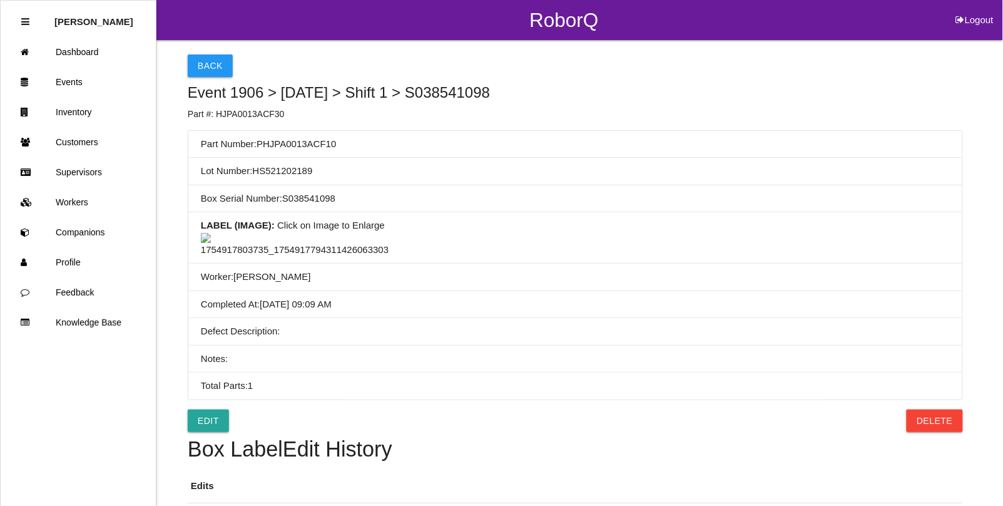
click at [282, 257] on img at bounding box center [295, 245] width 188 height 24
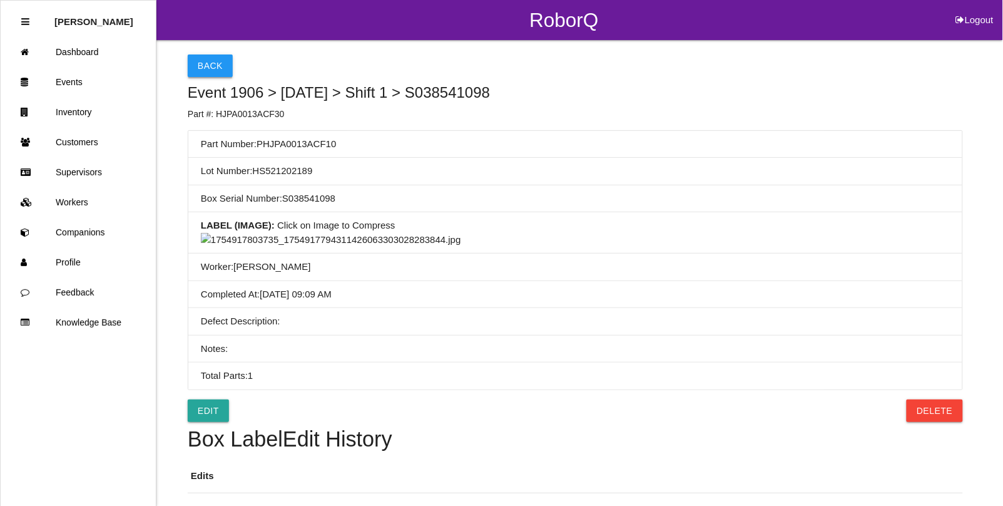
click at [194, 54] on button "Back" at bounding box center [210, 65] width 45 height 23
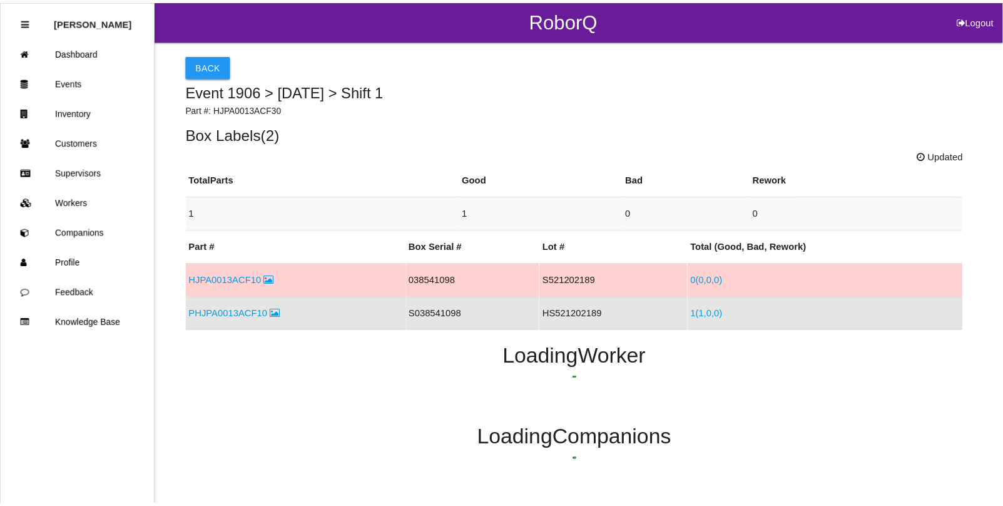
scroll to position [61, 0]
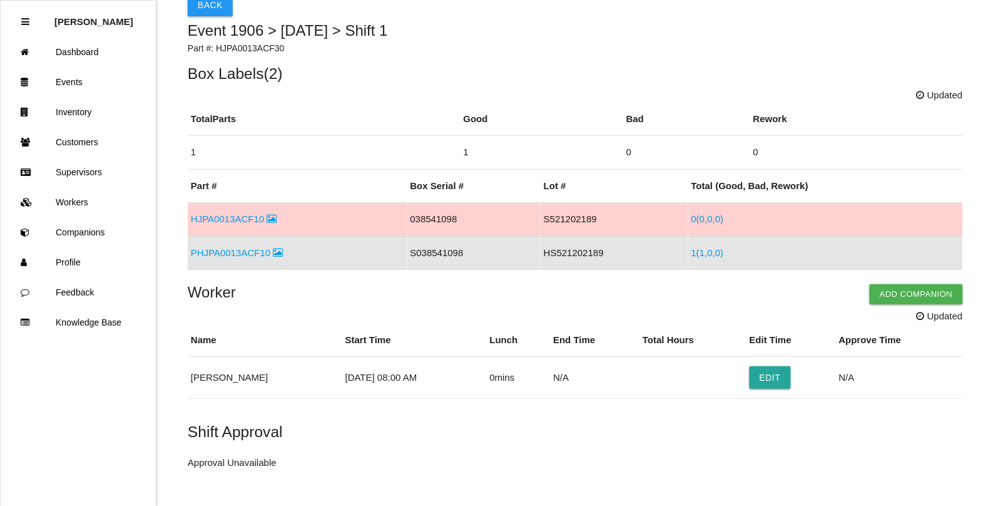
click at [225, 218] on link "HJPA0013ACF10" at bounding box center [234, 218] width 86 height 11
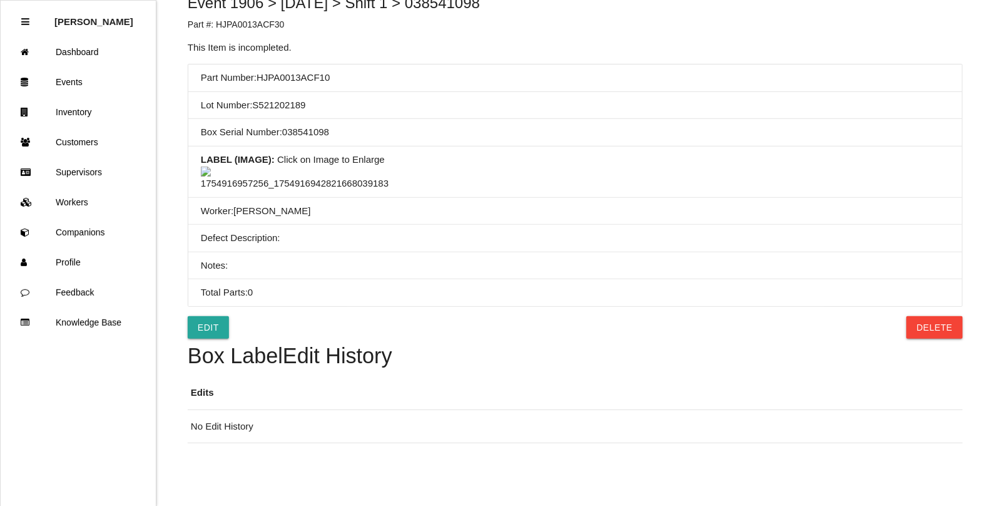
scroll to position [235, 0]
click at [205, 339] on link "Edit" at bounding box center [208, 327] width 41 height 23
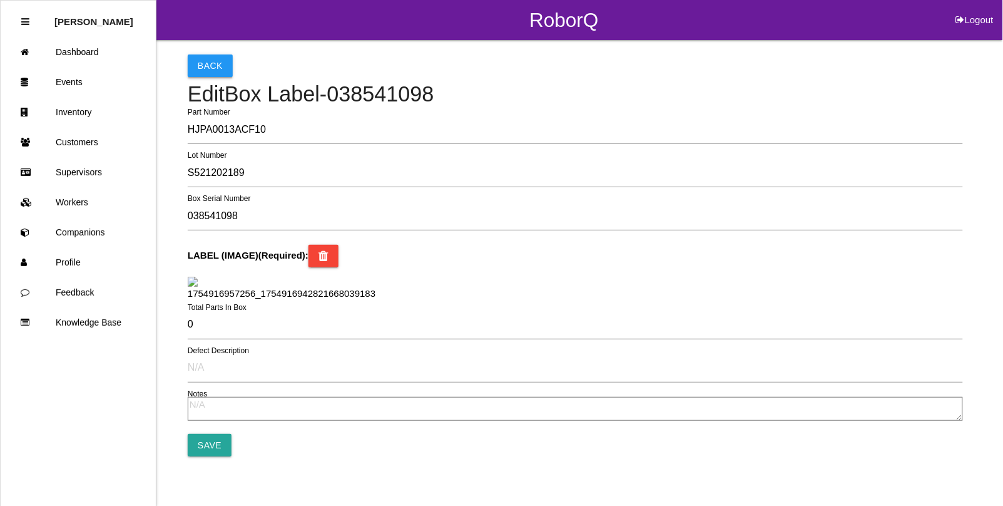
click at [205, 67] on button "Back" at bounding box center [210, 65] width 45 height 23
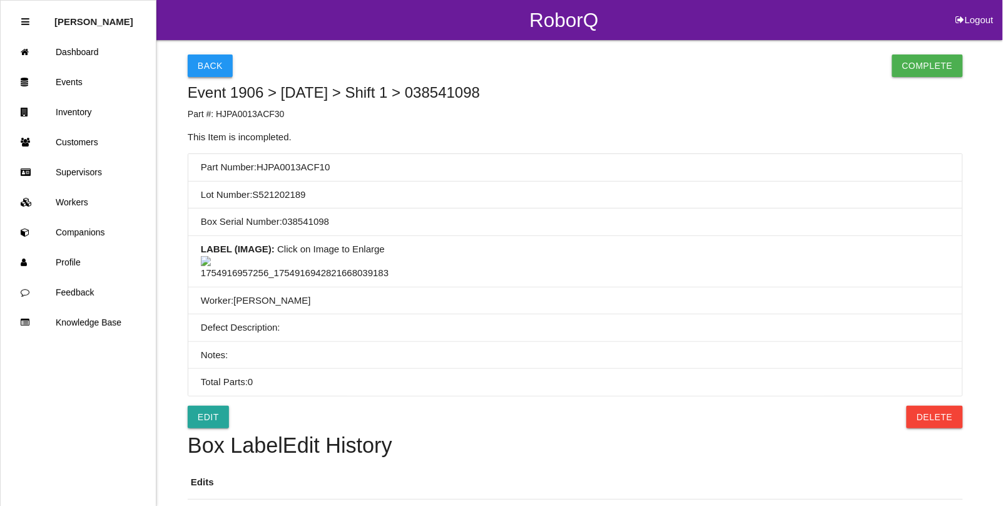
click at [200, 63] on button "Back" at bounding box center [210, 65] width 45 height 23
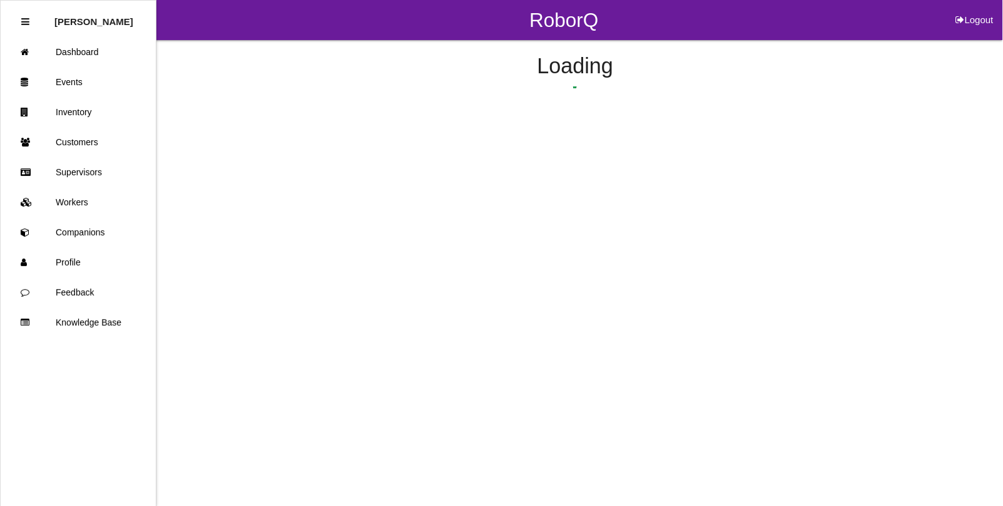
scroll to position [27, 0]
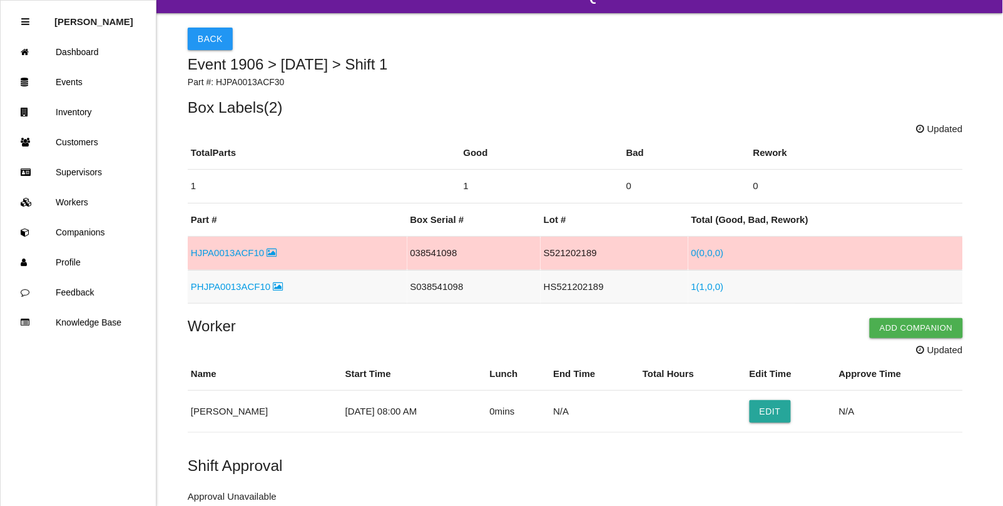
click at [697, 285] on link "1 ( 1 , 0 , 0 )" at bounding box center [708, 286] width 33 height 11
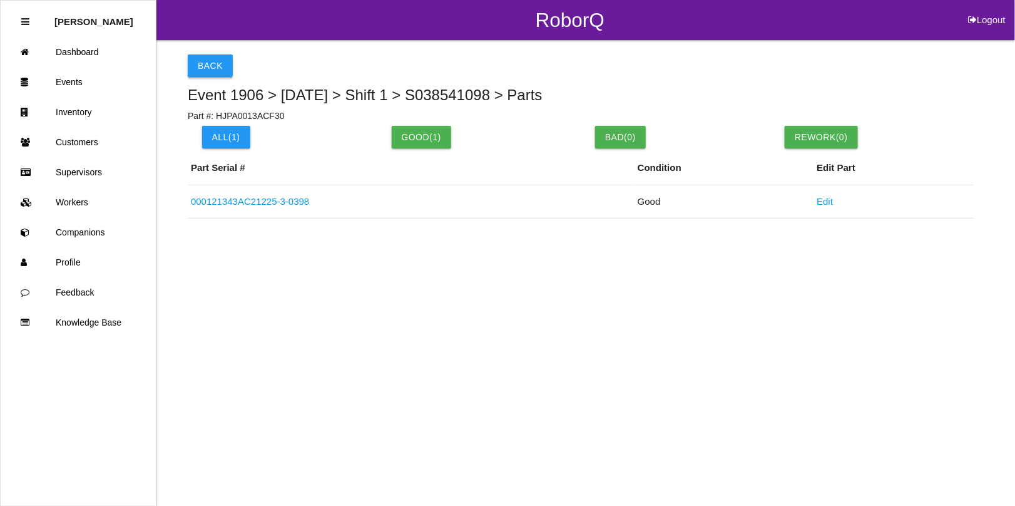
click at [215, 60] on button "Back" at bounding box center [210, 65] width 45 height 23
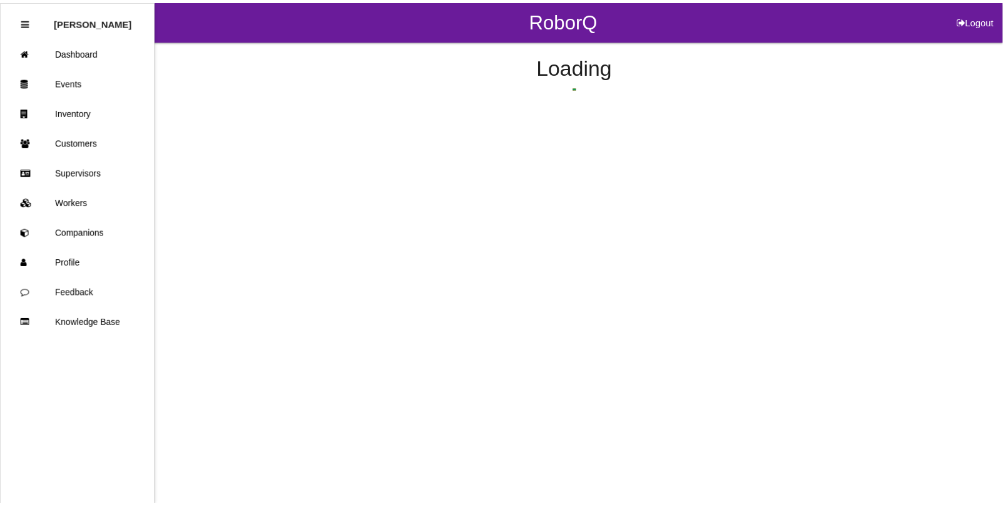
scroll to position [61, 0]
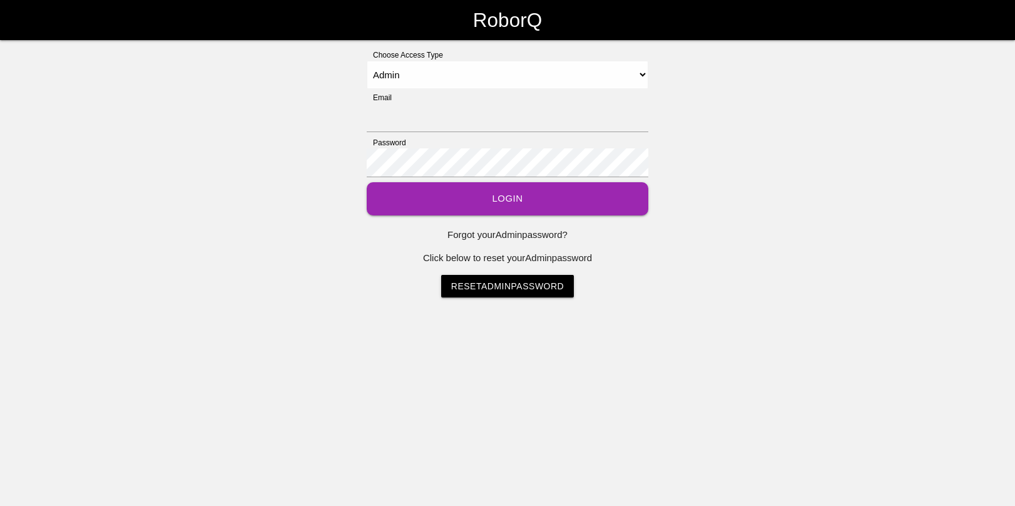
select select "Admin"
type input "[EMAIL_ADDRESS][DOMAIN_NAME]"
click at [416, 69] on select "Select Access Type Admin Customer Supervisor Worker" at bounding box center [508, 75] width 282 height 28
select select "Worker"
click at [367, 61] on select "Select Access Type Admin Customer Supervisor Worker" at bounding box center [508, 75] width 282 height 28
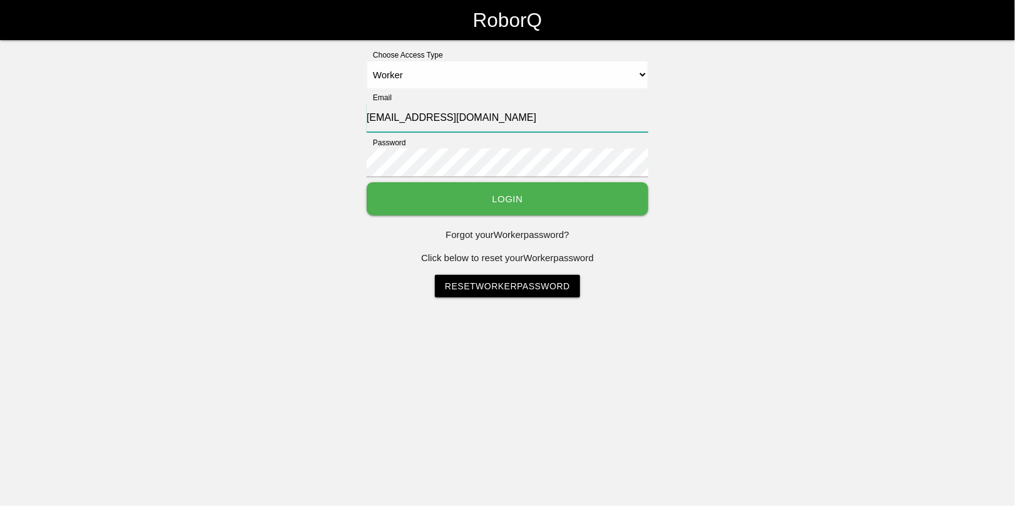
drag, startPoint x: 538, startPoint y: 122, endPoint x: 155, endPoint y: 92, distance: 384.2
click at [155, 92] on div "Choose Access Type Select Access Type Admin Customer Supervisor Worker Email rb…" at bounding box center [507, 173] width 1015 height 248
type input "N"
type input "[EMAIL_ADDRESS][DOMAIN_NAME]"
click at [367, 182] on button "Login" at bounding box center [508, 198] width 282 height 33
